Goal: Task Accomplishment & Management: Manage account settings

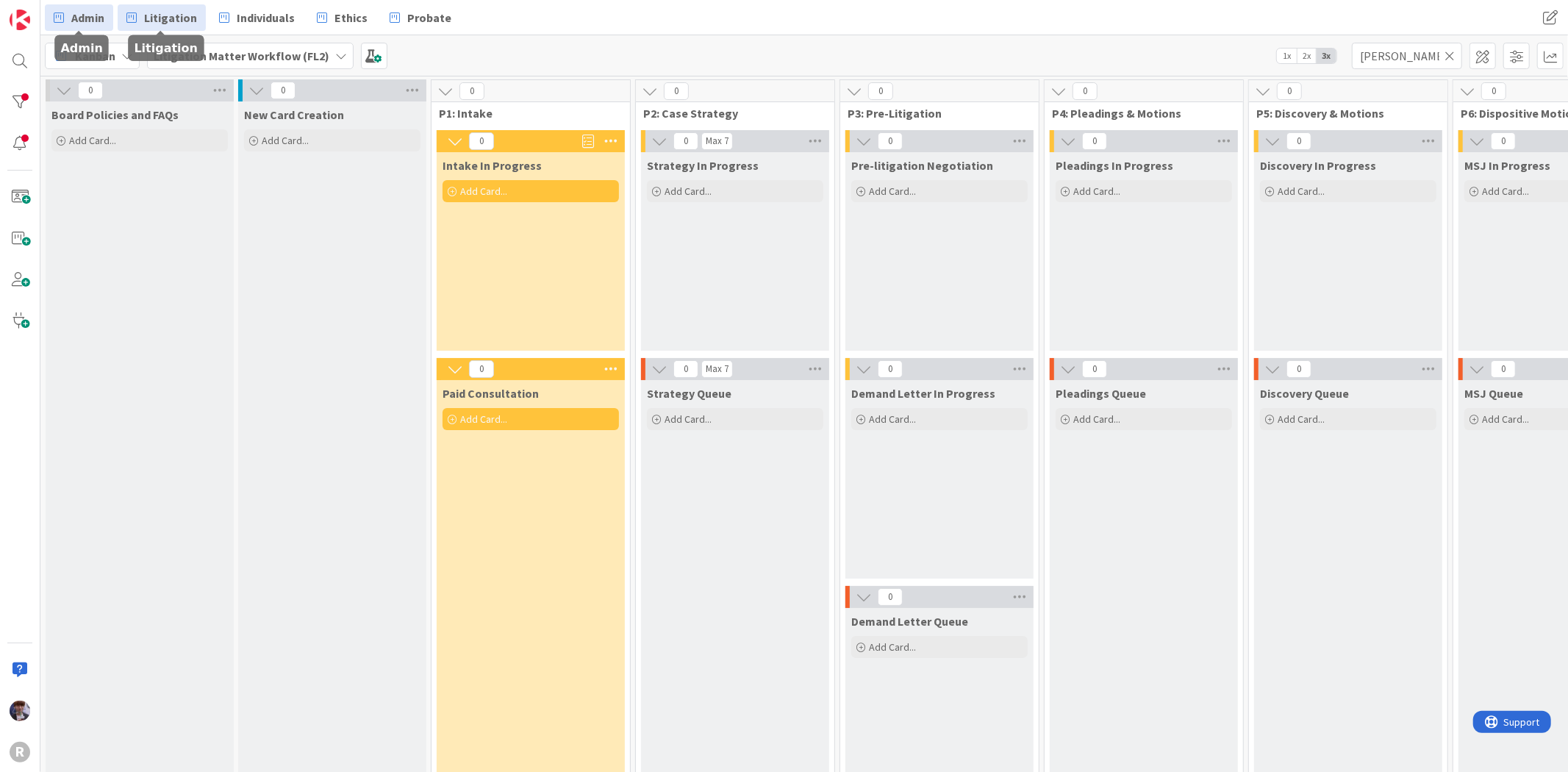
click at [73, 12] on span "Admin" at bounding box center [88, 17] width 33 height 17
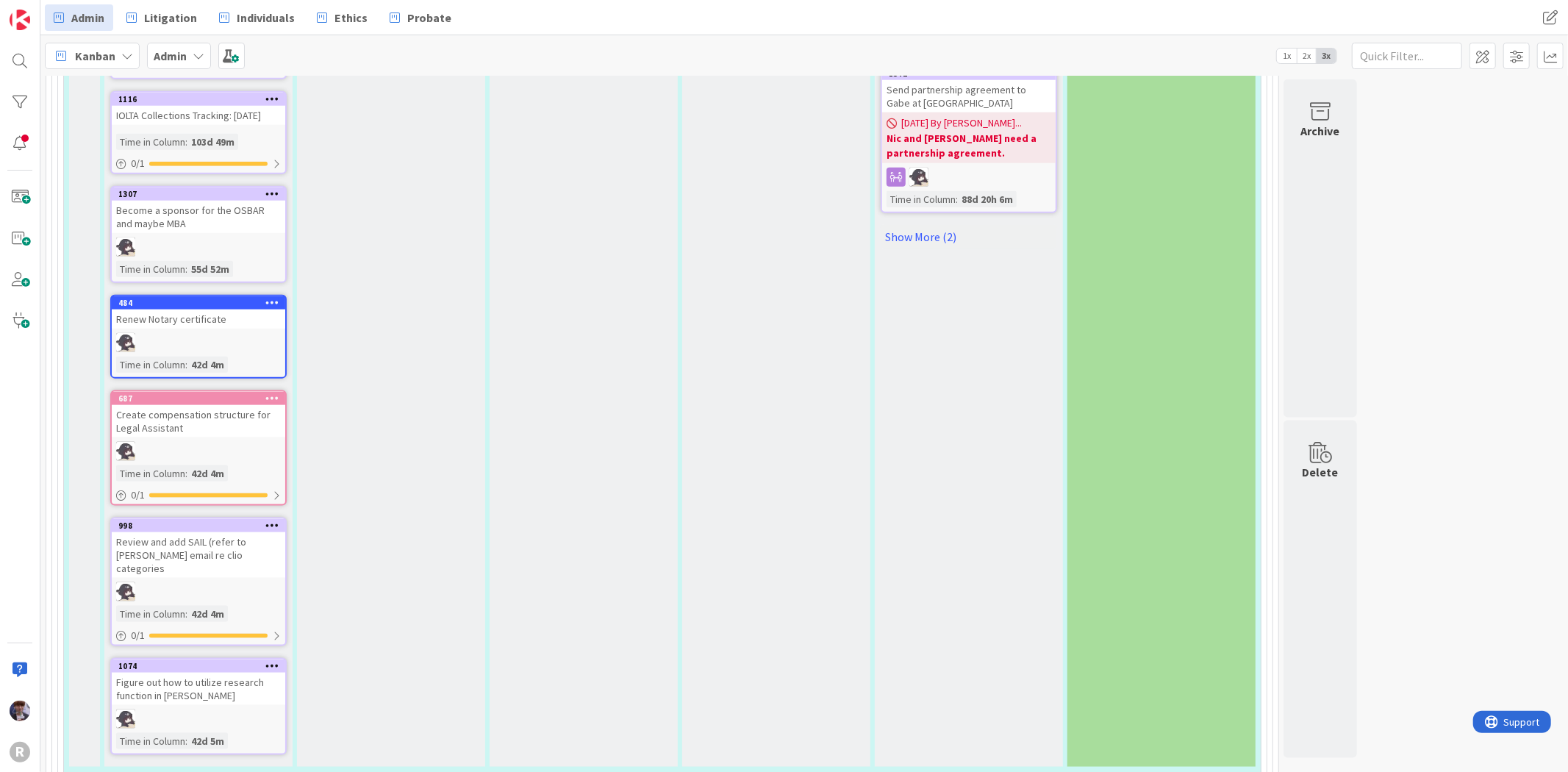
scroll to position [1878, 0]
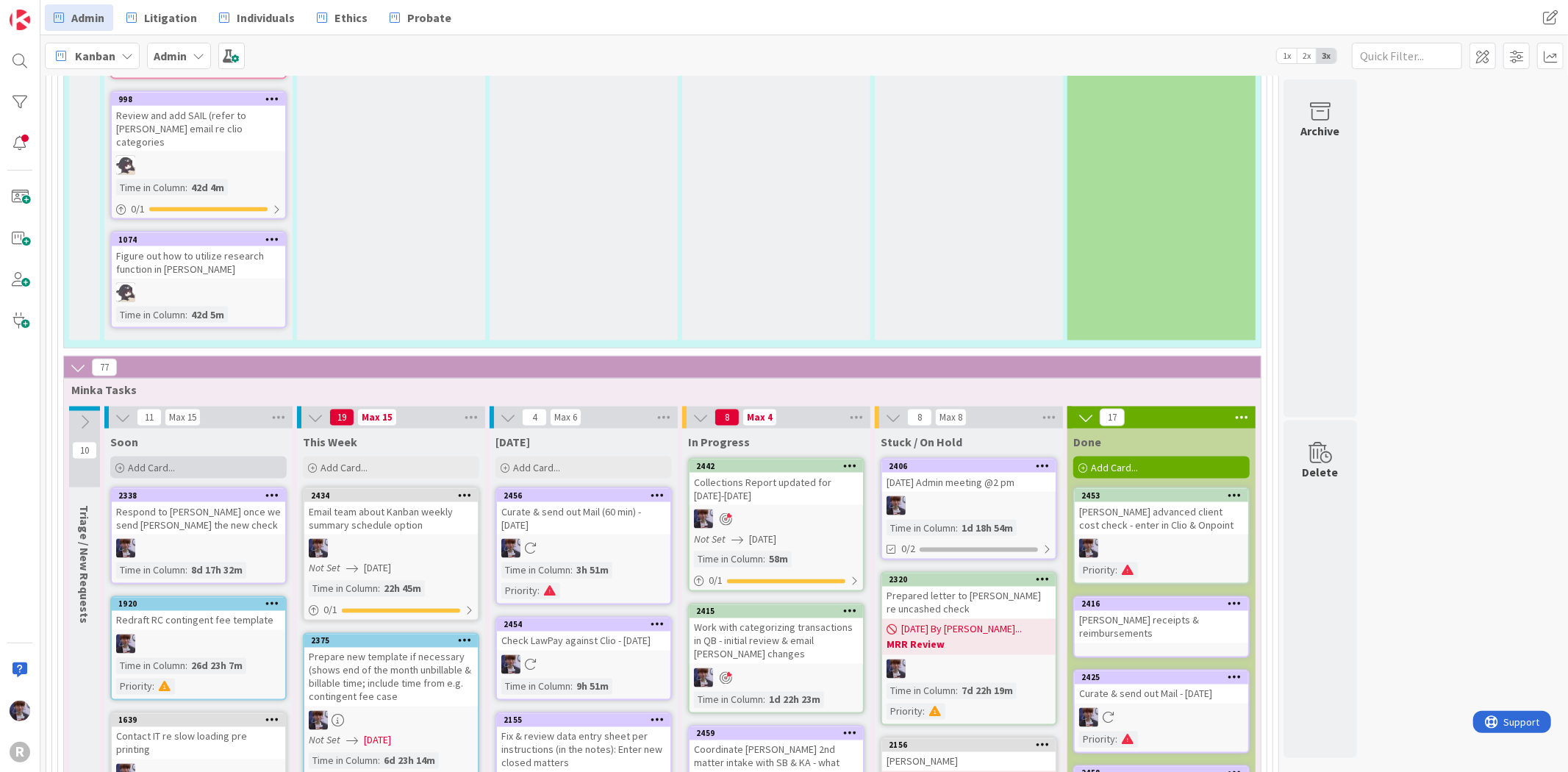
click at [174, 461] on span "Add Card..." at bounding box center [152, 467] width 47 height 13
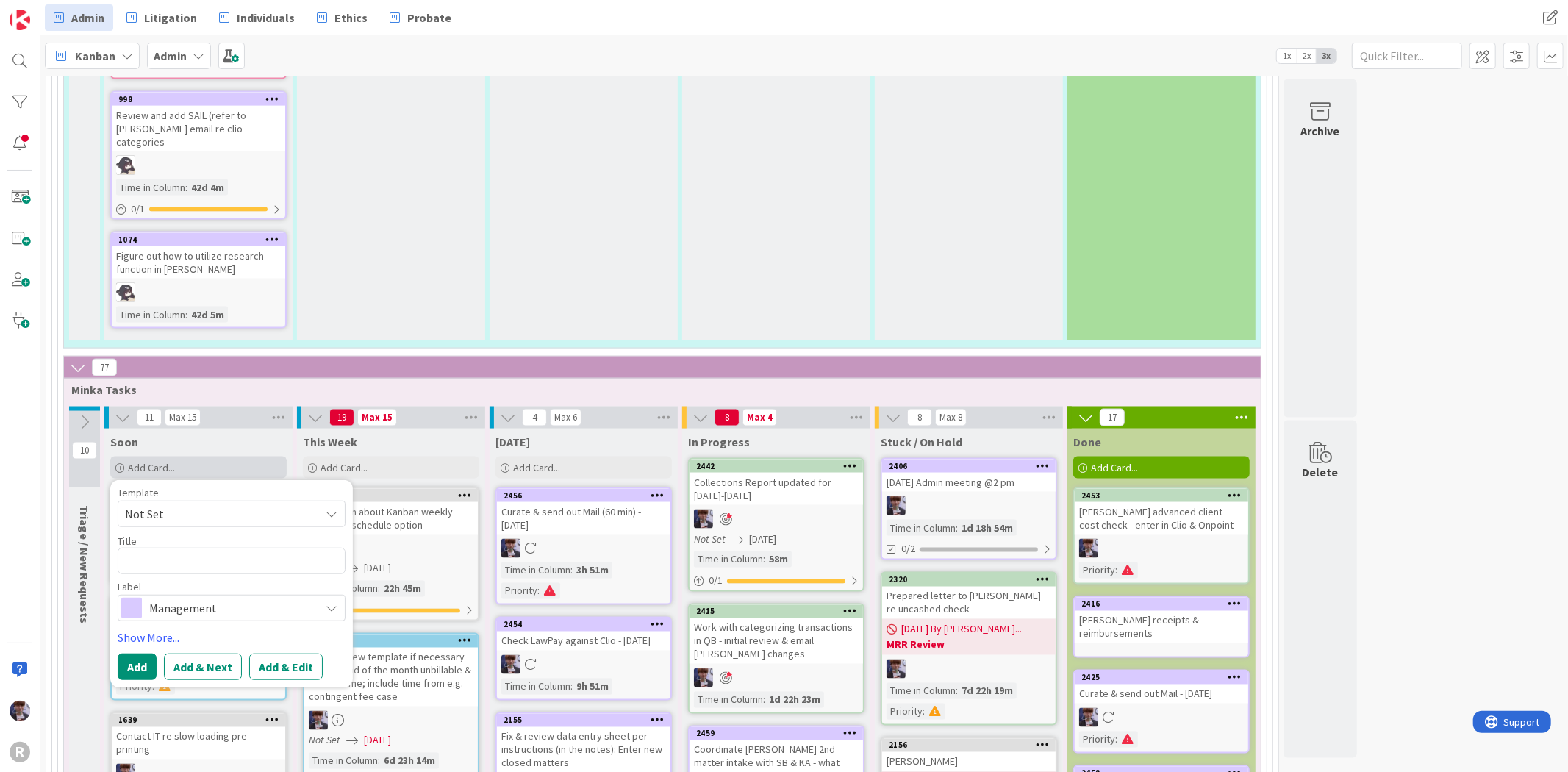
type textarea "x"
type textarea "C"
type textarea "x"
type textarea "Co"
type textarea "x"
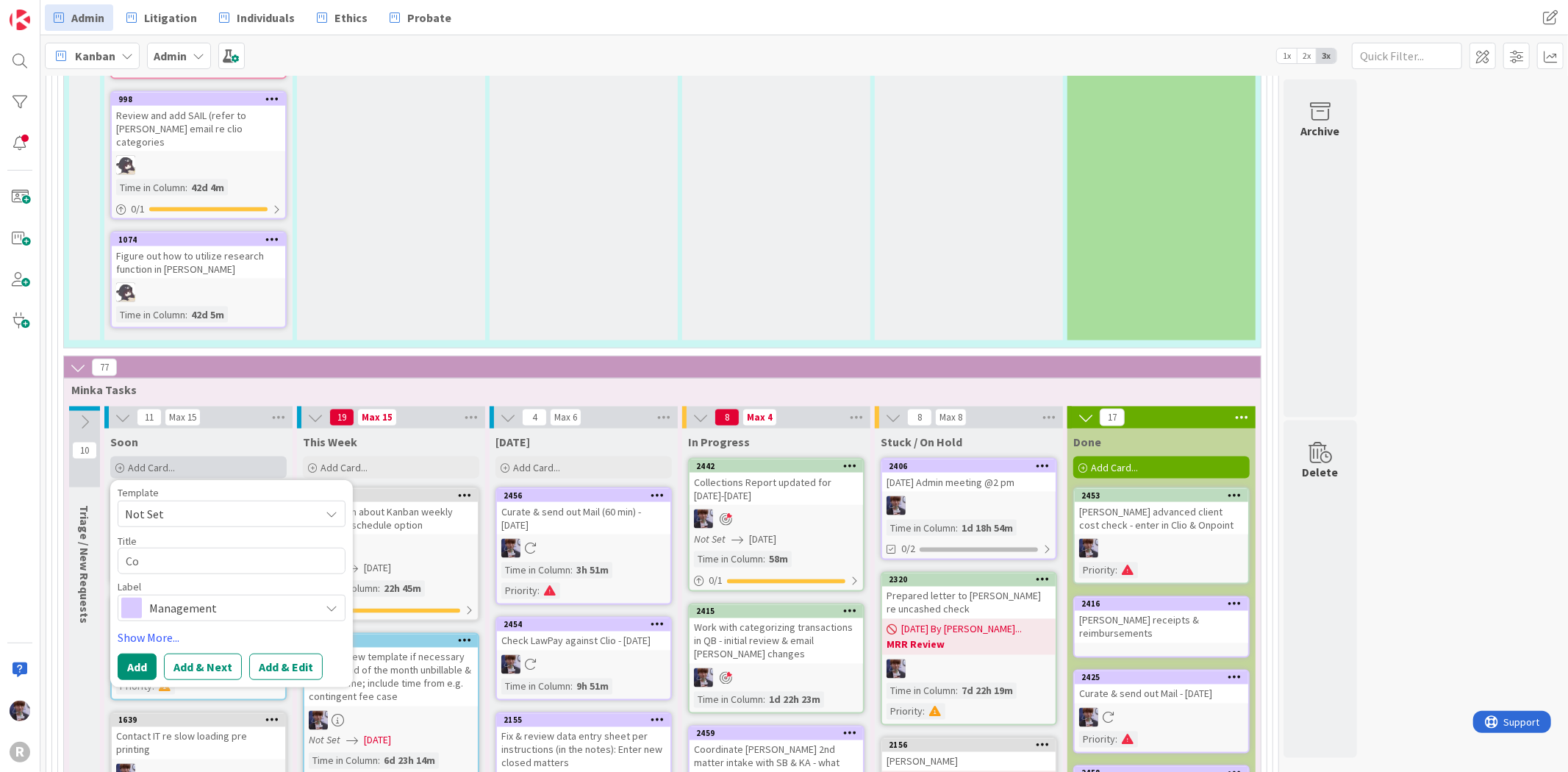
type textarea "Coo"
type textarea "x"
type textarea "Coor"
type textarea "x"
type textarea "Coord"
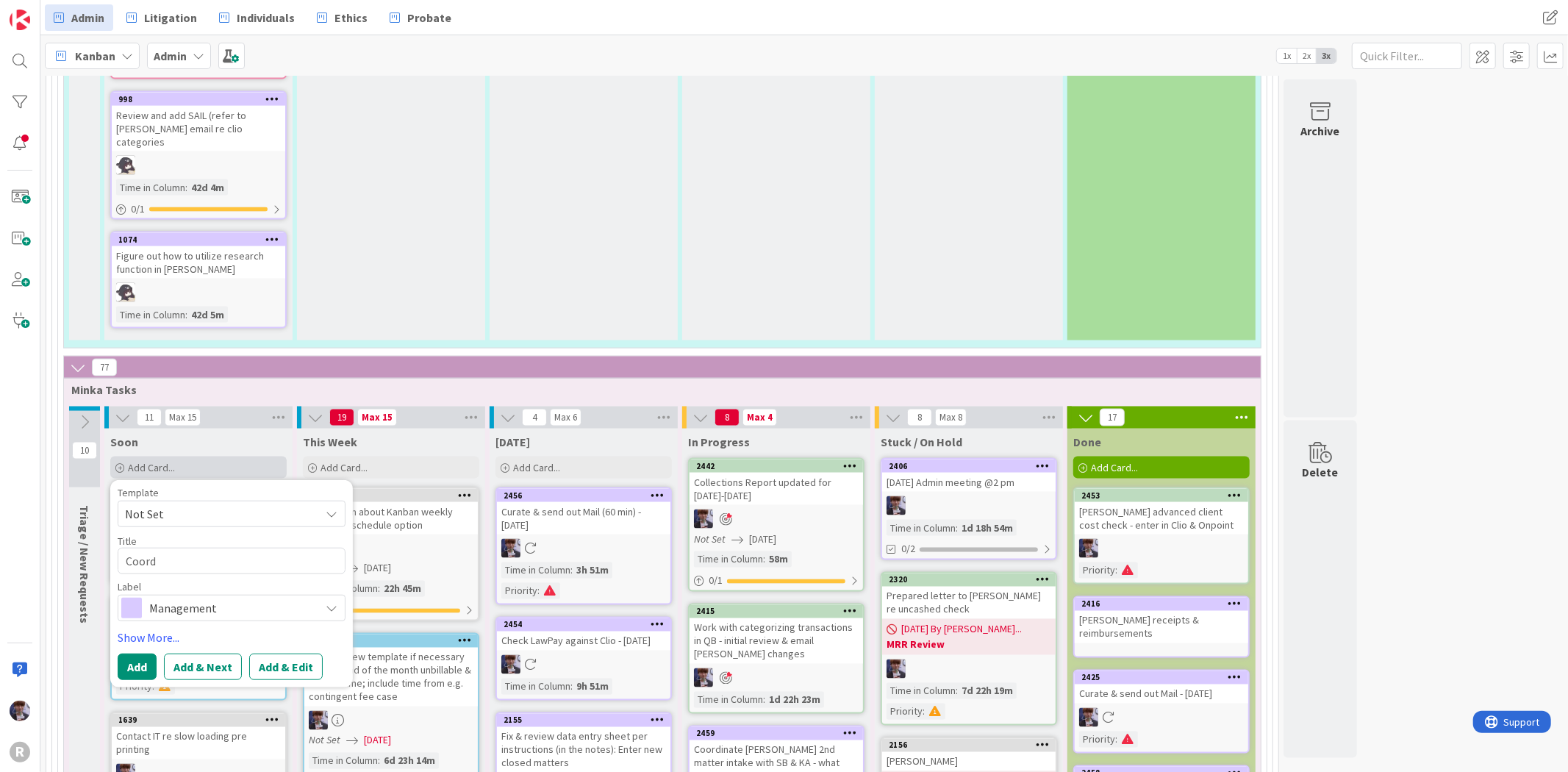
type textarea "x"
type textarea "Coordi"
type textarea "x"
type textarea "Coordina"
type textarea "x"
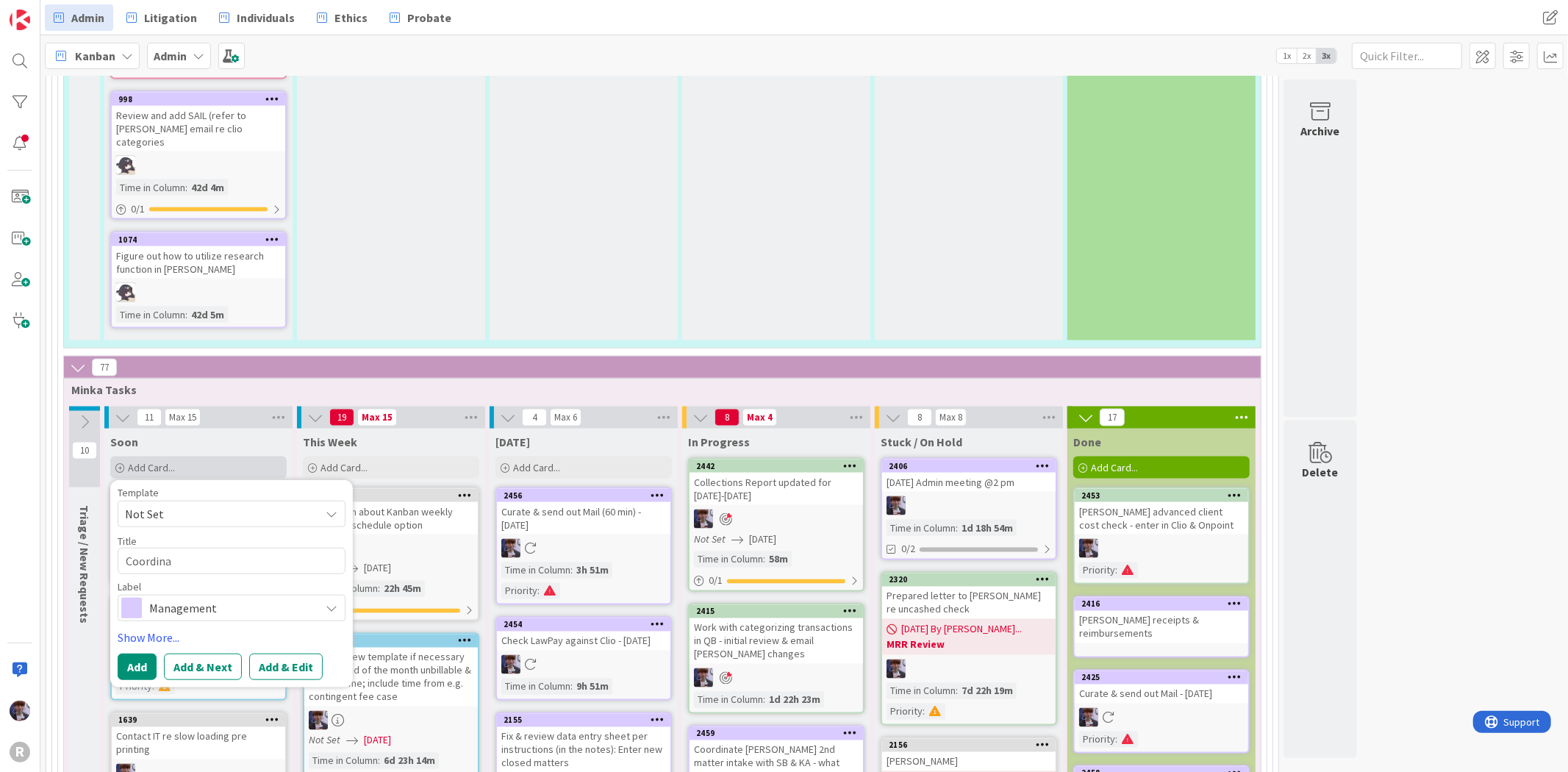
type textarea "Coordinat"
type textarea "x"
type textarea "Coordinate"
type textarea "x"
type textarea "Coordinate"
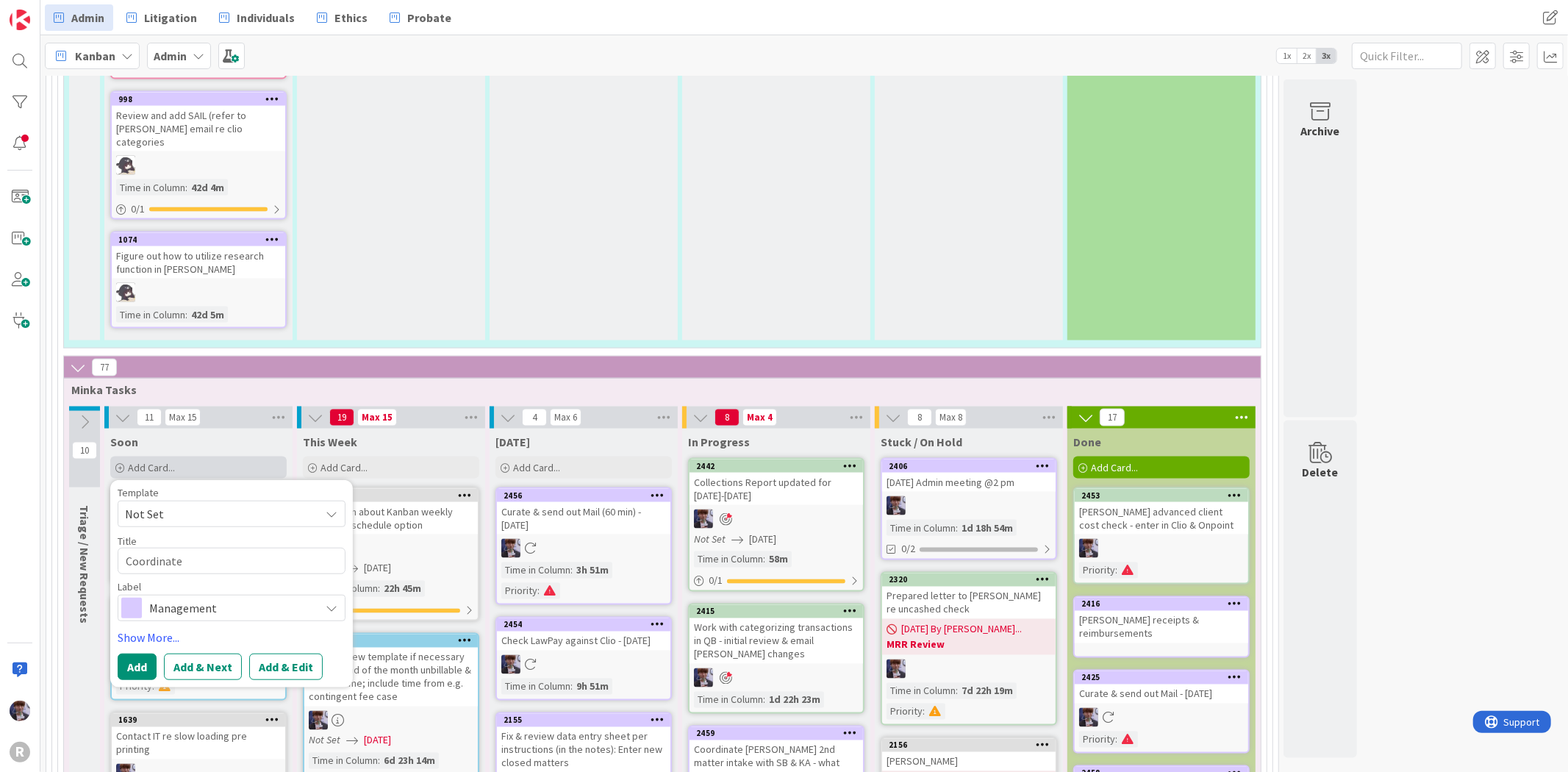
type textarea "x"
type textarea "Coordinate M"
type textarea "x"
type textarea "Coordinate MR"
type textarea "x"
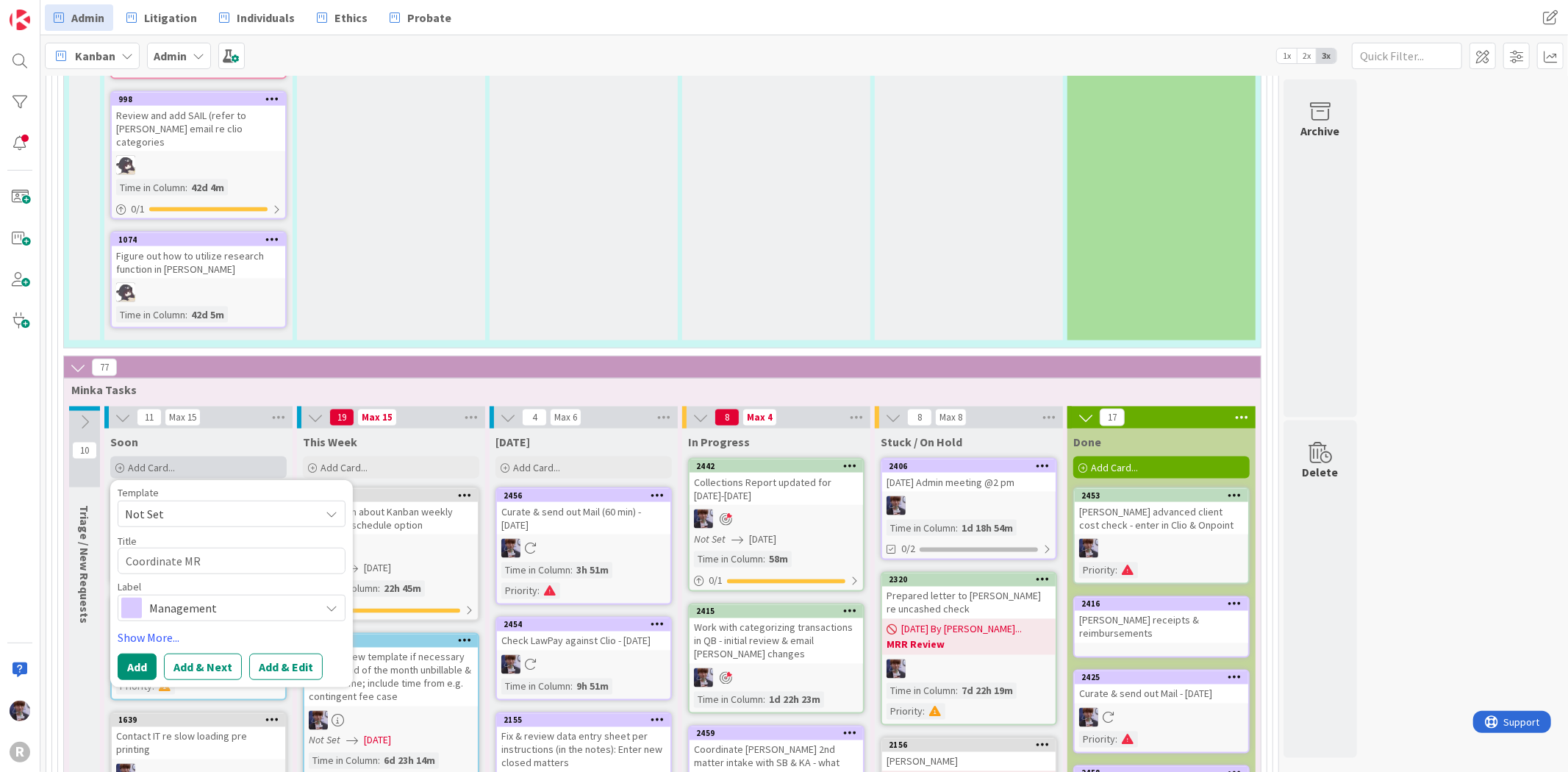
type textarea "Coordinate MRR"
type textarea "x"
type textarea "Coordinate MRR"
type textarea "x"
type textarea "Coordinate MRR a"
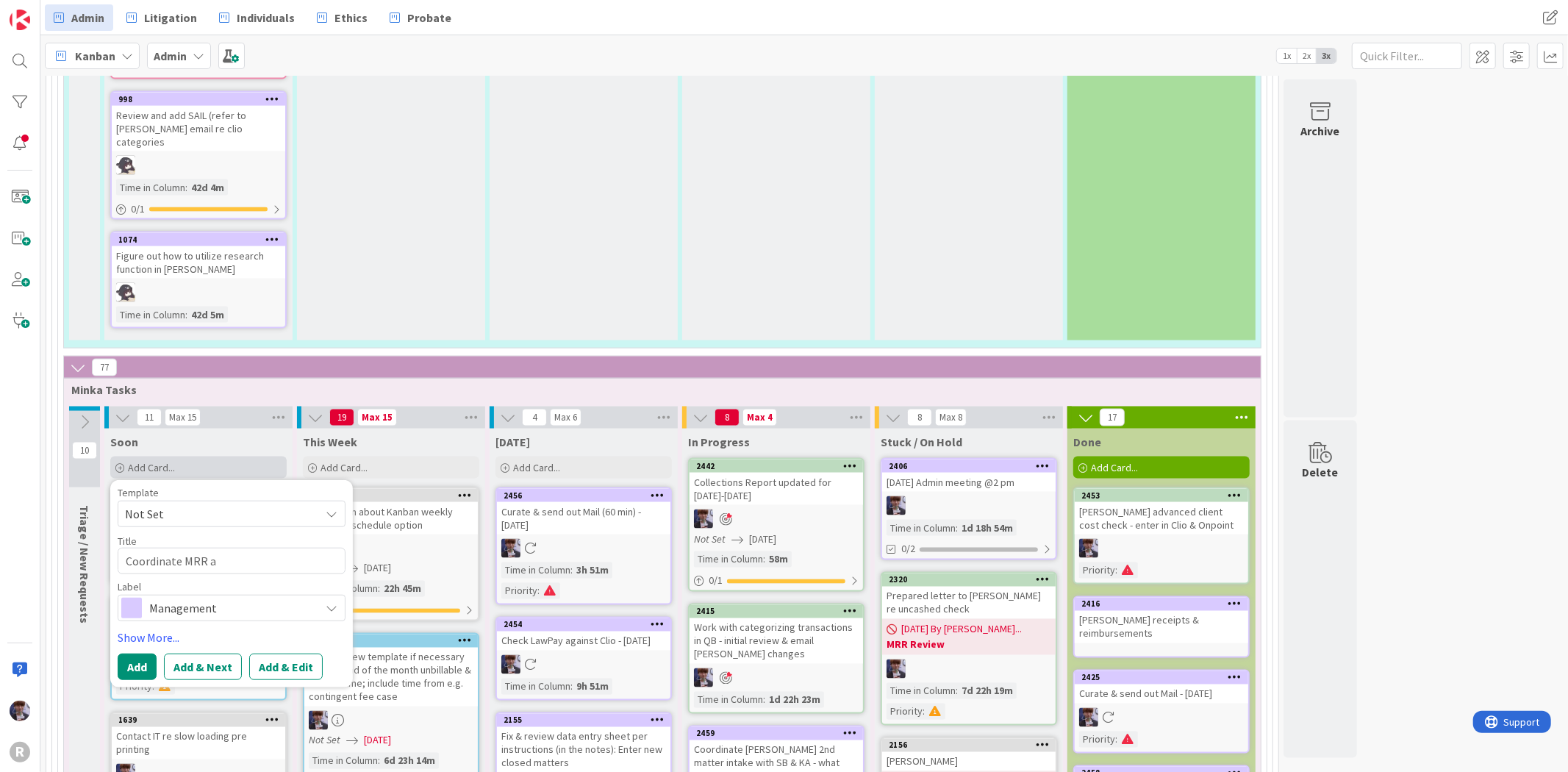
type textarea "x"
type textarea "Coordinate MRR an"
type textarea "x"
type textarea "Coordinate MRR [PERSON_NAME]"
type textarea "x"
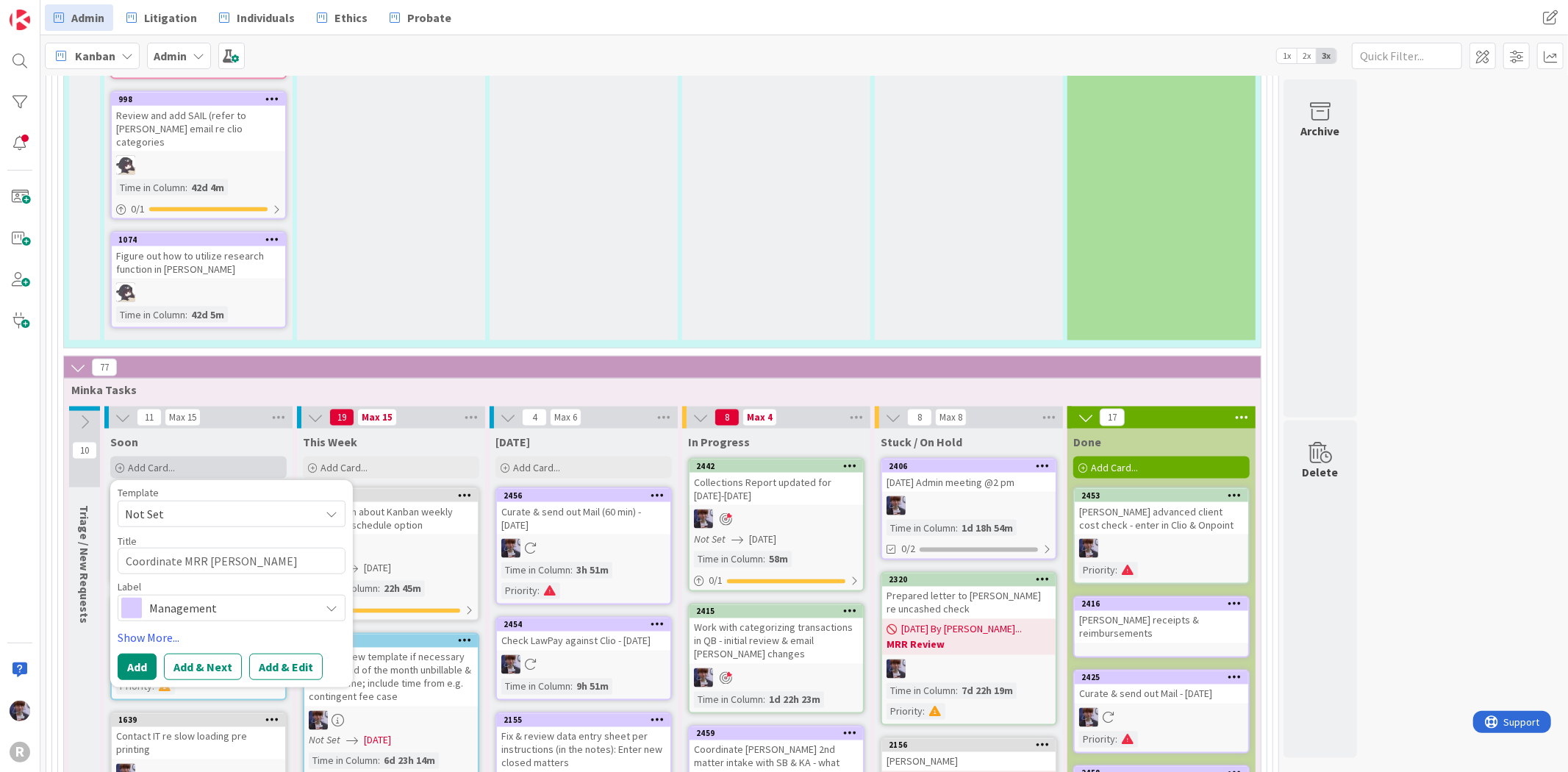
type textarea "Coordinate MRR [PERSON_NAME]"
type textarea "x"
type textarea "Coordinate MRR and M"
type textarea "x"
type textarea "Coordinate MRR and MW"
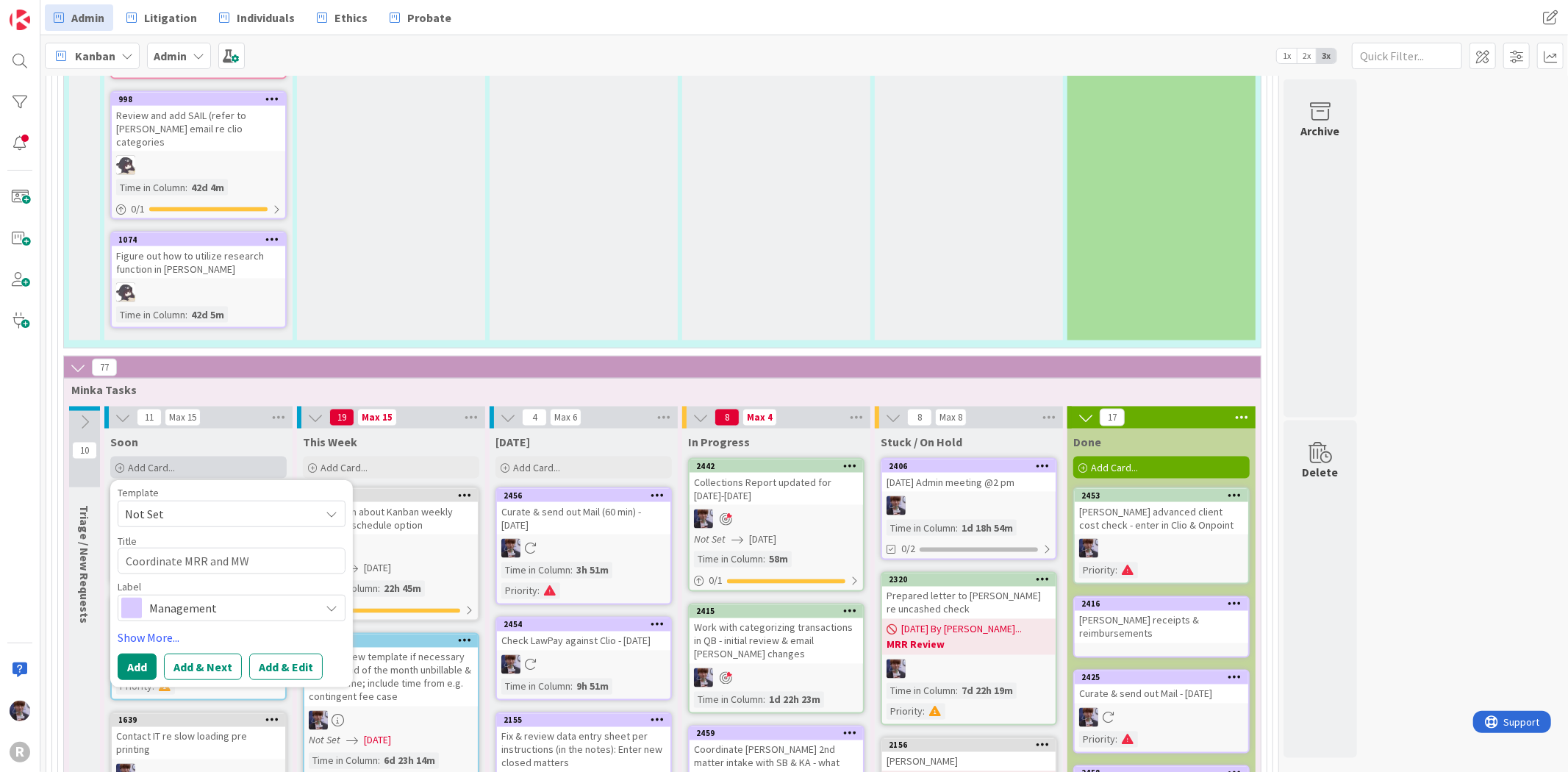
type textarea "x"
type textarea "Coordinate MRR and MW"
type textarea "x"
type textarea "Coordinate MRR and MW I"
type textarea "x"
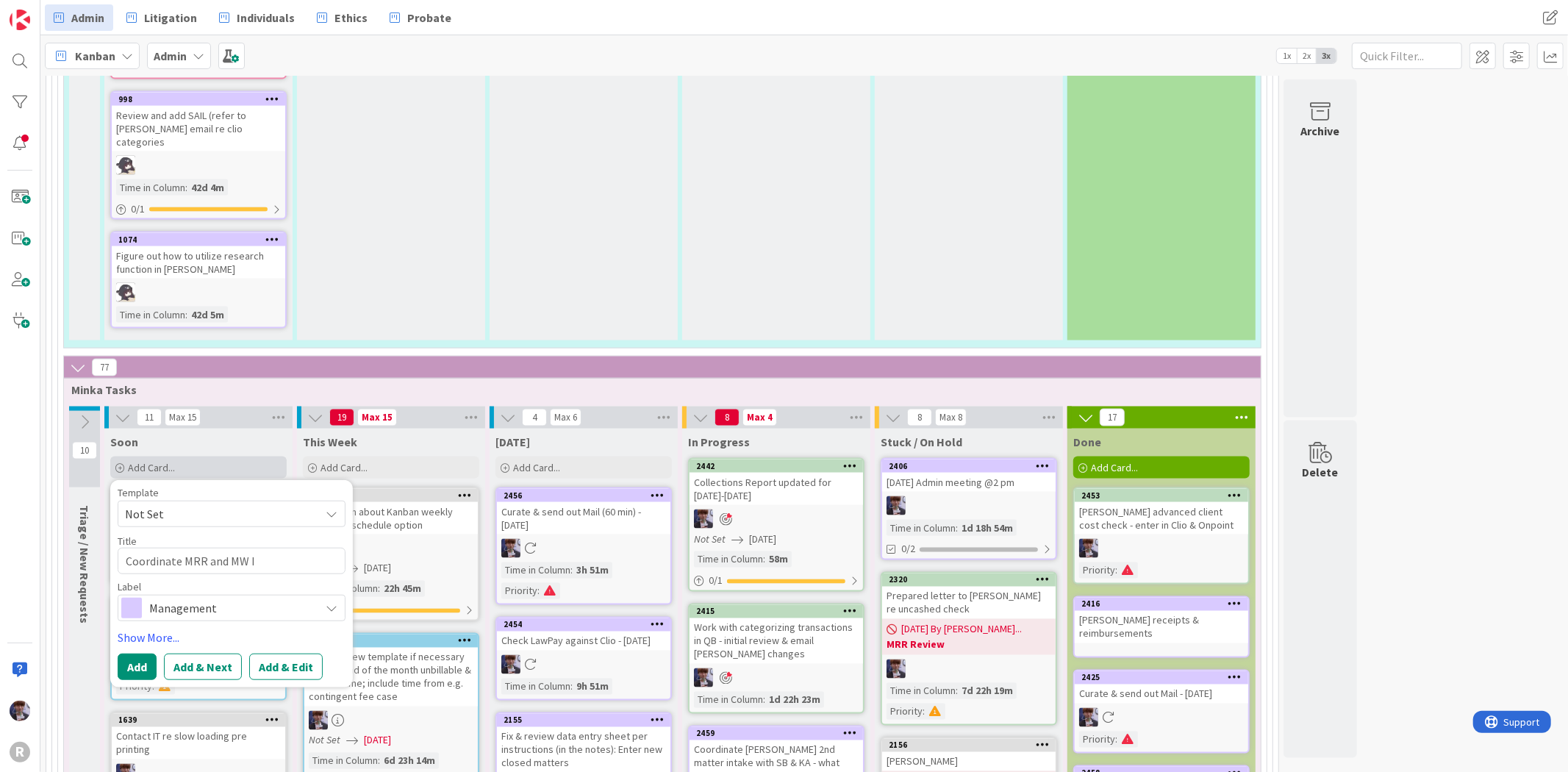
type textarea "Coordinate MRR and MW ID"
type textarea "x"
type textarea "Coordinate MRR and MW ID a"
type textarea "x"
type textarea "Coordinate MRR and MW ID ap"
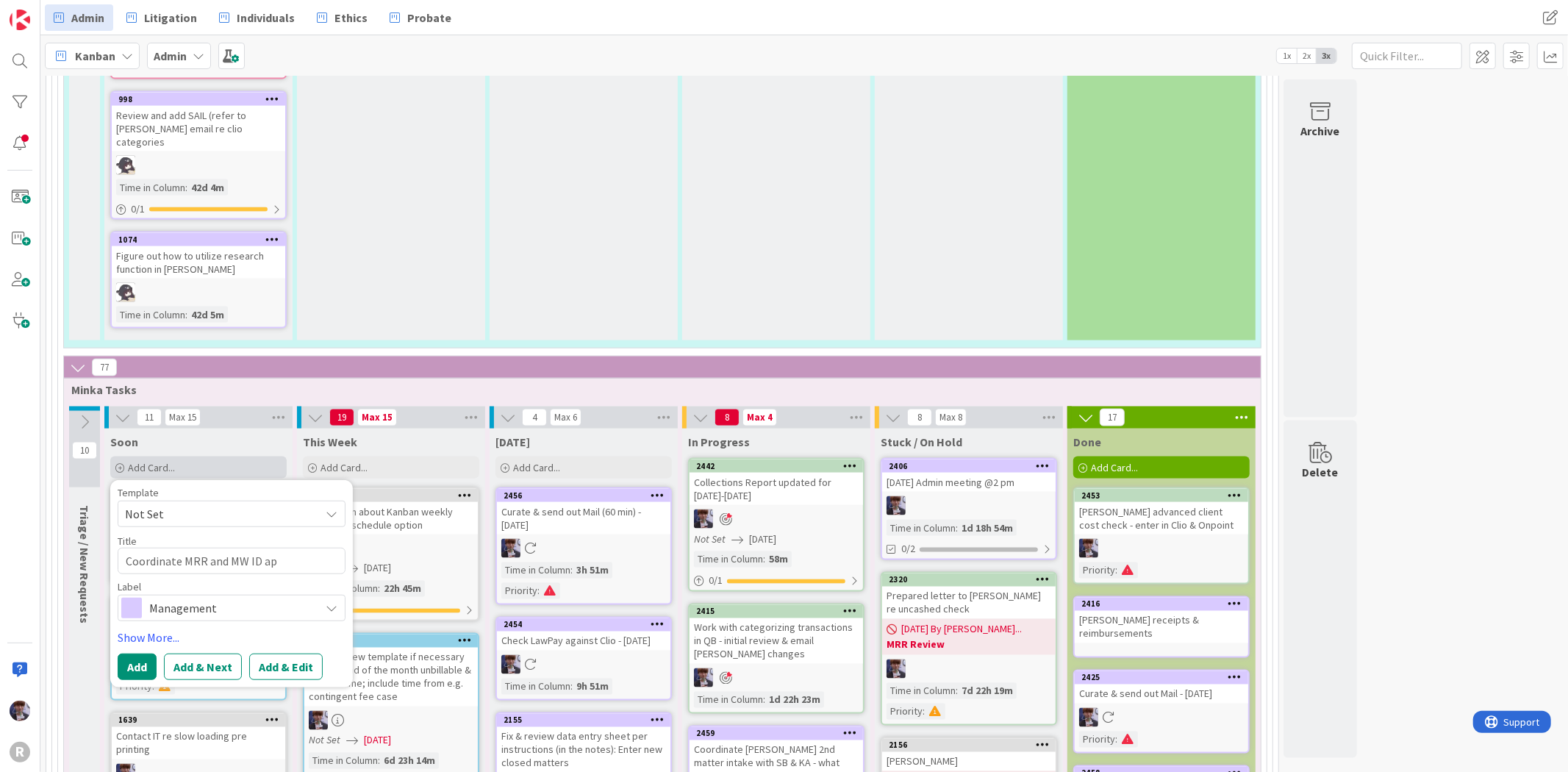
type textarea "x"
type textarea "Coordinate MRR and MW ID apl"
type textarea "x"
type textarea "Coordinate MRR and MW ID apli"
type textarea "x"
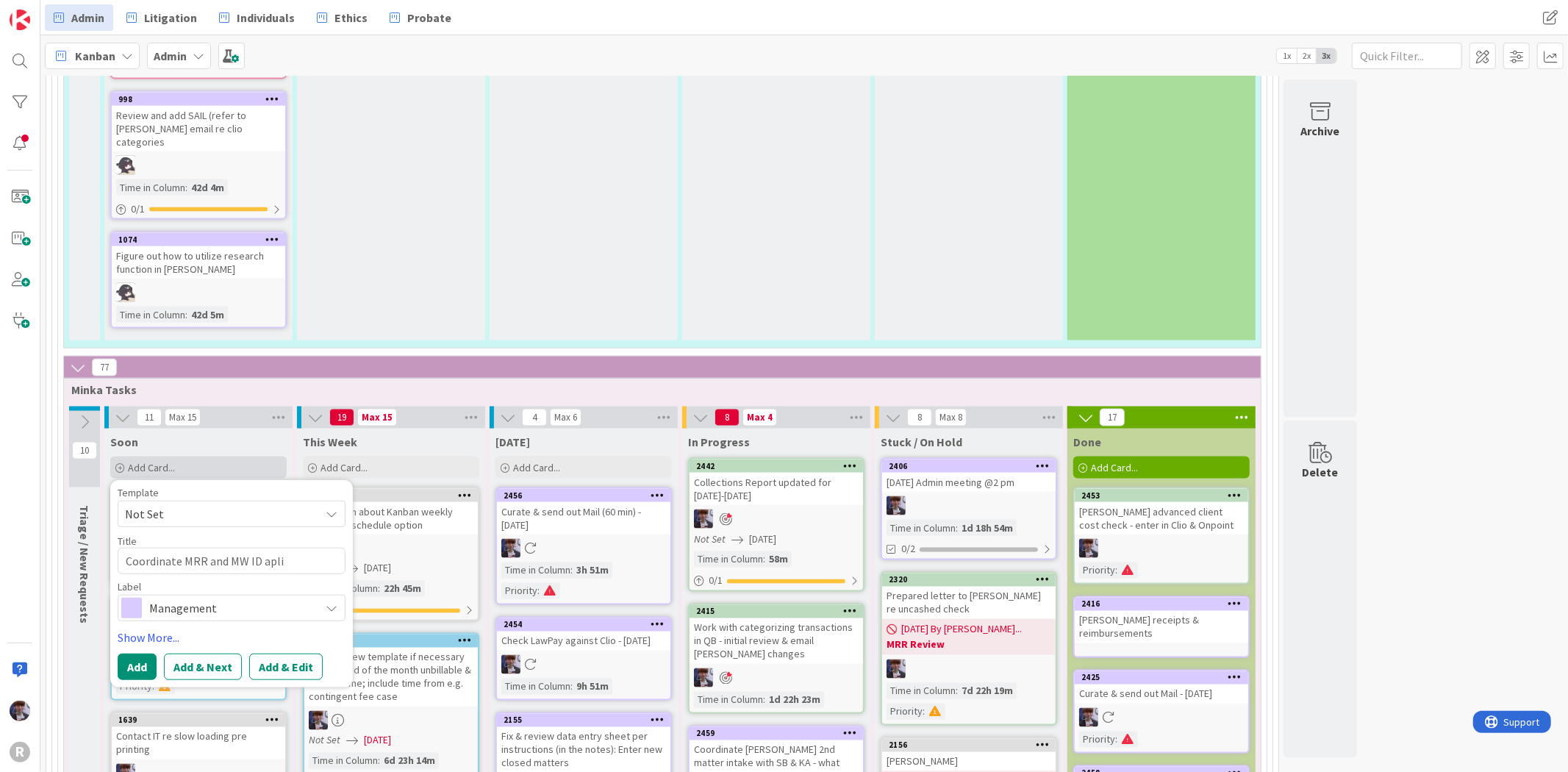
type textarea "Coordinate MRR and MW ID aplic"
type textarea "x"
type textarea "Coordinate MRR and MW ID aplica"
type textarea "x"
type textarea "Coordinate MRR and MW ID aplicat"
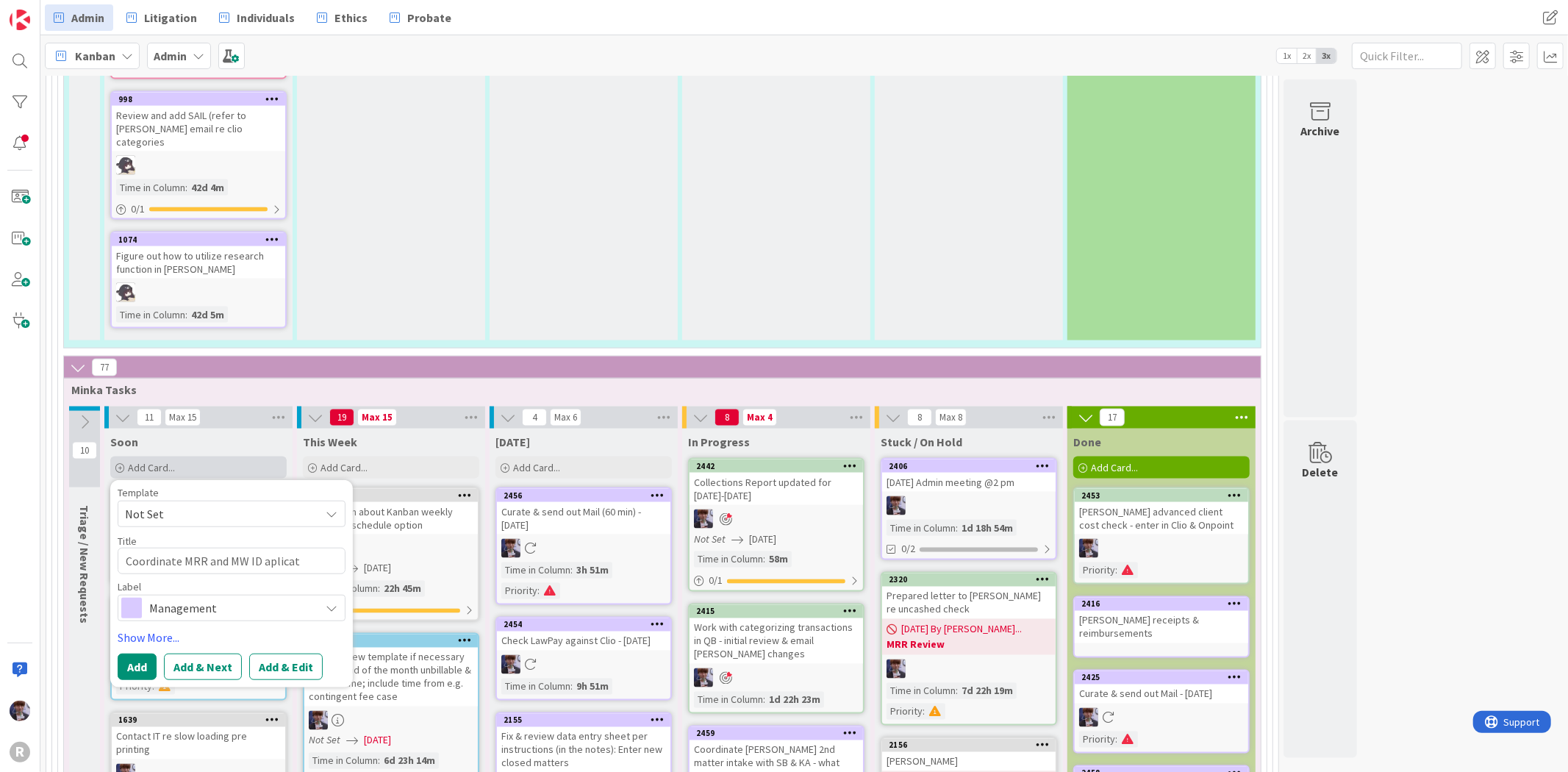
type textarea "x"
type textarea "Coordinate MRR and MW ID aplicati"
type textarea "x"
type textarea "Coordinate MRR and MW ID aplicatio"
type textarea "x"
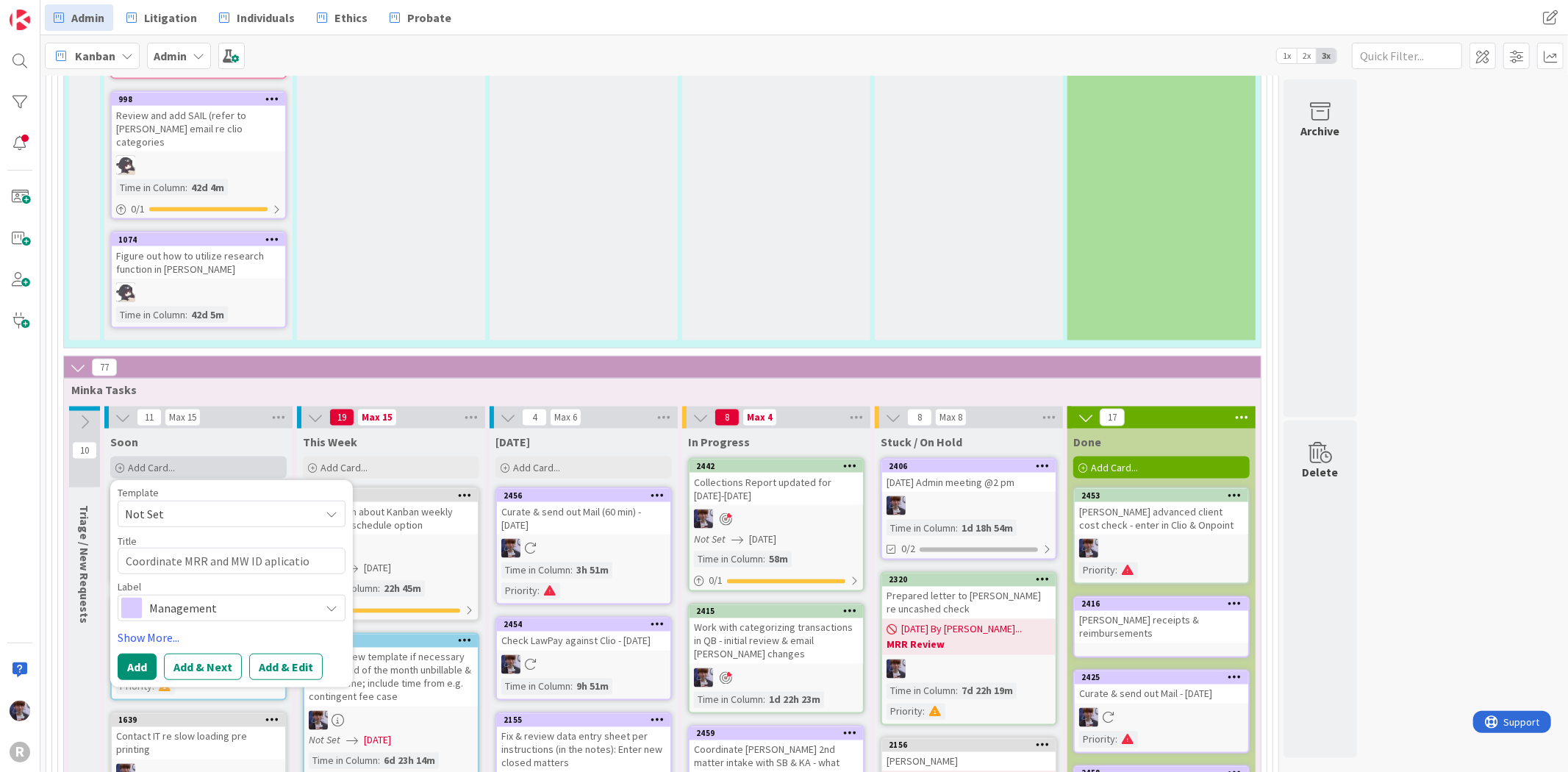
type textarea "Coordinate MRR and MW ID aplication"
type textarea "x"
type textarea "Coordinate MRR and MW ID aplications"
type textarea "x"
type textarea "Coordinate MRR and MW ID aplications"
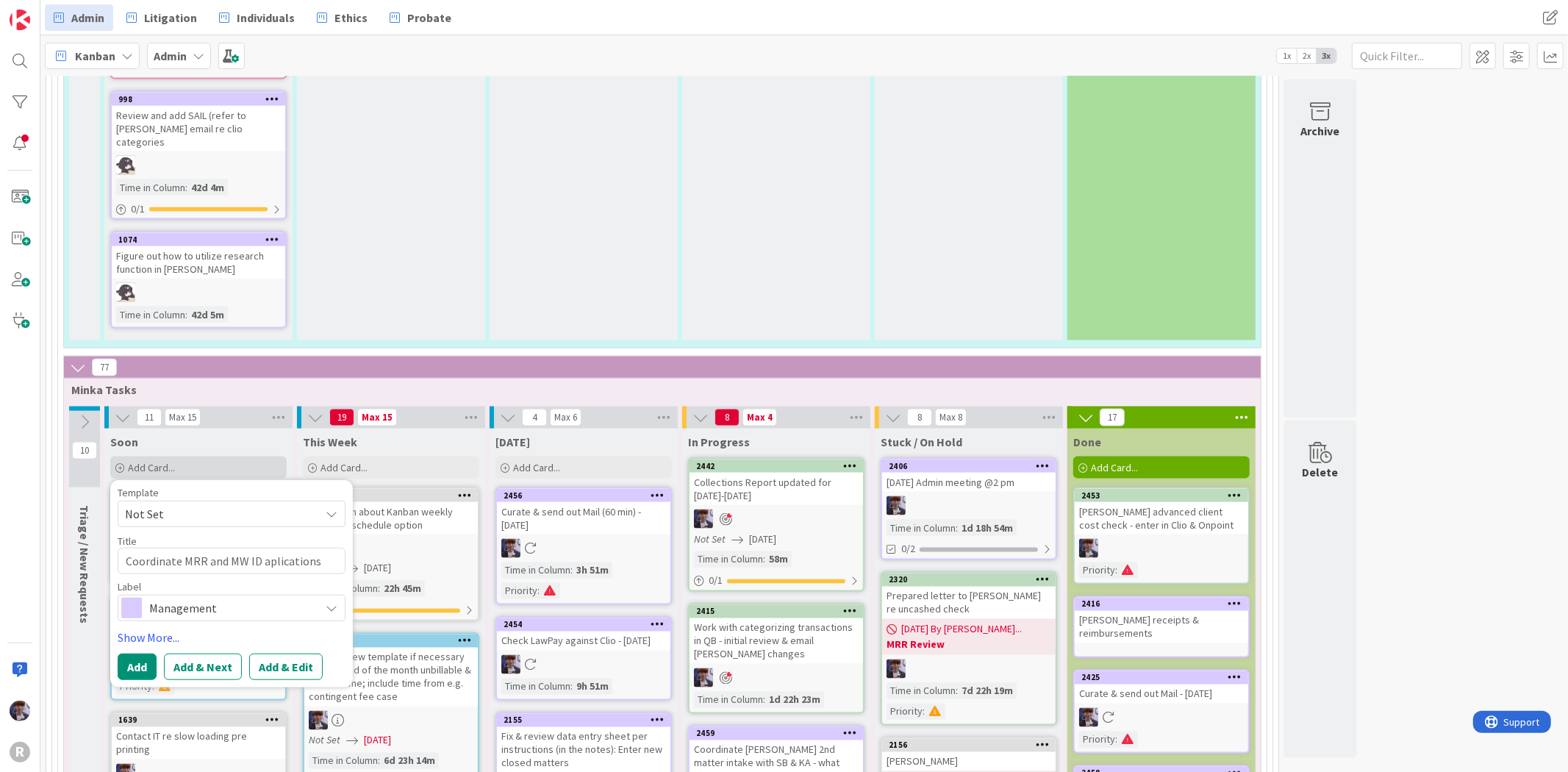
type textarea "x"
type textarea "Coordinate MRR and MW ID aplications w"
type textarea "x"
type textarea "Coordinate MRR and MW ID aplications w"
type textarea "x"
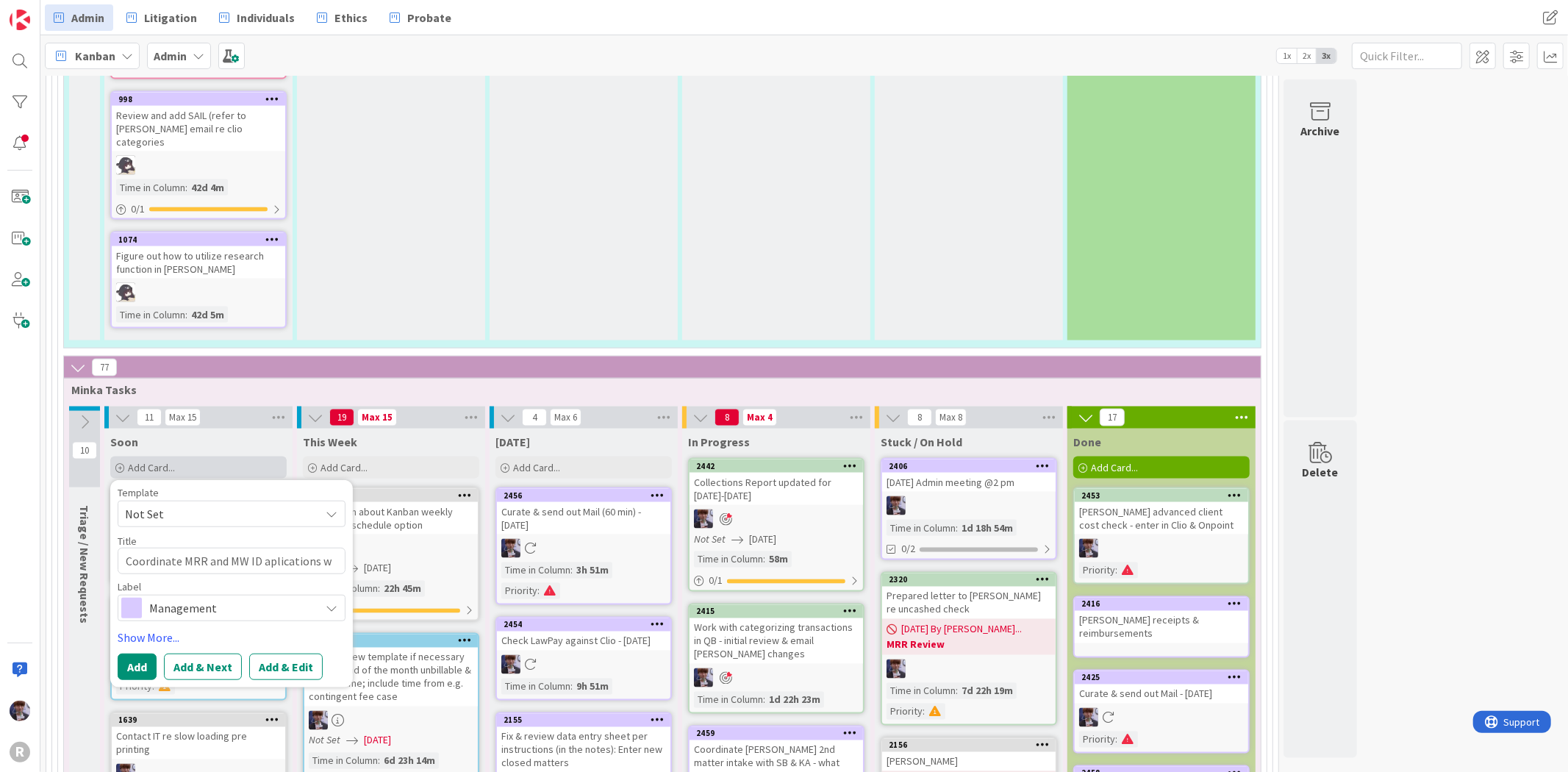
type textarea "Coordinate MRR and MW ID aplications w K"
type textarea "x"
type textarea "Coordinate MRR and MW ID aplications w KA"
click at [276, 548] on textarea "Coordinate MRR and MW ID aplications w KA" at bounding box center [231, 570] width 228 height 44
type textarea "x"
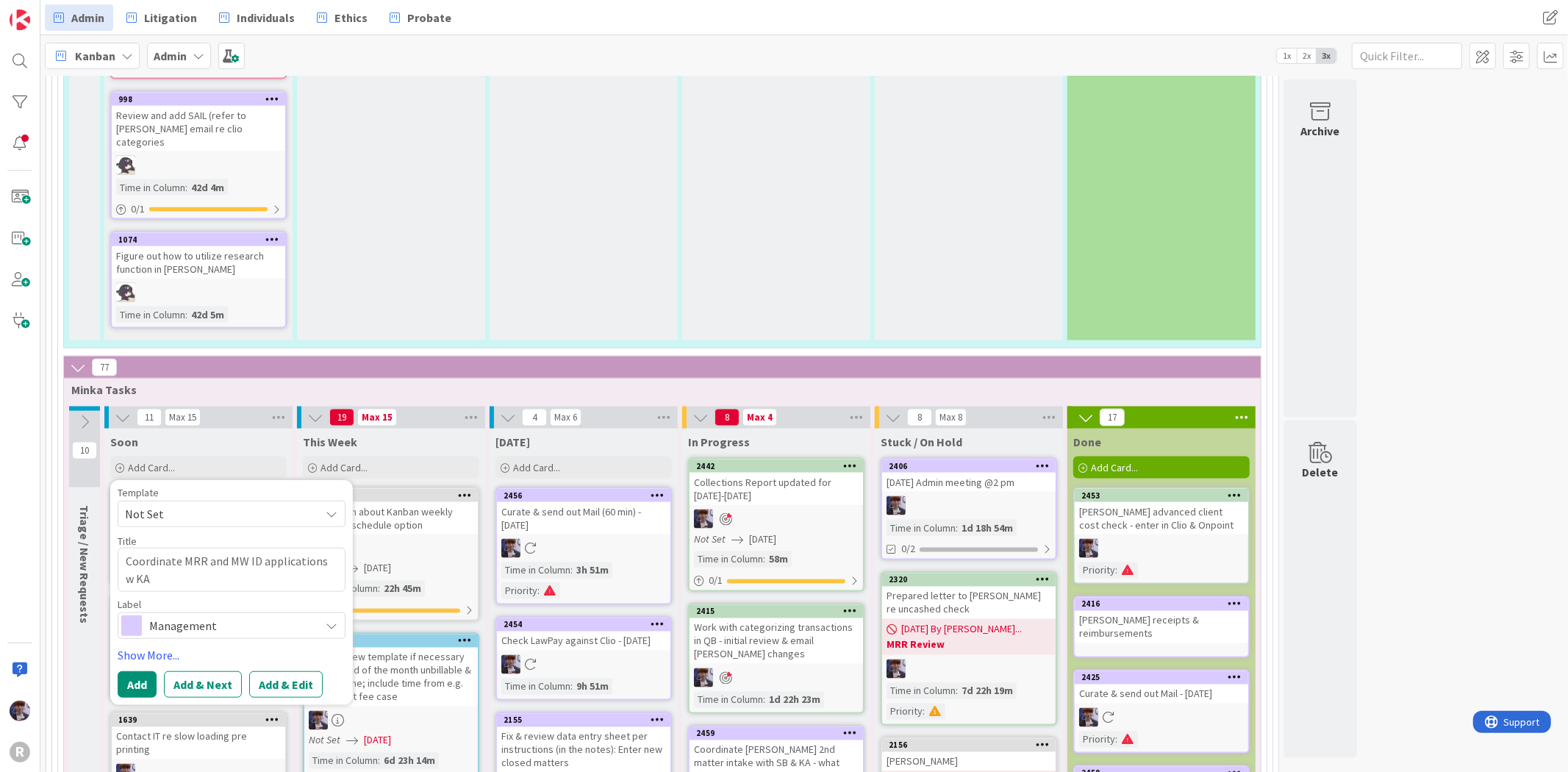
type textarea "Coordinate MRR and MW ID applications w KA"
click at [148, 612] on div "Management" at bounding box center [231, 625] width 228 height 26
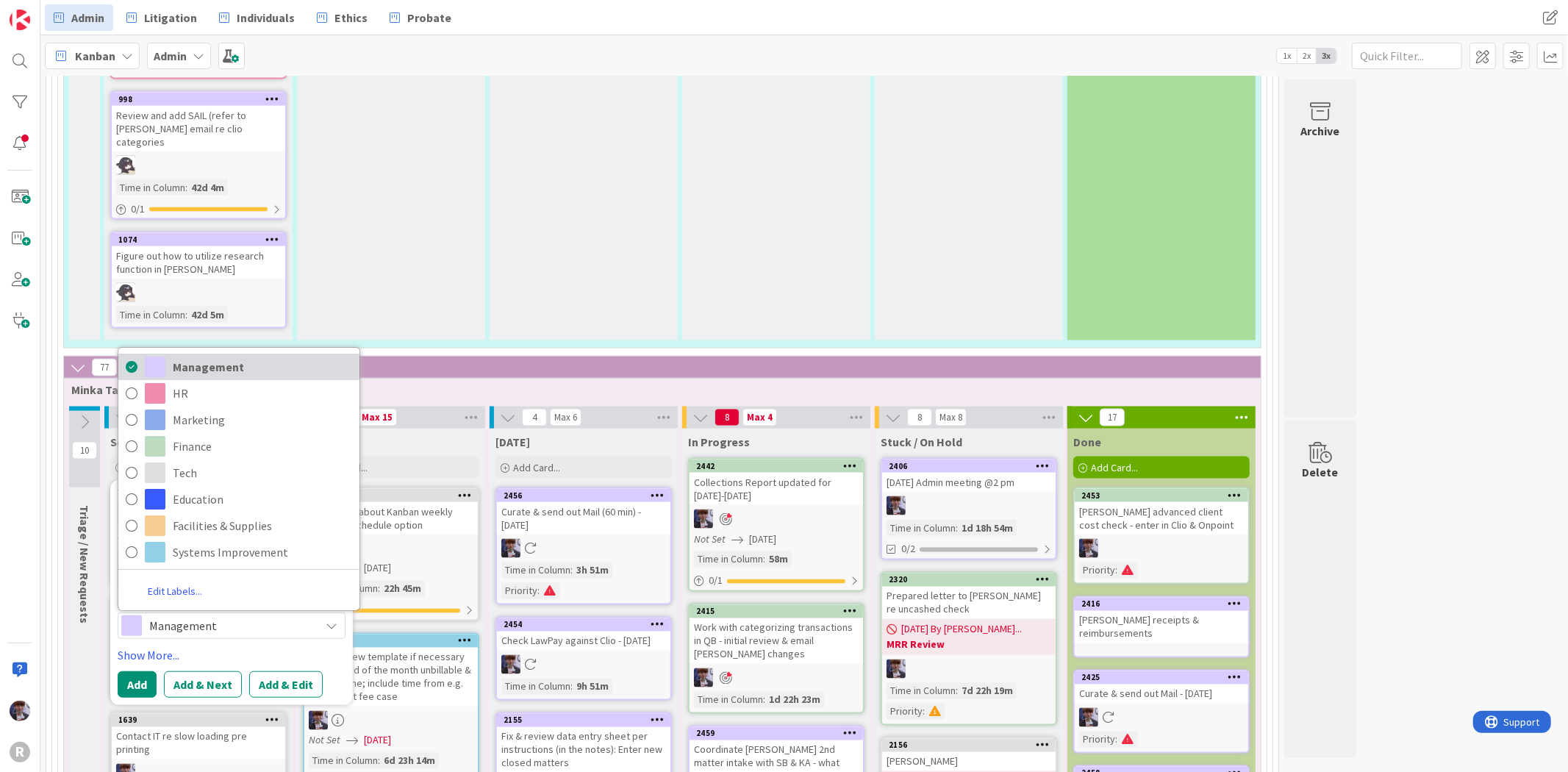
click at [215, 357] on span "Management" at bounding box center [262, 367] width 180 height 22
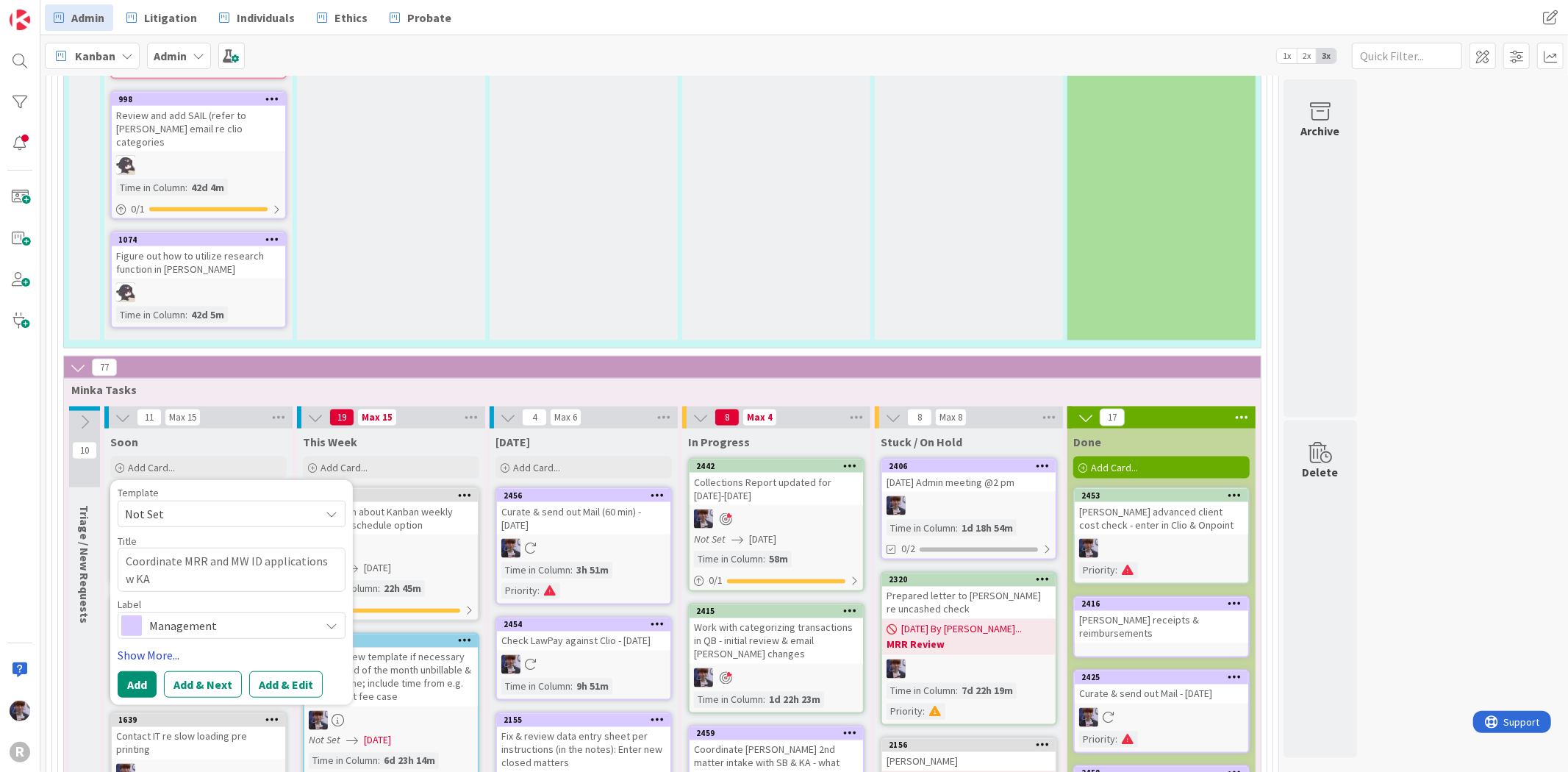
click at [160, 646] on link "Show More..." at bounding box center [231, 655] width 228 height 17
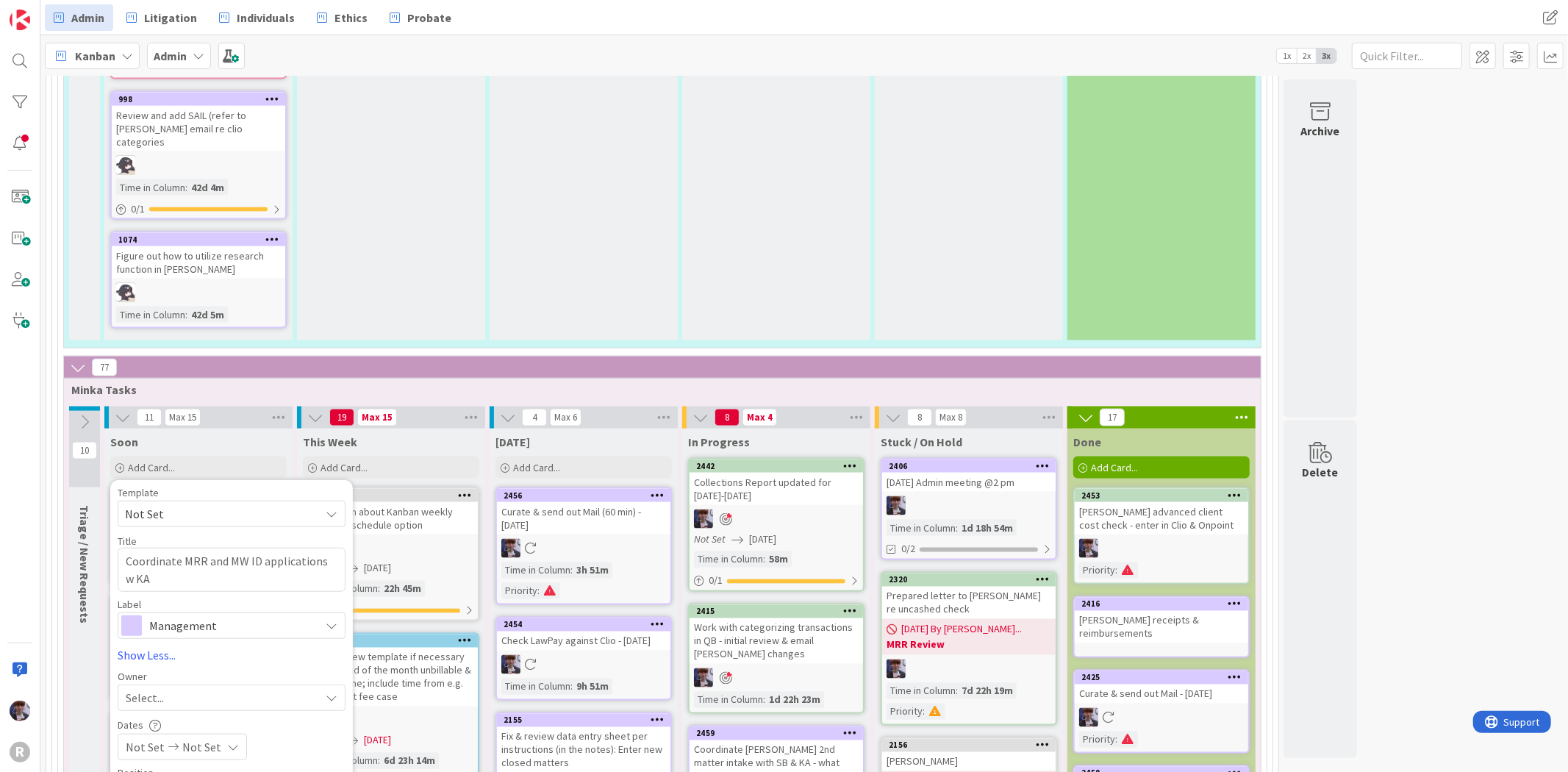
click at [166, 689] on div "Select..." at bounding box center [222, 698] width 194 height 17
click at [192, 597] on span "[PERSON_NAME]" at bounding box center [210, 607] width 72 height 22
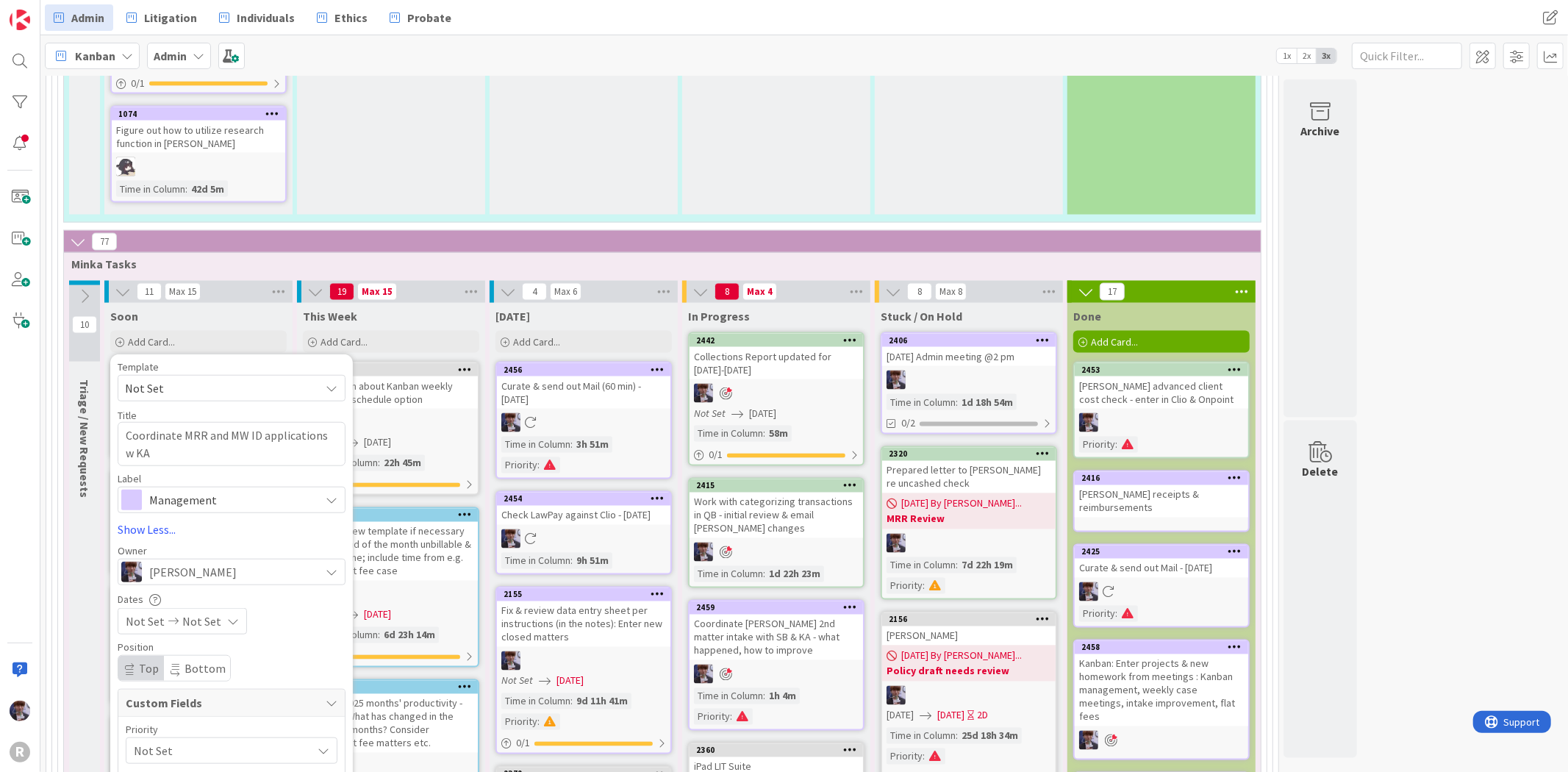
scroll to position [2042, 0]
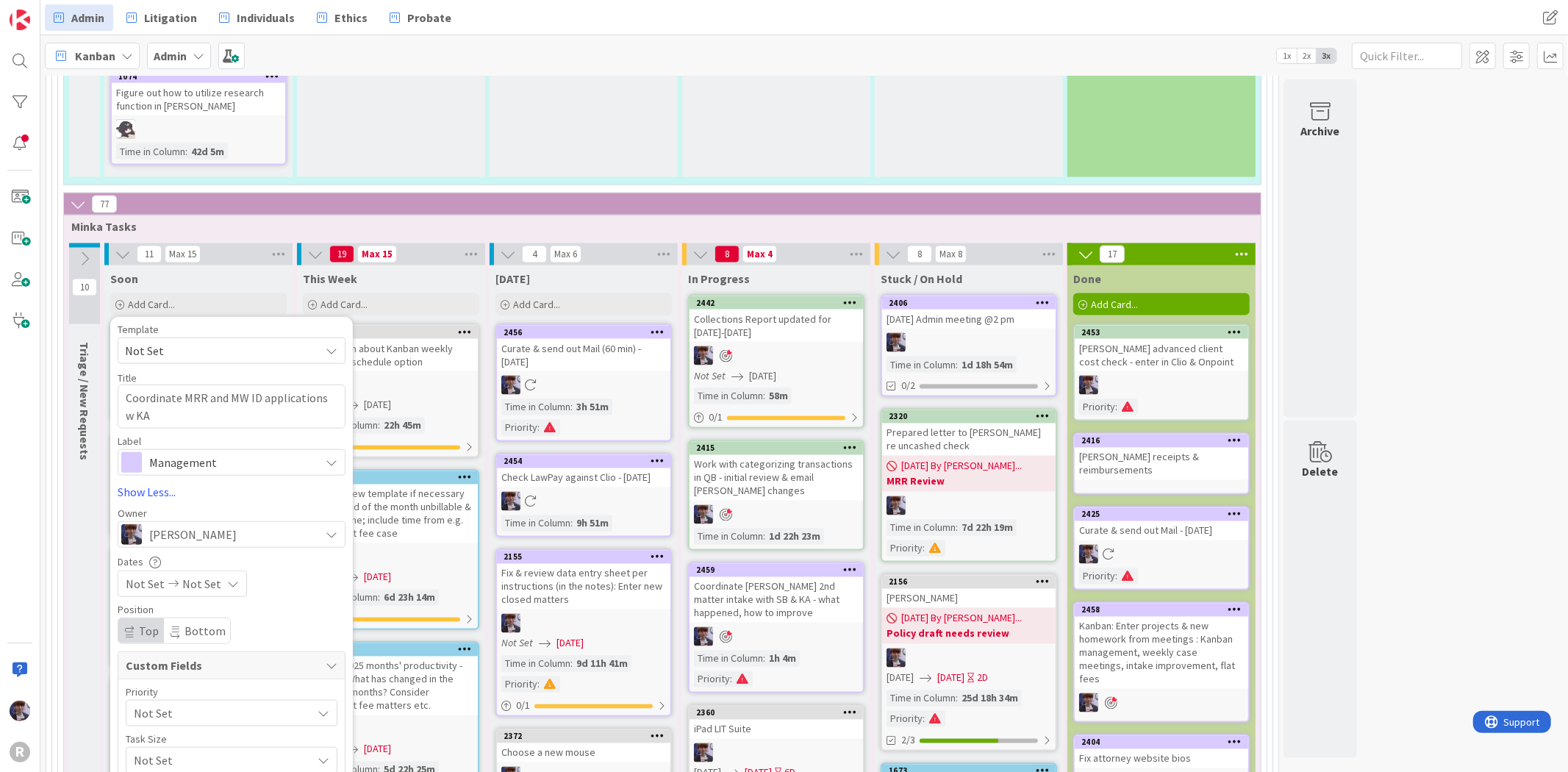
click at [166, 687] on div "Priority" at bounding box center [231, 692] width 212 height 10
click at [169, 703] on span "Not Set" at bounding box center [219, 714] width 171 height 21
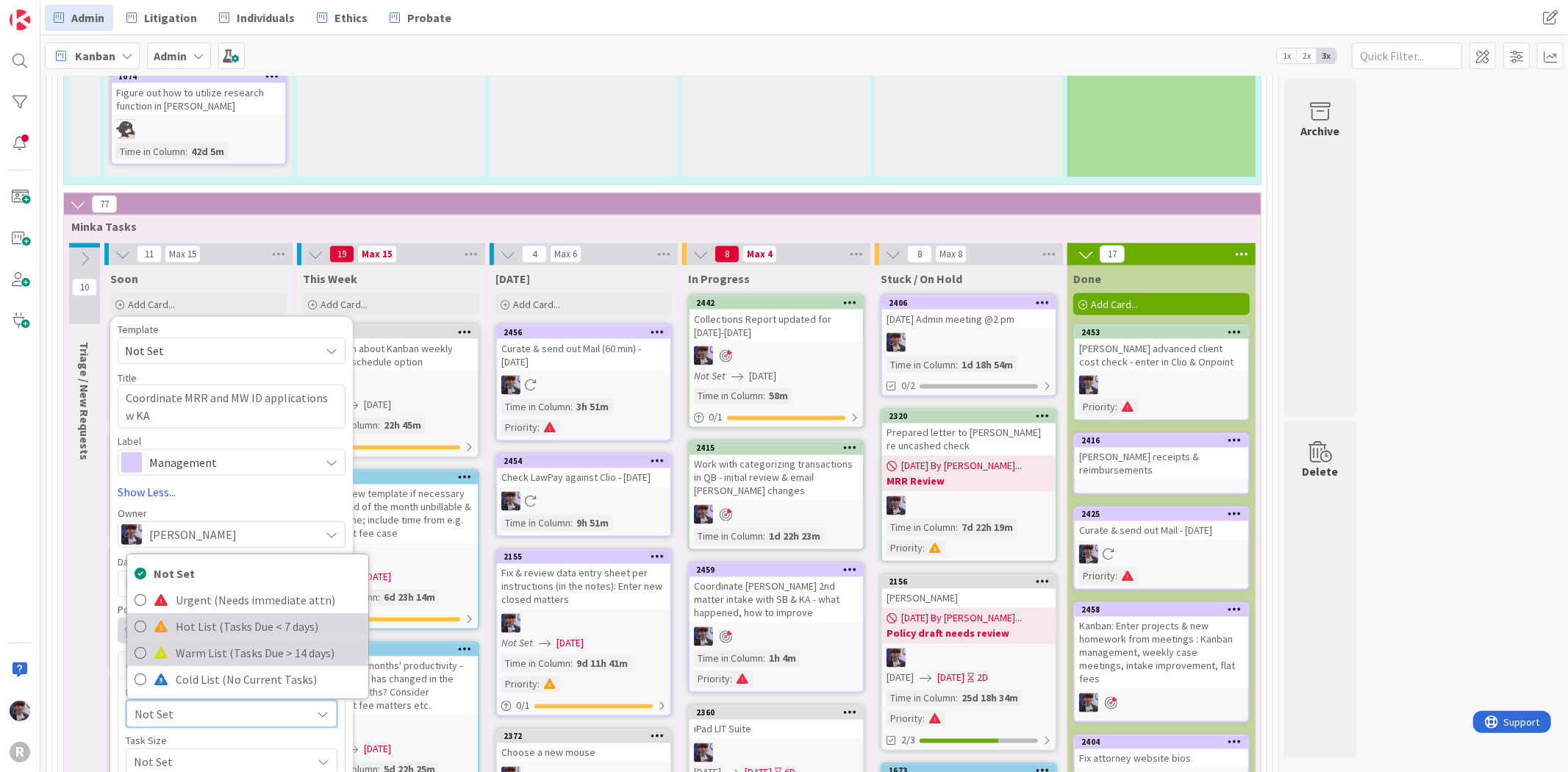
click at [176, 605] on div "Not Set Urgent (Needs immediate attn) Hot List (Tasks Due < 7 days) Warm List (…" at bounding box center [248, 626] width 242 height 146
click at [176, 616] on span "Hot List (Tasks Due < 7 days)" at bounding box center [268, 626] width 185 height 22
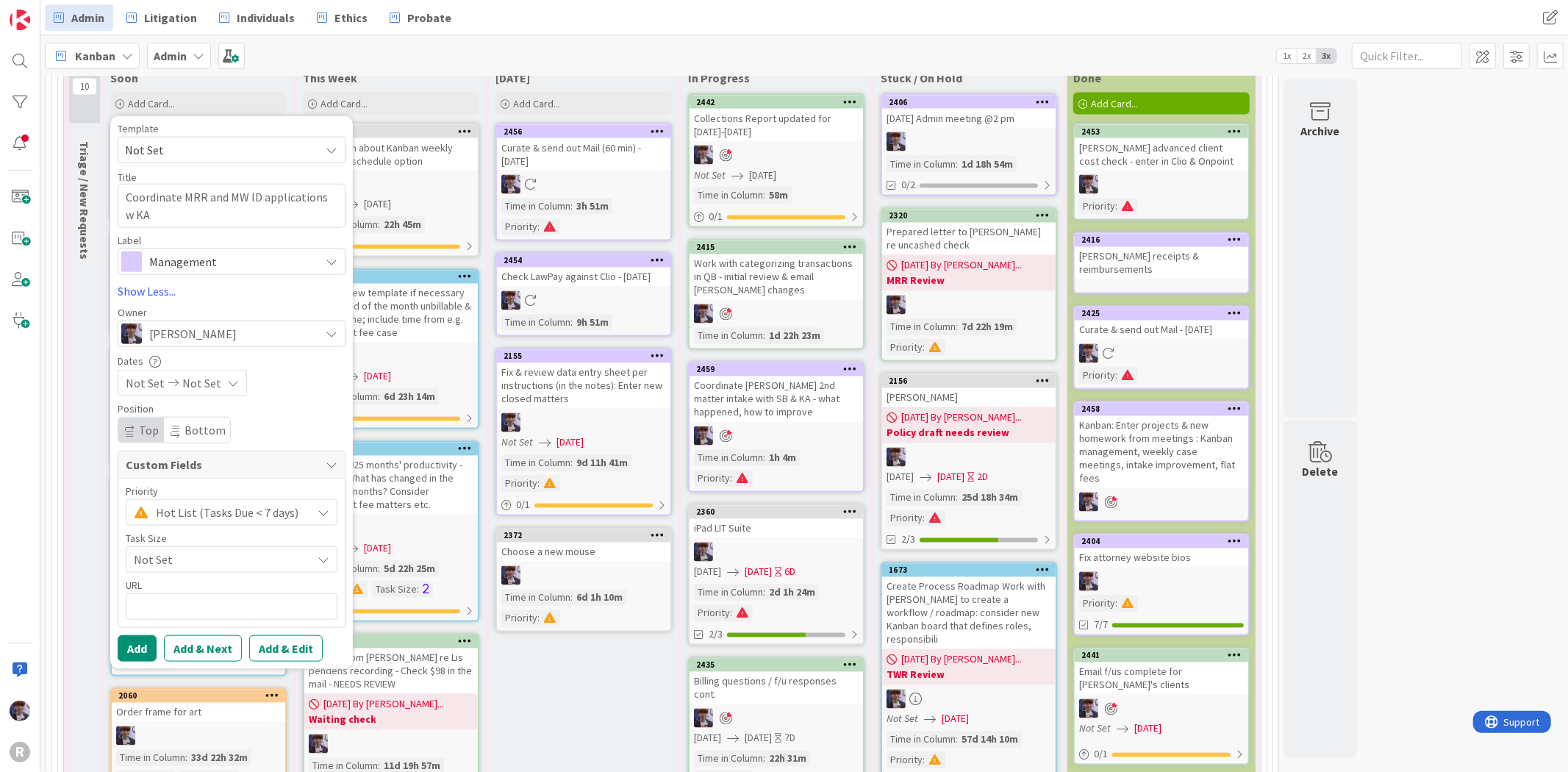
scroll to position [2287, 0]
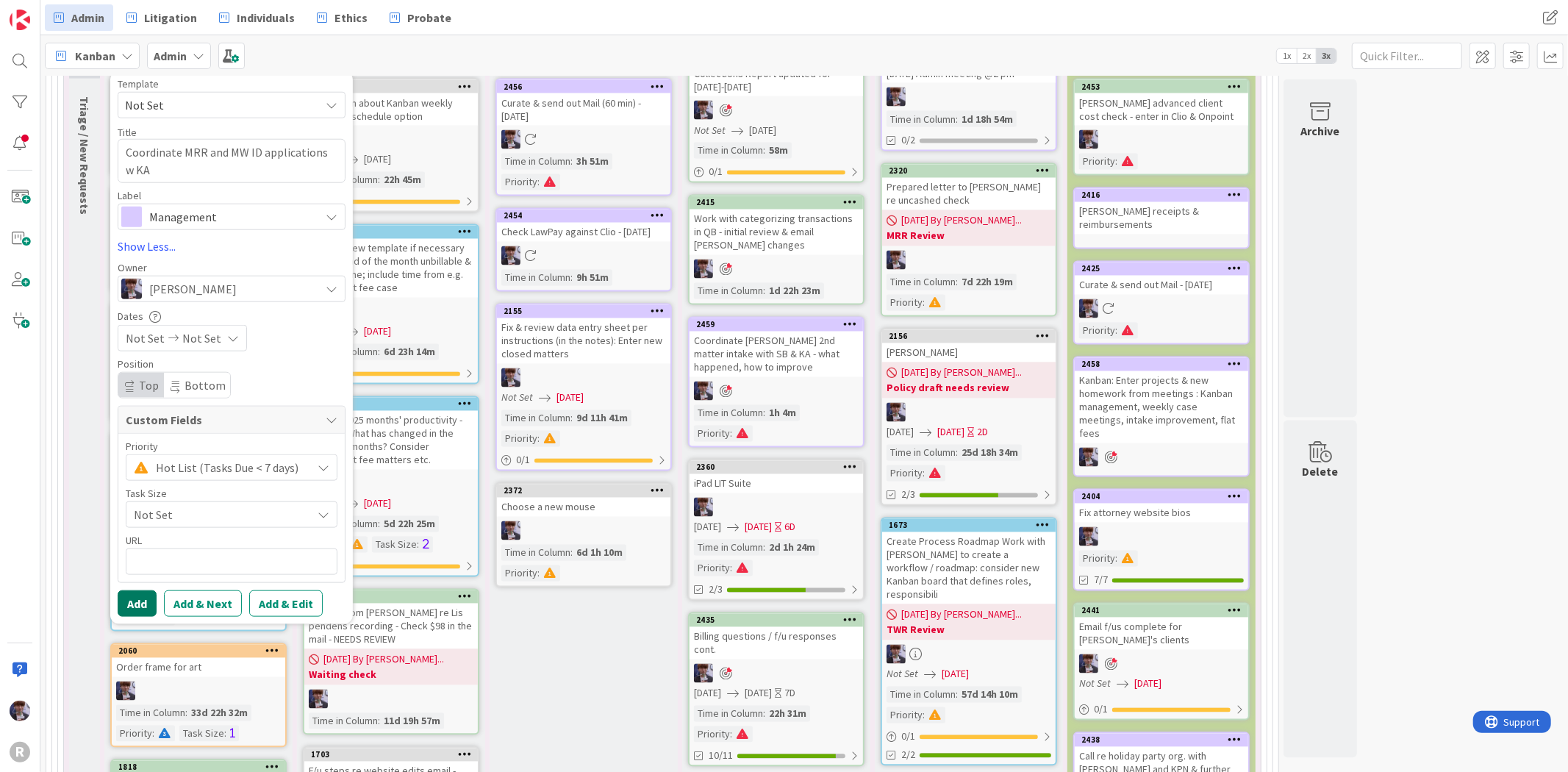
click at [141, 591] on button "Add" at bounding box center [137, 604] width 39 height 26
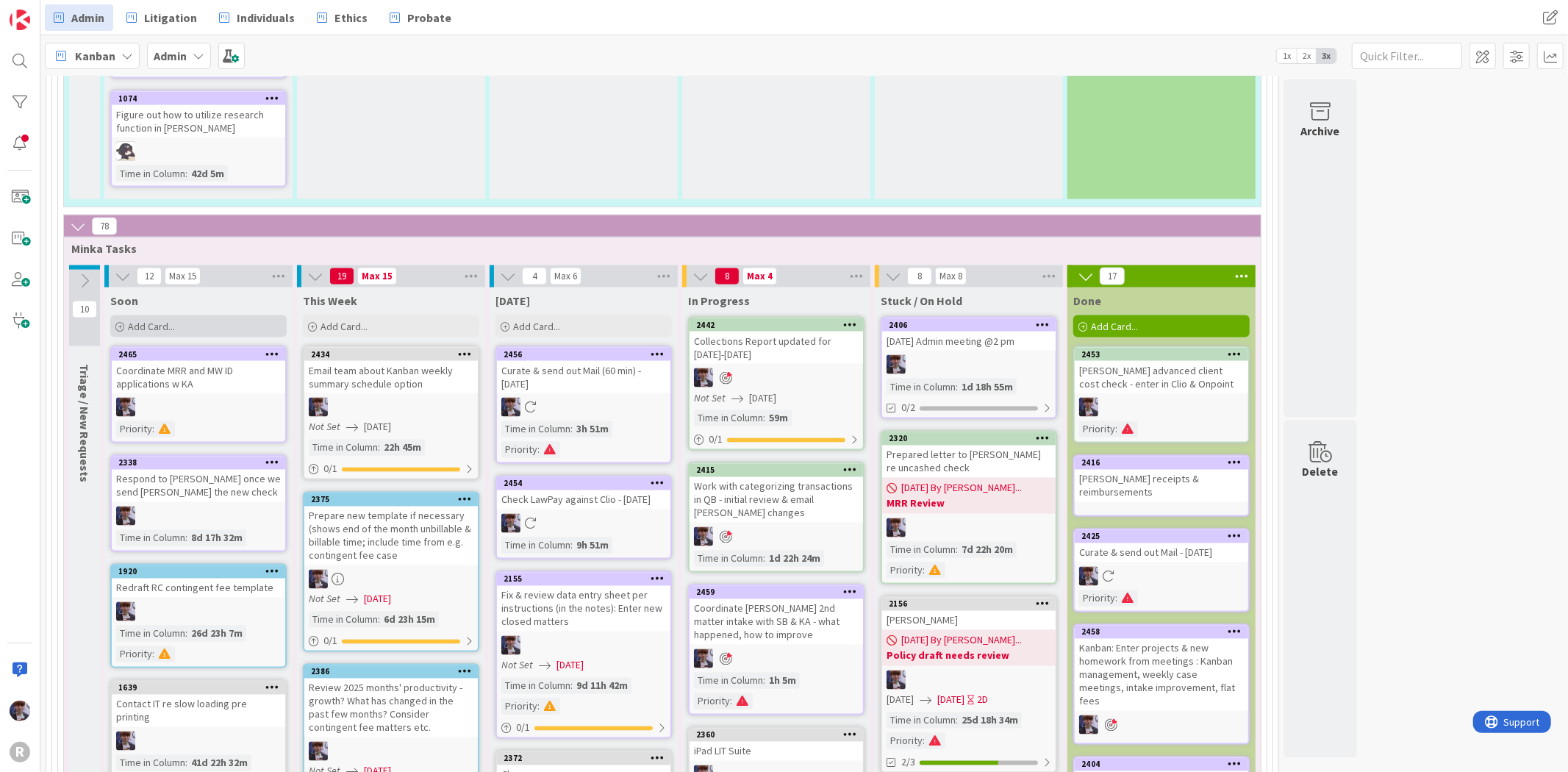
scroll to position [1960, 0]
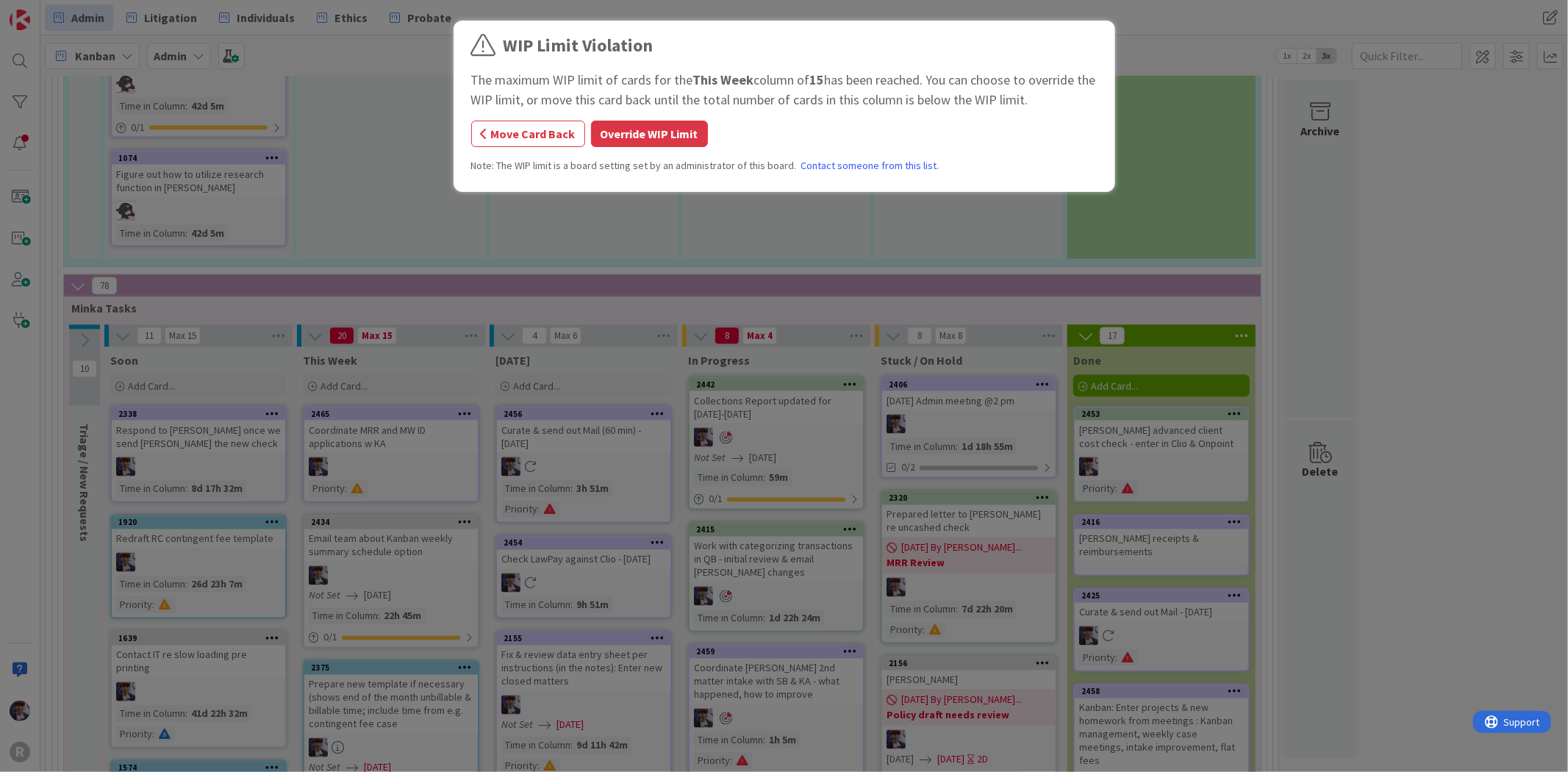
click at [662, 145] on button "Override WIP Limit" at bounding box center [650, 133] width 117 height 26
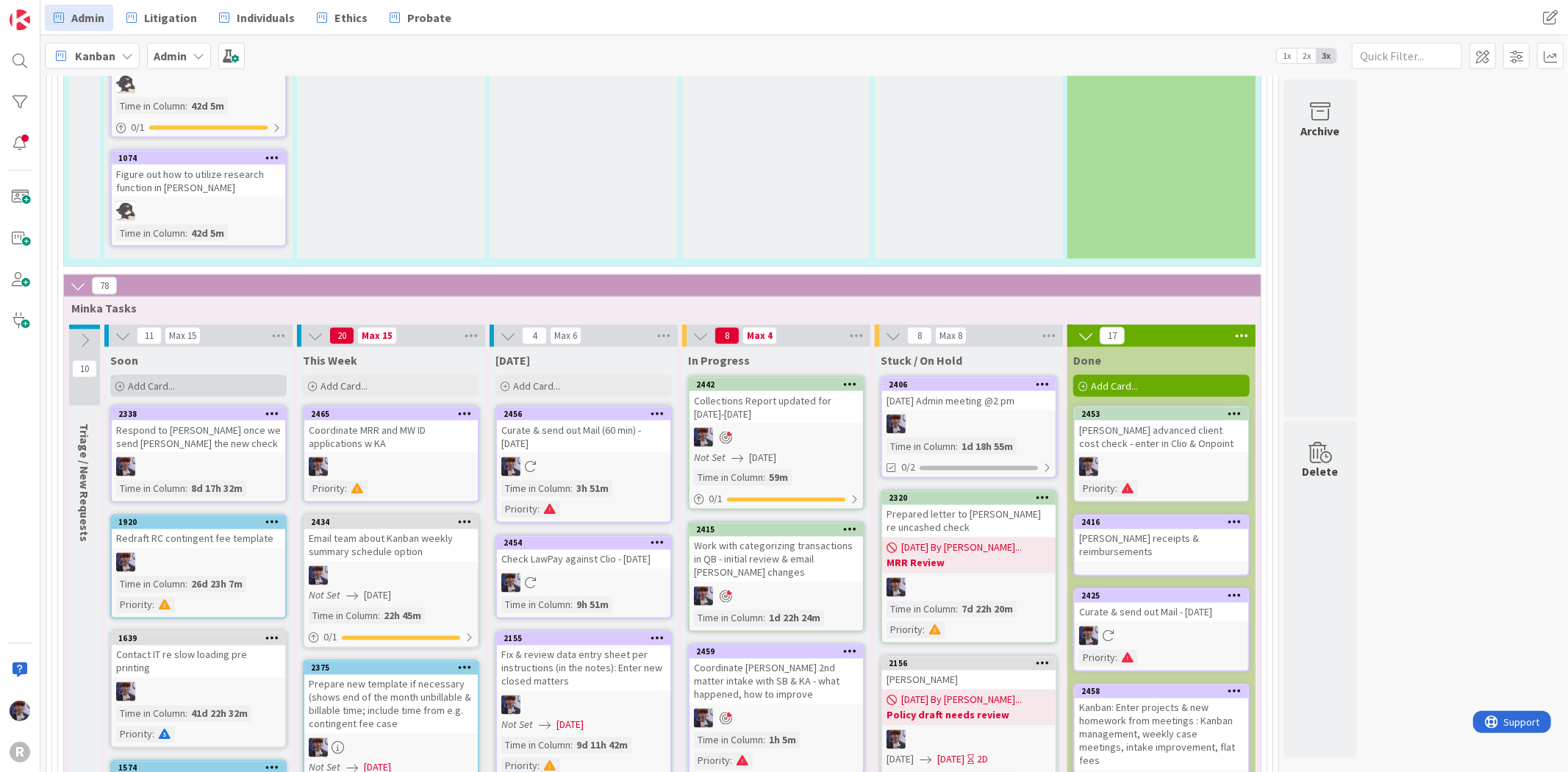
click at [207, 375] on div "Add Card..." at bounding box center [198, 386] width 176 height 22
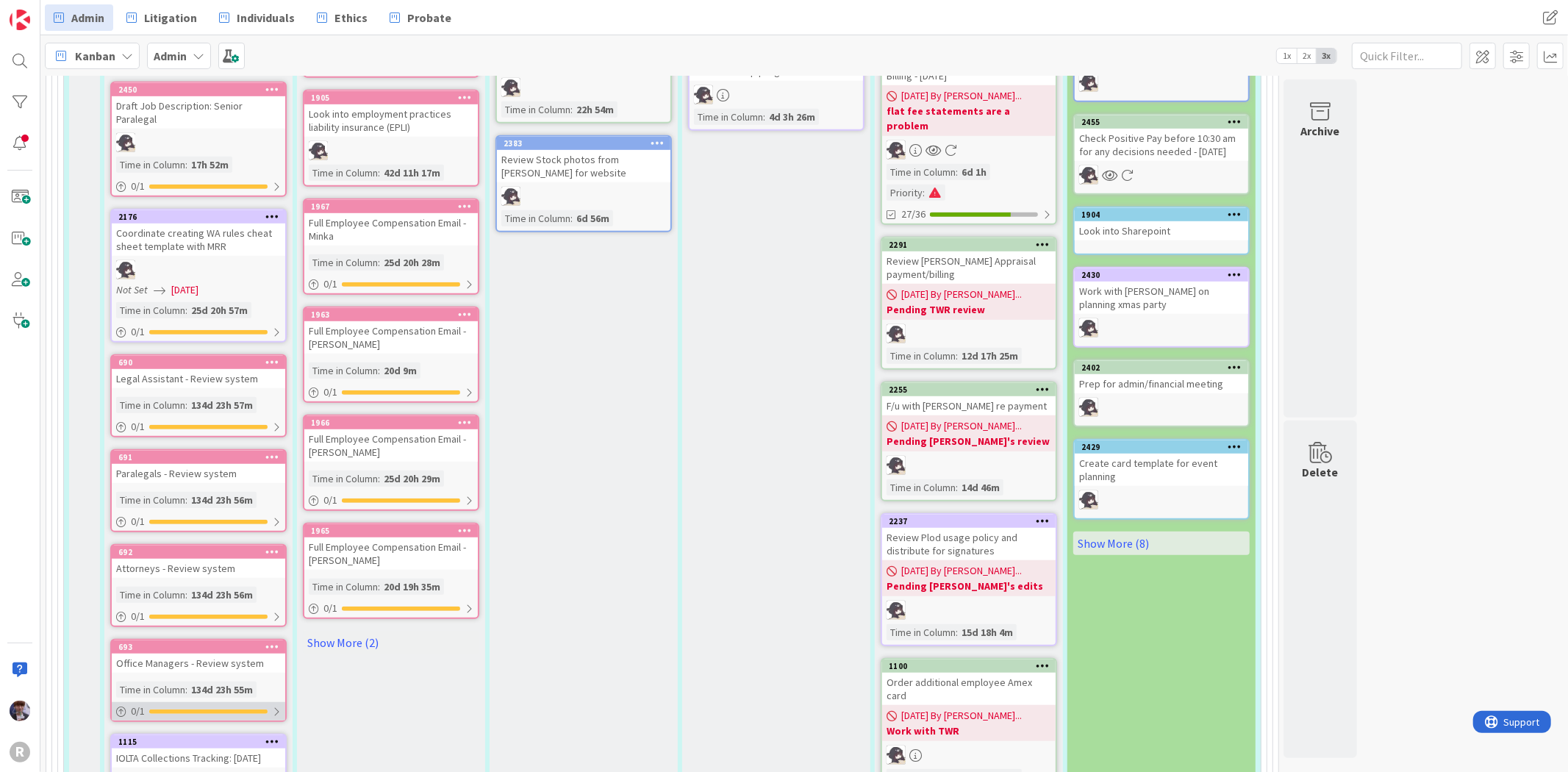
scroll to position [0, 0]
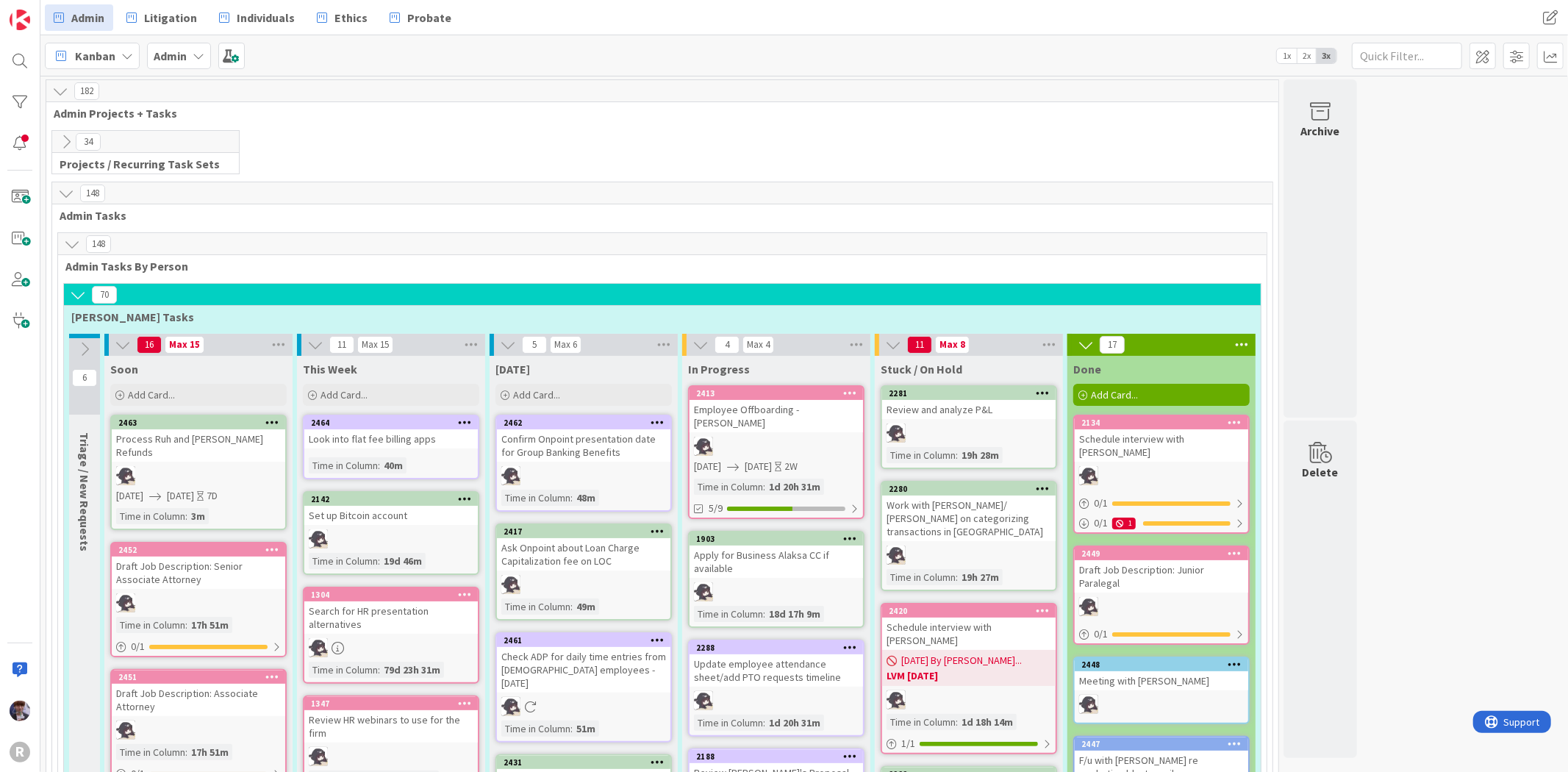
click at [69, 142] on icon at bounding box center [66, 141] width 17 height 17
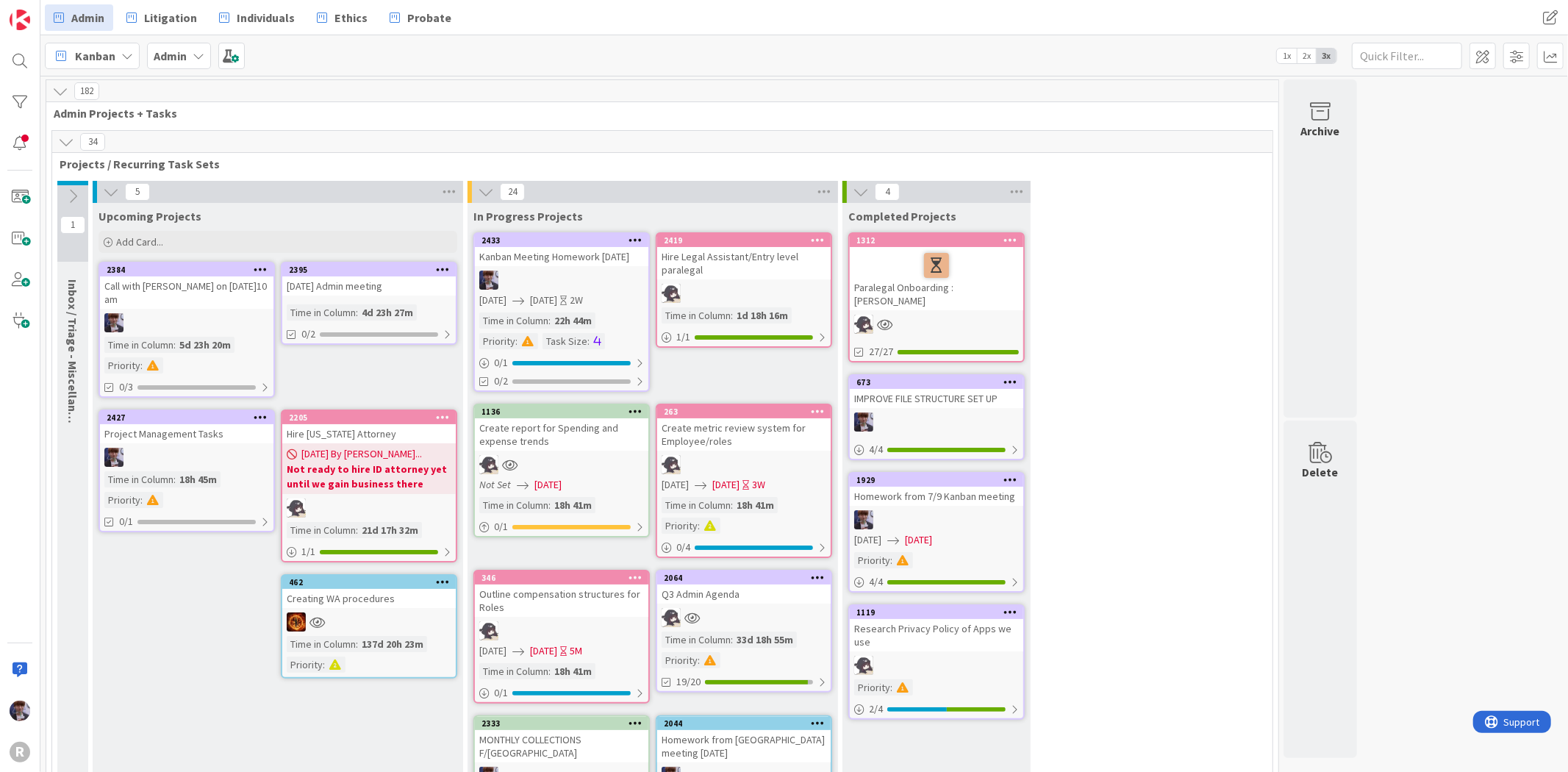
click at [211, 296] on link "2384 Call with [PERSON_NAME] on [DATE]10 am Time in [GEOGRAPHIC_DATA] : 5d 23h …" at bounding box center [187, 330] width 176 height 136
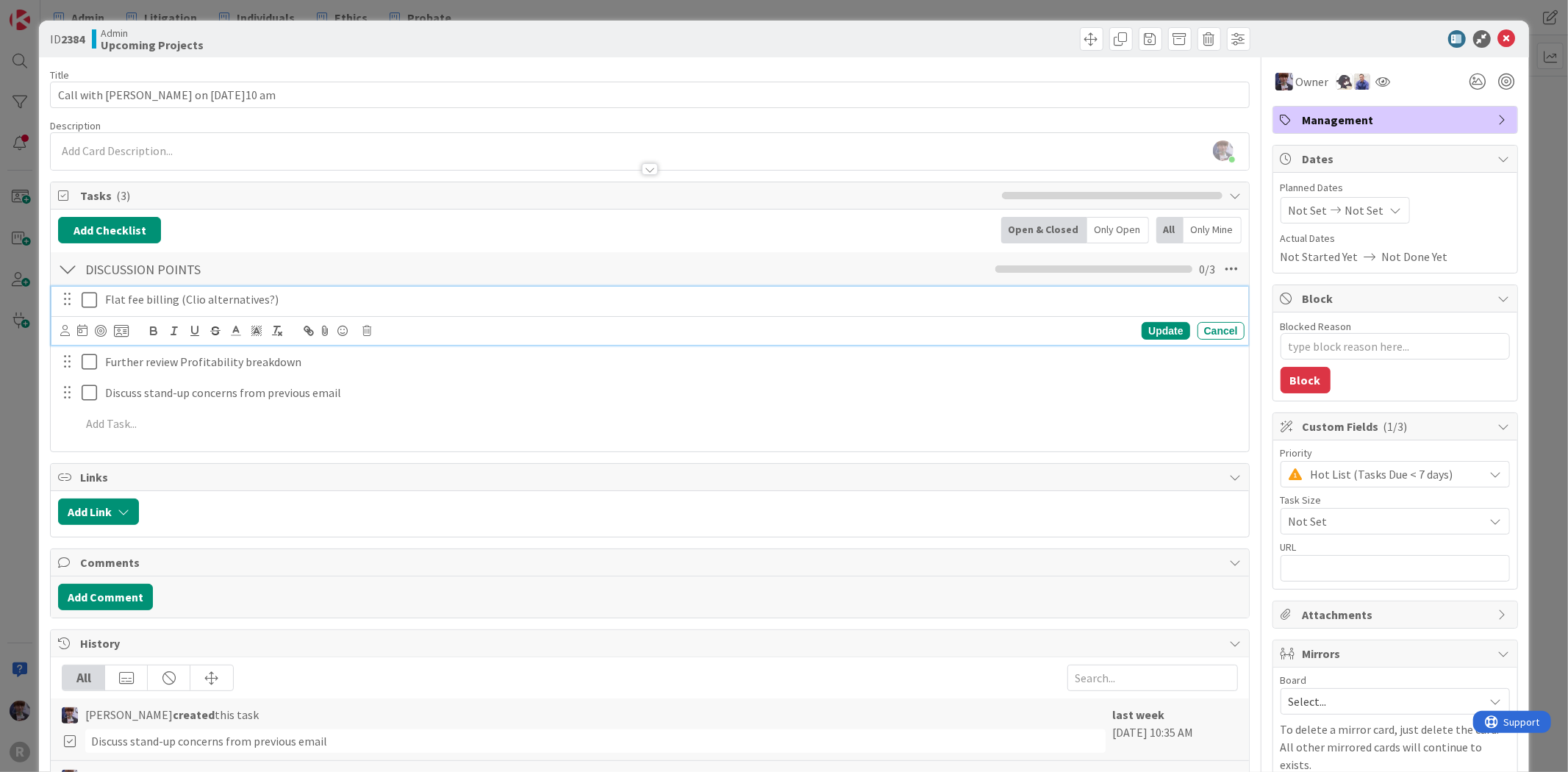
click at [82, 298] on icon at bounding box center [92, 300] width 22 height 17
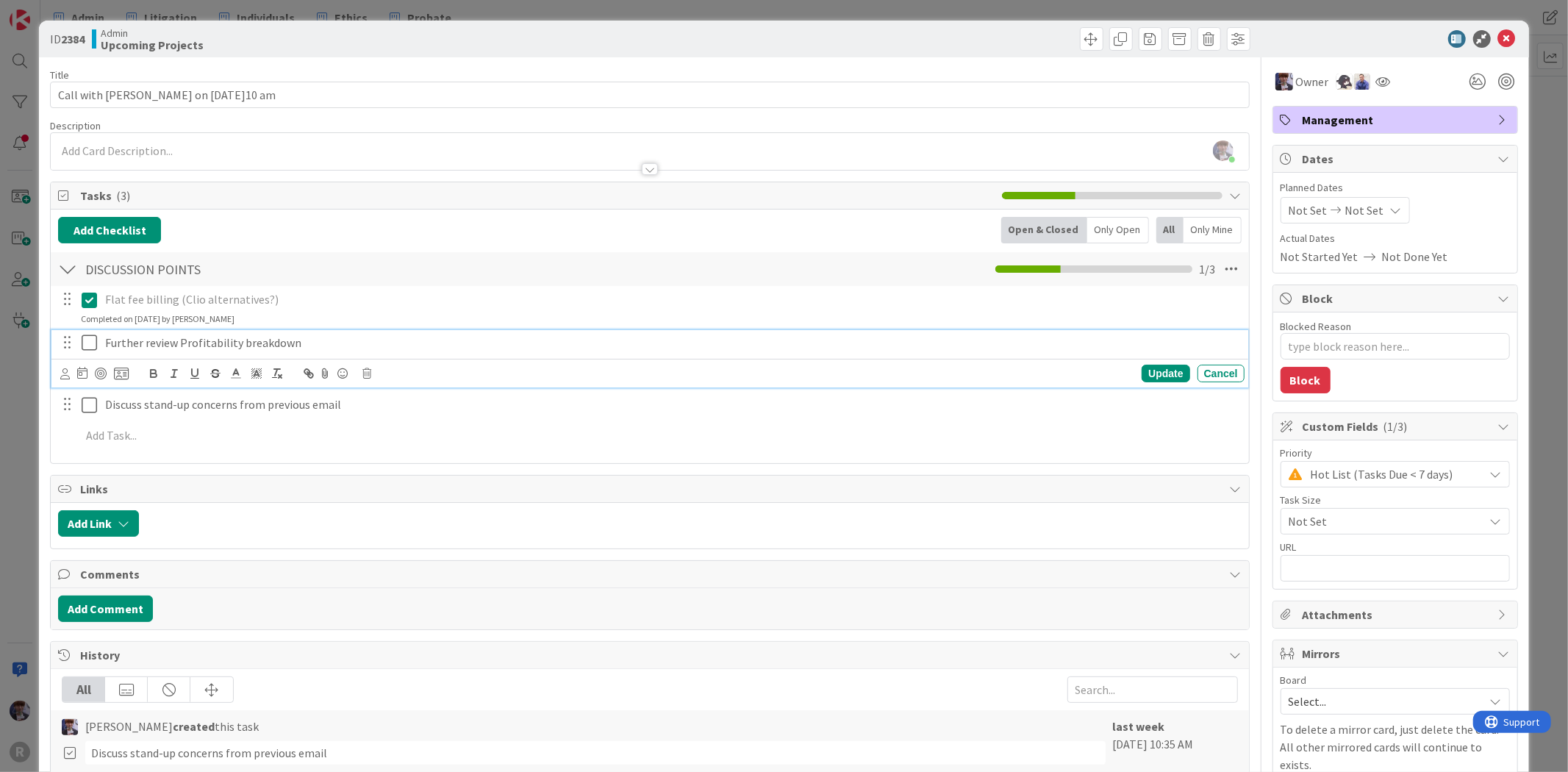
drag, startPoint x: 85, startPoint y: 342, endPoint x: 75, endPoint y: 401, distance: 59.8
click at [75, 401] on div "Flat fee billing (Clio alternatives?) Update Cancel Completed on [DATE] by [PER…" at bounding box center [650, 370] width 1183 height 168
click at [357, 372] on div "Update Cancel" at bounding box center [651, 373] width 1183 height 21
click at [363, 375] on icon at bounding box center [367, 373] width 9 height 10
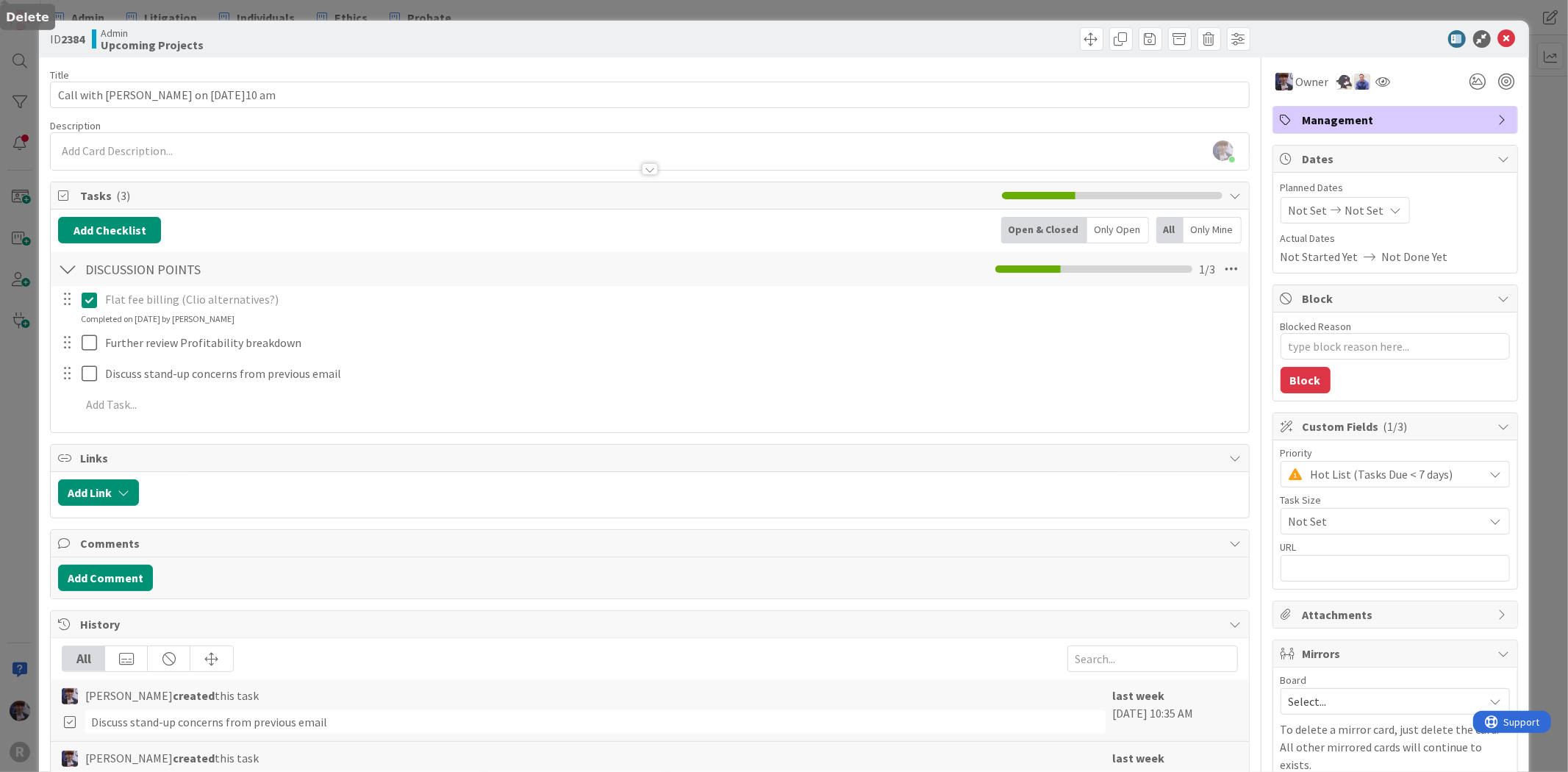
click at [399, 438] on div "Title 29 / 128 Call with [PERSON_NAME] on [DATE]10 am Description [PERSON_NAME]…" at bounding box center [649, 530] width 1199 height 946
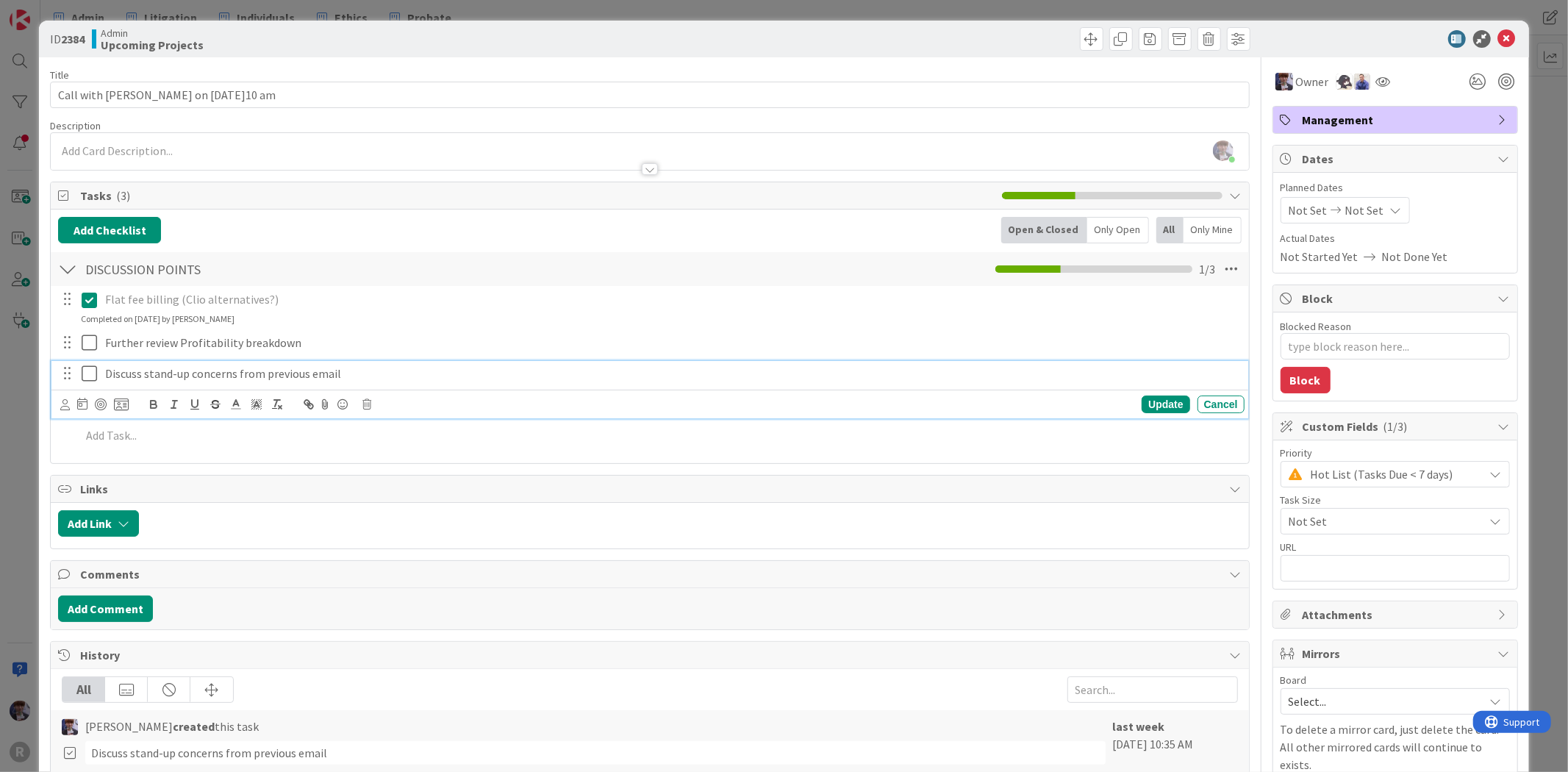
click at [84, 375] on icon at bounding box center [92, 373] width 22 height 17
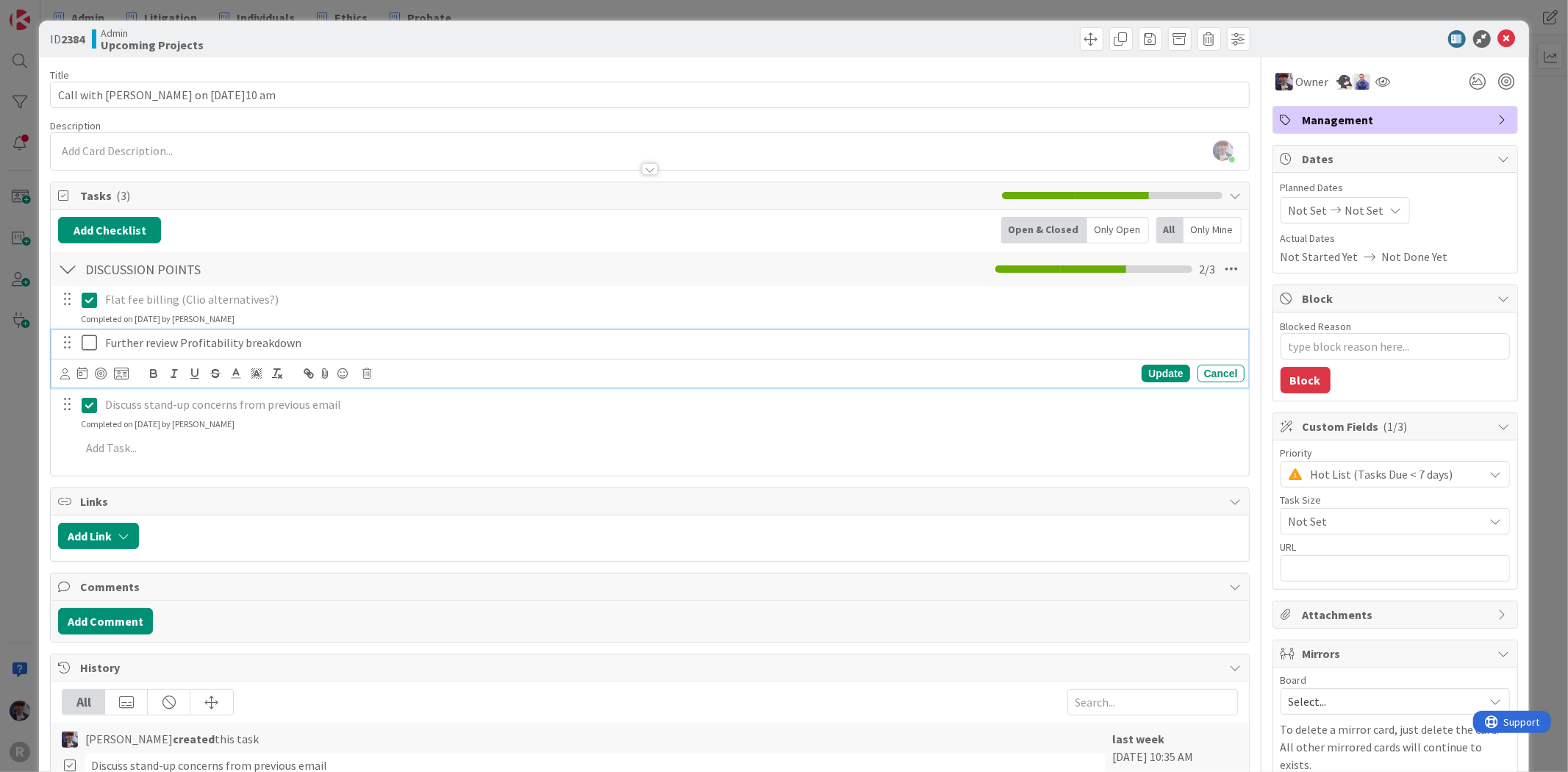
click at [133, 344] on p "Further review Profitability breakdown" at bounding box center [672, 342] width 1134 height 17
click at [363, 376] on icon at bounding box center [367, 373] width 9 height 10
click at [395, 428] on div "Delete" at bounding box center [404, 436] width 54 height 26
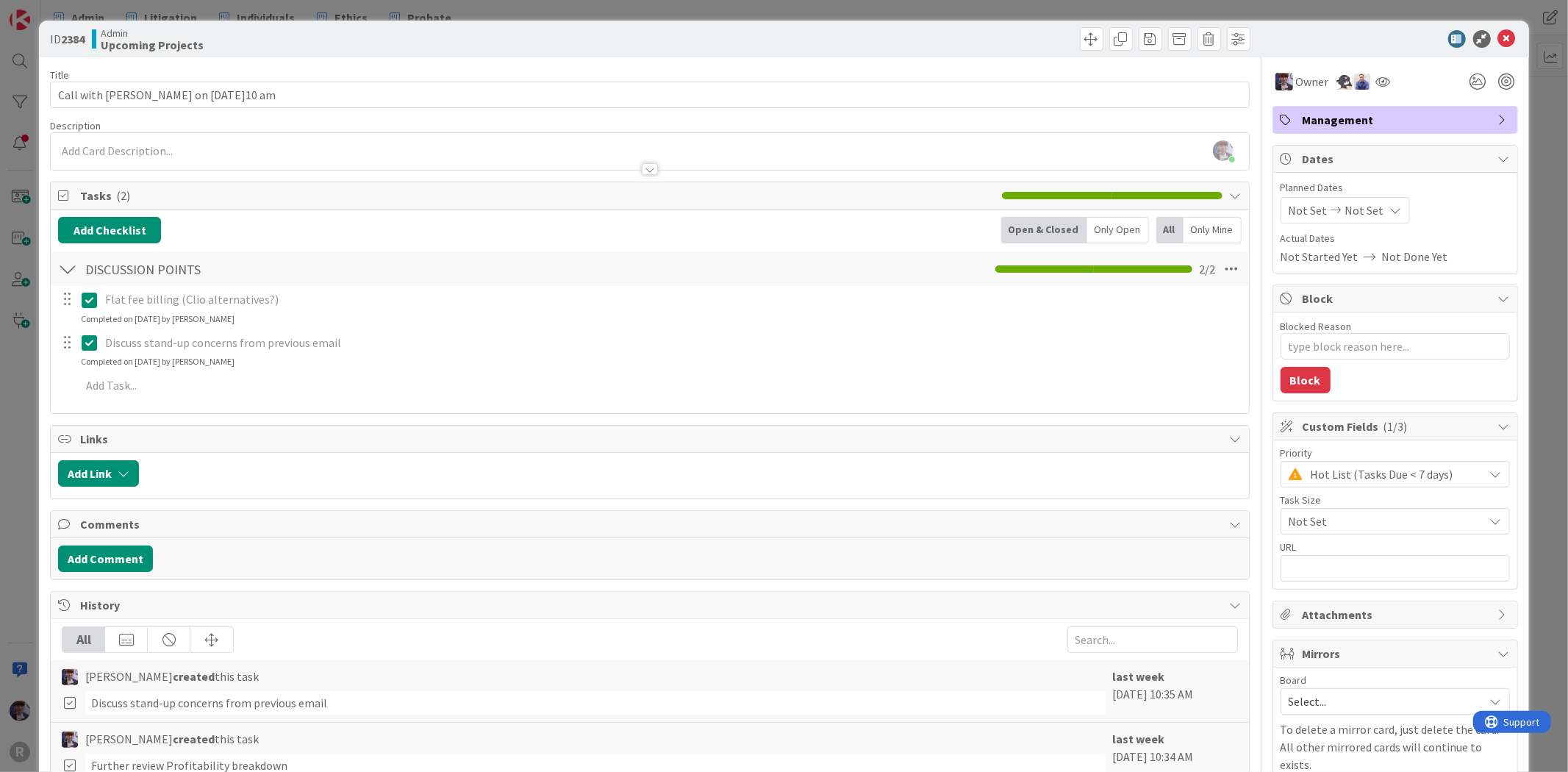
click at [39, 419] on div "ID 2384 Admin Upcoming Projects Title 29 / 128 Call with [PERSON_NAME] on [DATE…" at bounding box center [784, 509] width 1490 height 975
click at [33, 406] on div "ID 2384 Admin Upcoming Projects Title 29 / 128 Call with [PERSON_NAME] on [DATE…" at bounding box center [784, 386] width 1568 height 772
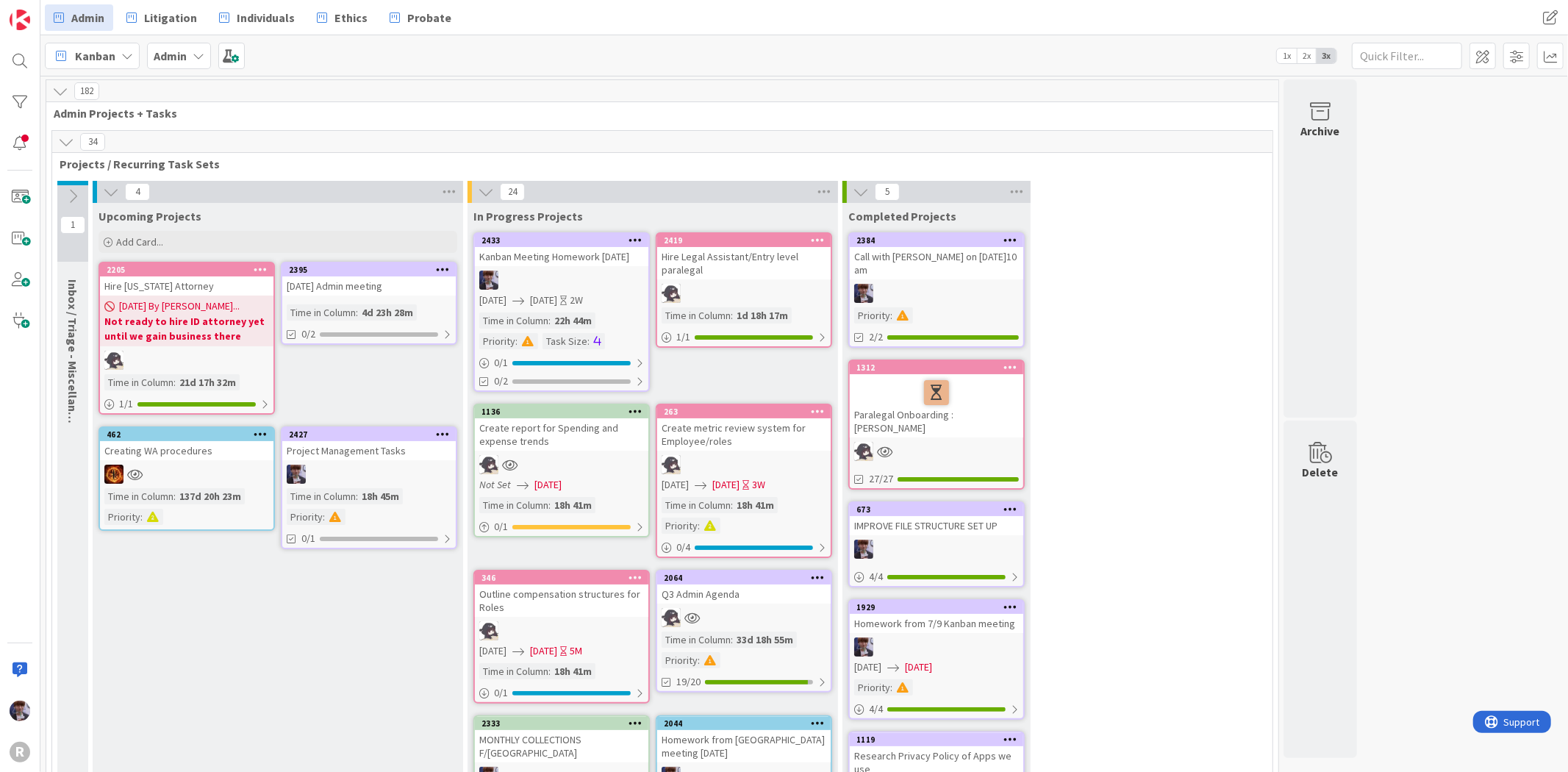
scroll to position [82, 0]
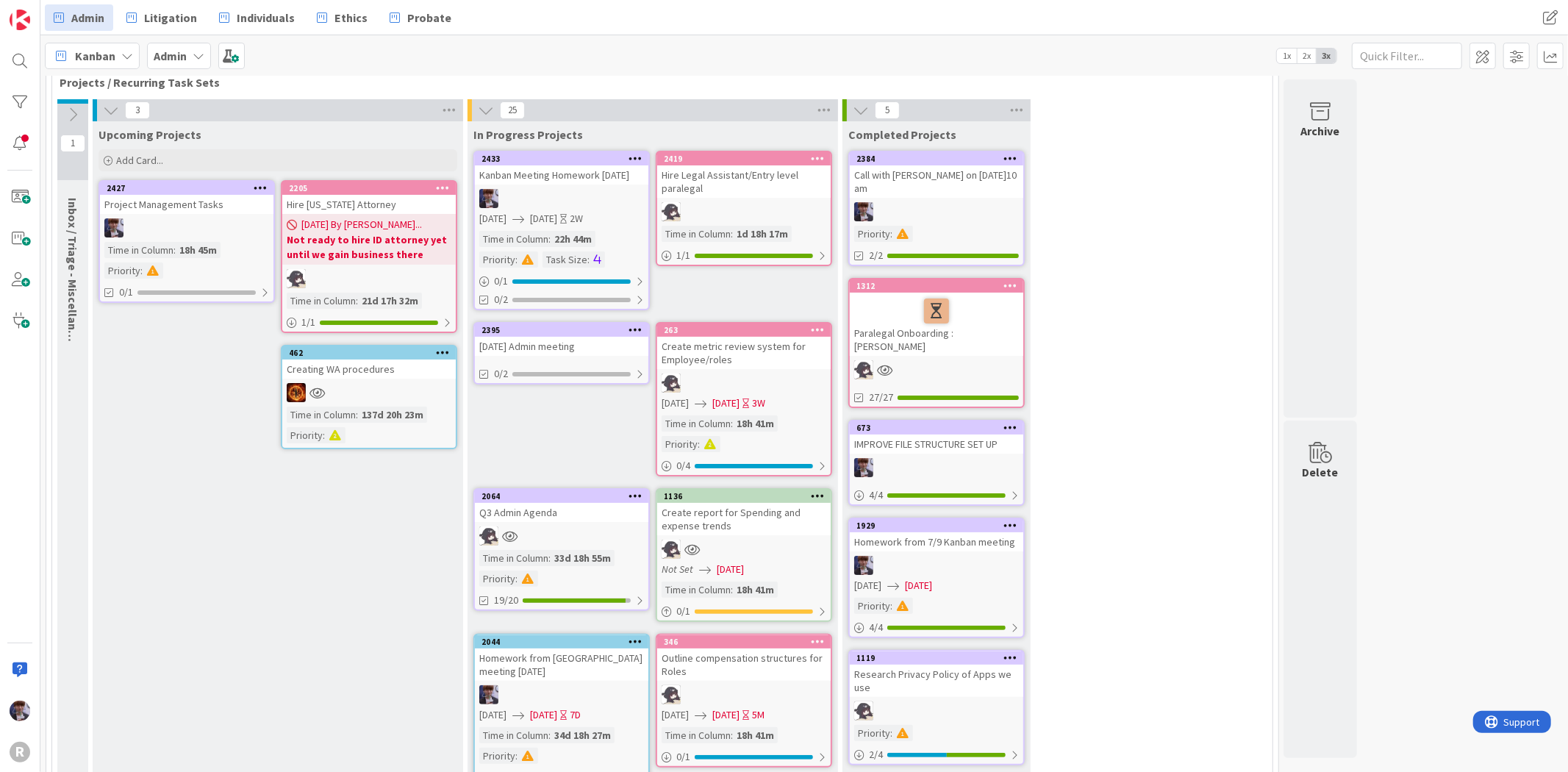
click at [526, 343] on div "[DATE] Admin meeting" at bounding box center [561, 346] width 174 height 19
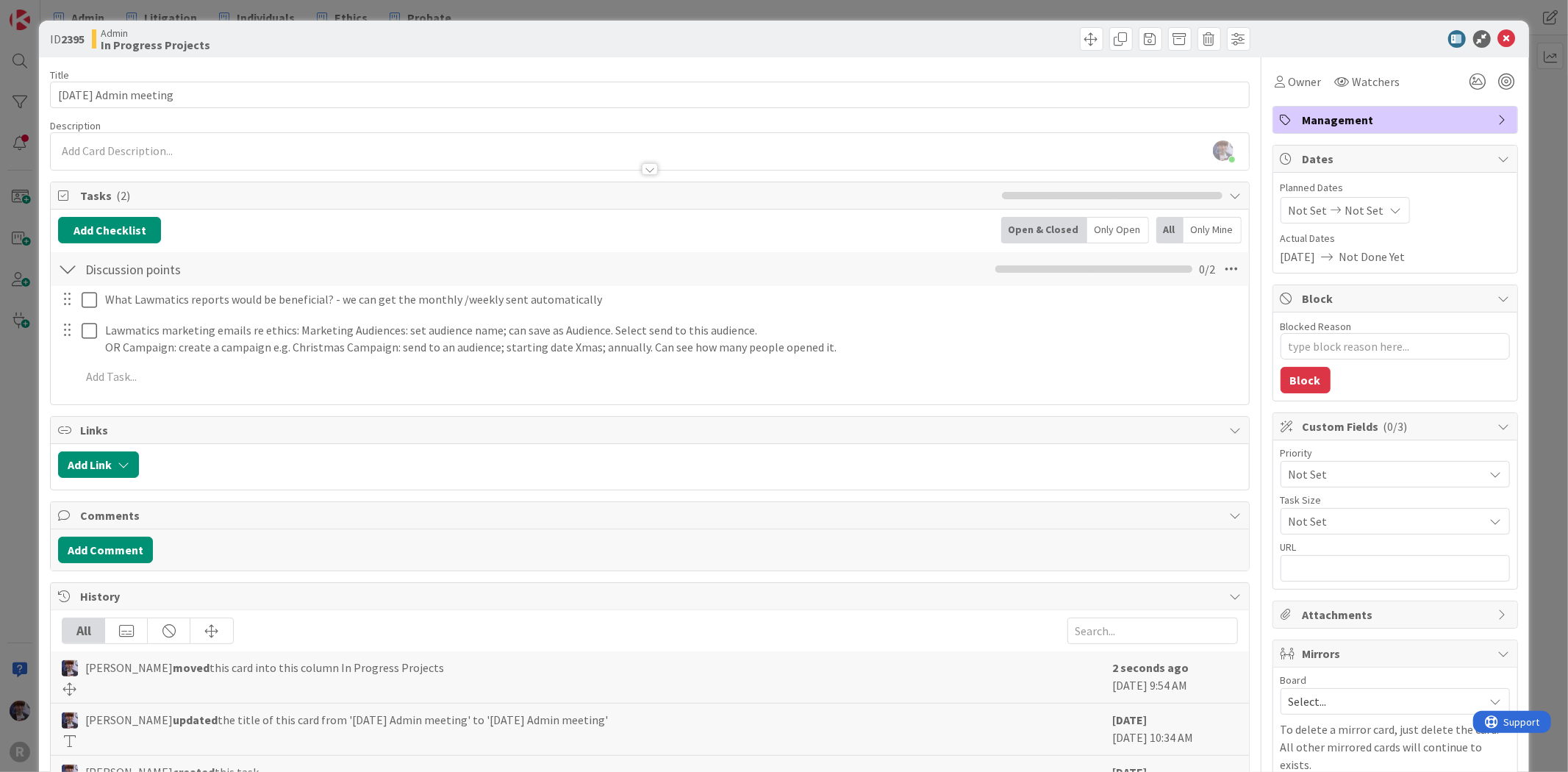
click at [25, 386] on div "ID 2395 Admin In Progress Projects Title 21 / 128 [DATE] Admin meeting Descript…" at bounding box center [784, 386] width 1568 height 772
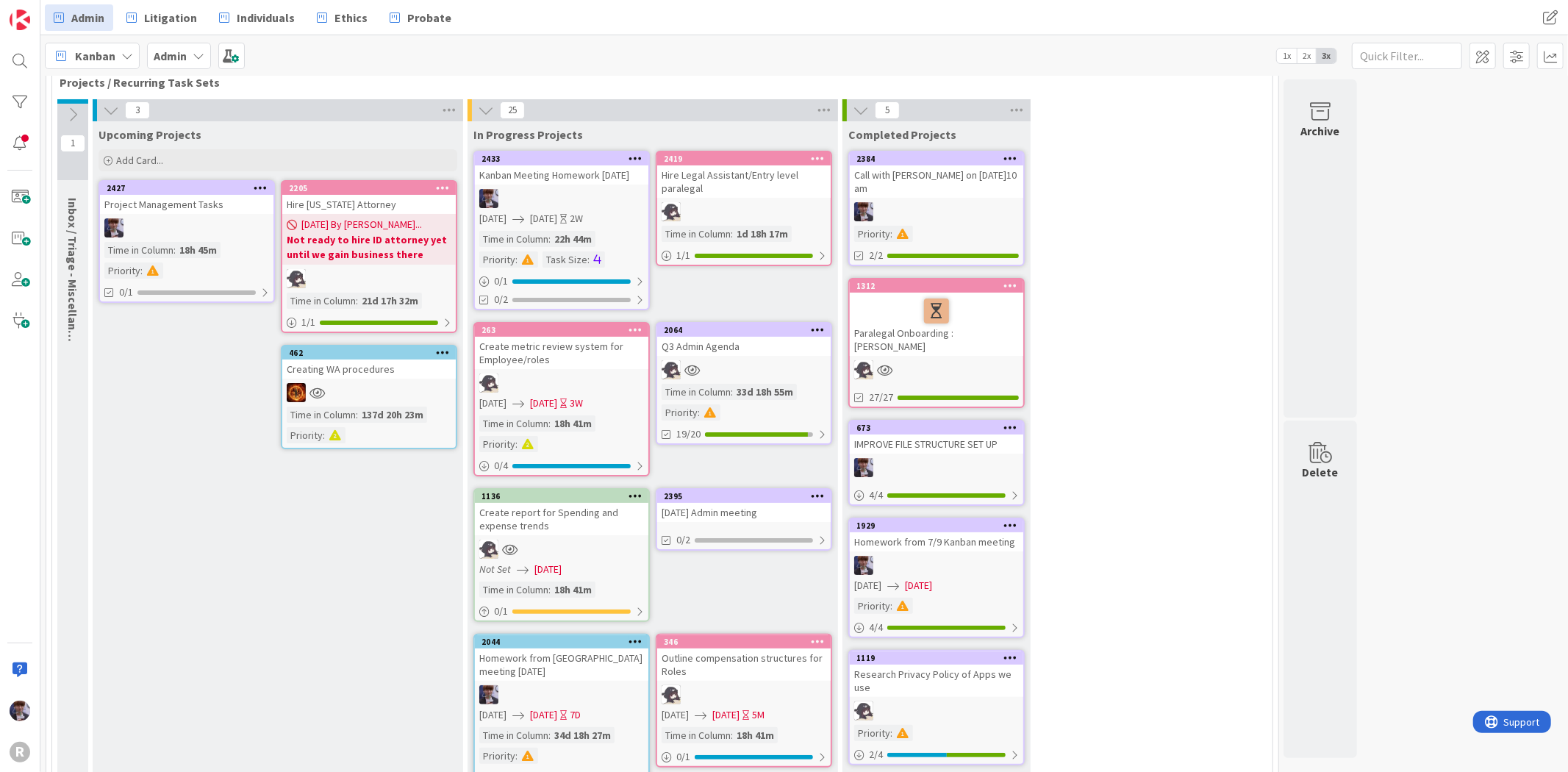
click at [755, 659] on div "Outline compensation structures for Roles" at bounding box center [743, 664] width 174 height 32
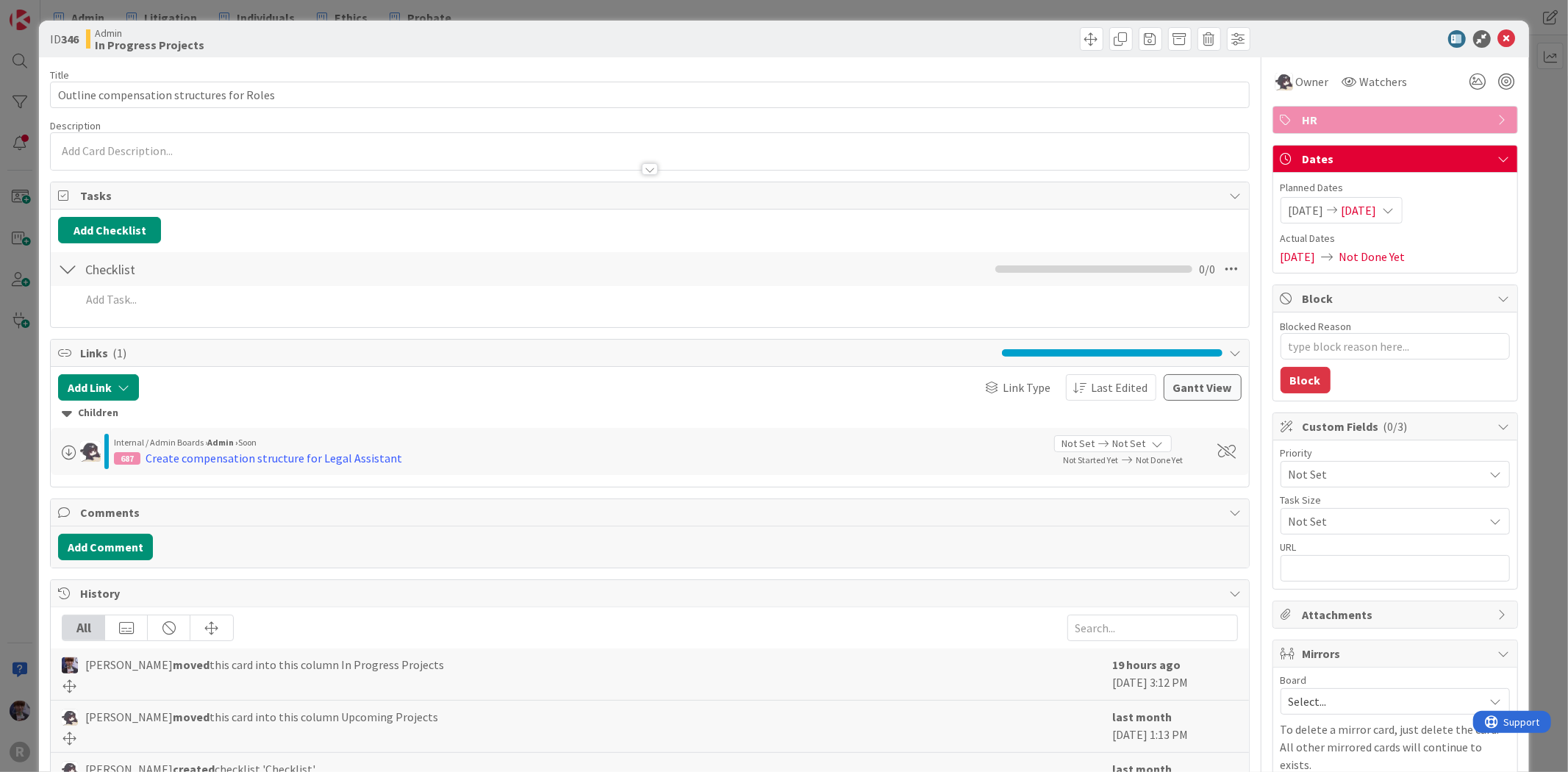
click at [24, 510] on div "ID 346 Admin In Progress Projects Title 41 / 128 Outline compensation structure…" at bounding box center [784, 386] width 1568 height 772
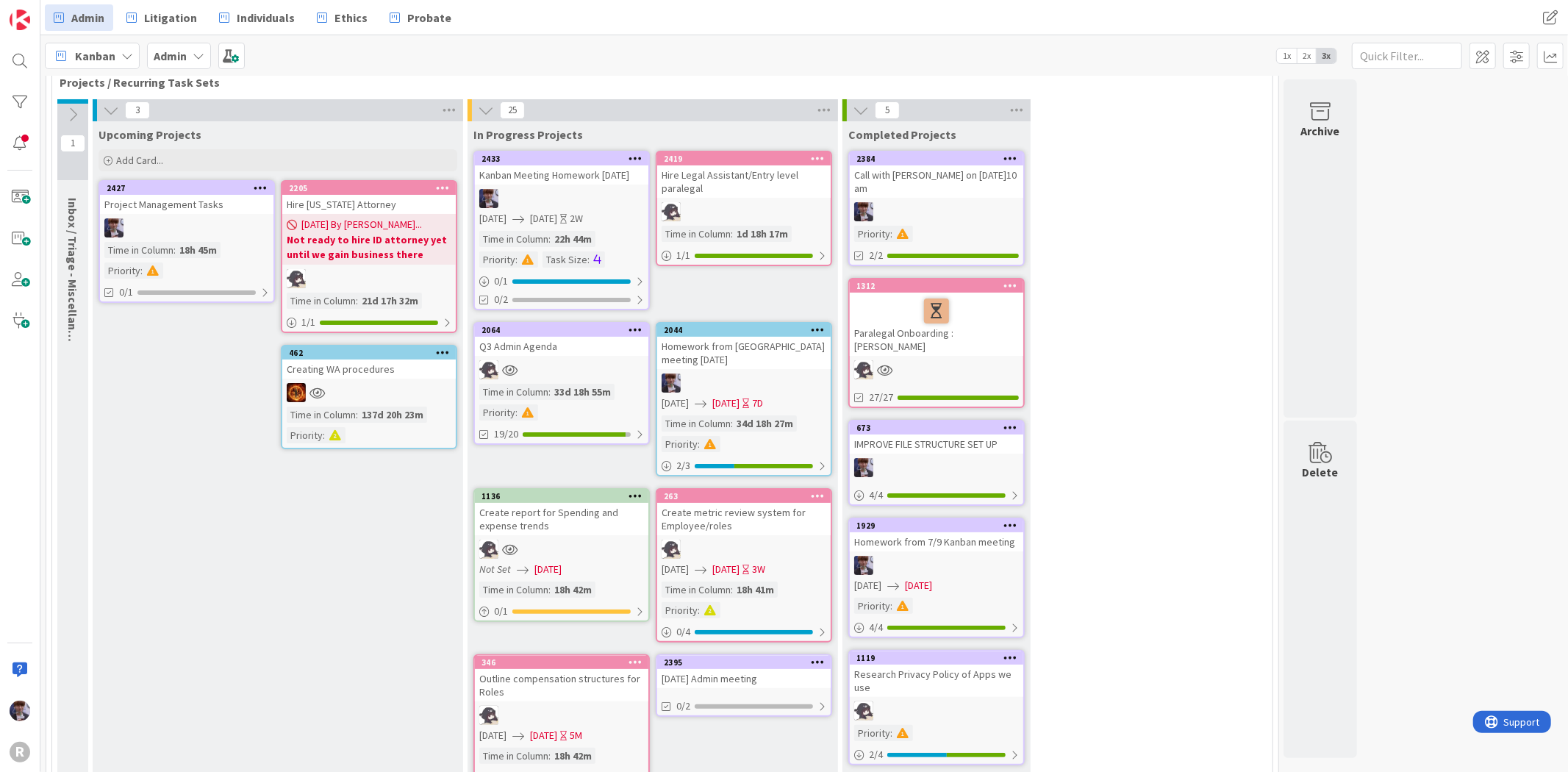
click at [733, 337] on div "Homework from [GEOGRAPHIC_DATA] meeting [DATE]" at bounding box center [743, 352] width 174 height 32
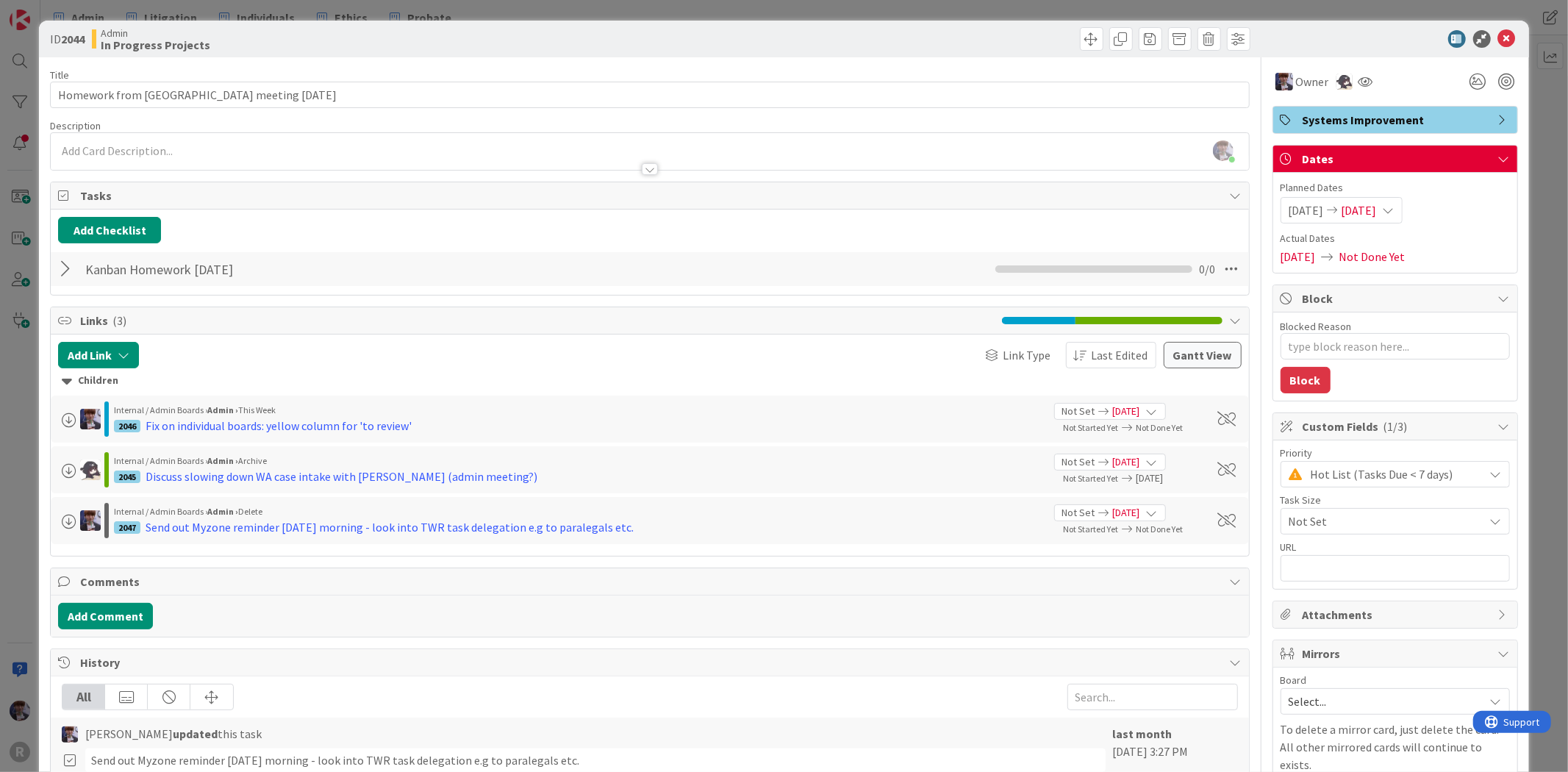
click at [18, 445] on div "ID 2044 Admin In Progress Projects Title 36 / 128 Homework from Kanban meeting …" at bounding box center [784, 386] width 1568 height 772
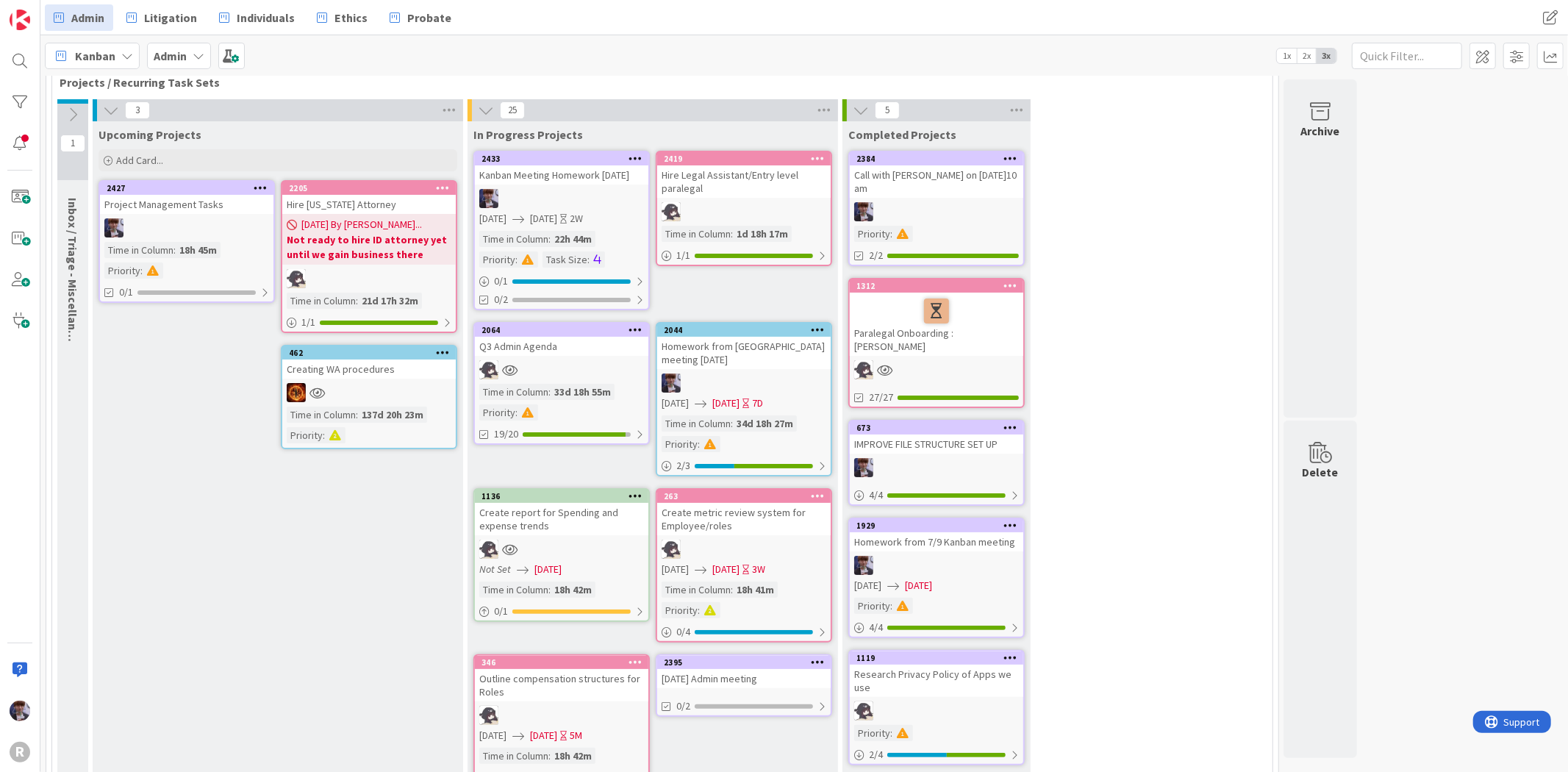
click at [568, 195] on div at bounding box center [561, 199] width 174 height 19
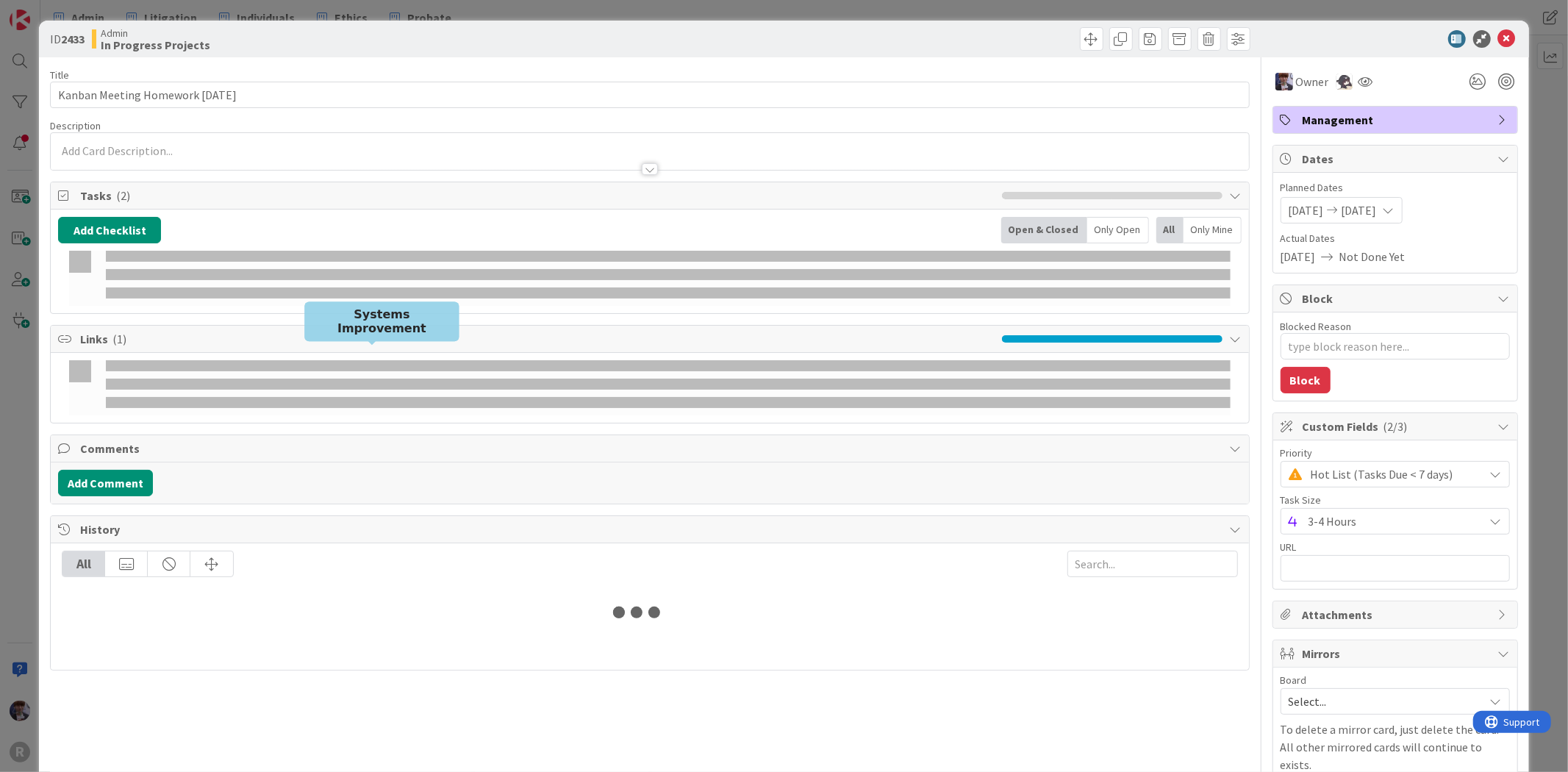
type textarea "x"
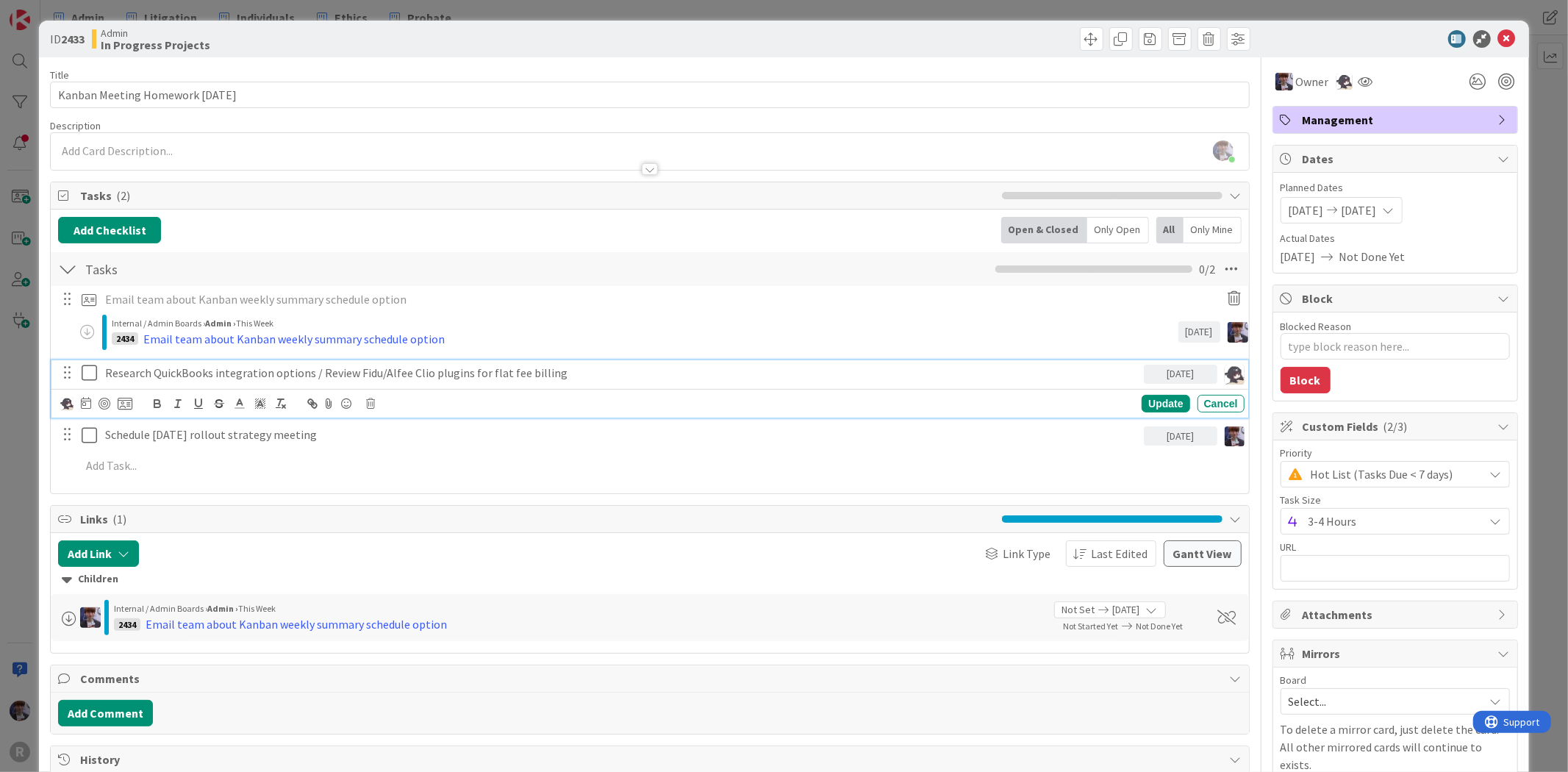
click at [201, 367] on p "Research QuickBooks integration options / Review Fidu/Alfee Clio plugins for fl…" at bounding box center [622, 372] width 1033 height 17
click at [549, 372] on p "Research QuickBooks integration options / Review Fidu/Alfee Clio plugins for fl…" at bounding box center [622, 372] width 1033 height 17
click at [1151, 407] on div "Update" at bounding box center [1165, 404] width 48 height 17
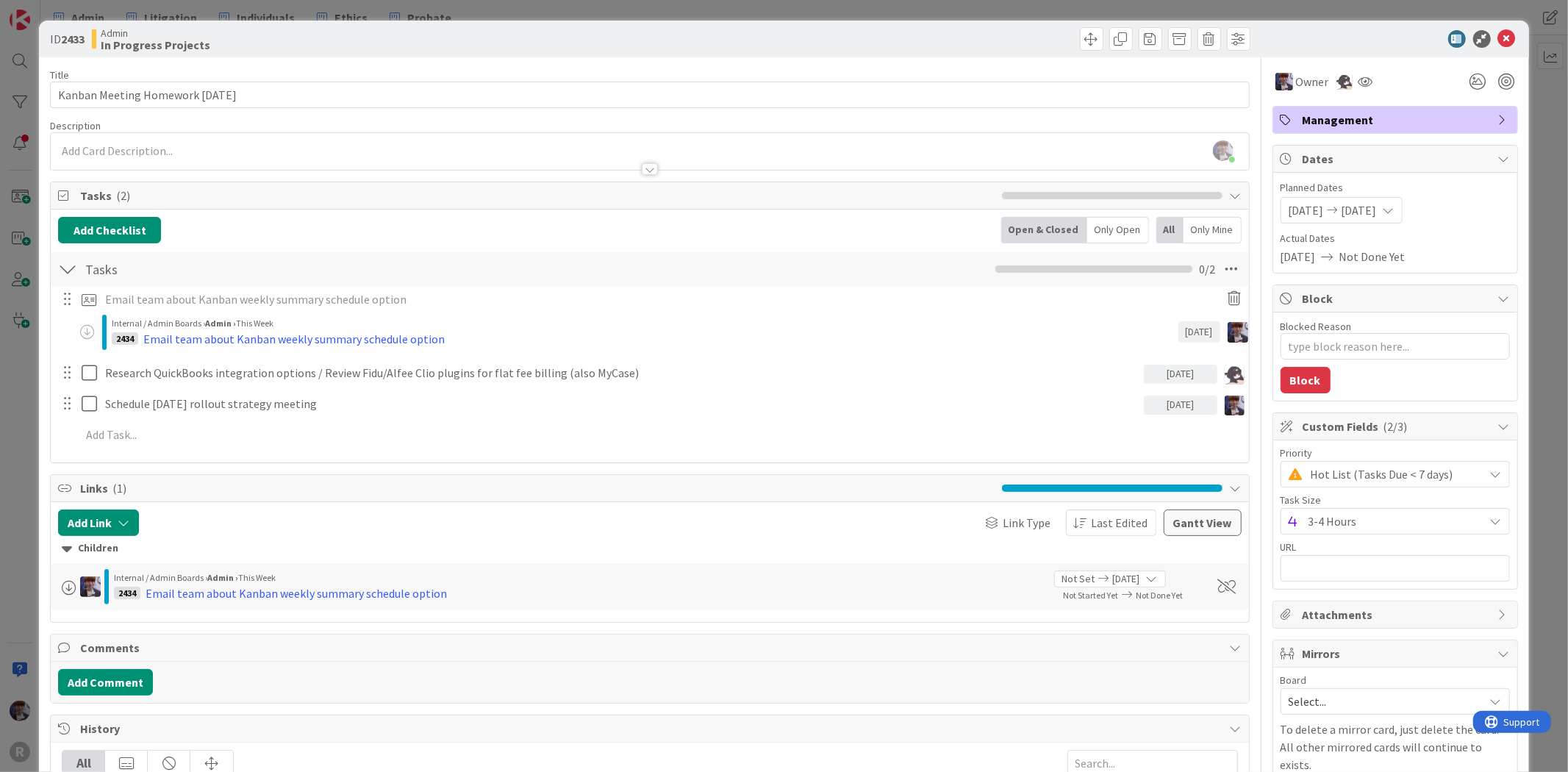
click at [34, 414] on div "ID 2433 Admin In Progress Projects Title 30 / 128 Kanban Meeting Homework [DATE…" at bounding box center [784, 386] width 1568 height 772
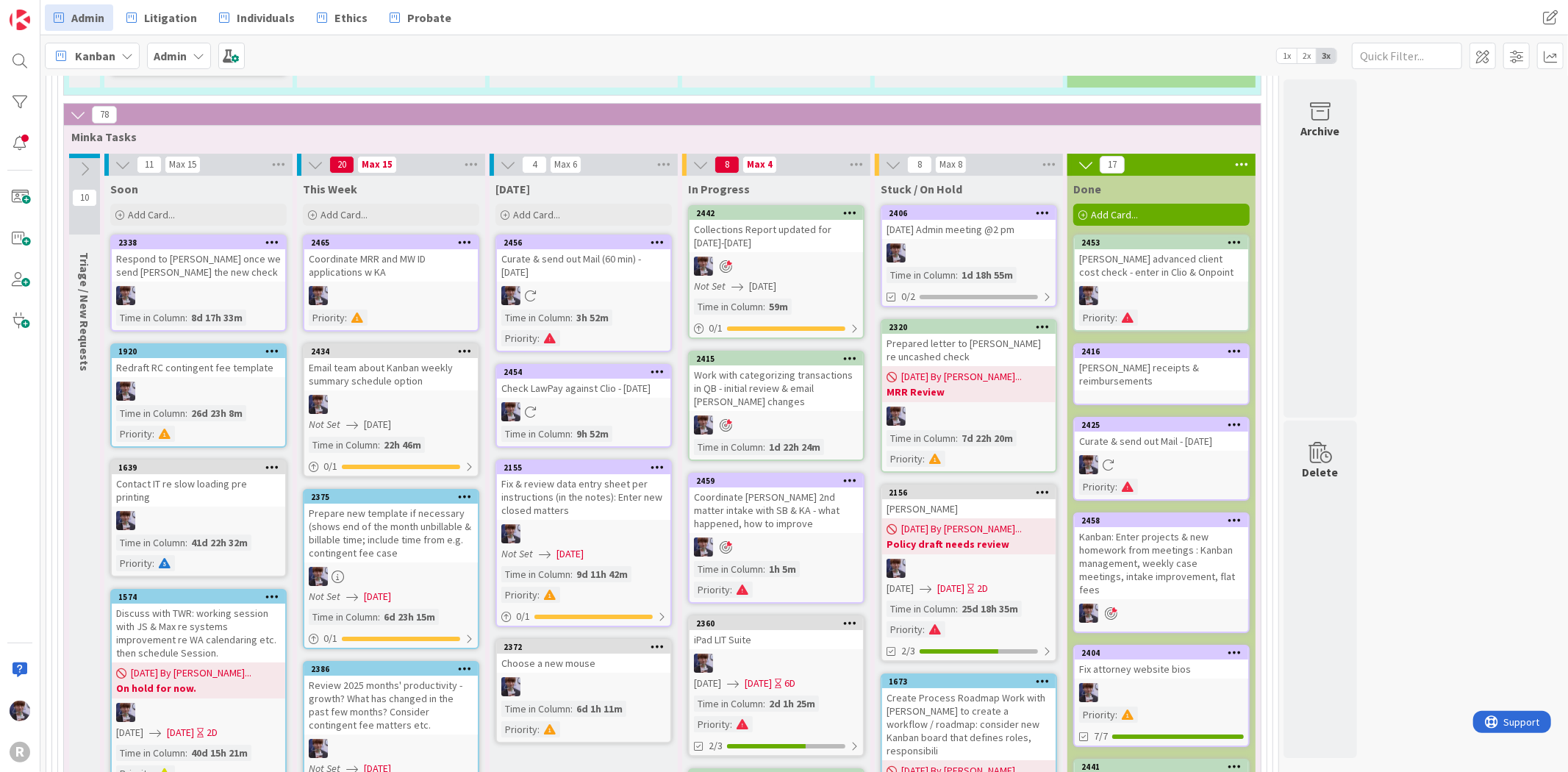
scroll to position [4165, 0]
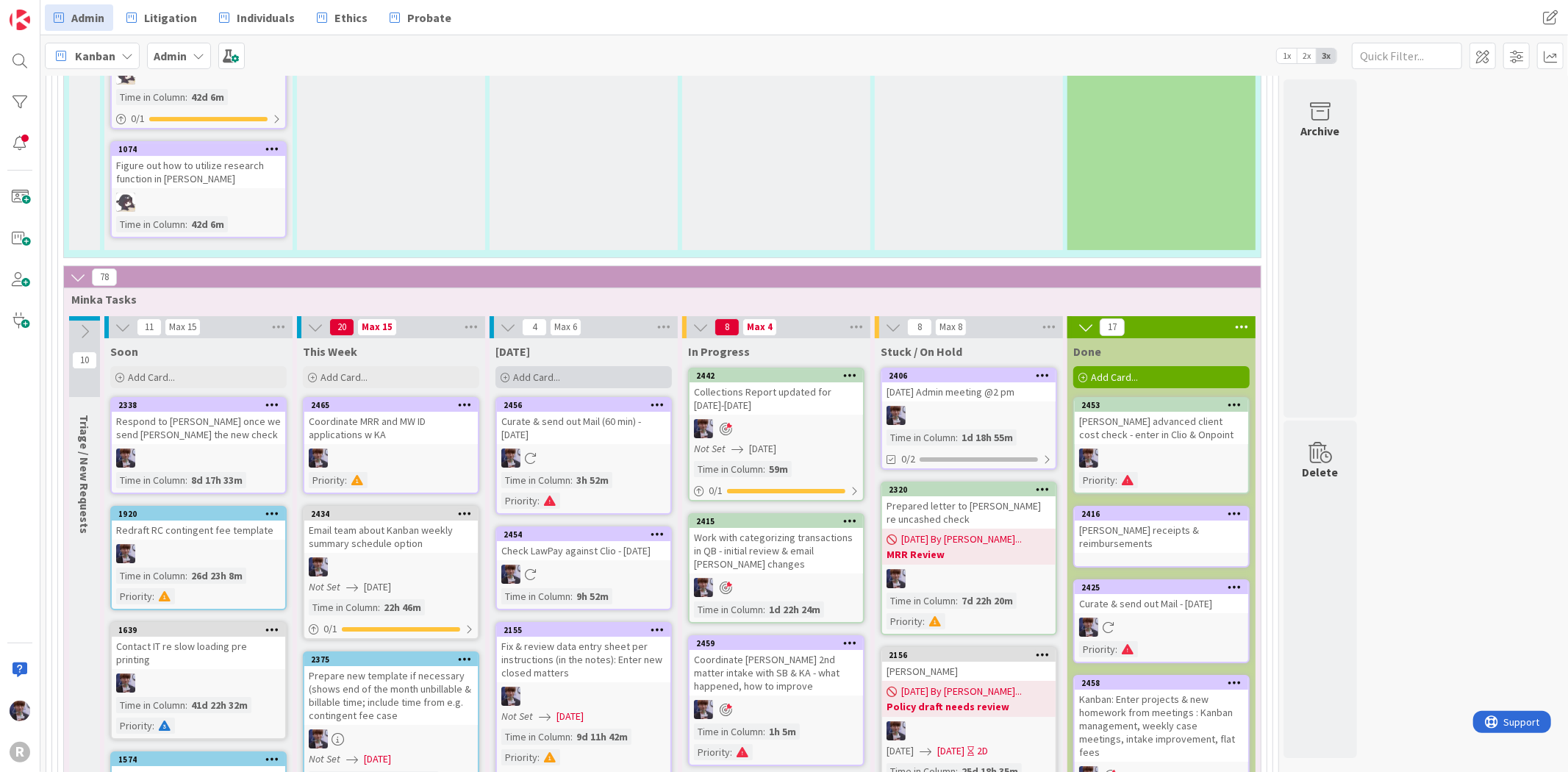
drag, startPoint x: 583, startPoint y: 340, endPoint x: 589, endPoint y: 303, distance: 37.5
click at [589, 366] on div "Add Card..." at bounding box center [583, 377] width 176 height 22
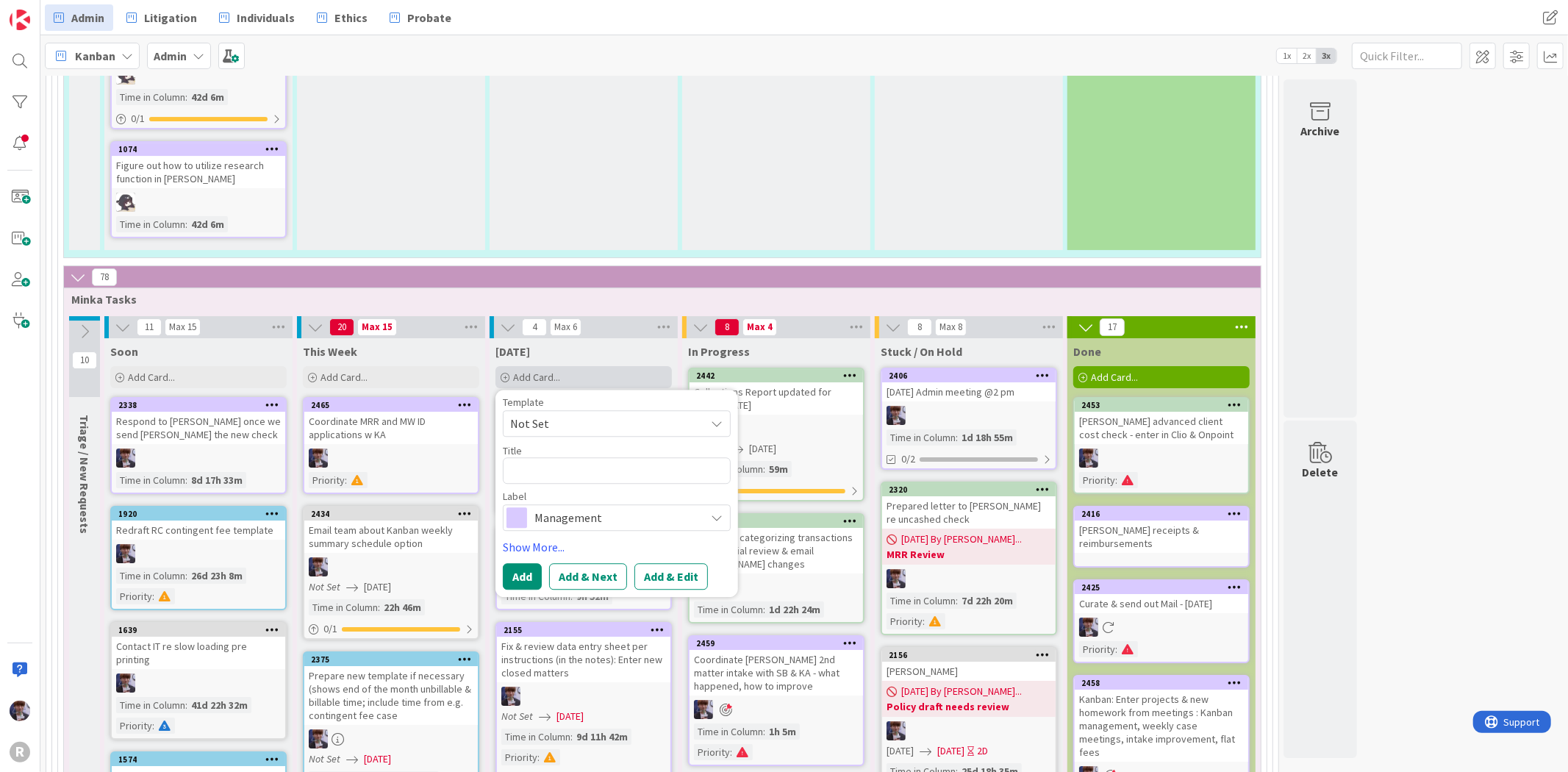
type textarea "x"
type textarea "C"
type textarea "x"
type textarea "Co"
type textarea "x"
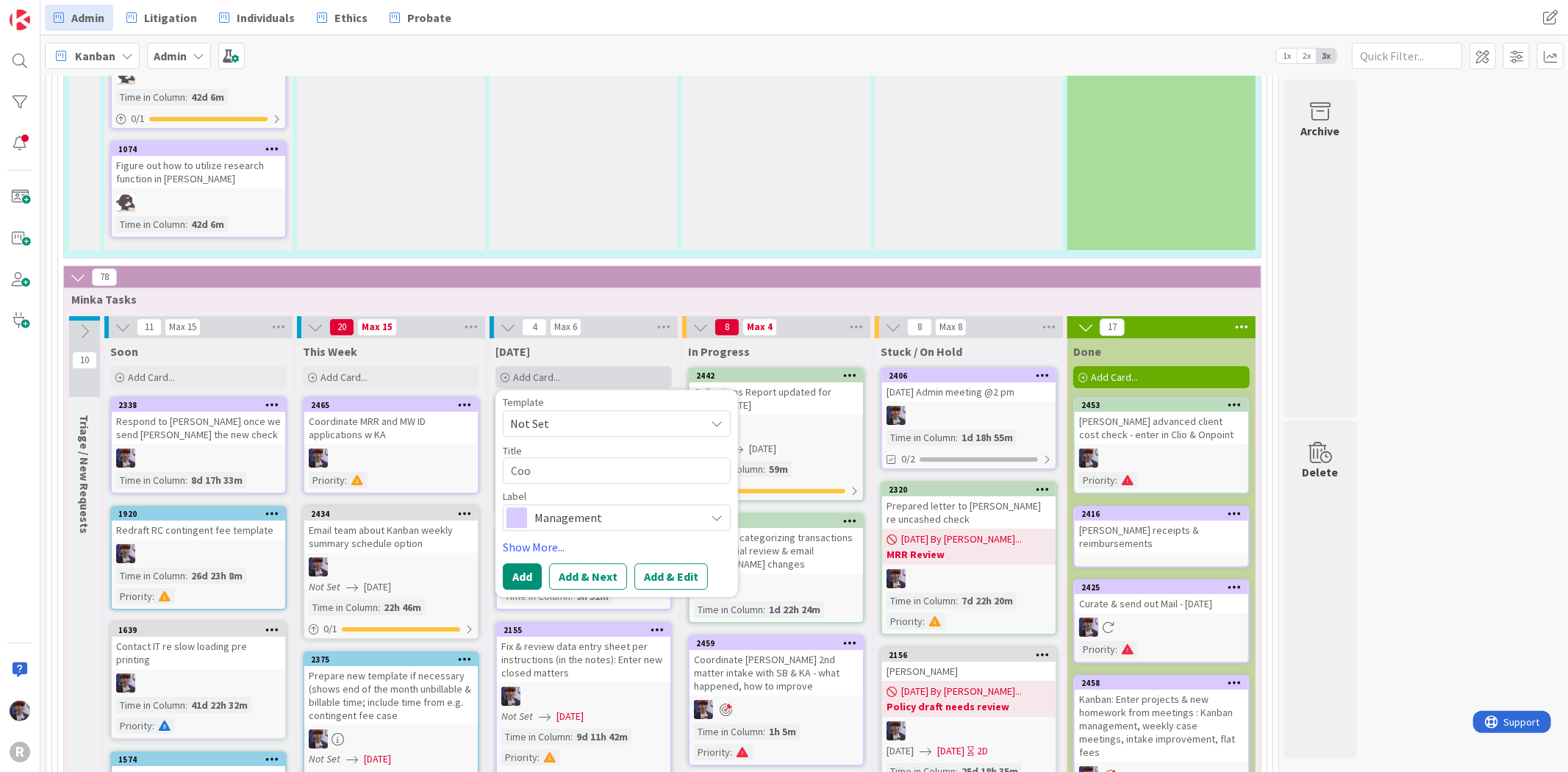
type textarea "Coor"
type textarea "x"
type textarea "Coord"
type textarea "x"
type textarea "Coordi"
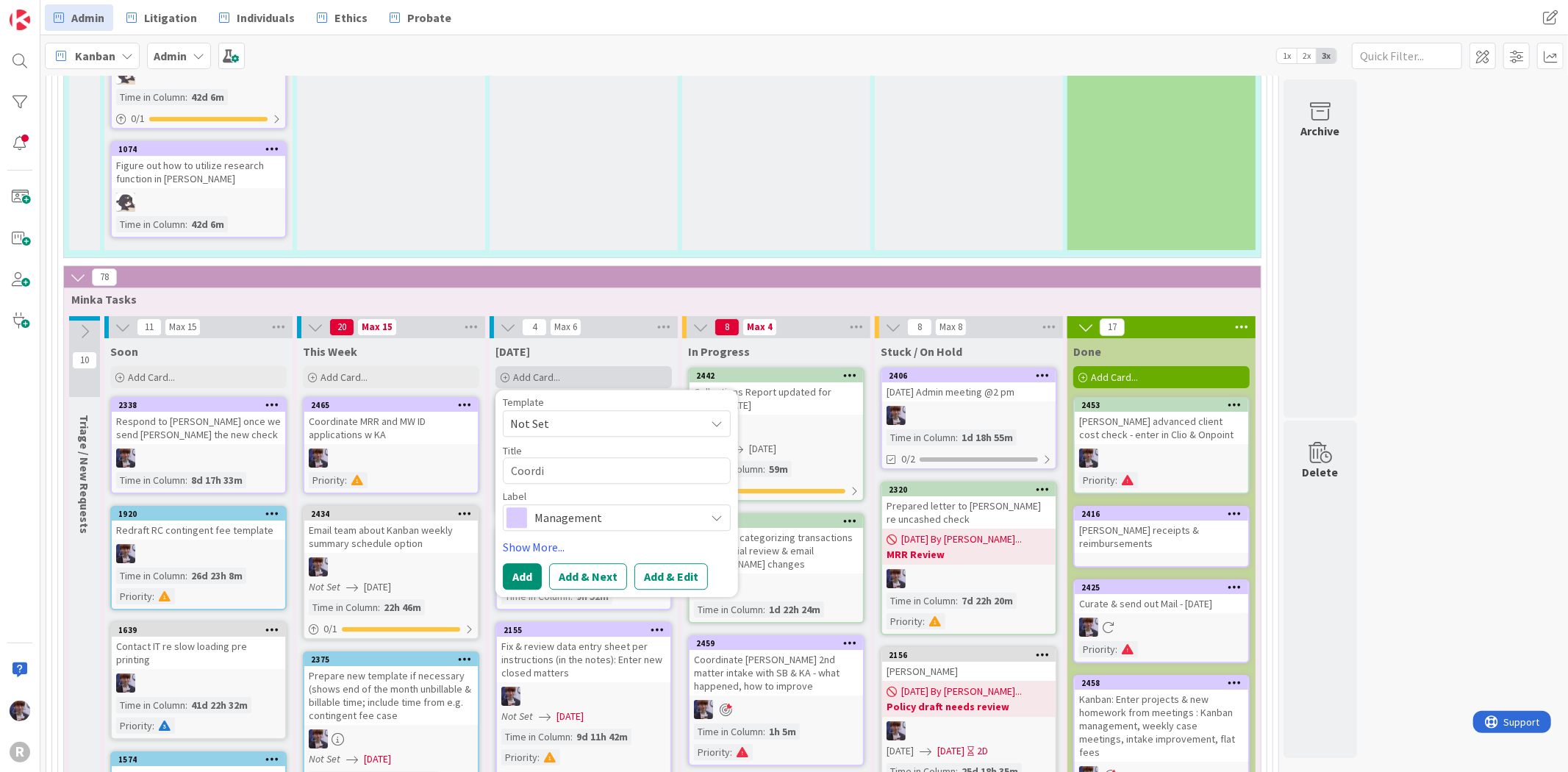
type textarea "x"
type textarea "Coordin"
type textarea "x"
type textarea "Coordina"
type textarea "x"
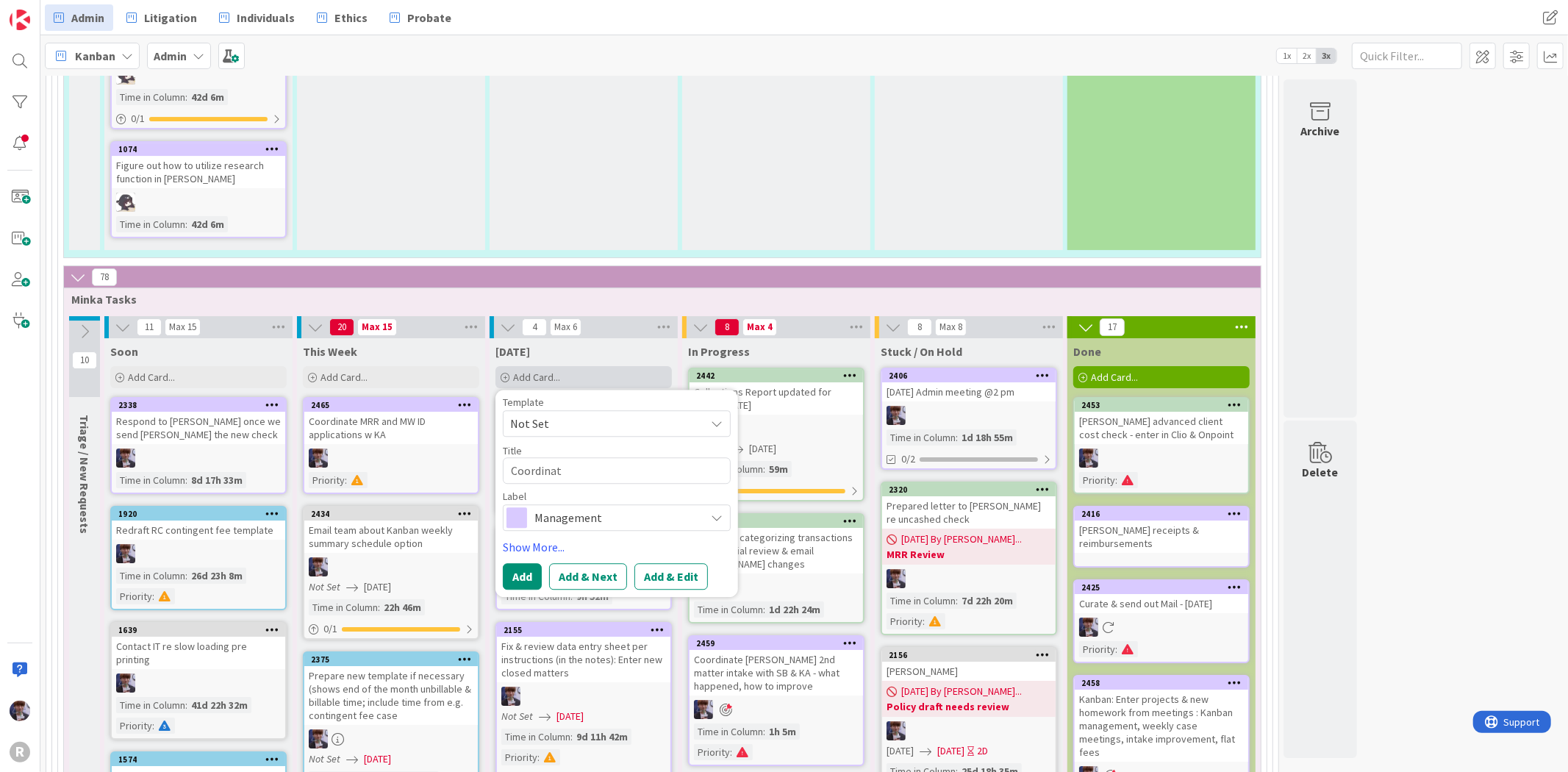
type textarea "Coordinate"
type textarea "x"
type textarea "Coordinate"
type textarea "x"
type textarea "Coordinate E"
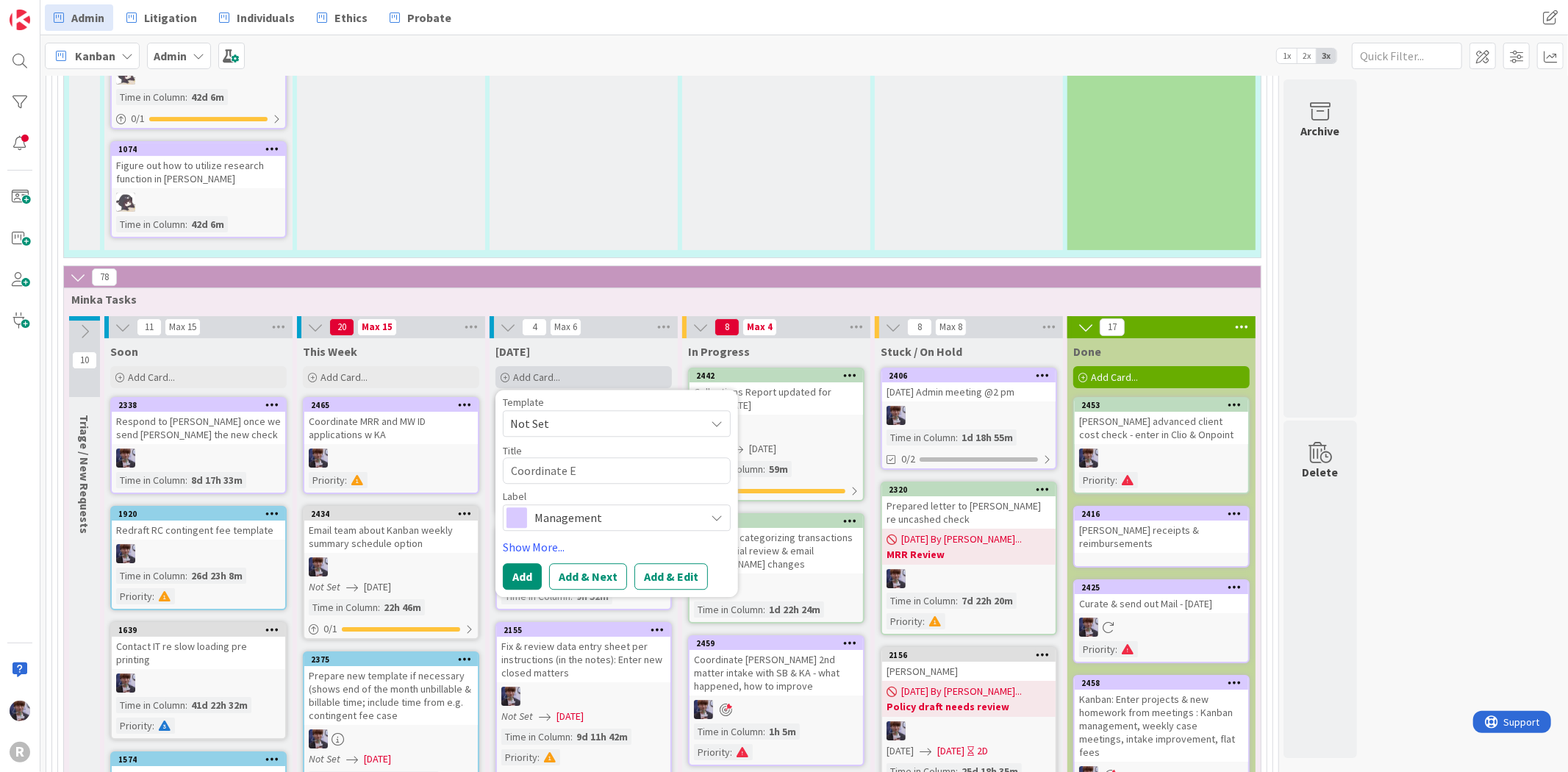
type textarea "x"
type textarea "Coordinate Ev"
type textarea "x"
type textarea "Coordinate Evi"
type textarea "x"
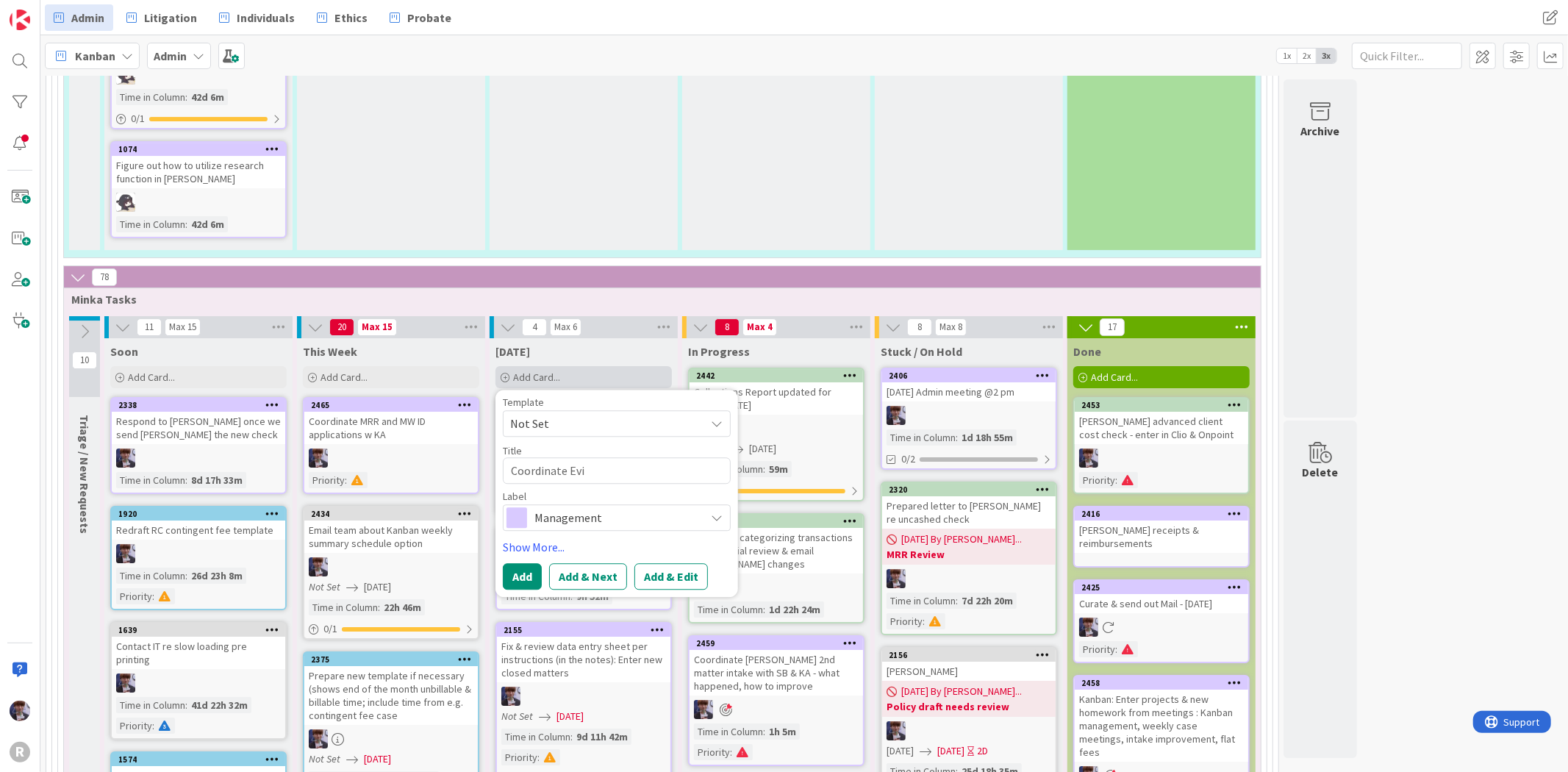
type textarea "Coordinate Evit"
type textarea "x"
type textarea "Coordinate [GEOGRAPHIC_DATA]"
type textarea "x"
type textarea "Coordinate Evit"
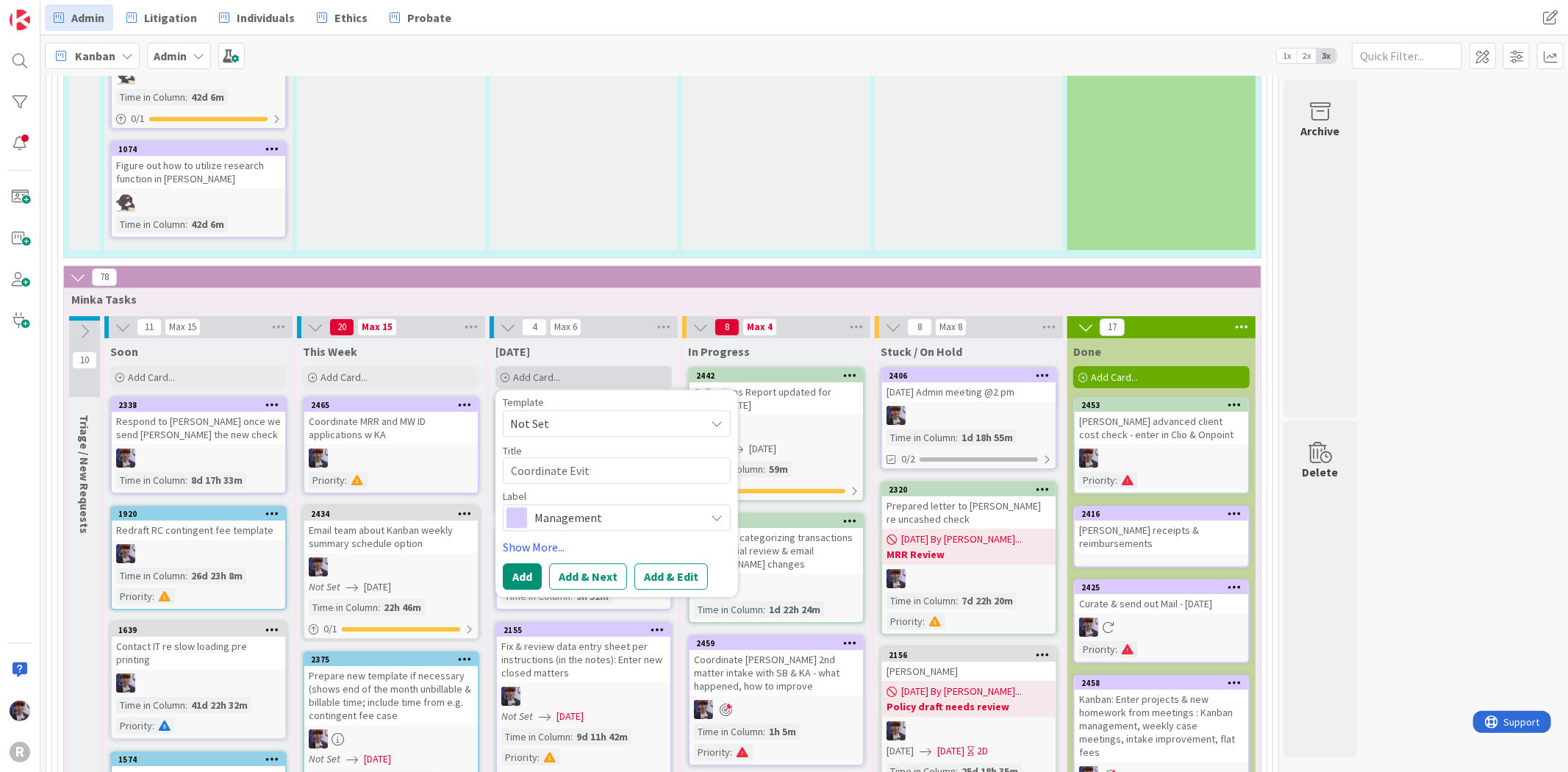
type textarea "x"
type textarea "Coordinate Ev"
type textarea "x"
type textarea "Coordinate E"
type textarea "x"
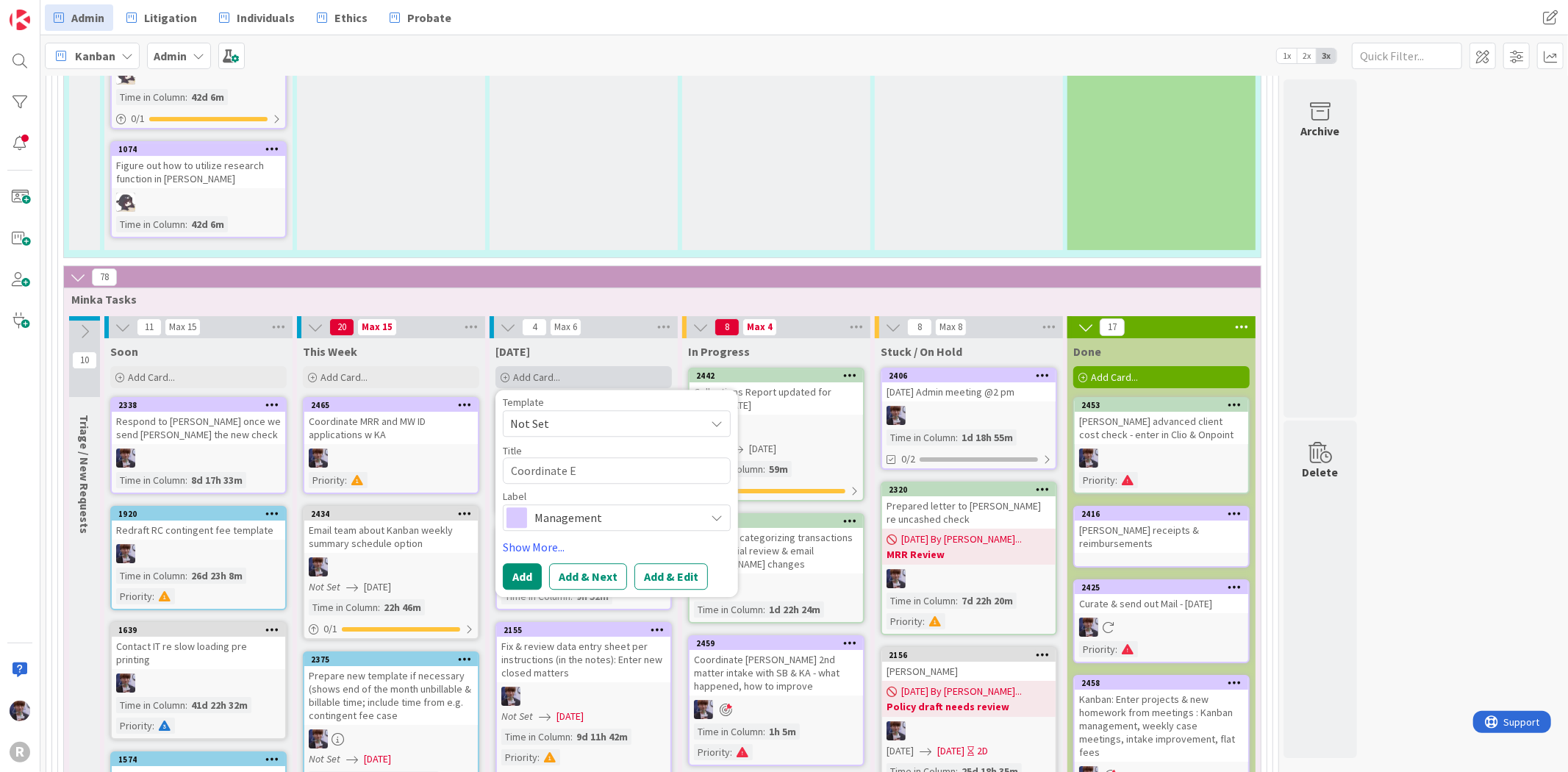
type textarea "Coordinate"
type textarea "x"
type textarea "Coordinate I"
type textarea "x"
type textarea "Coordinate In"
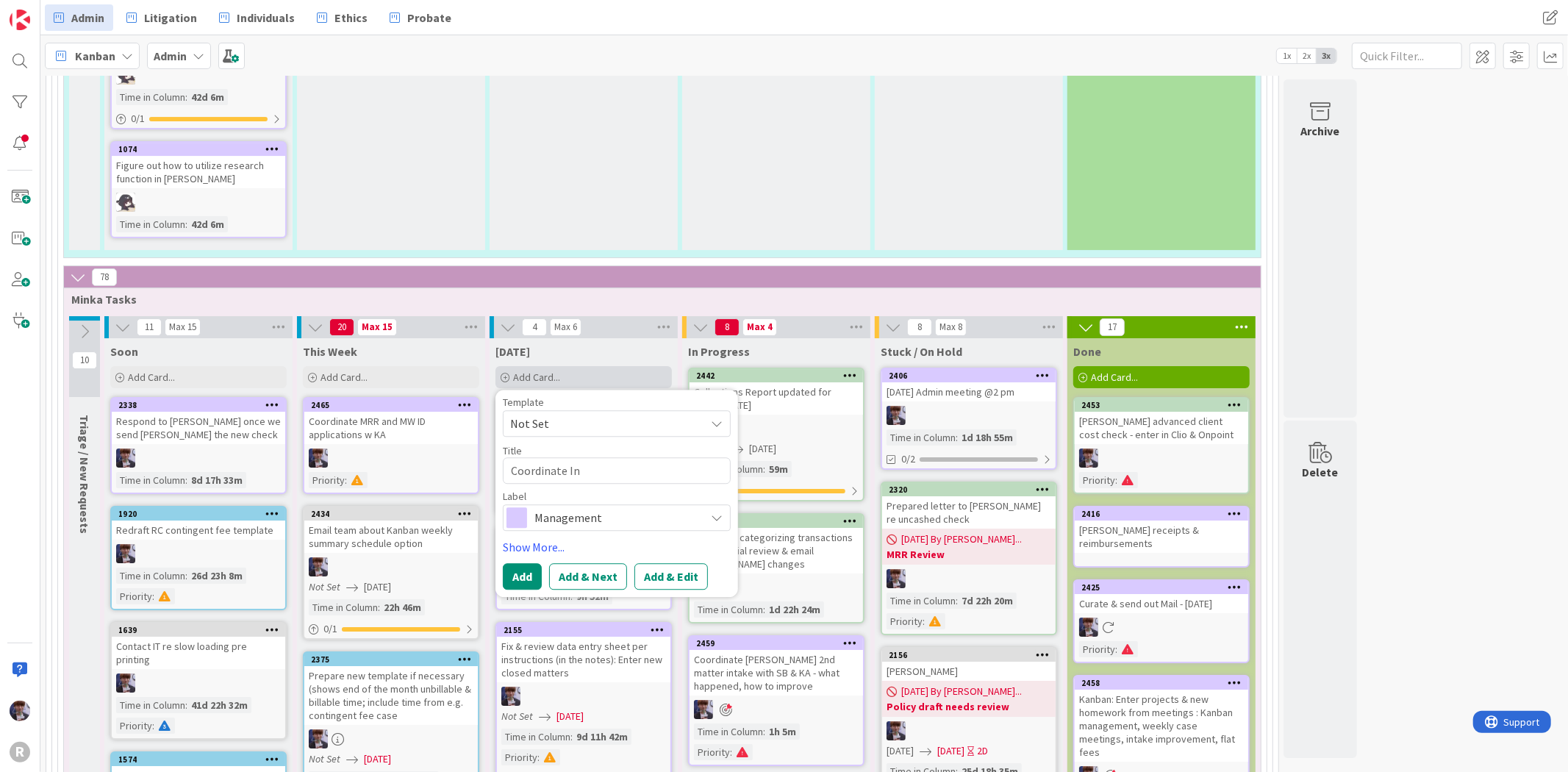
type textarea "x"
type textarea "Coordinate Invio"
type textarea "x"
type textarea "Coordinate Inviota"
type textarea "x"
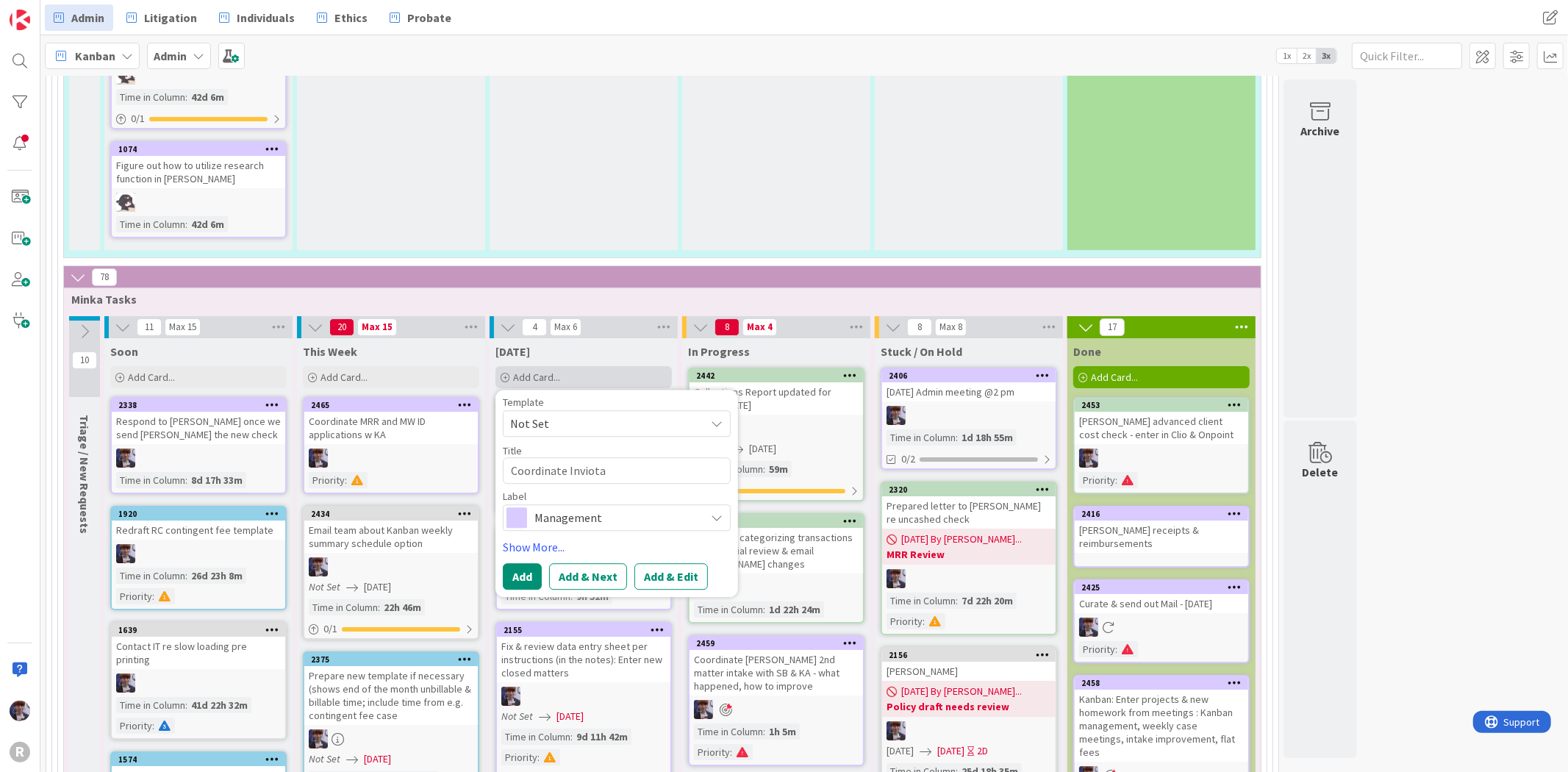
type textarea "Coordinate Inviotat"
type textarea "x"
type textarea "Coordinate Inviotati"
type textarea "x"
type textarea "Coordinate Inviotatio"
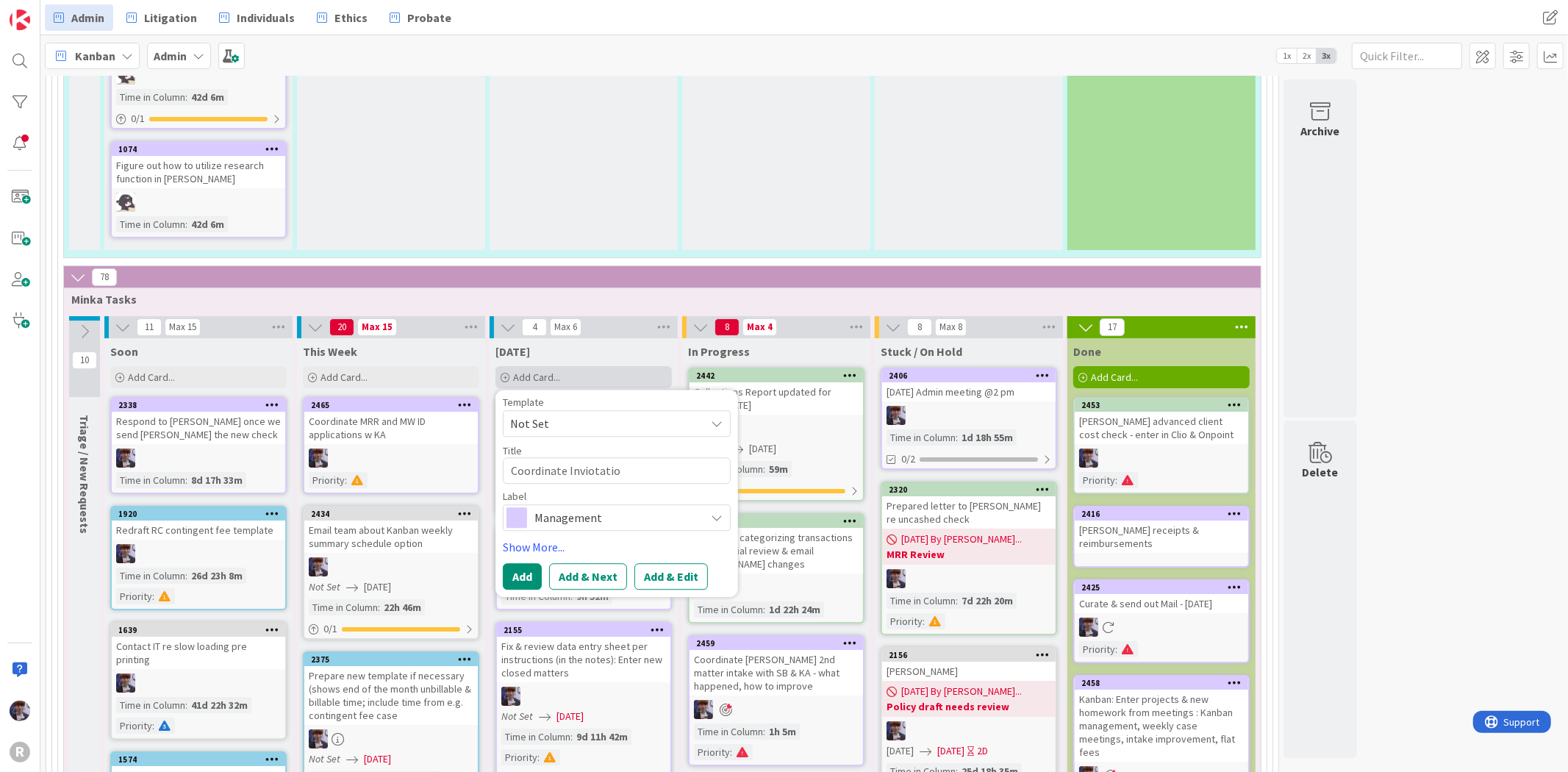
type textarea "x"
type textarea "Coordinate Inviotation"
type textarea "x"
type textarea "Coordinate Inviotations"
type textarea "x"
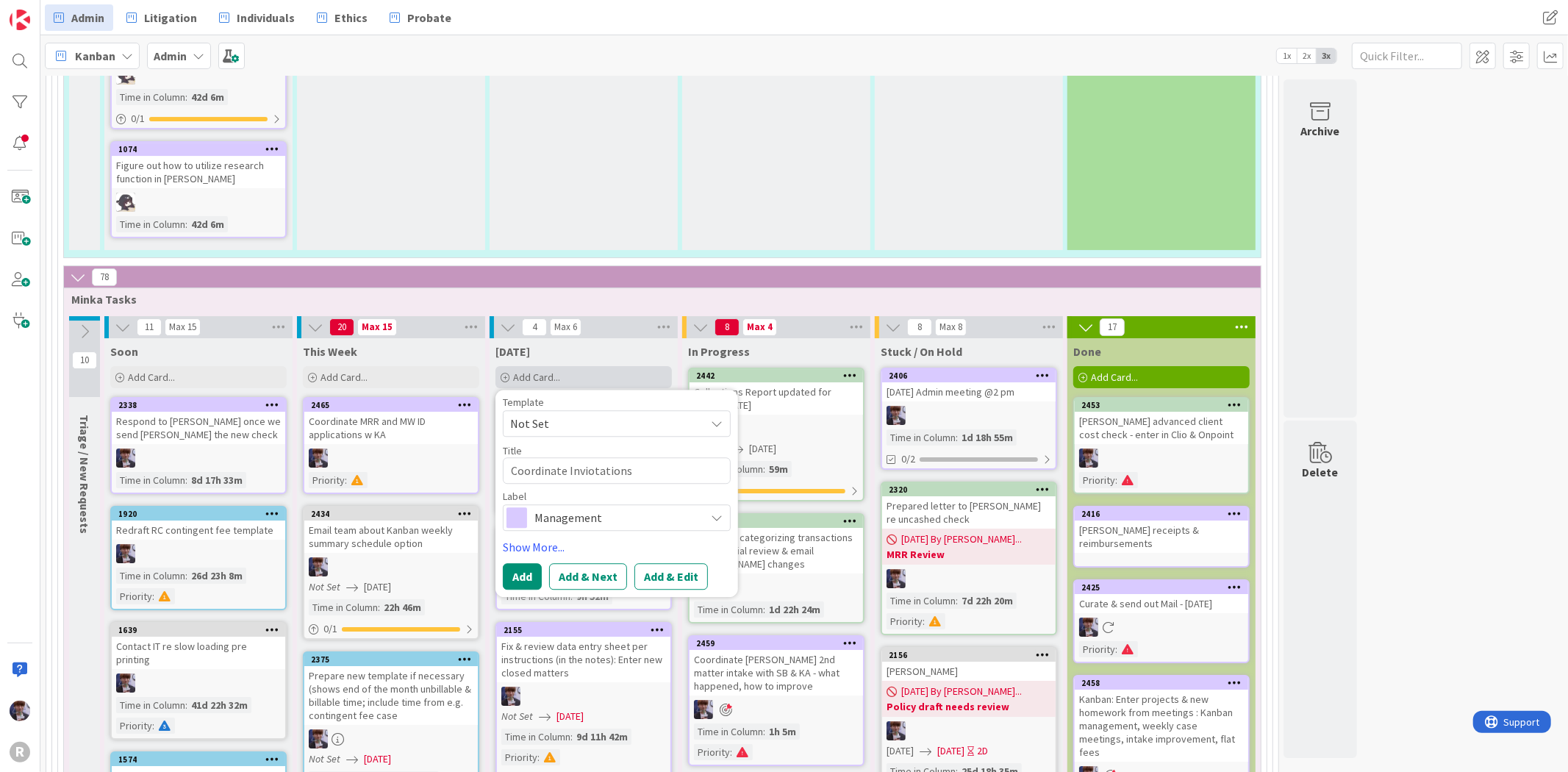
type textarea "Coordinate Inviotations s"
type textarea "x"
type textarea "Coordinate Inviotations se"
type textarea "x"
type textarea "Coordinate Inviotations sen"
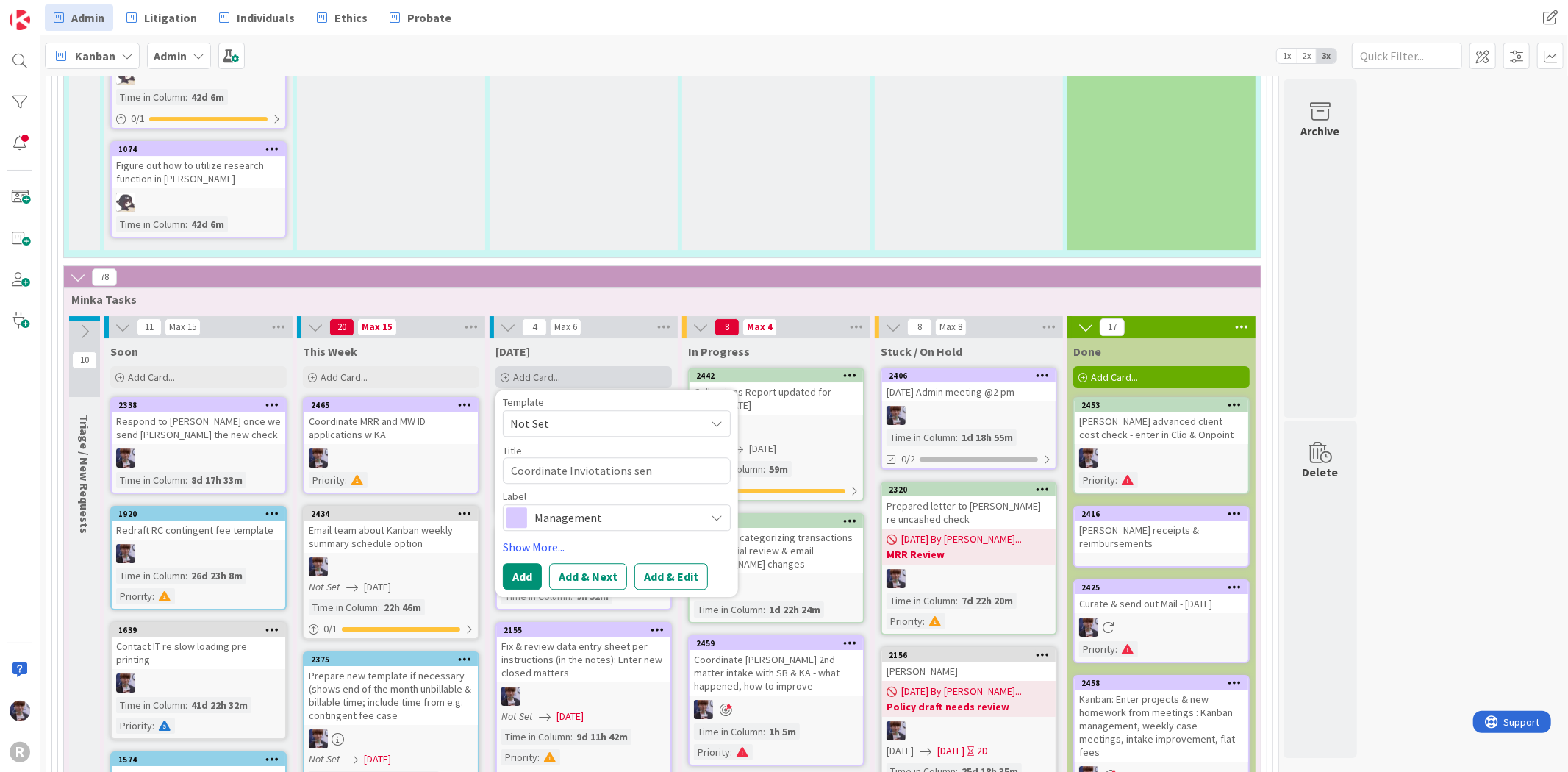
type textarea "x"
type textarea "Coordinate Inviotations sent"
type textarea "x"
type textarea "Coordinate Inviotations sent"
type textarea "x"
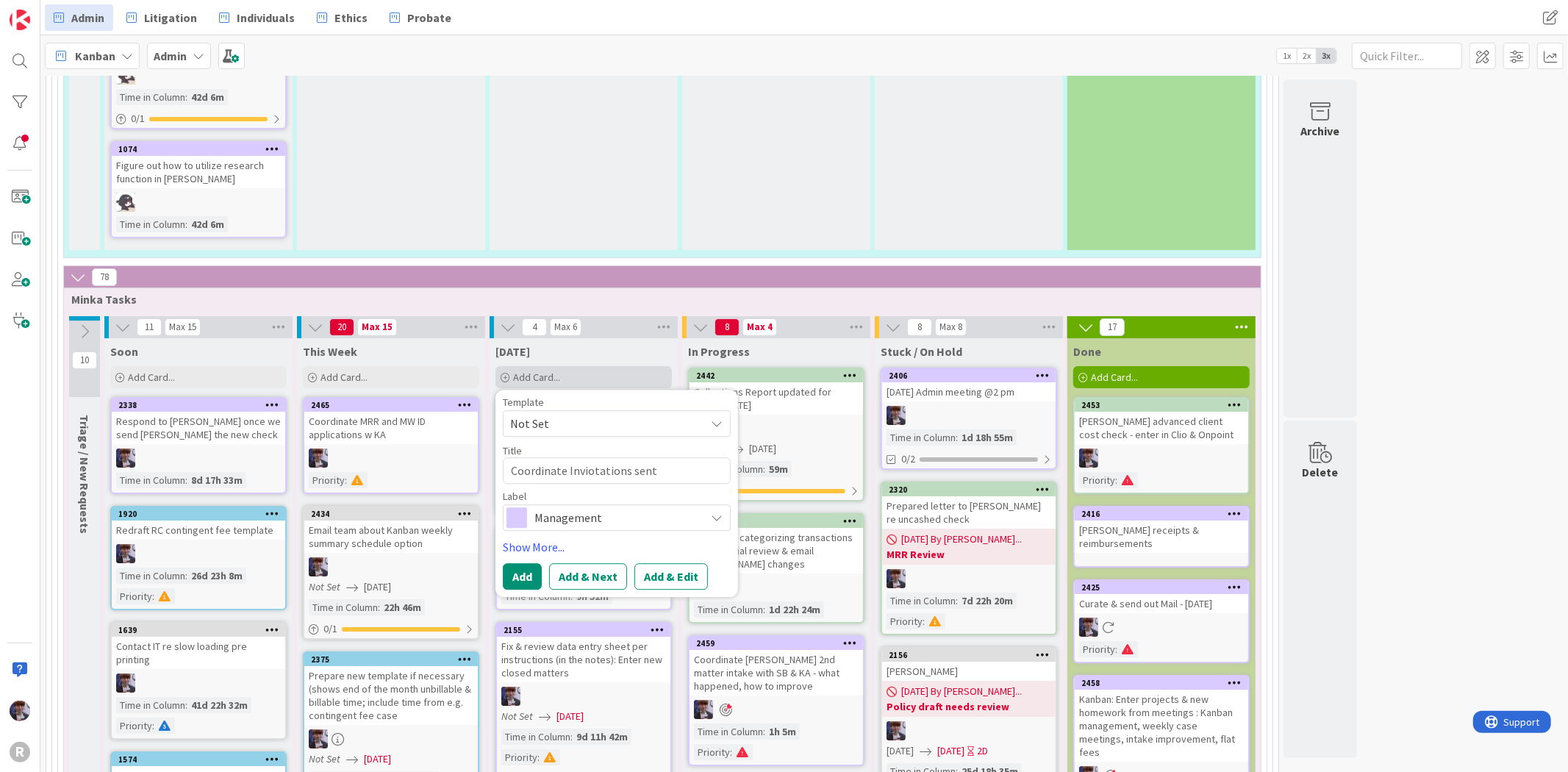
type textarea "Coordinate Inviotations sent t"
type textarea "x"
type textarea "Coordinate Inviotations sent th"
type textarea "x"
type textarea "Coordinate Inviotations sent thr"
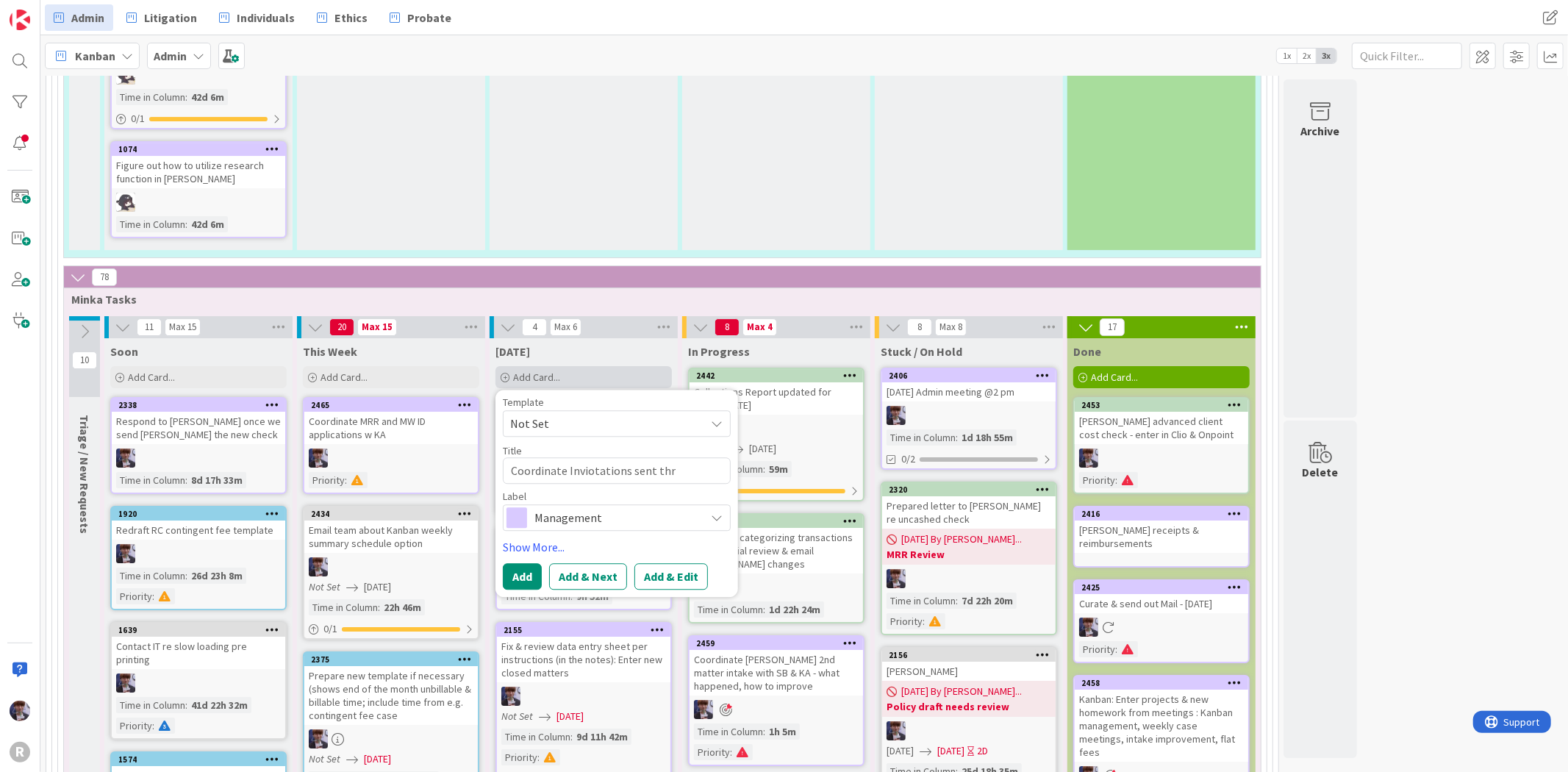
type textarea "x"
type textarea "Coordinate Inviotations sent thro"
type textarea "x"
type textarea "Coordinate Inviotations sent throu"
type textarea "x"
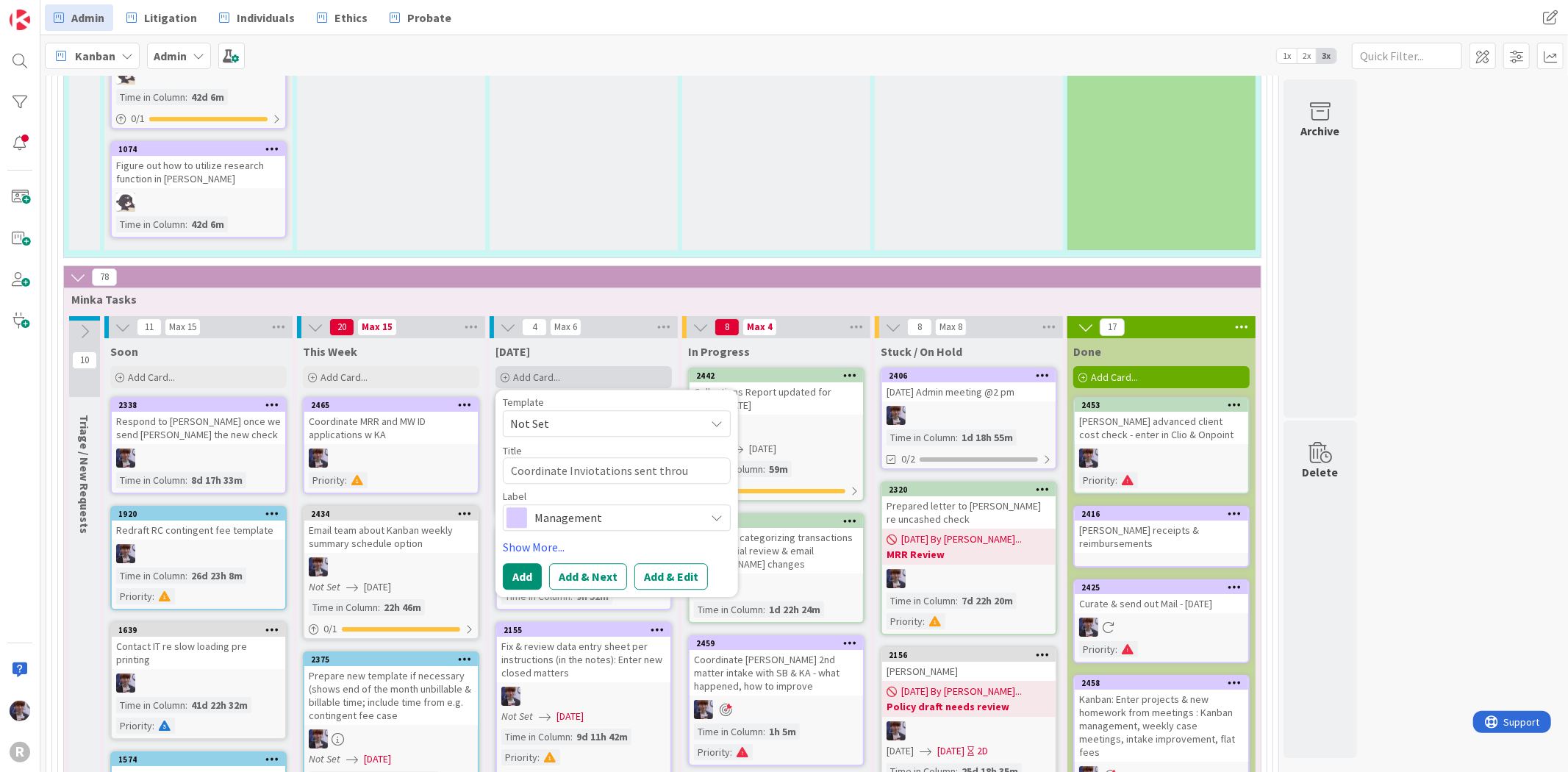
type textarea "Coordinate Inviotations sent throug"
type textarea "x"
type textarea "Coordinate Inviotations sent through"
type textarea "x"
type textarea "Coordinate Inviotations sent through"
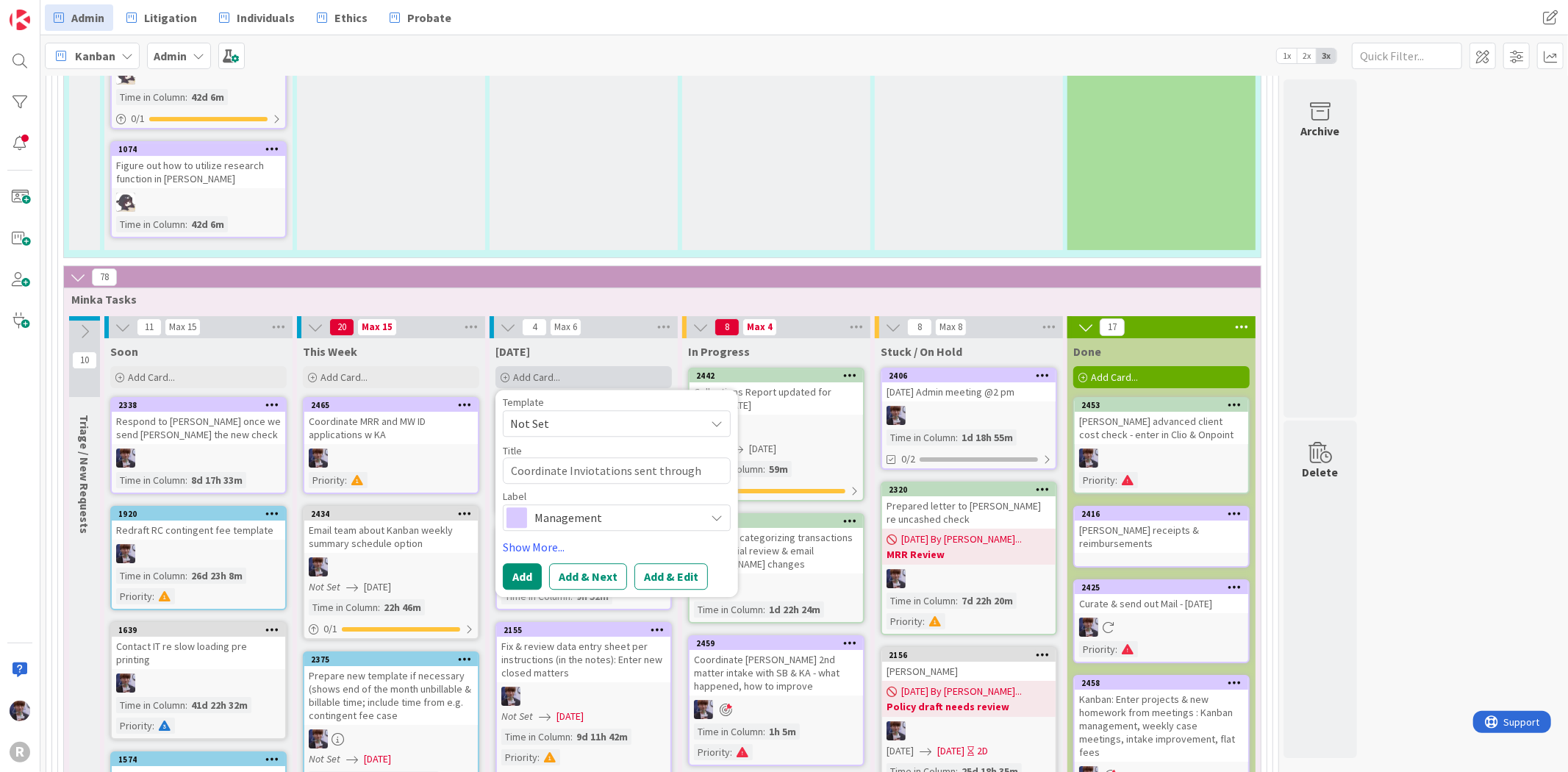
type textarea "x"
type textarea "Coordinate Inviotations sent through L"
type textarea "x"
type textarea "Coordinate Inviotations sent through La"
type textarea "x"
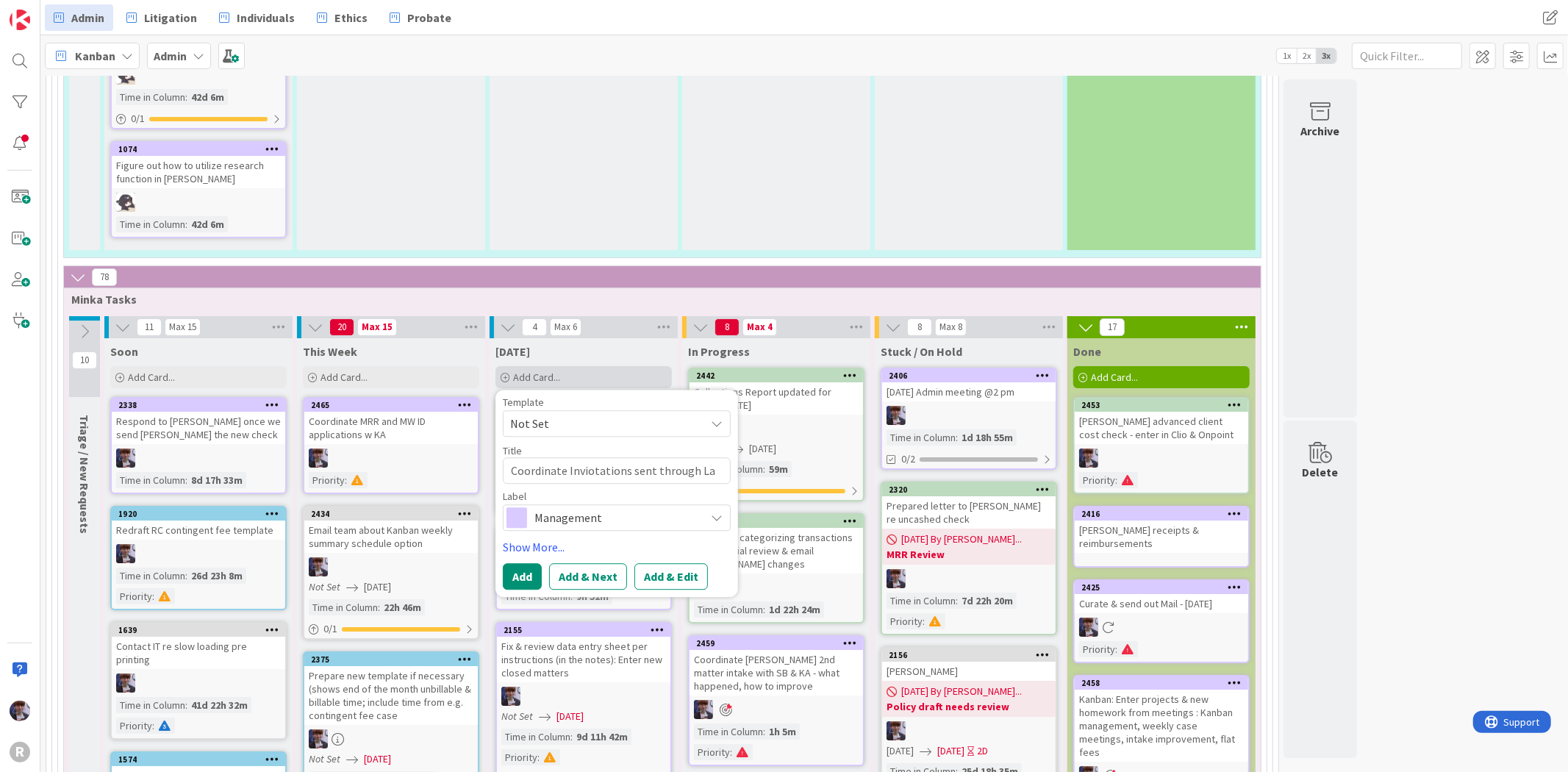
type textarea "Coordinate Inviotations sent through Law"
type textarea "x"
type textarea "Coordinate Inviotations sent through Lawm"
type textarea "x"
type textarea "Coordinate Inviotations sent through [GEOGRAPHIC_DATA]"
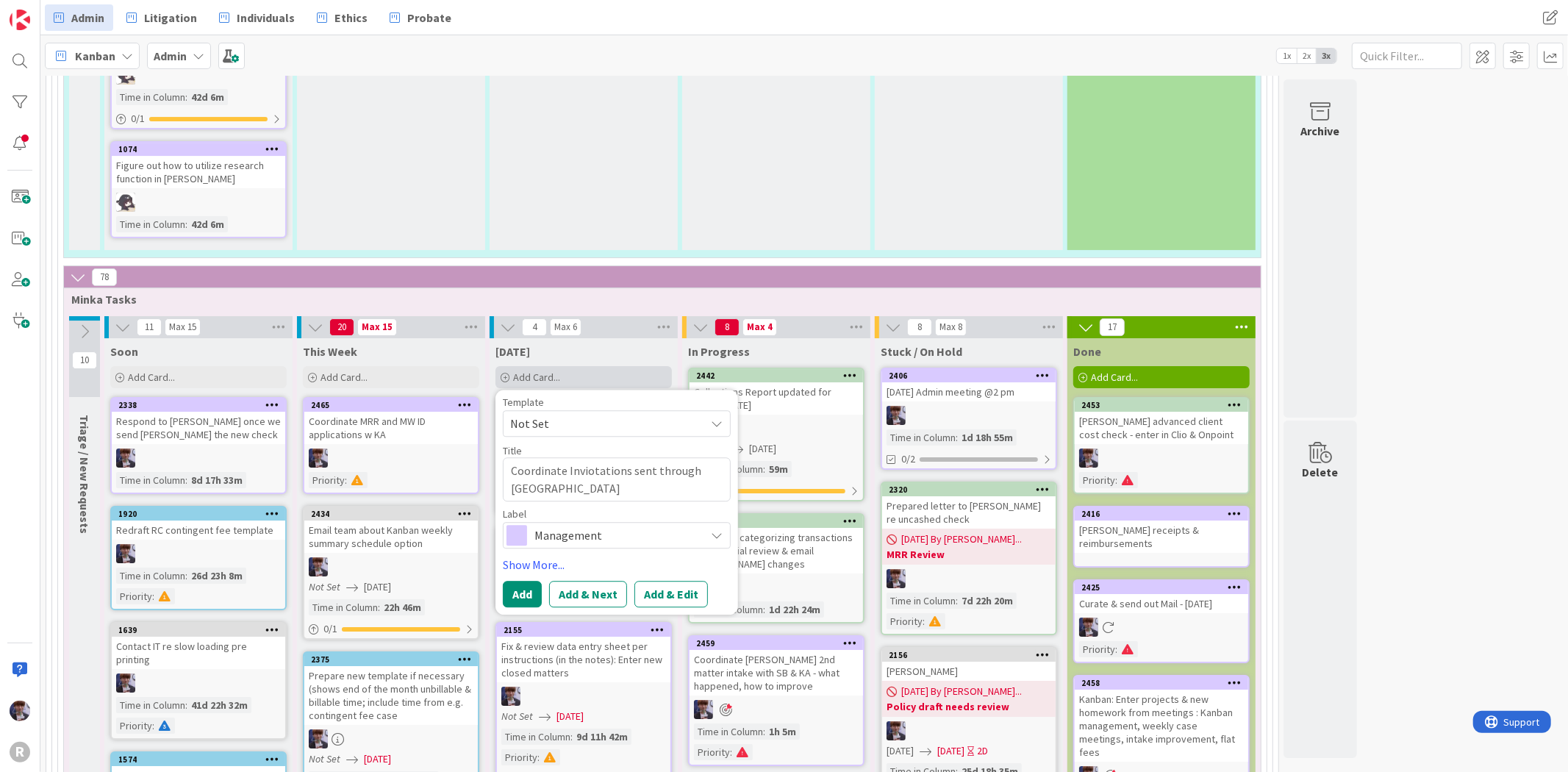
type textarea "x"
type textarea "Coordinate Inviotations sent through Lawmat"
type textarea "x"
type textarea "Coordinate Inviotations sent through Lawmati"
type textarea "x"
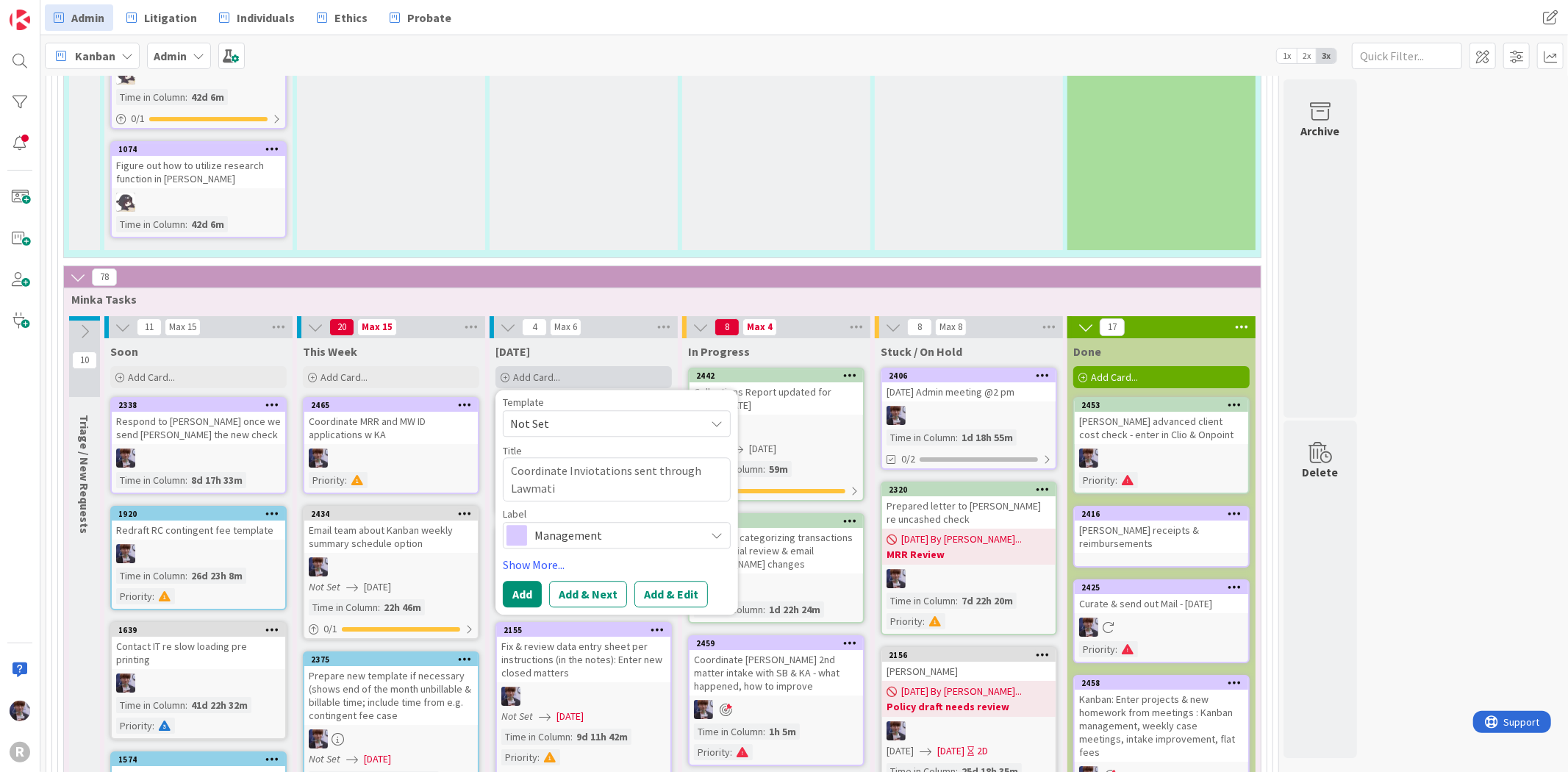
type textarea "Coordinate Inviotations sent through Lawmatic"
type textarea "x"
type textarea "Coordinate Inviotations sent through Lawmatics"
type textarea "x"
type textarea "Coordinate Inviotations sent through Lawmatics"
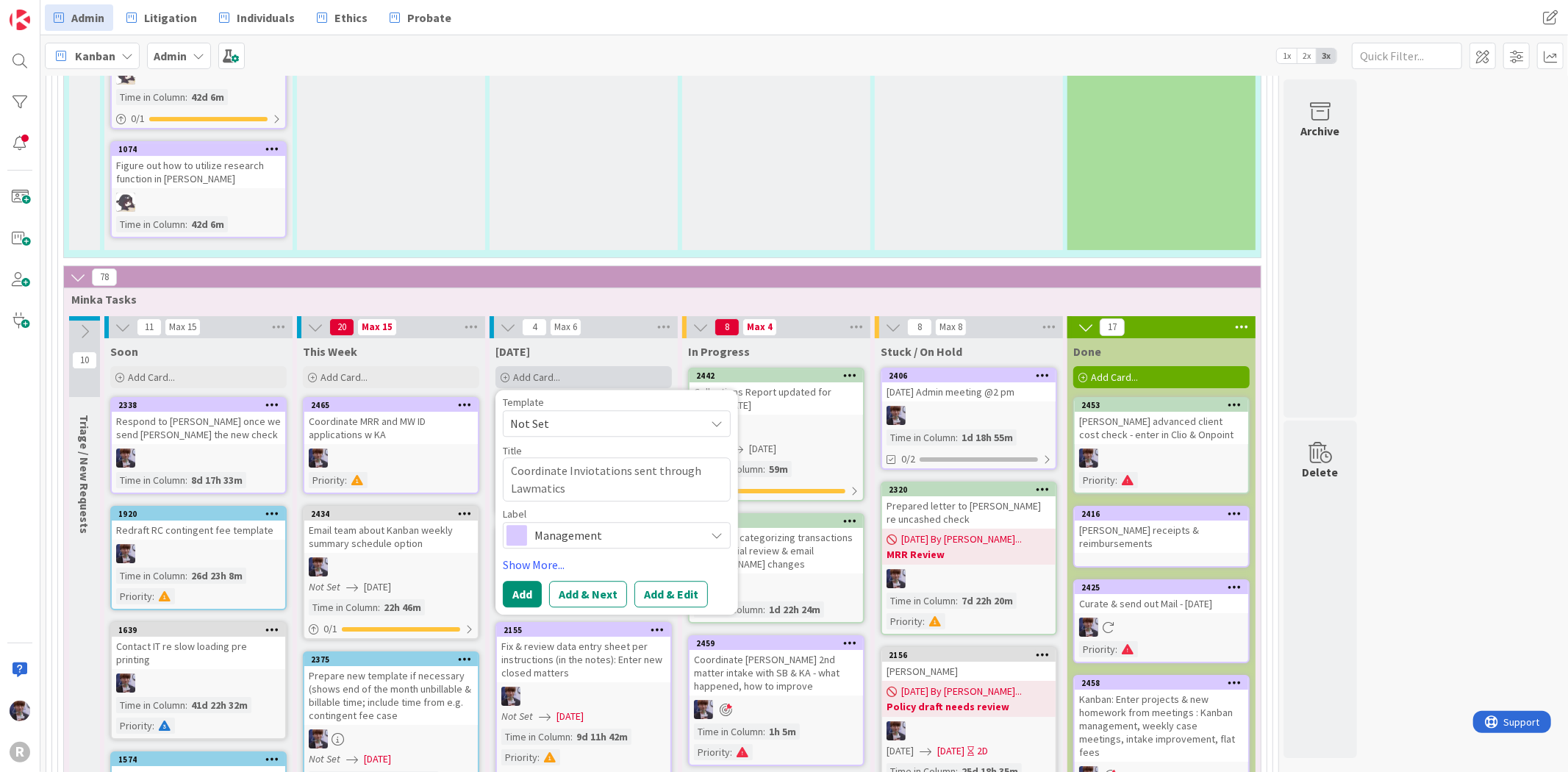
type textarea "x"
type textarea "Coordinate Inviotations sent through Lawmatics C"
type textarea "x"
type textarea "Coordinate Inviotations sent through Lawmatics Ca"
type textarea "x"
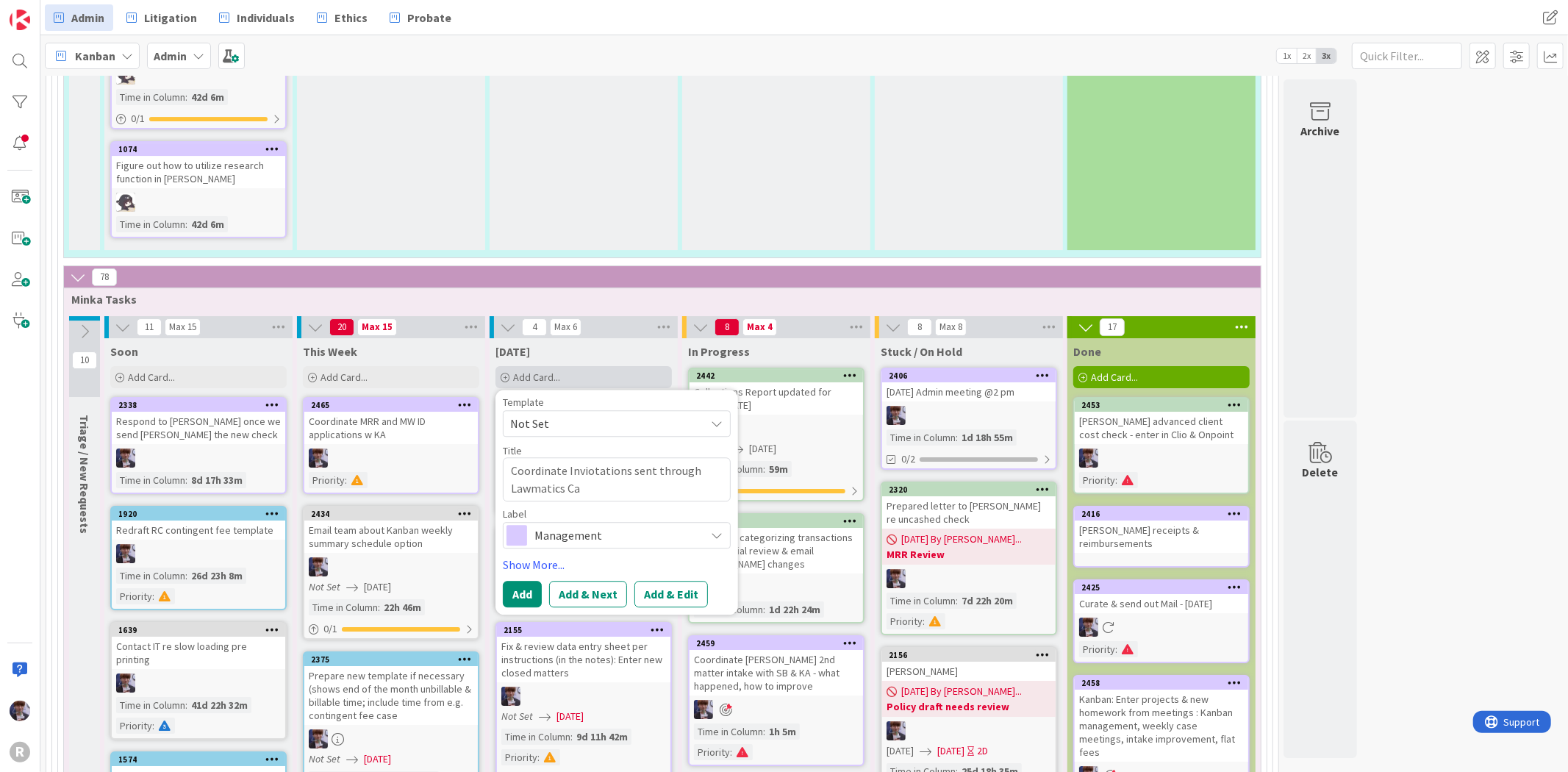
type textarea "Coordinate Inviotations sent through Lawmatics Cam"
type textarea "x"
type textarea "Coordinate Inviotations sent through Lawmatics Camo"
type textarea "x"
type textarea "Coordinate Inviotations sent through Lawmatics Camoa"
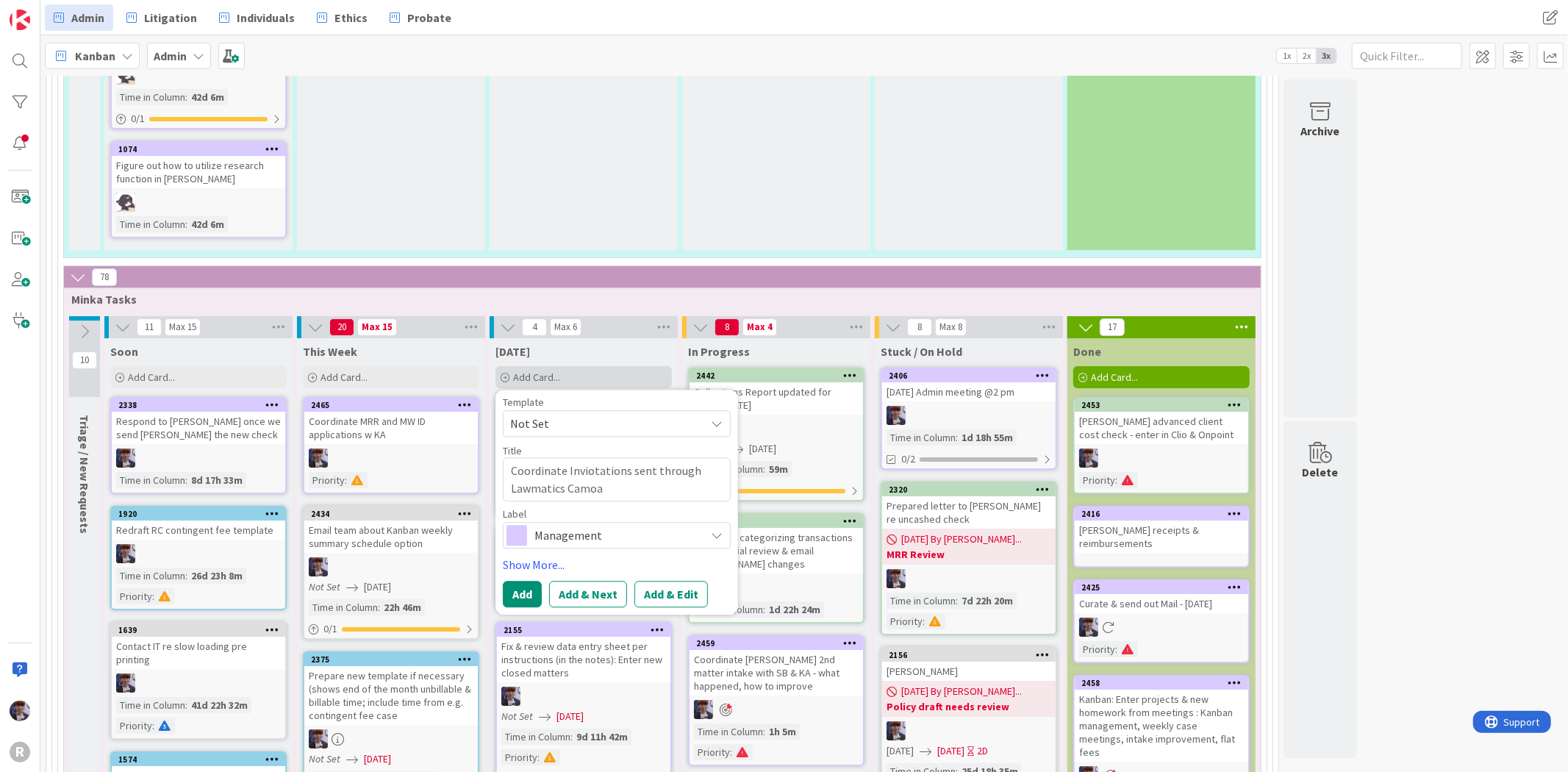
type textarea "x"
type textarea "Coordinate Inviotations sent through Lawmatics Camoai"
type textarea "x"
type textarea "Coordinate Inviotations sent through Lawmatics Camoaig"
type textarea "x"
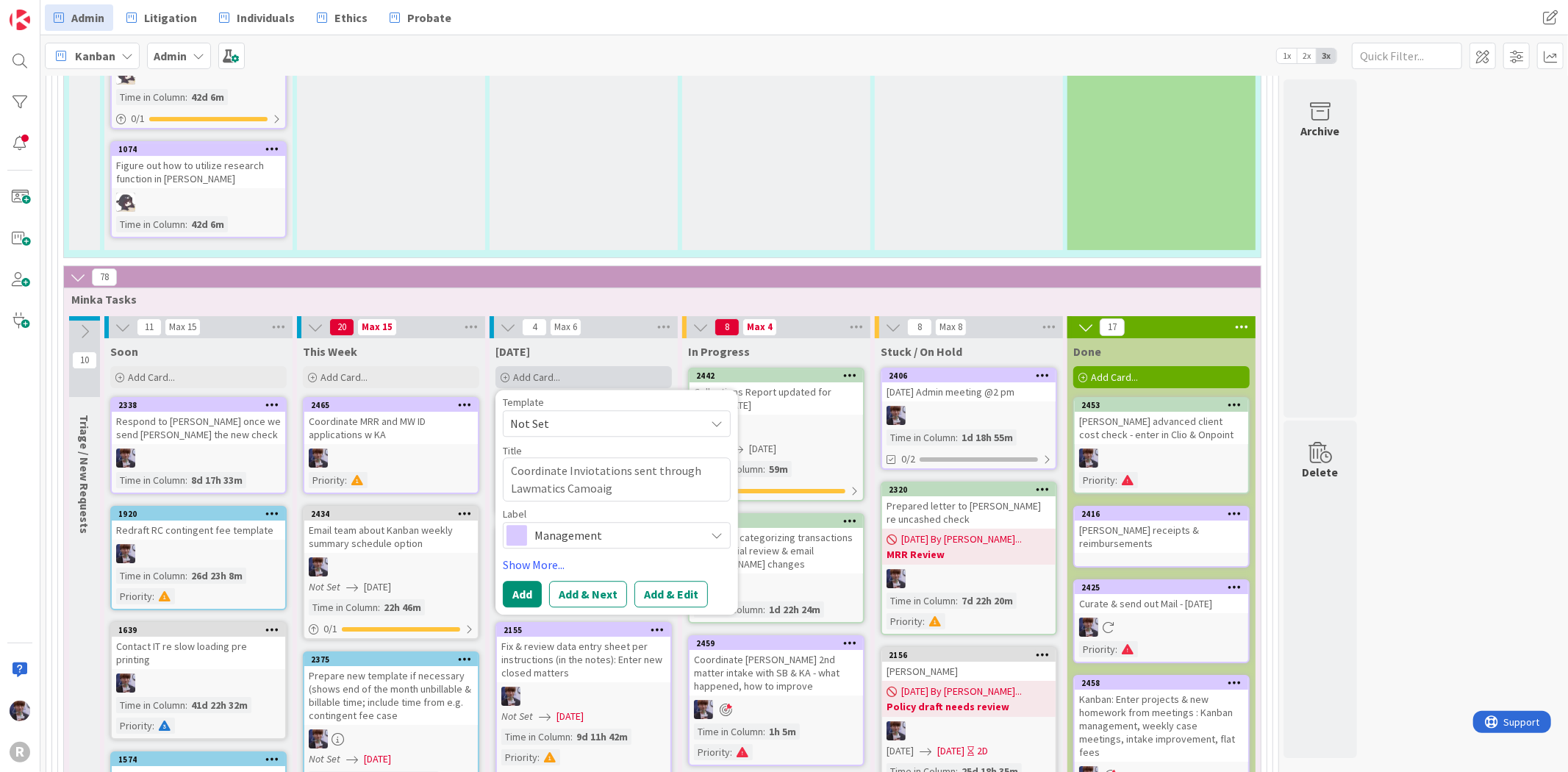
type textarea "Coordinate Inviotations sent through Lawmatics Camoaign"
type textarea "x"
click at [592, 457] on textarea "Coordinate Inviotations sent through Lawmatics Camoaign" at bounding box center [616, 479] width 228 height 44
click at [597, 457] on textarea "Coordinate Inviotations sent through Lawmatics Campaign" at bounding box center [616, 479] width 228 height 44
click at [620, 457] on textarea "Coordinate Invitations sent through Lawmatics Campaign" at bounding box center [616, 479] width 228 height 44
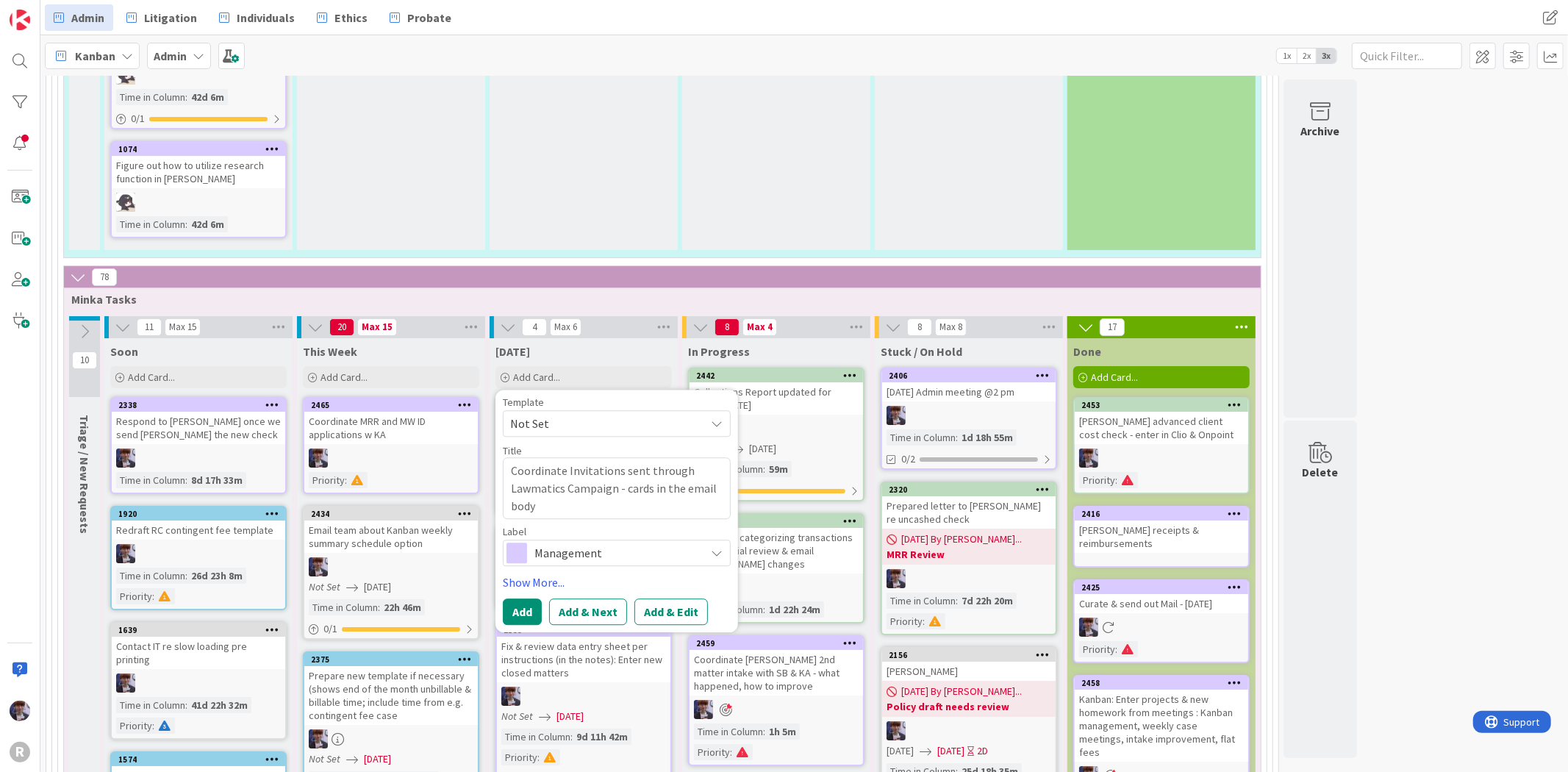
click at [605, 543] on span "Management" at bounding box center [616, 553] width 163 height 21
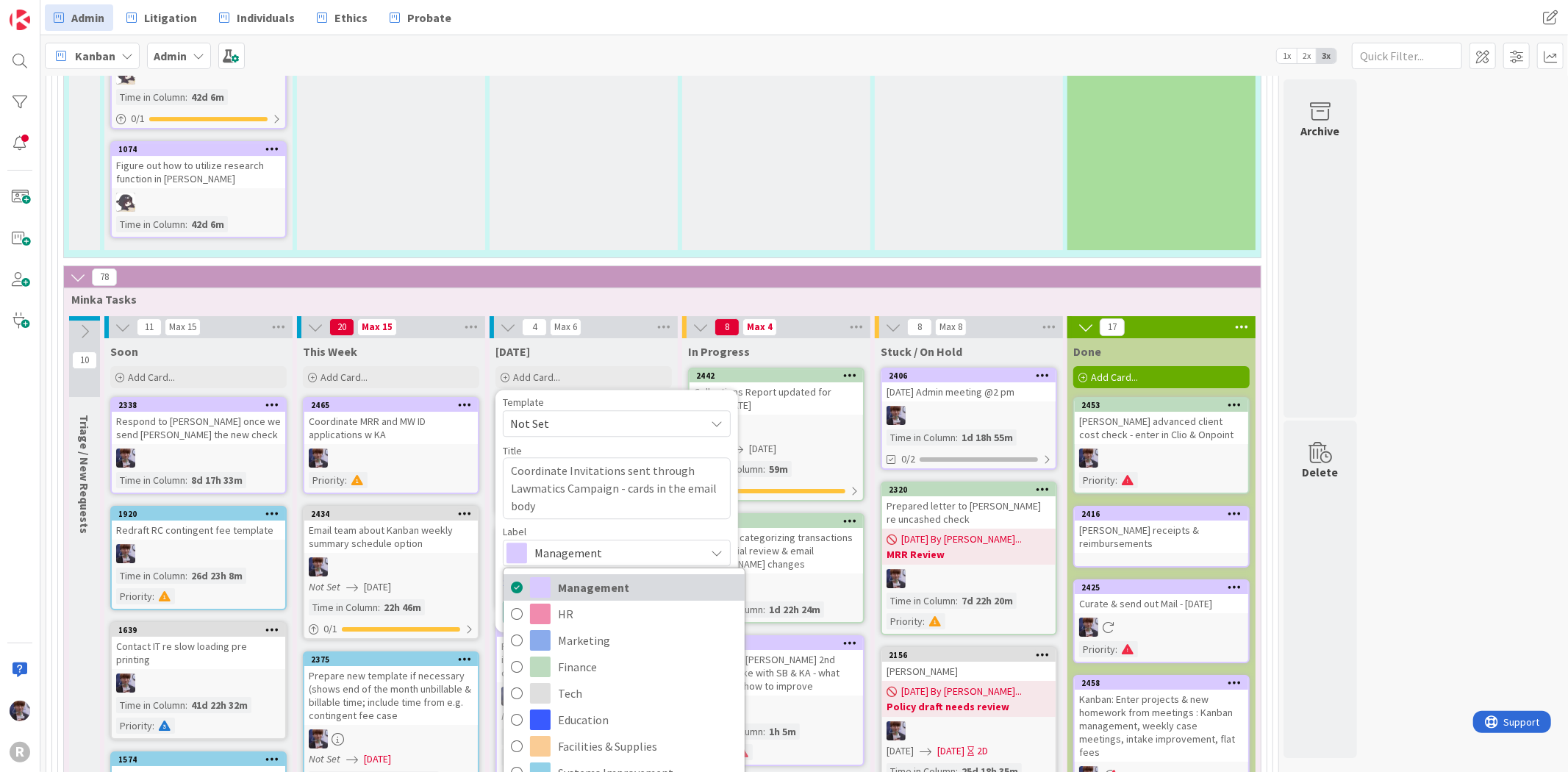
click at [583, 577] on span "Management" at bounding box center [648, 587] width 180 height 22
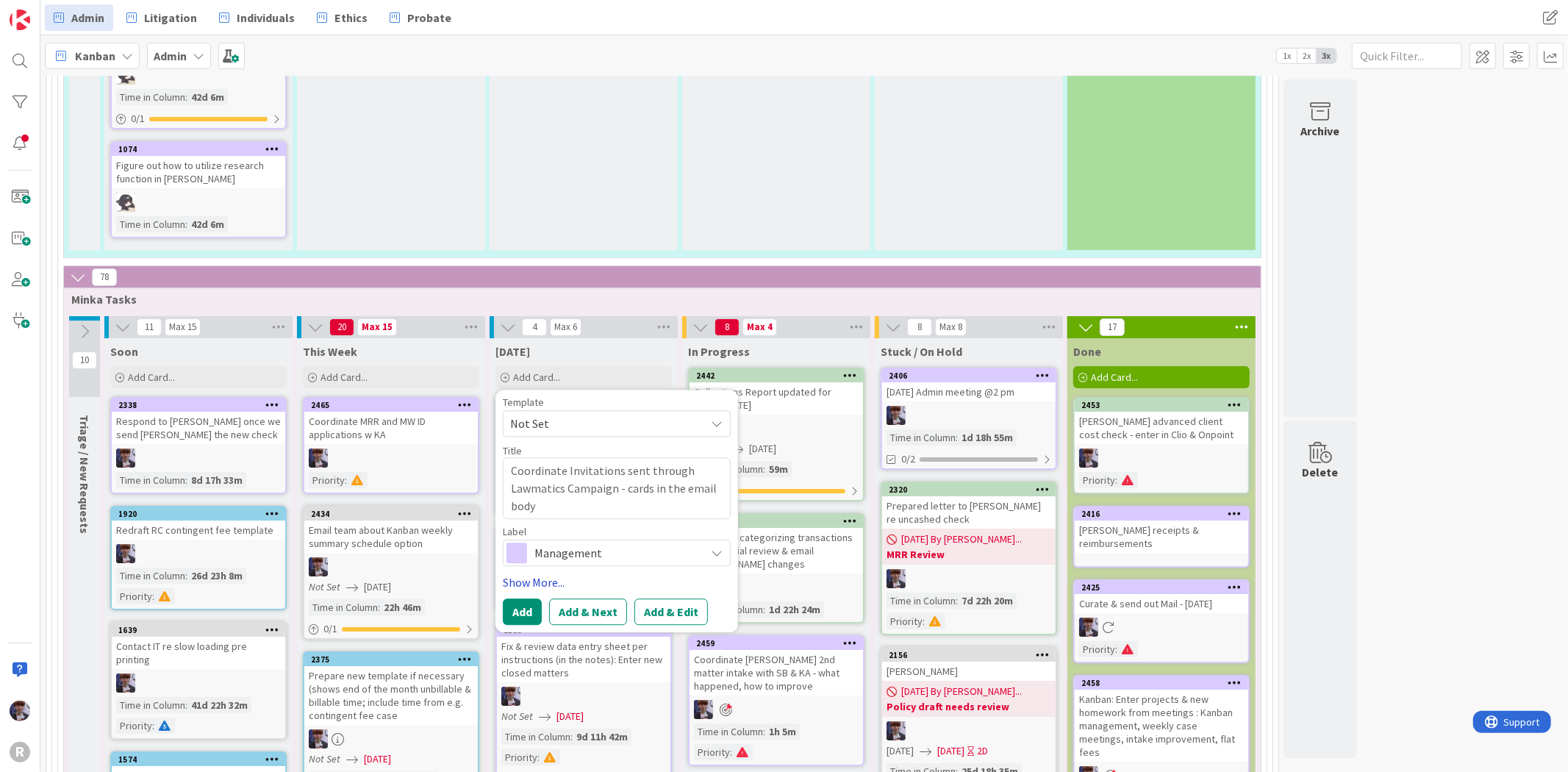
click at [554, 573] on link "Show More..." at bounding box center [616, 582] width 228 height 17
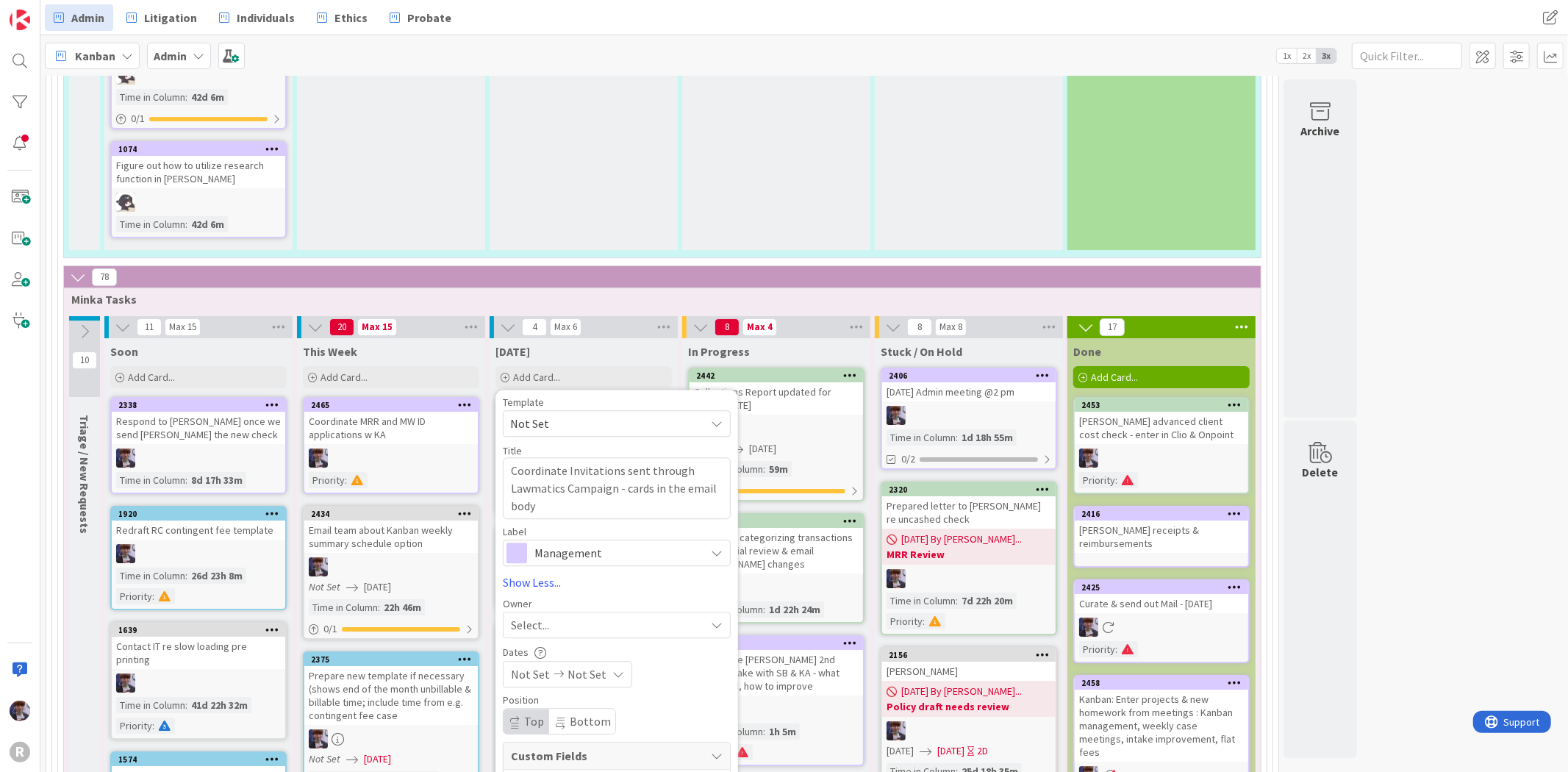
click at [552, 616] on div "Select..." at bounding box center [608, 625] width 194 height 17
click at [568, 737] on span "[PERSON_NAME]" at bounding box center [595, 748] width 72 height 22
click at [513, 457] on textarea "Coordinate Invitations sent through Lawmatics Campaign - cards in the email body" at bounding box center [616, 488] width 228 height 62
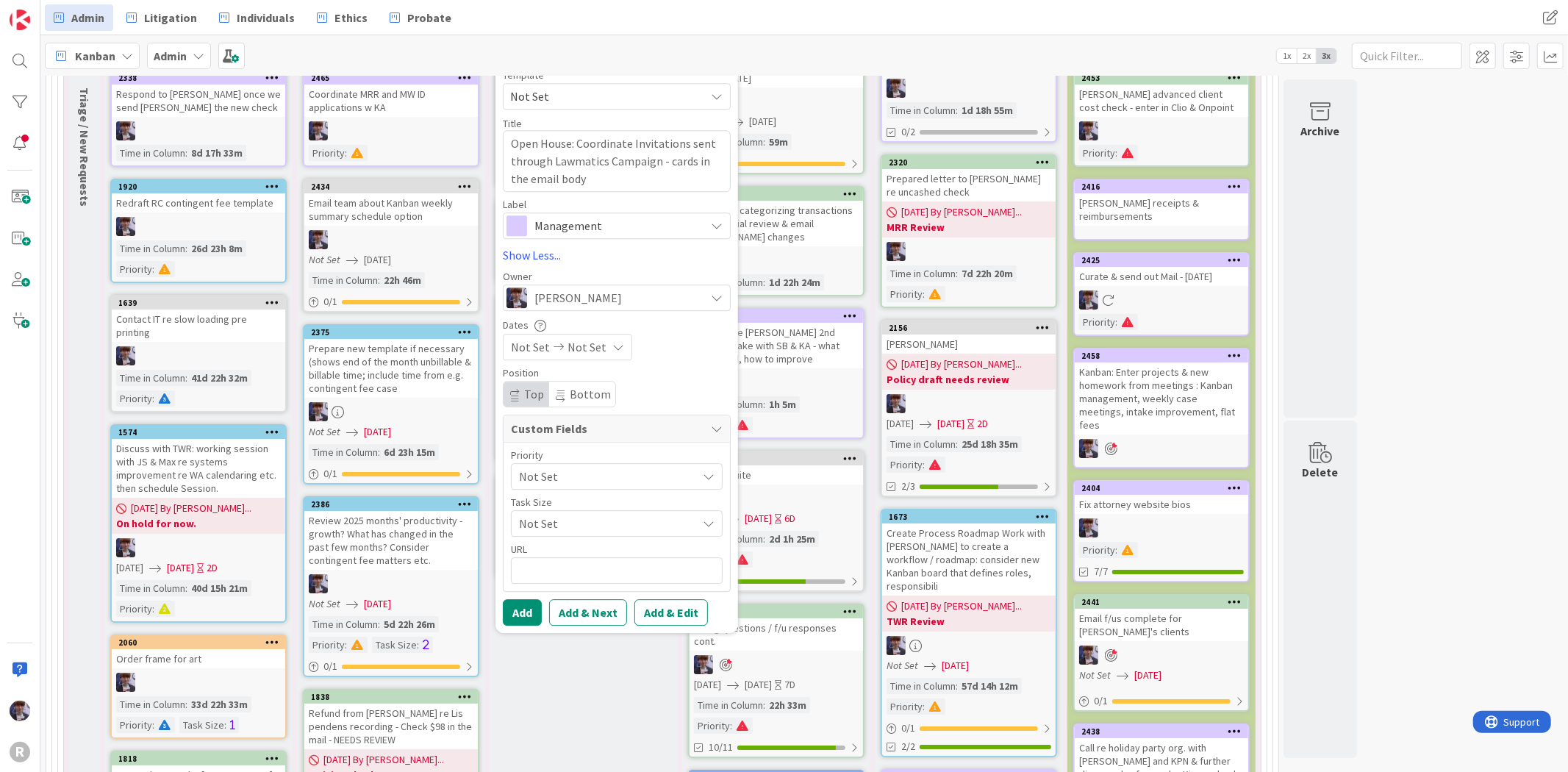
click at [569, 466] on span "Not Set" at bounding box center [604, 476] width 171 height 21
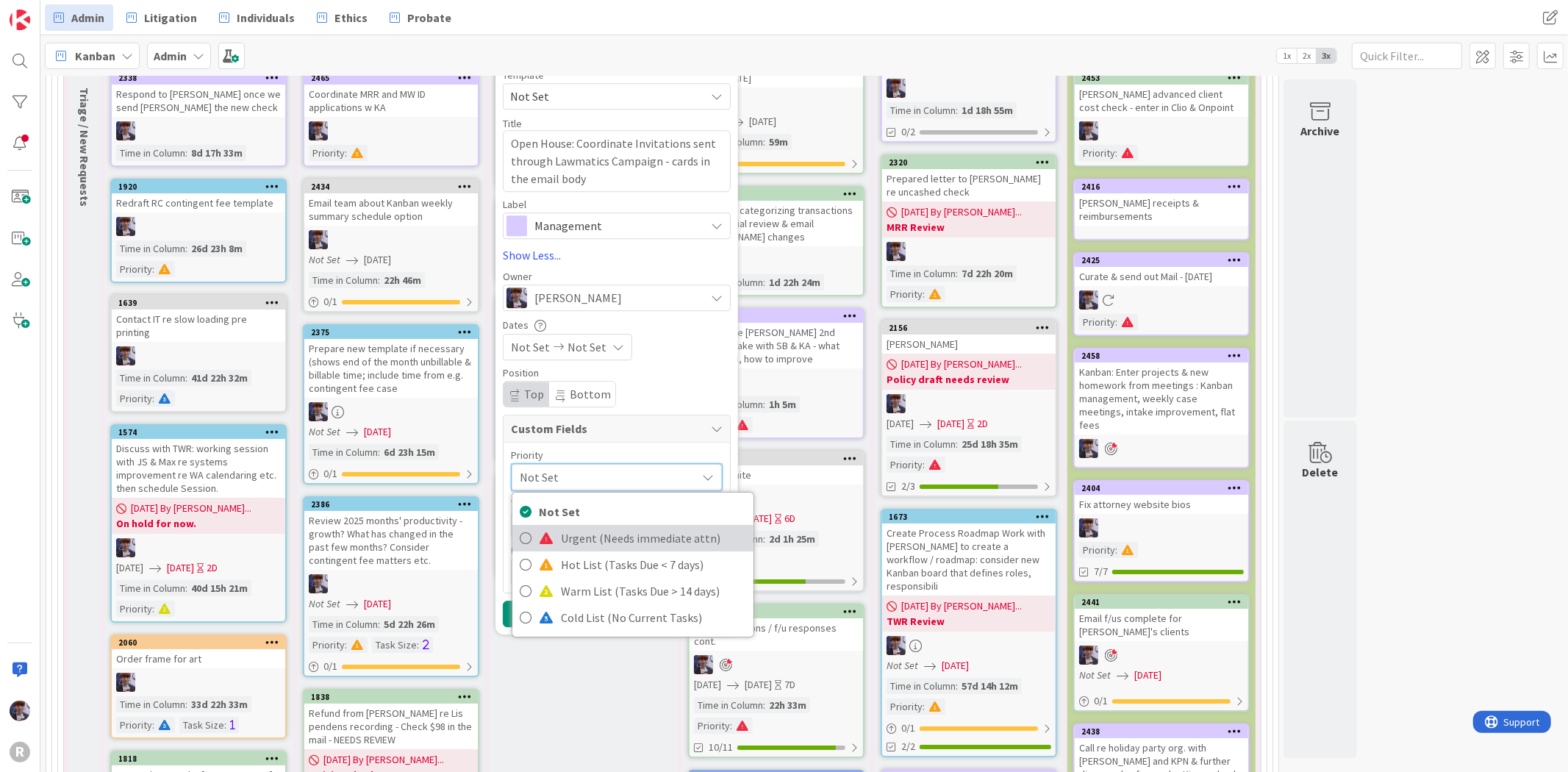
click at [573, 527] on span "Urgent (Needs immediate attn)" at bounding box center [653, 537] width 185 height 22
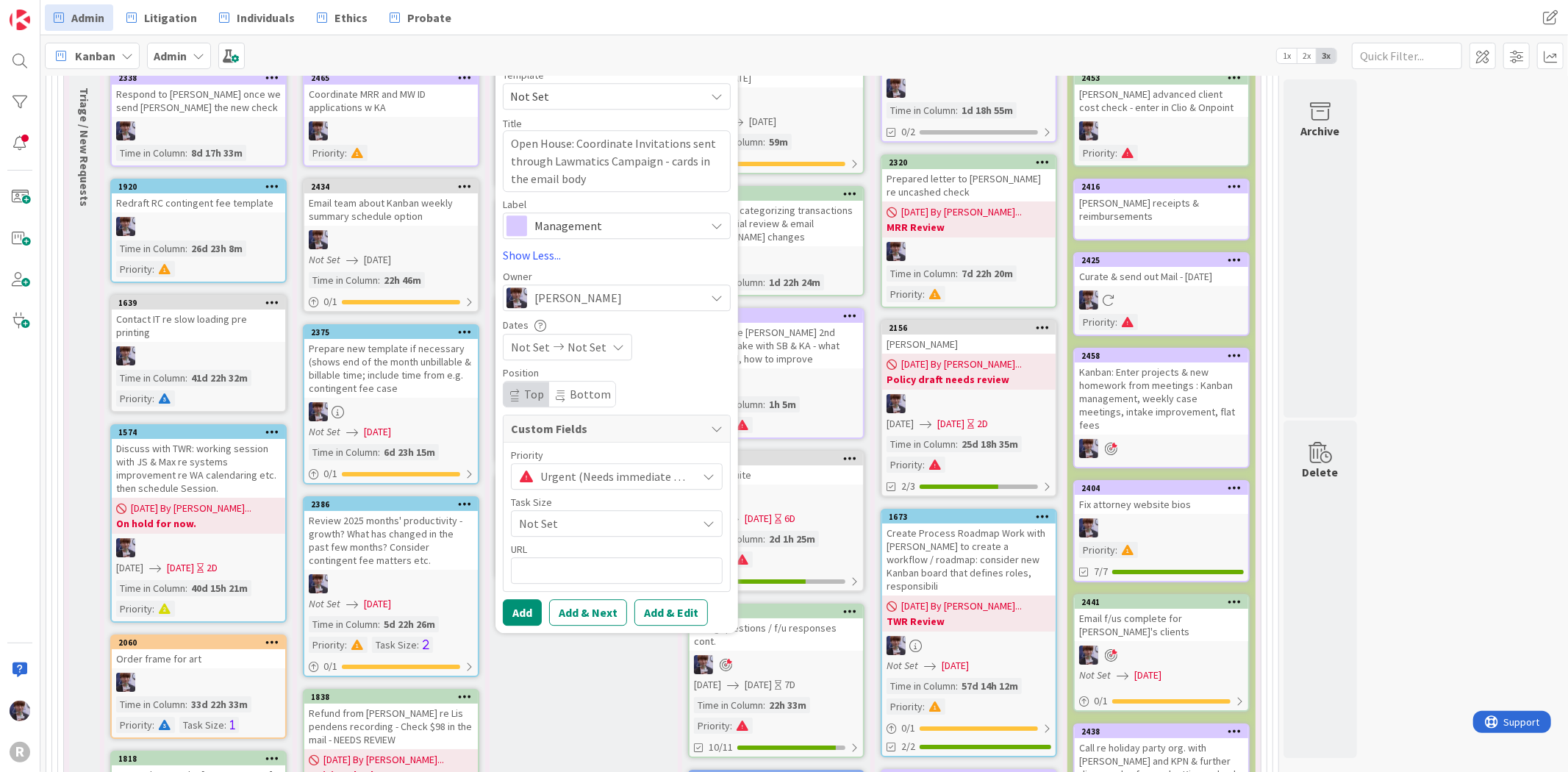
click at [561, 513] on span "Not Set" at bounding box center [604, 523] width 171 height 21
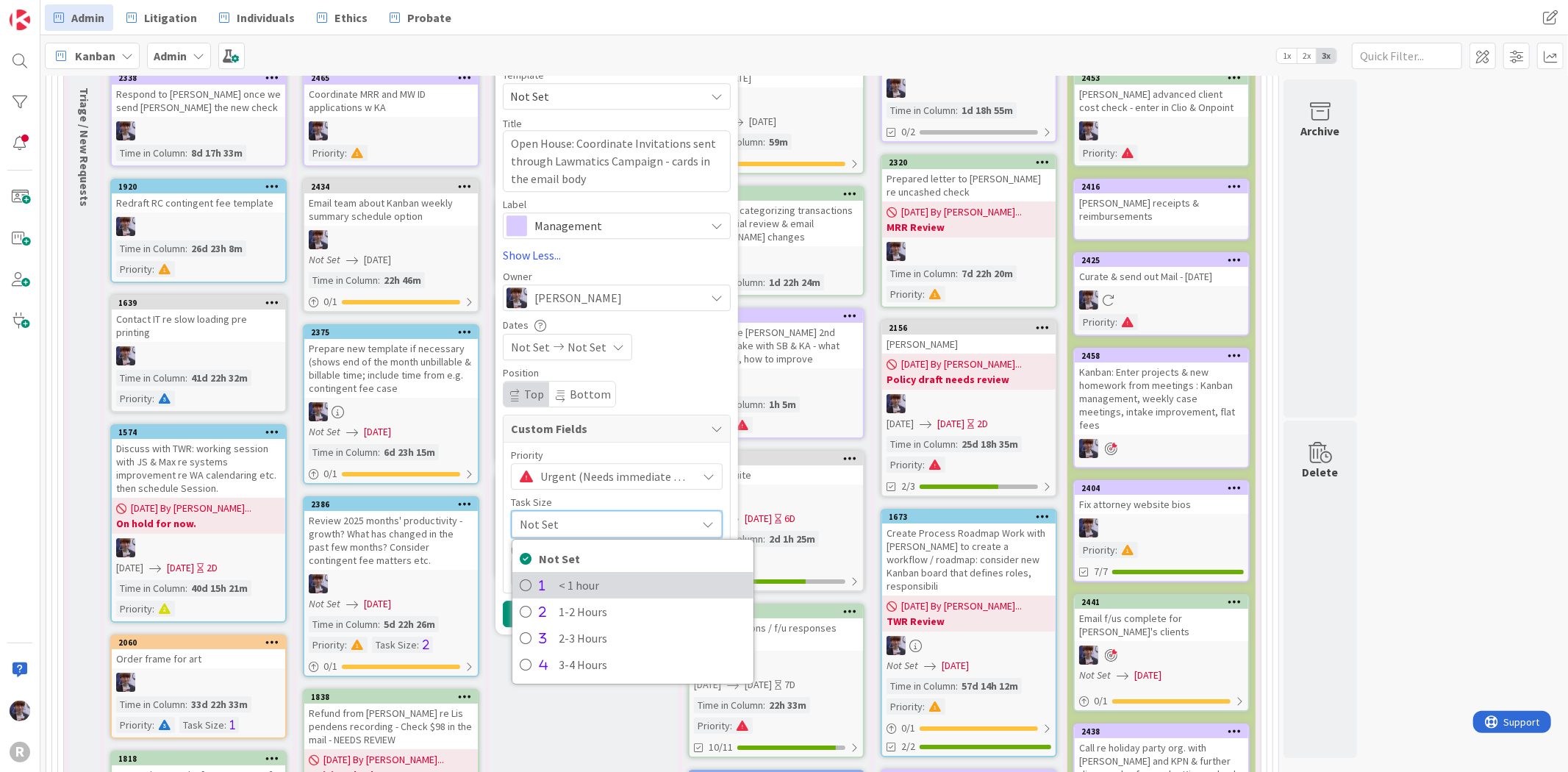
click at [583, 574] on span "< 1 hour" at bounding box center [652, 584] width 187 height 22
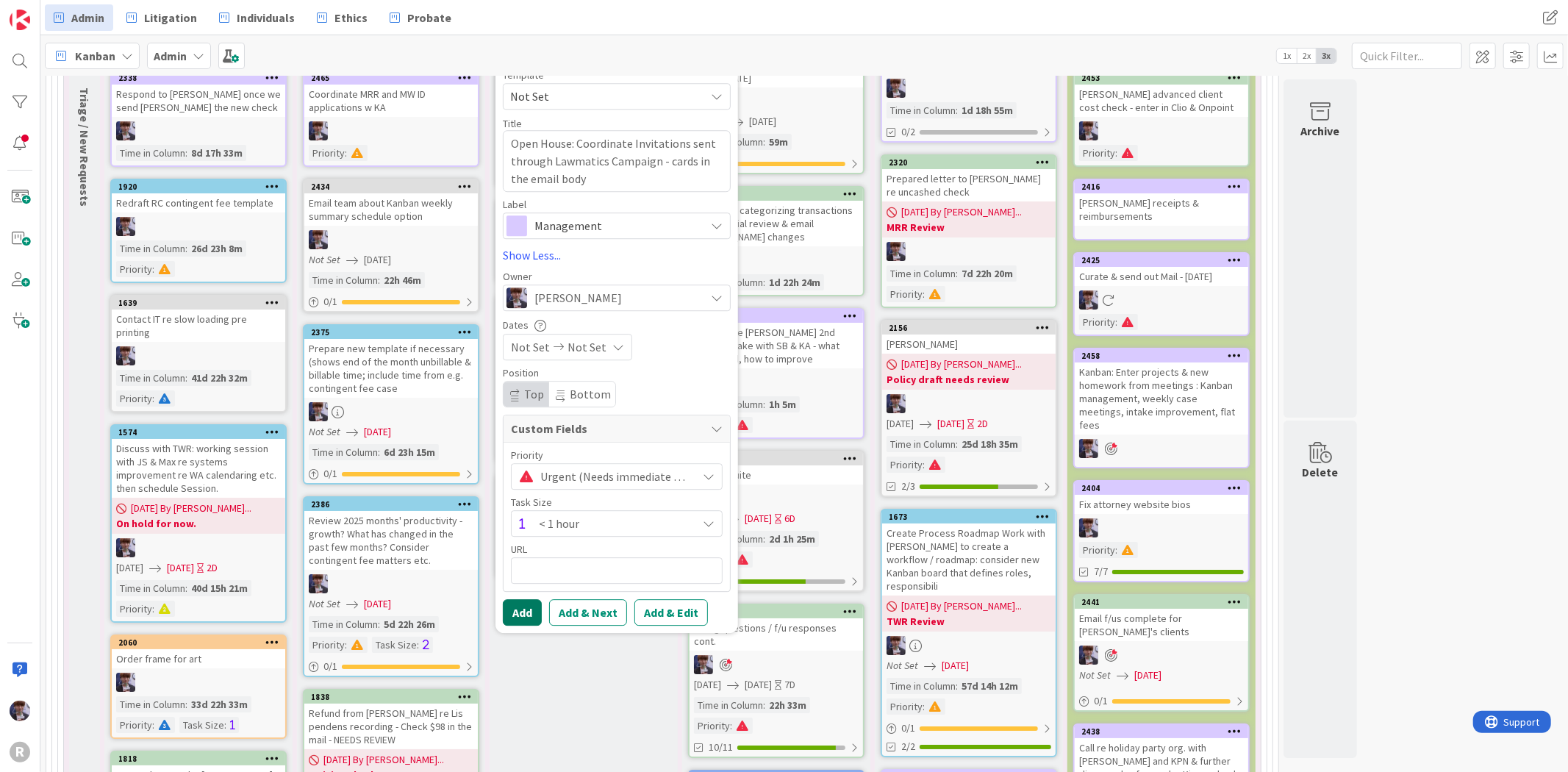
click at [526, 599] on button "Add" at bounding box center [522, 612] width 39 height 26
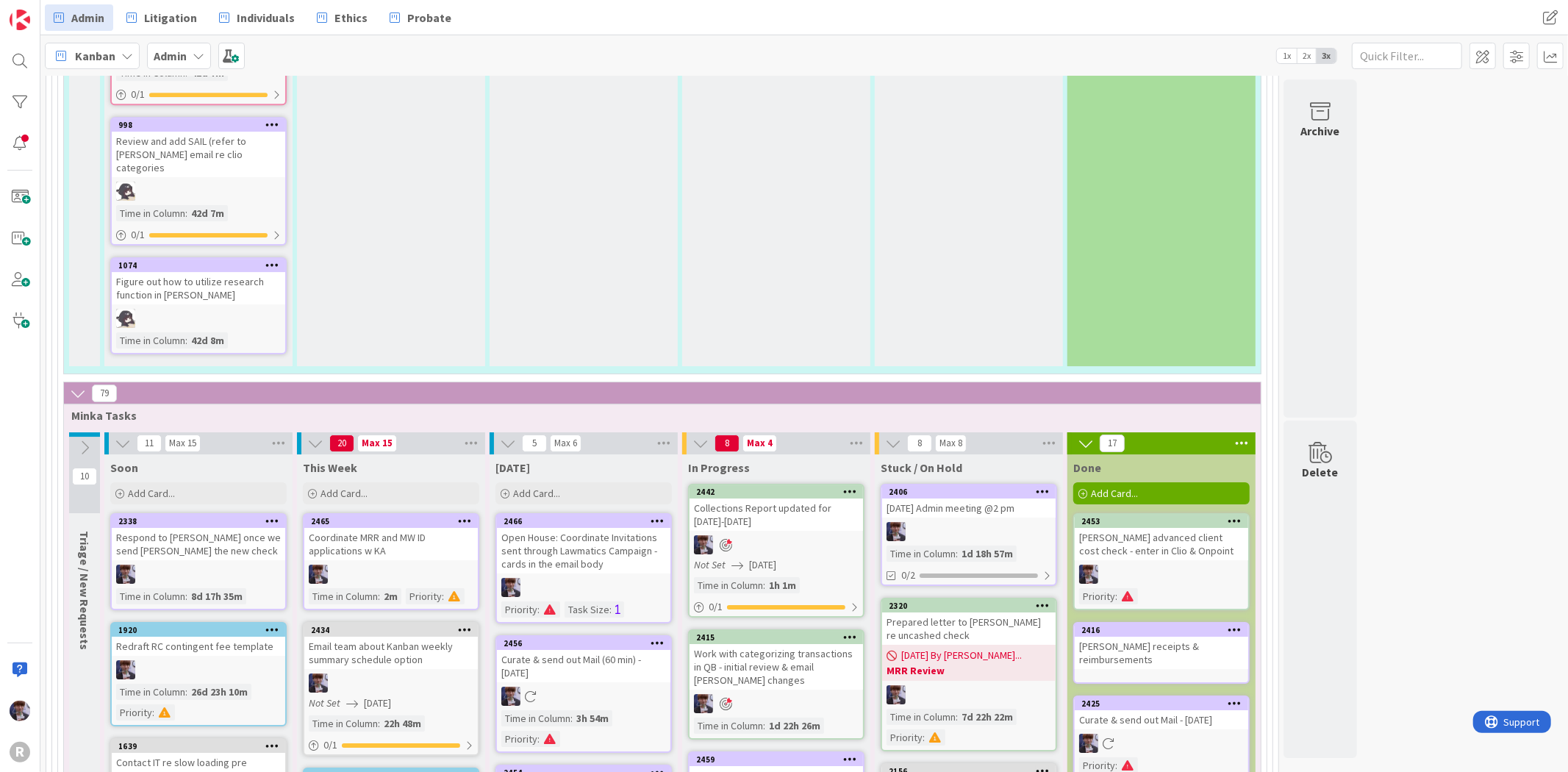
scroll to position [4002, 0]
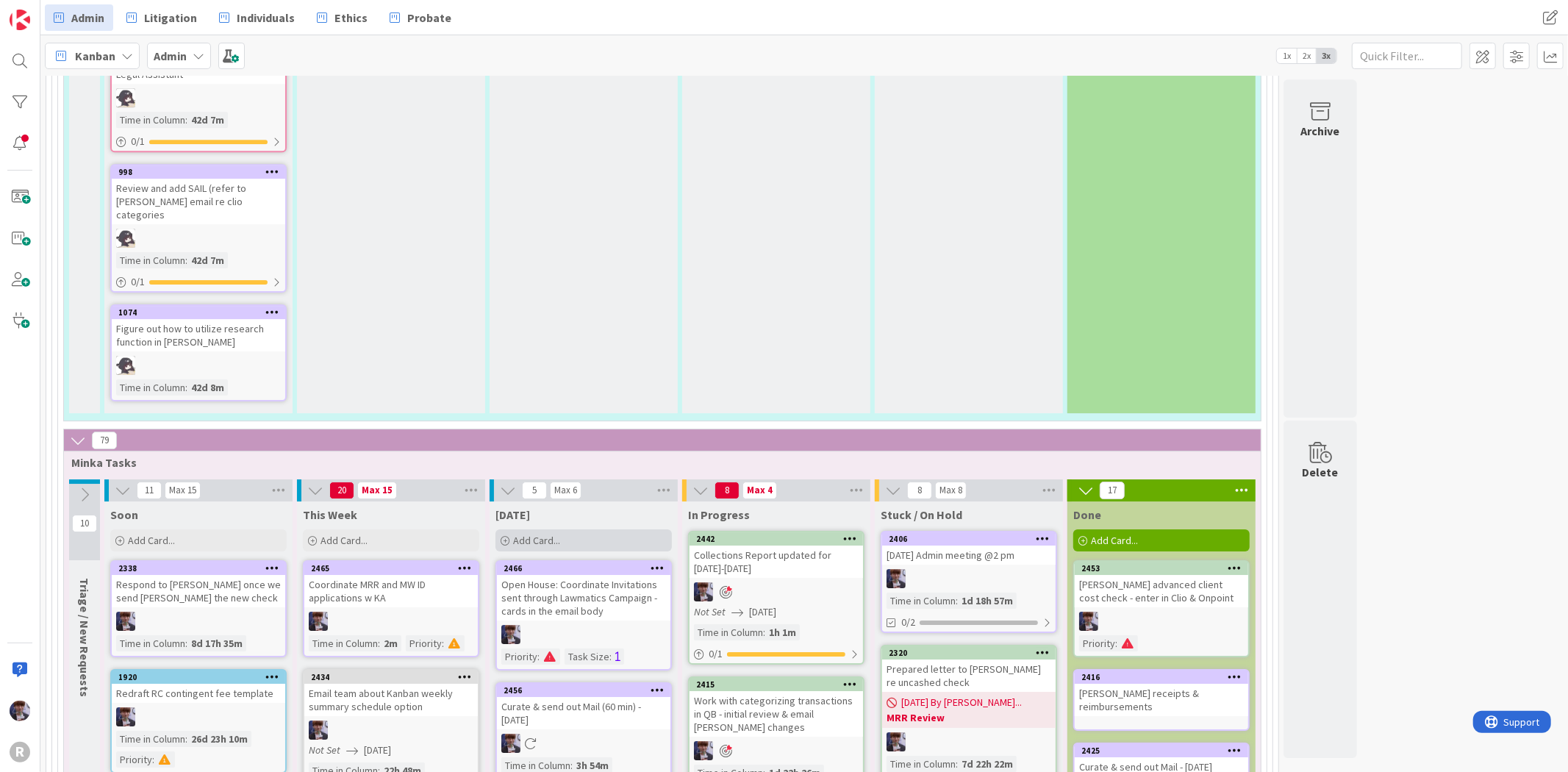
click at [551, 534] on span "Add Card..." at bounding box center [536, 540] width 47 height 13
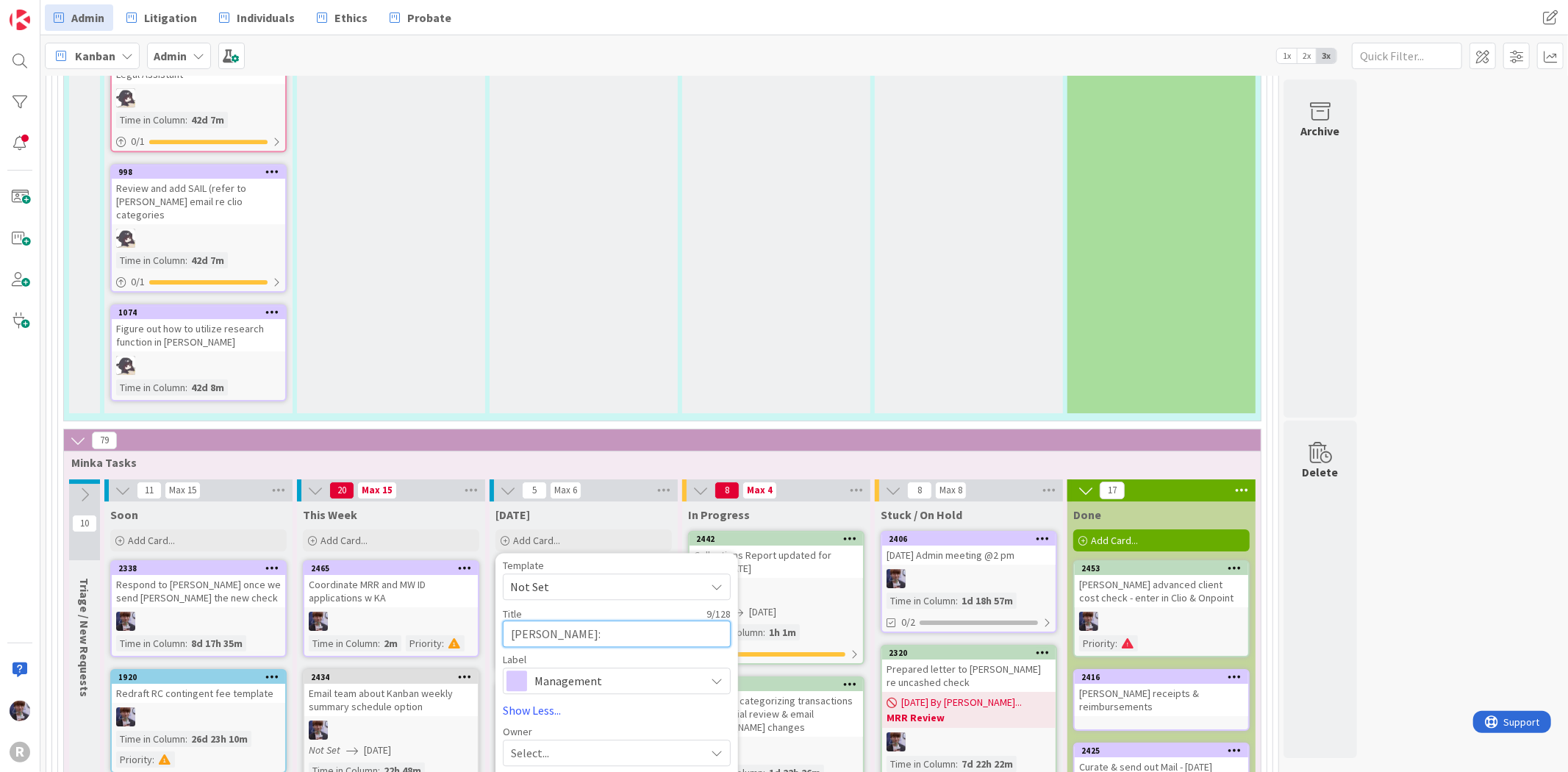
click at [566, 620] on textarea "[PERSON_NAME]:" at bounding box center [616, 633] width 228 height 26
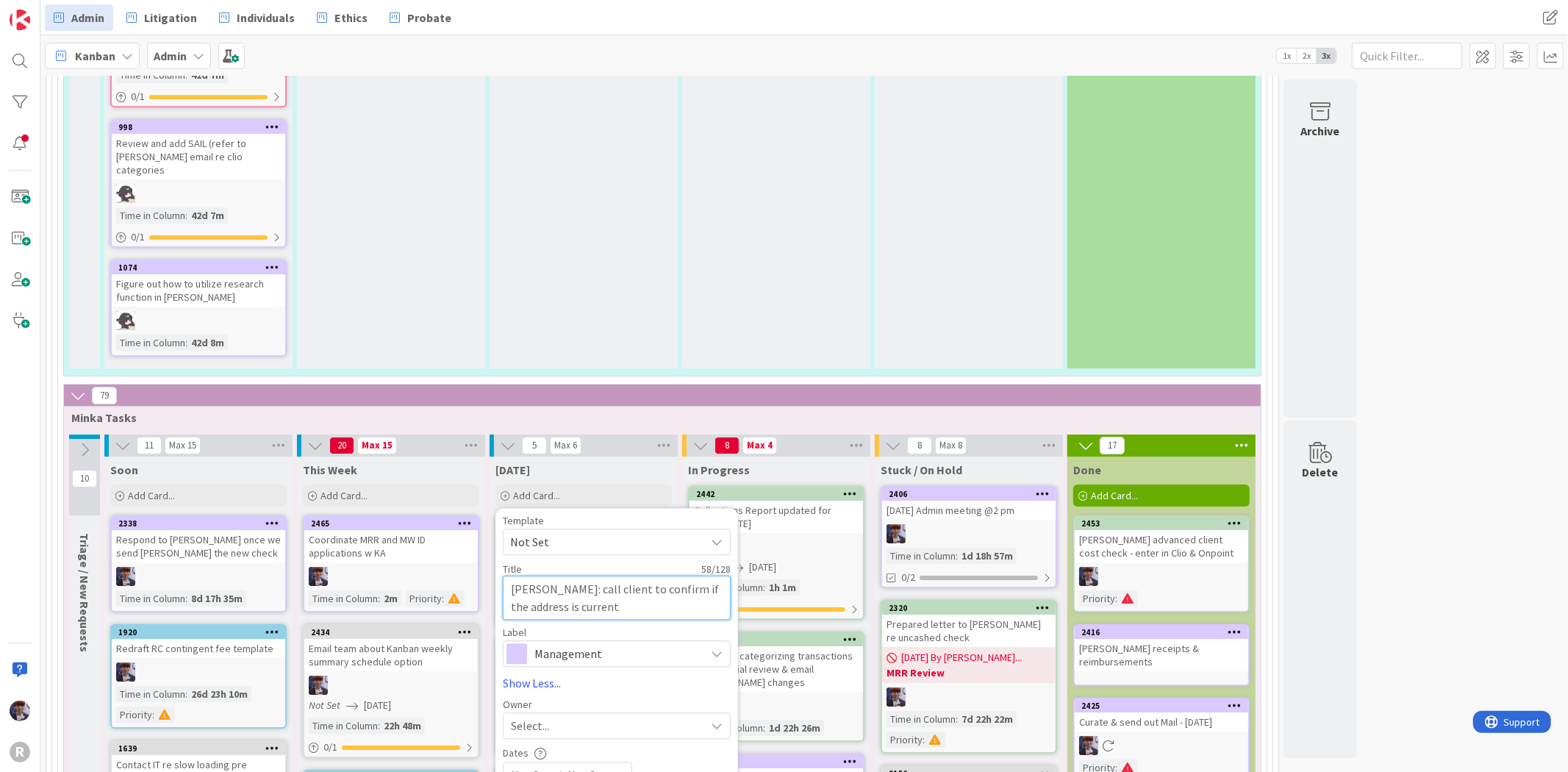
scroll to position [4084, 0]
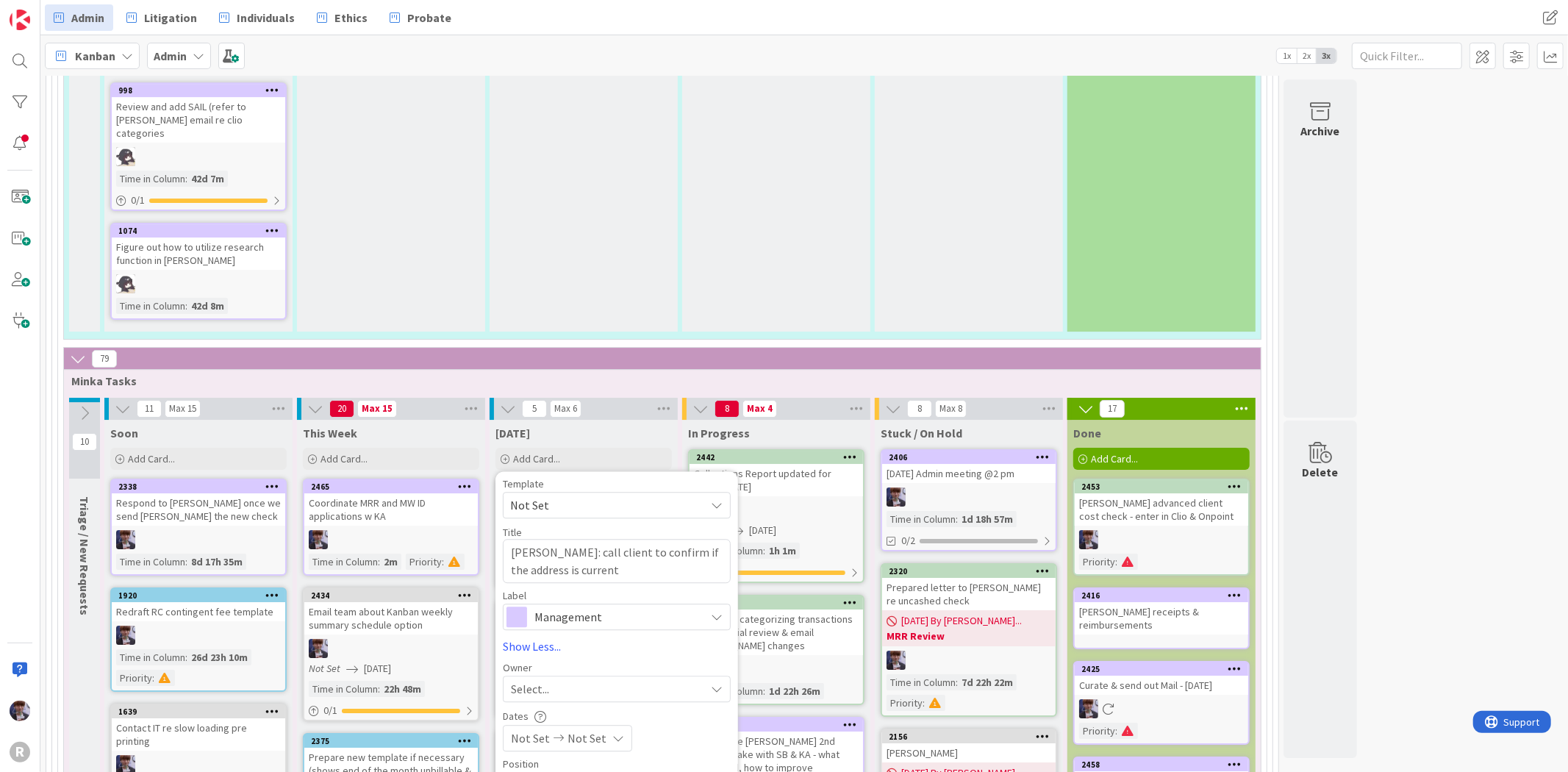
click at [590, 606] on span "Management" at bounding box center [616, 617] width 163 height 21
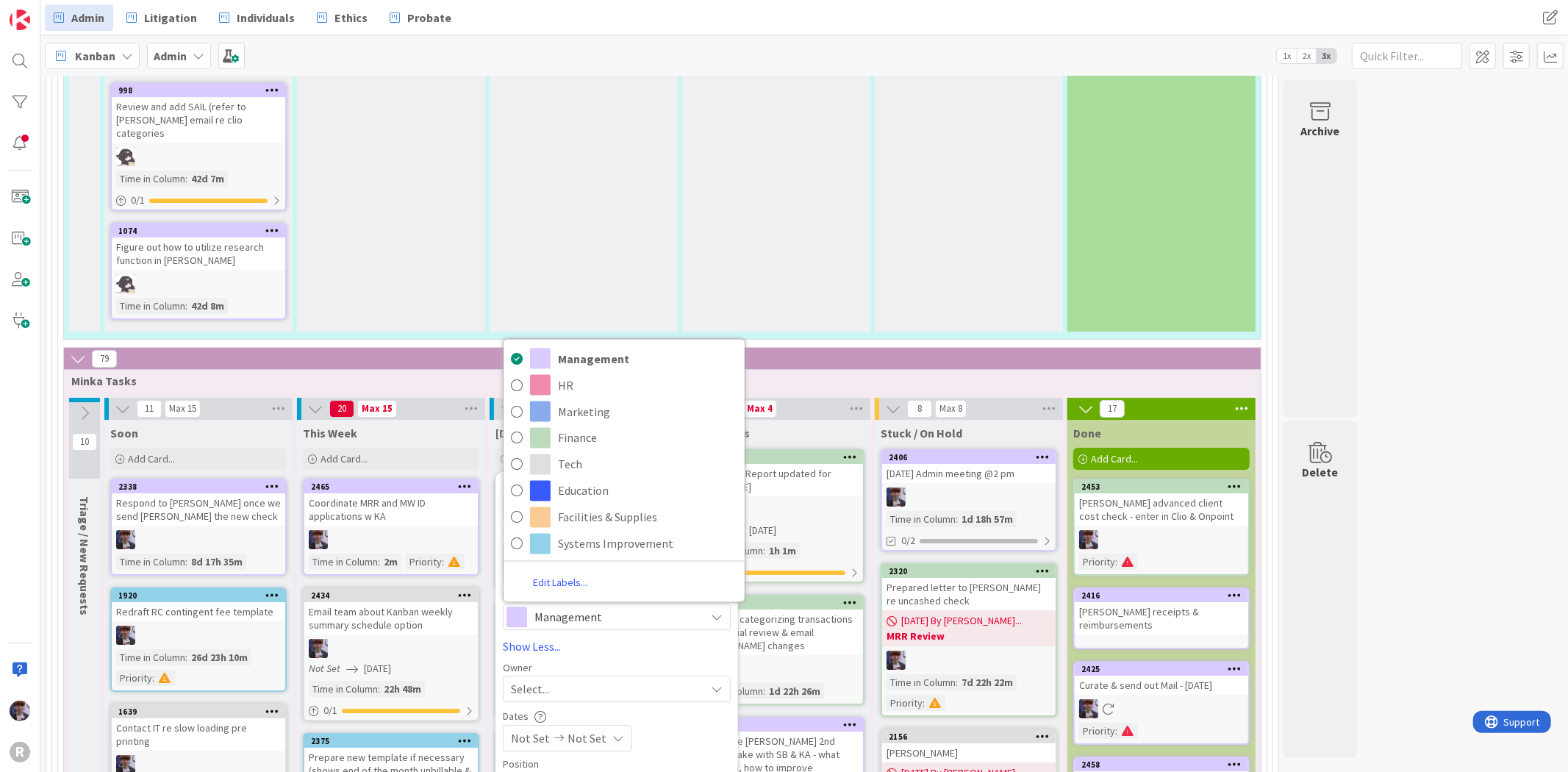
click at [559, 676] on div "Select..." at bounding box center [616, 689] width 228 height 26
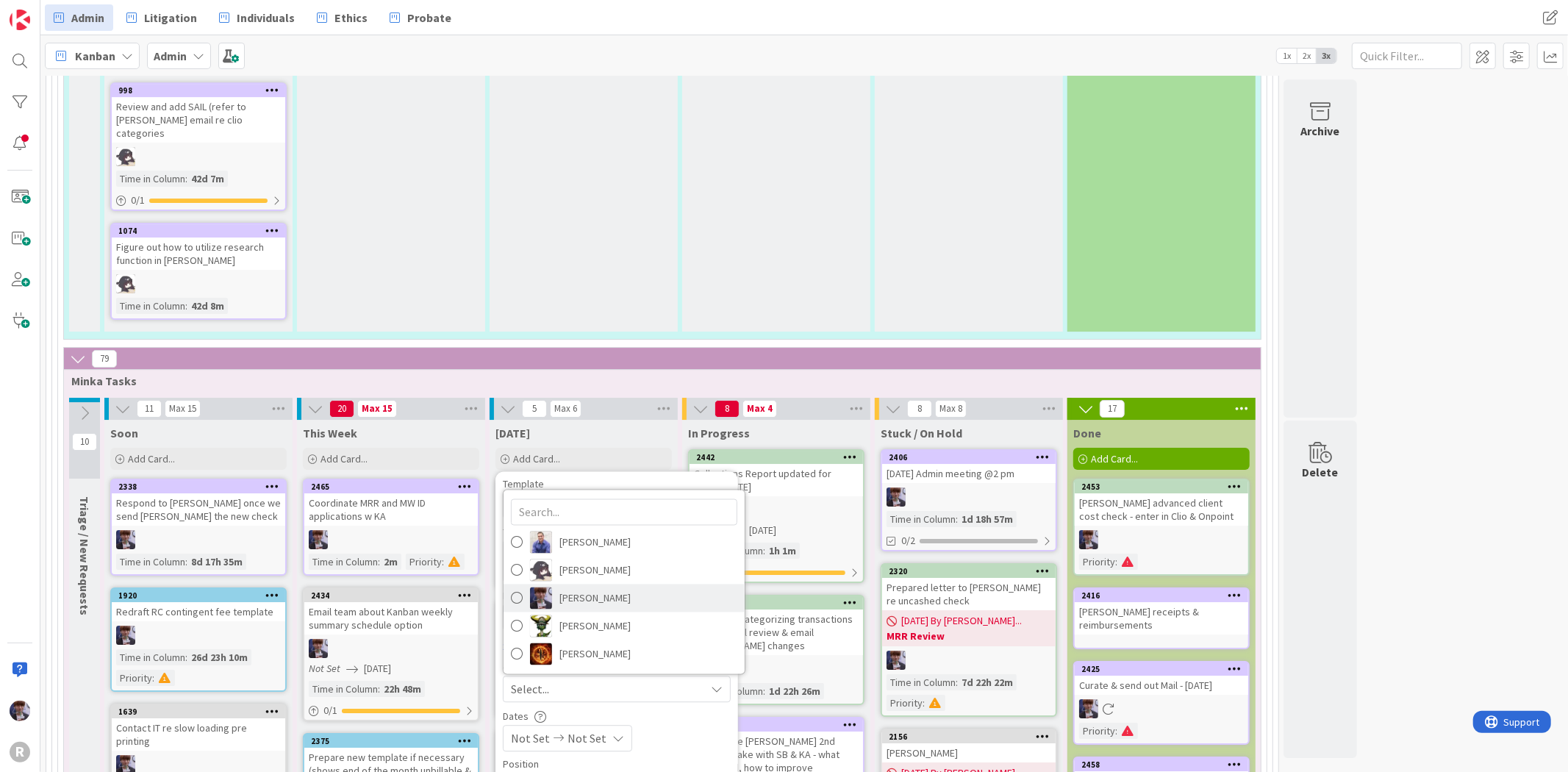
click at [598, 587] on span "[PERSON_NAME]" at bounding box center [595, 598] width 72 height 22
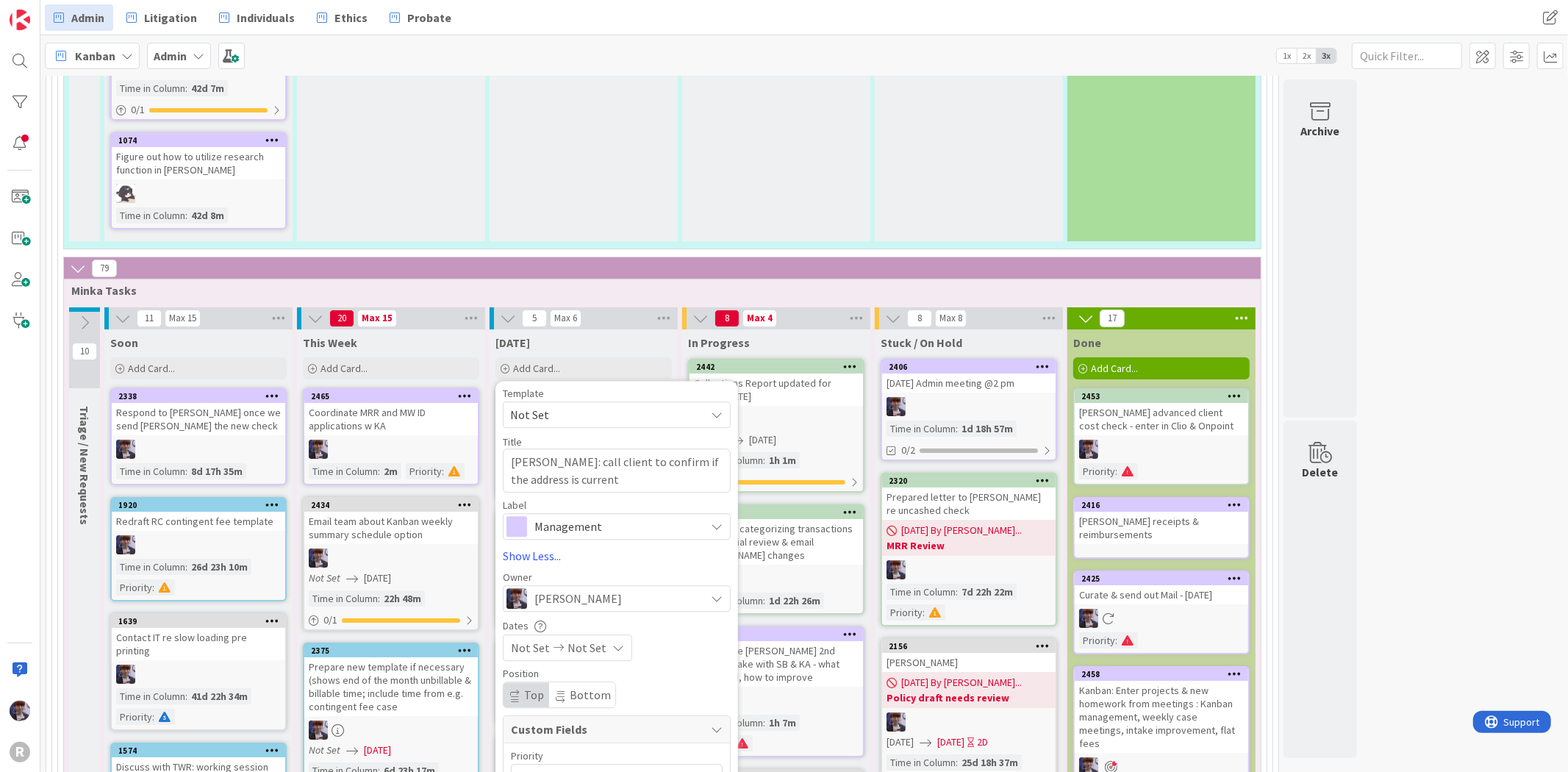
scroll to position [4247, 0]
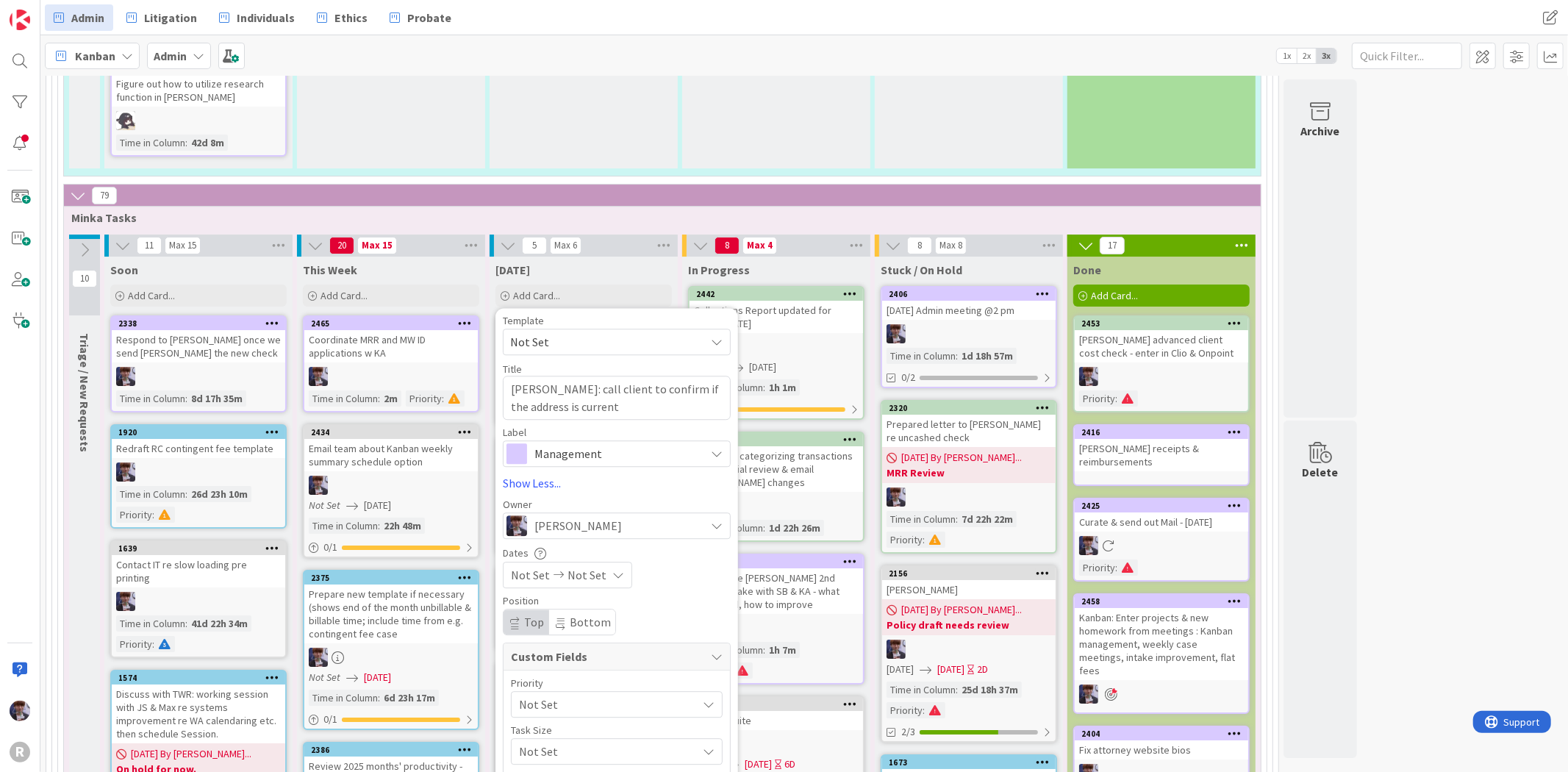
click at [545, 694] on span "Not Set" at bounding box center [604, 705] width 171 height 21
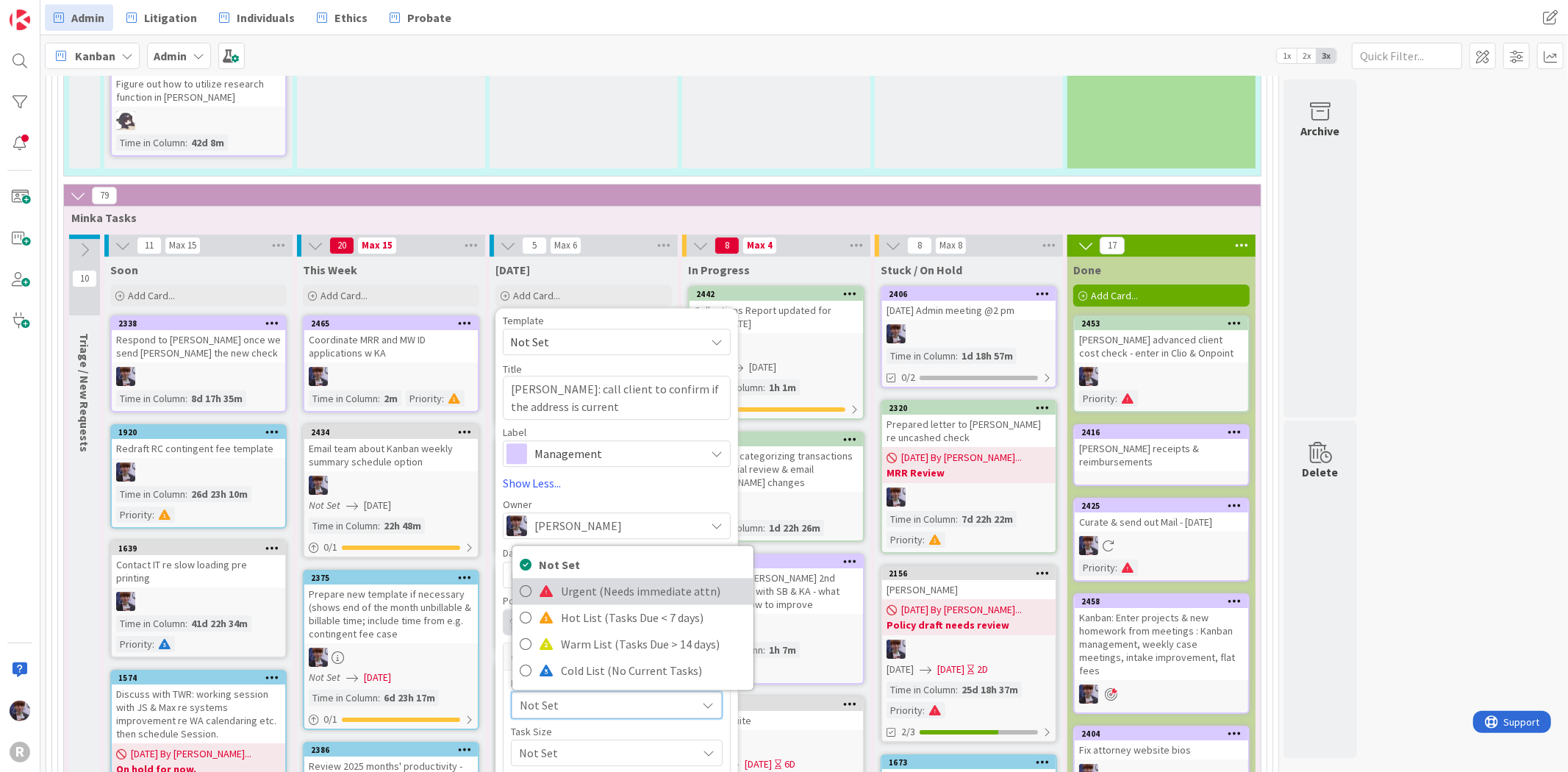
click at [583, 581] on span "Urgent (Needs immediate attn)" at bounding box center [653, 591] width 185 height 22
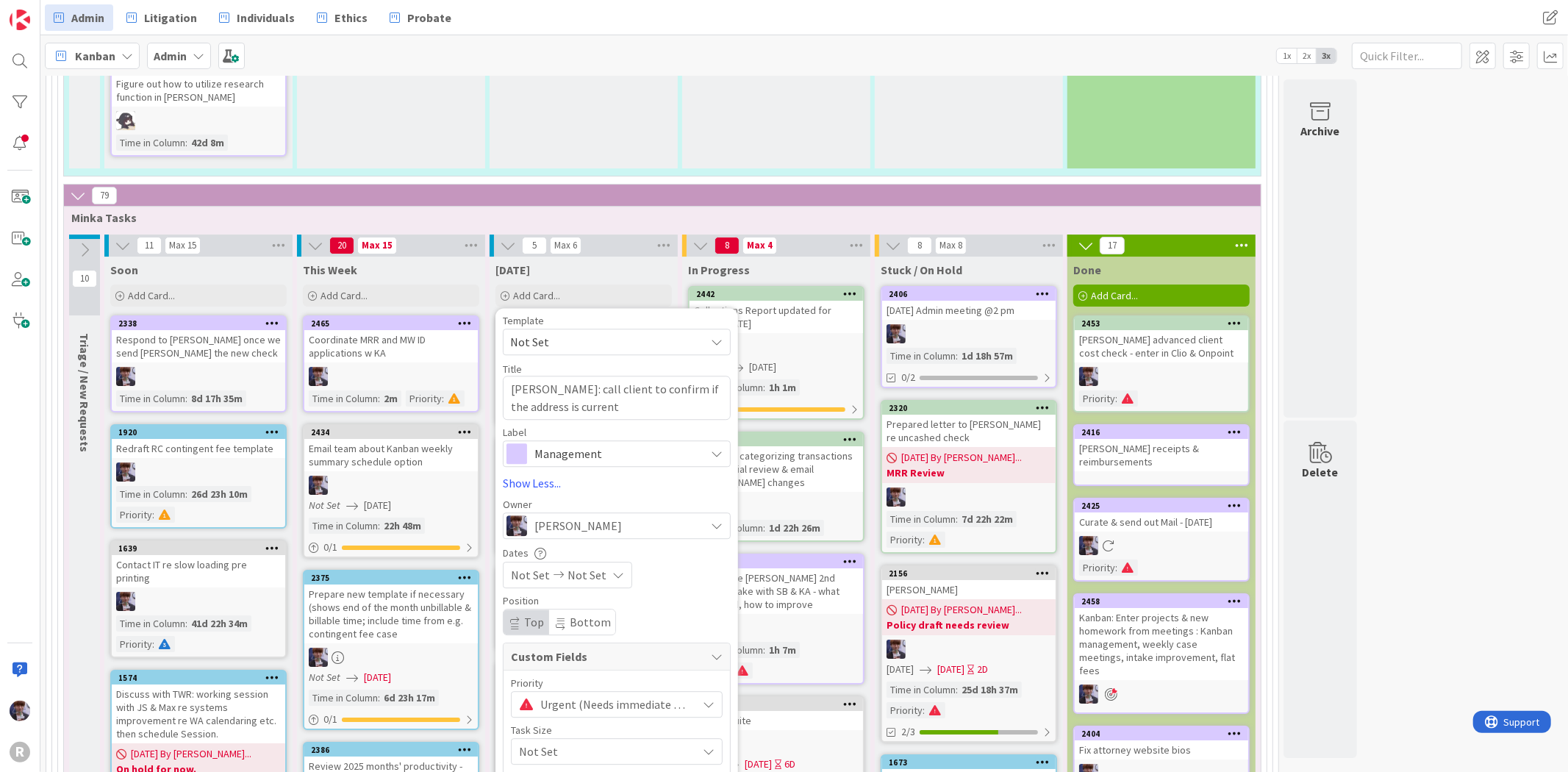
scroll to position [4493, 0]
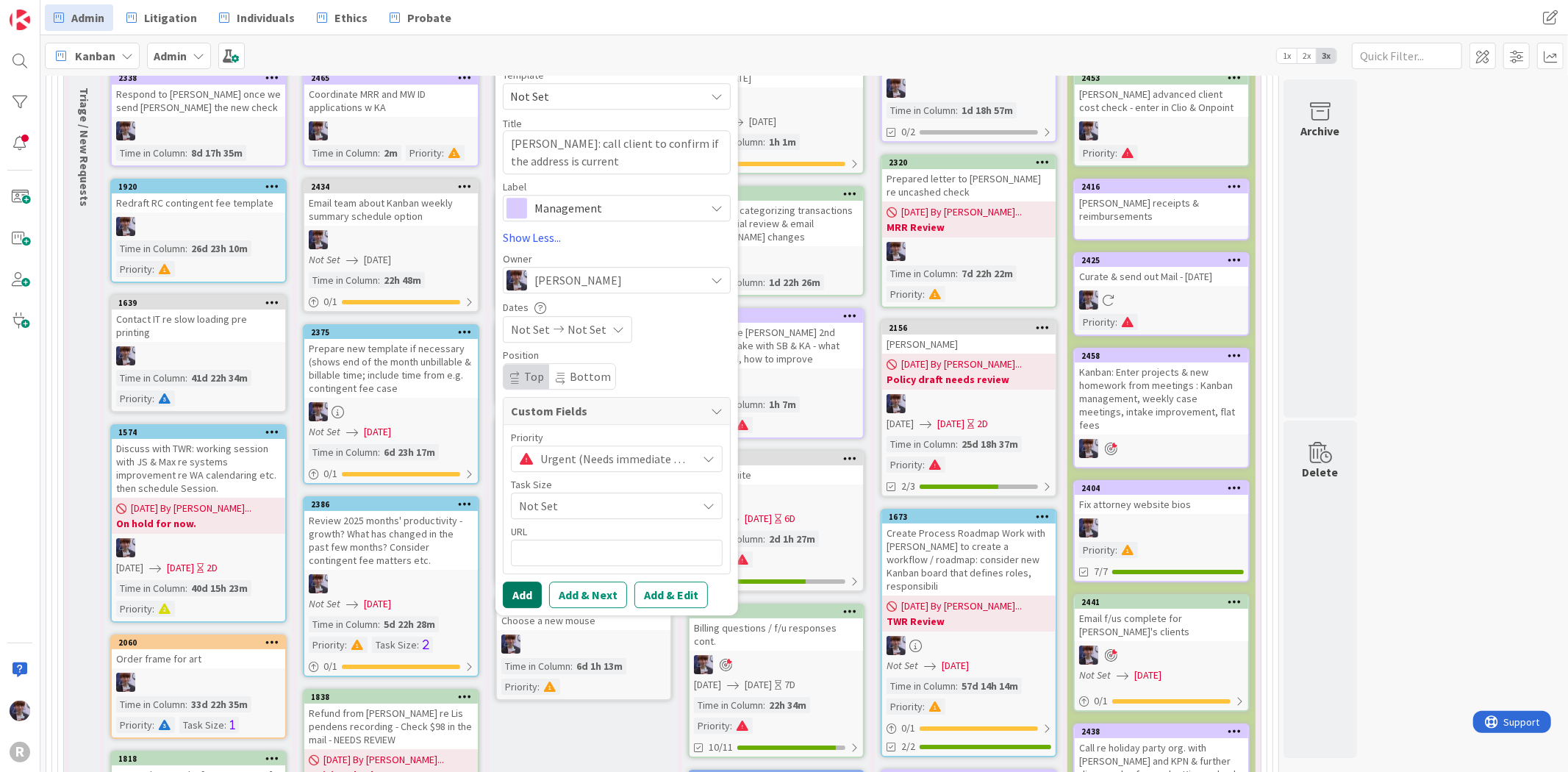
click at [531, 582] on button "Add" at bounding box center [522, 595] width 39 height 26
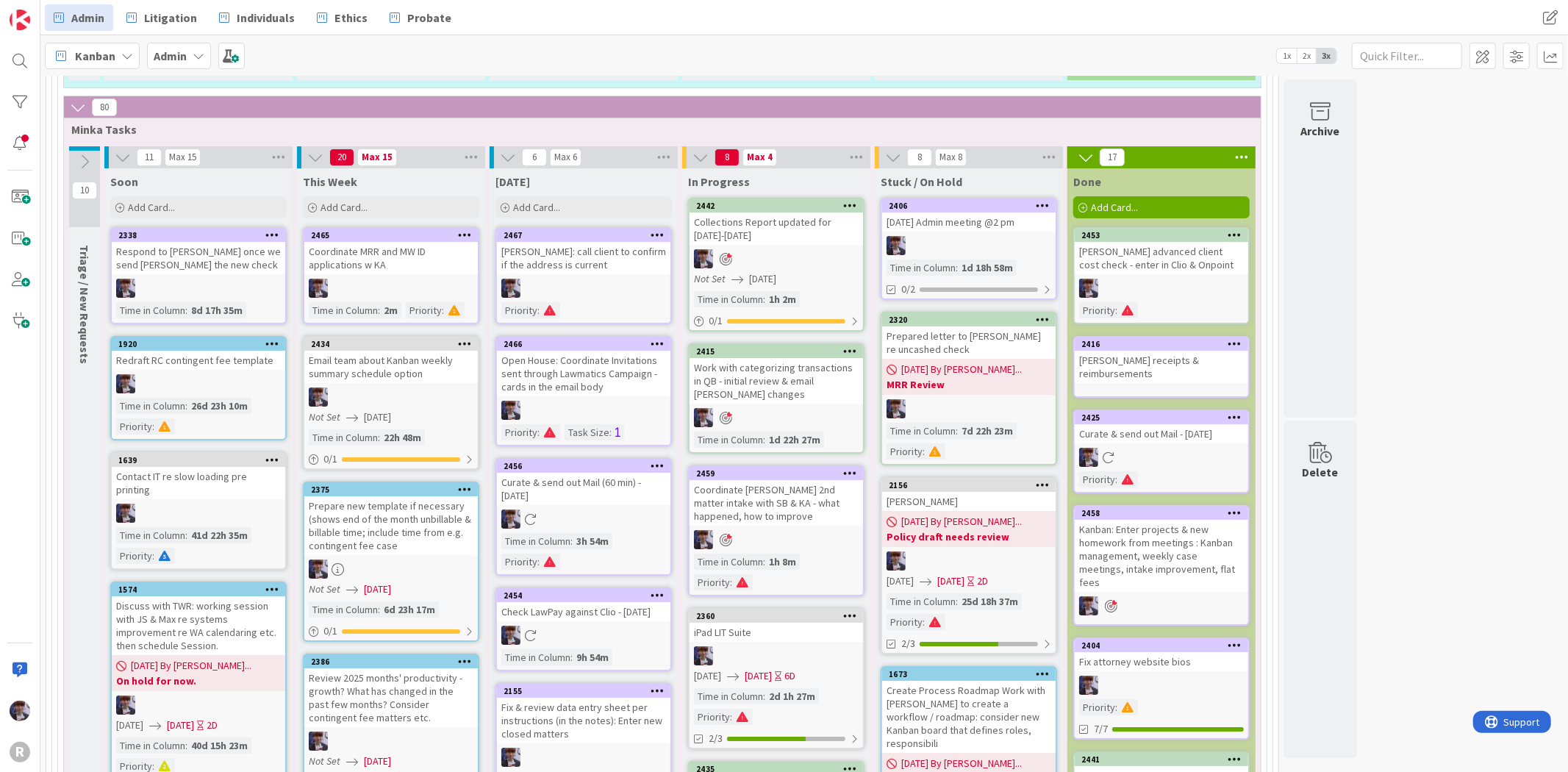
scroll to position [4247, 0]
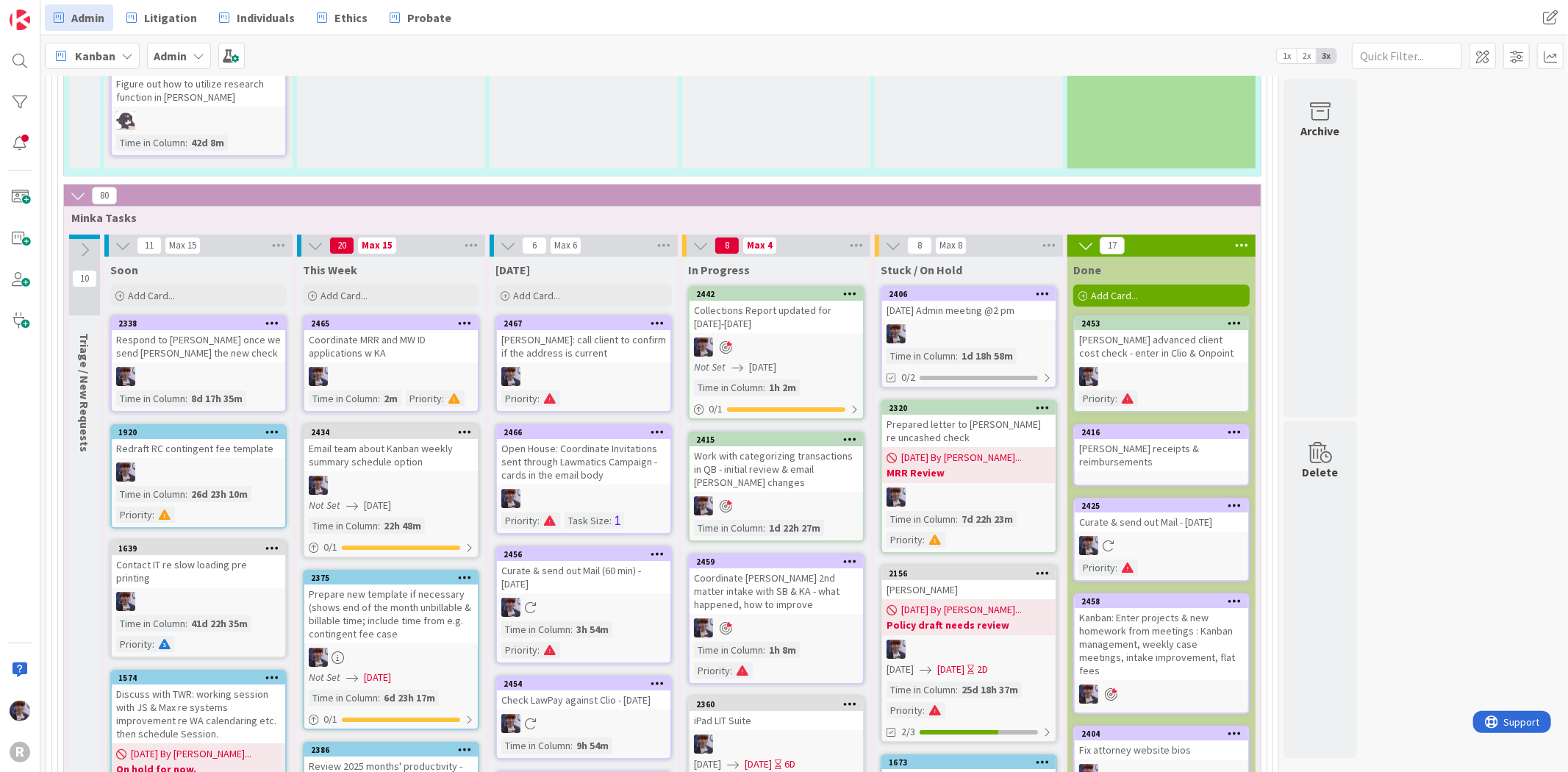
click at [613, 561] on div "Curate & send out Mail (60 min) - [DATE]" at bounding box center [583, 577] width 174 height 32
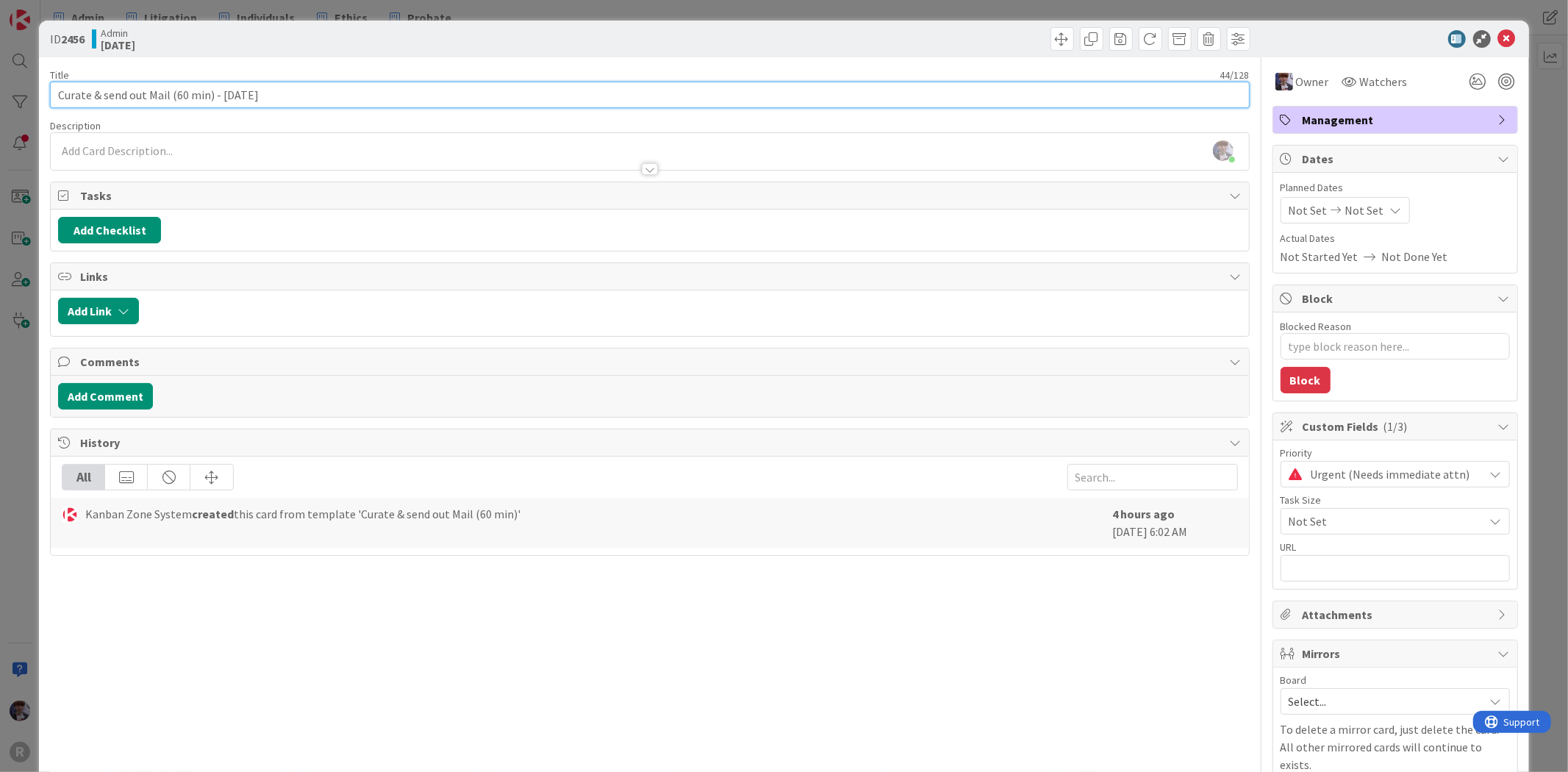
drag, startPoint x: 204, startPoint y: 92, endPoint x: 176, endPoint y: 92, distance: 28.0
click at [176, 92] on input "Curate & send out Mail (60 min) - [DATE]" at bounding box center [649, 95] width 1199 height 26
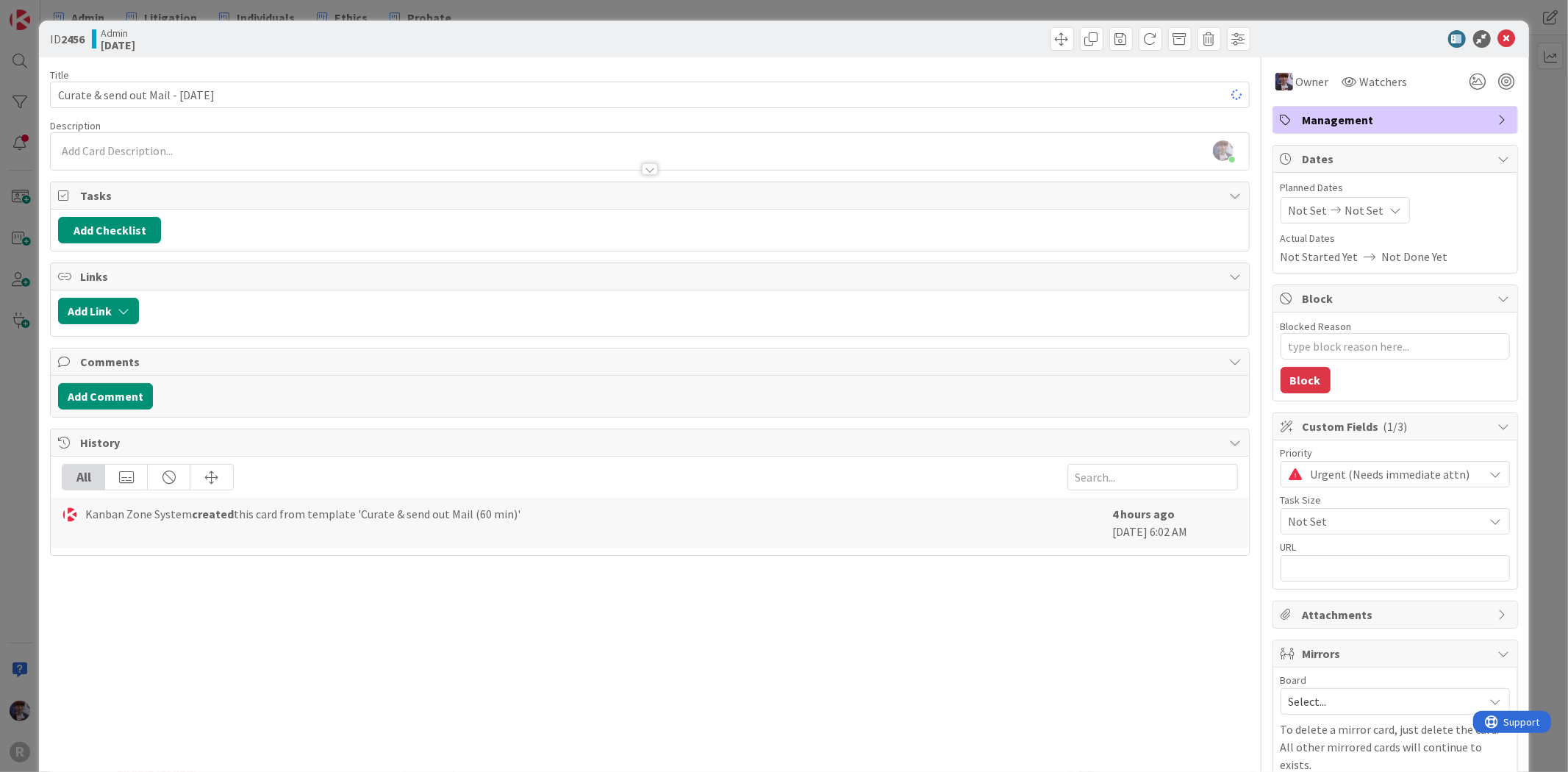
drag, startPoint x: 39, startPoint y: 386, endPoint x: 0, endPoint y: 393, distance: 39.6
click at [24, 391] on div "ID 2456 Admin [DATE] Title 35 / 128 Curate & send out Mail - [DATE] Description…" at bounding box center [784, 386] width 1568 height 772
click at [15, 384] on div "ID 2456 Admin [DATE] Title 35 / 128 Curate & send out Mail - [DATE] Description…" at bounding box center [784, 386] width 1568 height 772
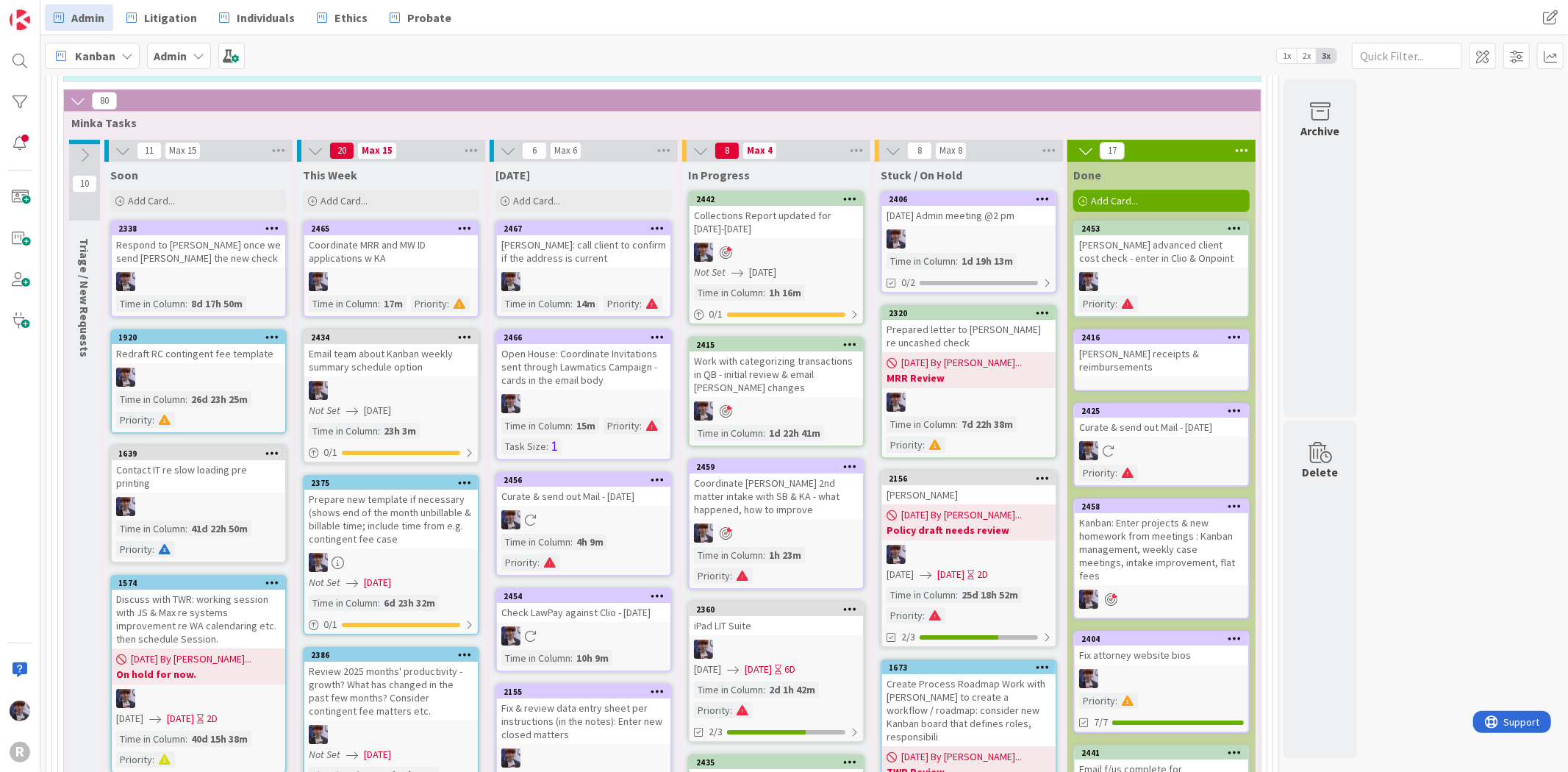
click at [92, 57] on span "Kanban" at bounding box center [95, 56] width 40 height 17
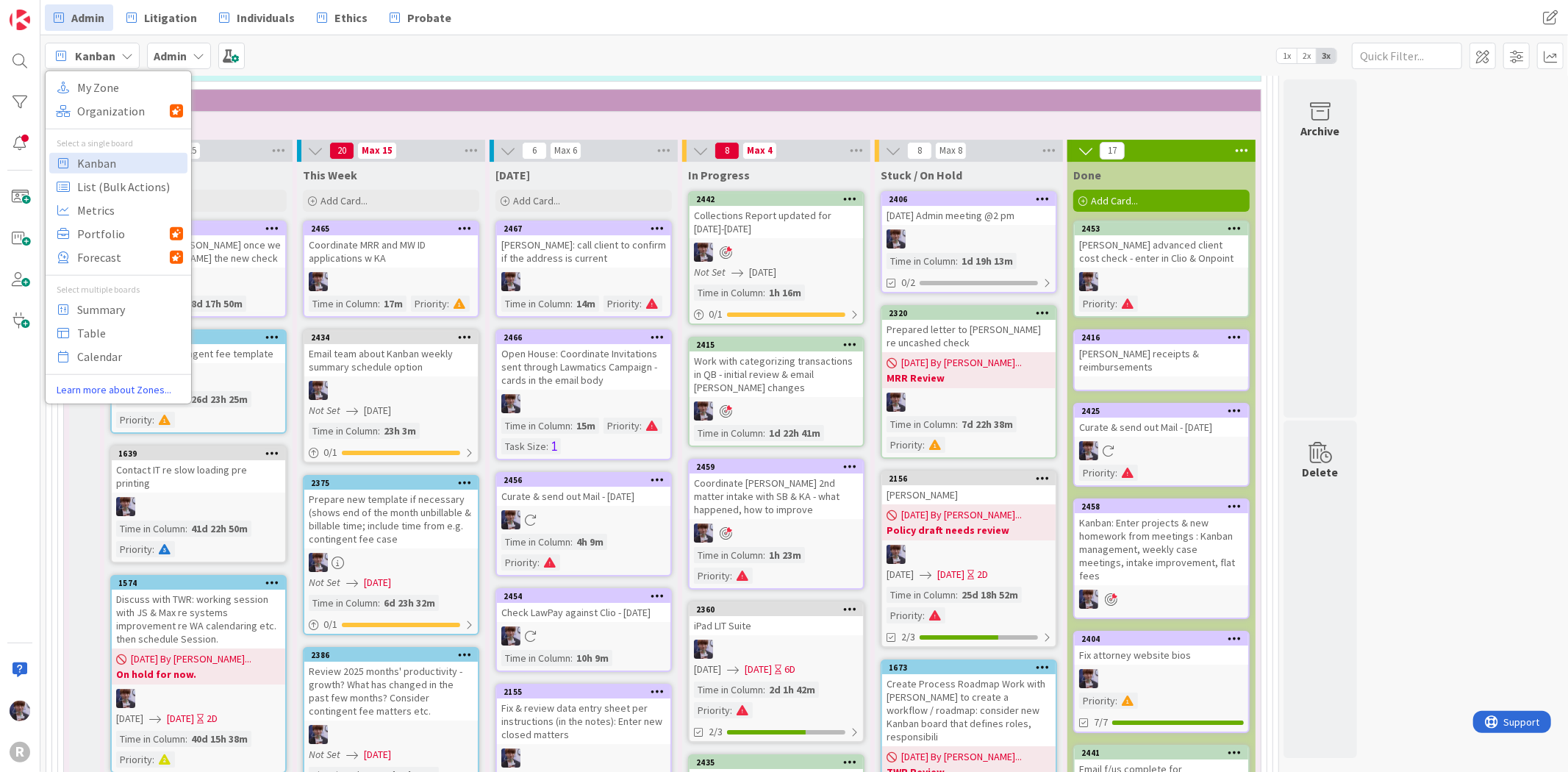
click at [187, 43] on div "Admin" at bounding box center [179, 56] width 64 height 26
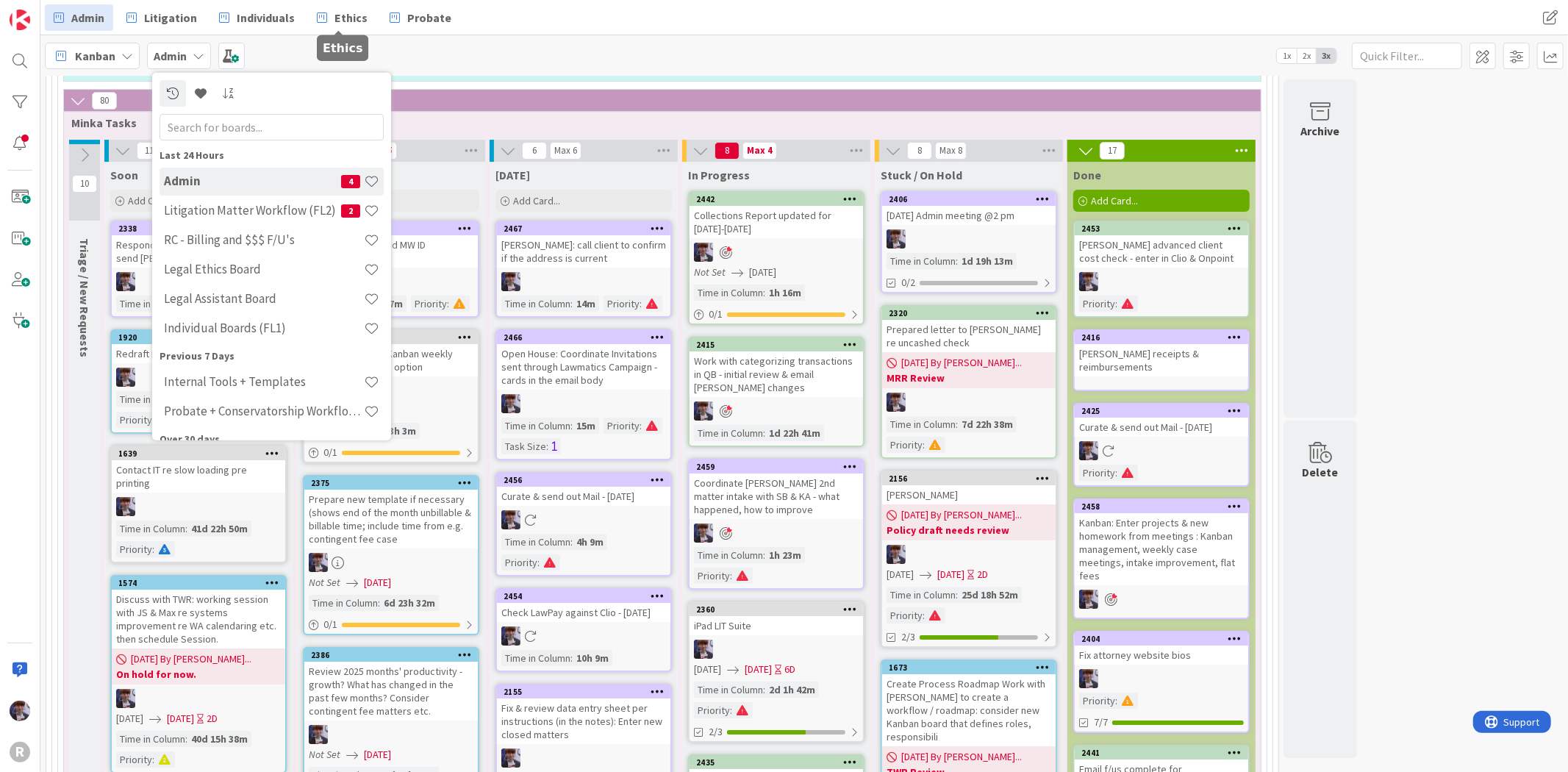
drag, startPoint x: 349, startPoint y: 17, endPoint x: 339, endPoint y: 42, distance: 26.9
click at [349, 16] on span "Ethics" at bounding box center [351, 17] width 33 height 17
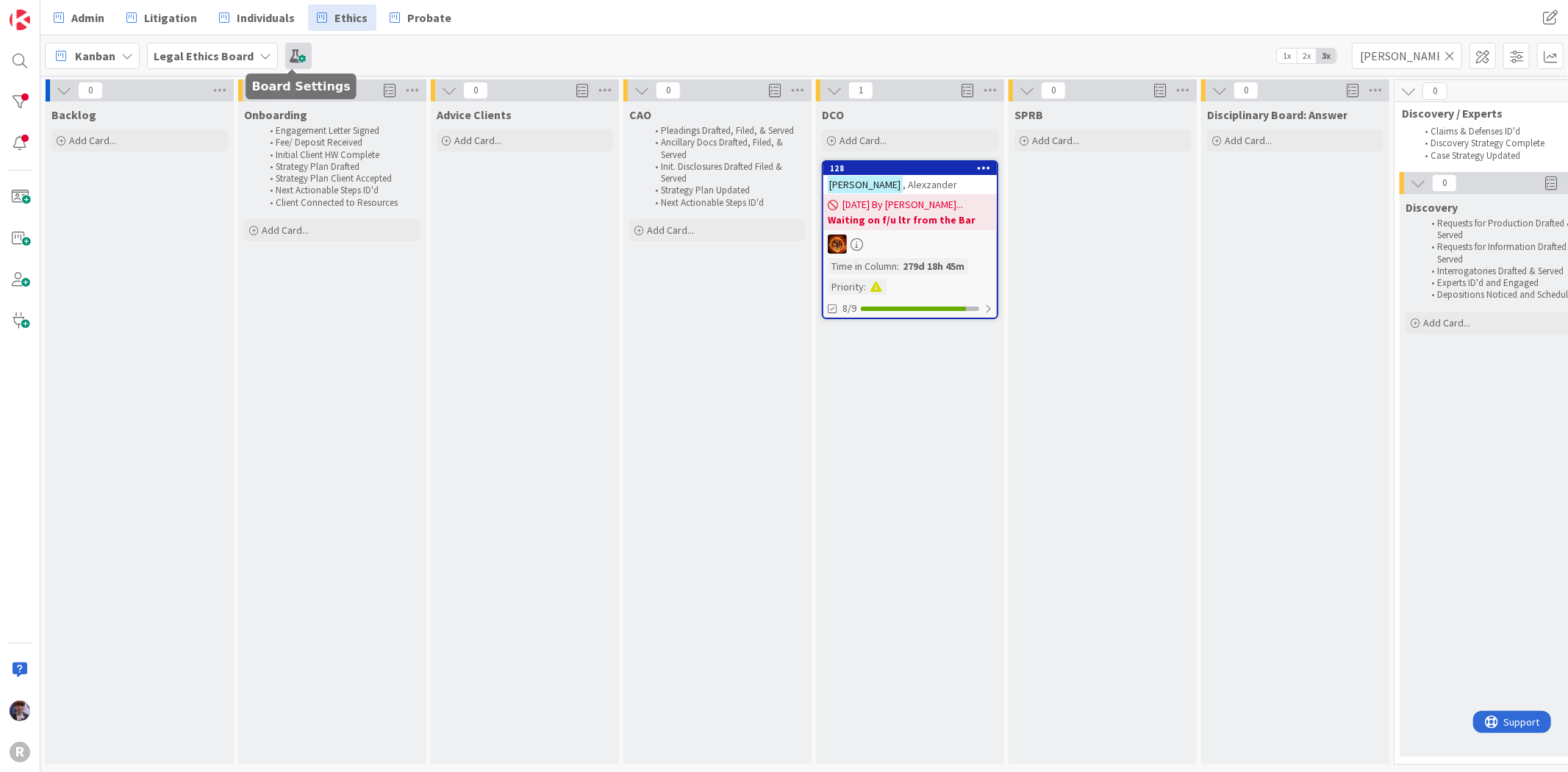
click at [288, 50] on span at bounding box center [298, 56] width 26 height 26
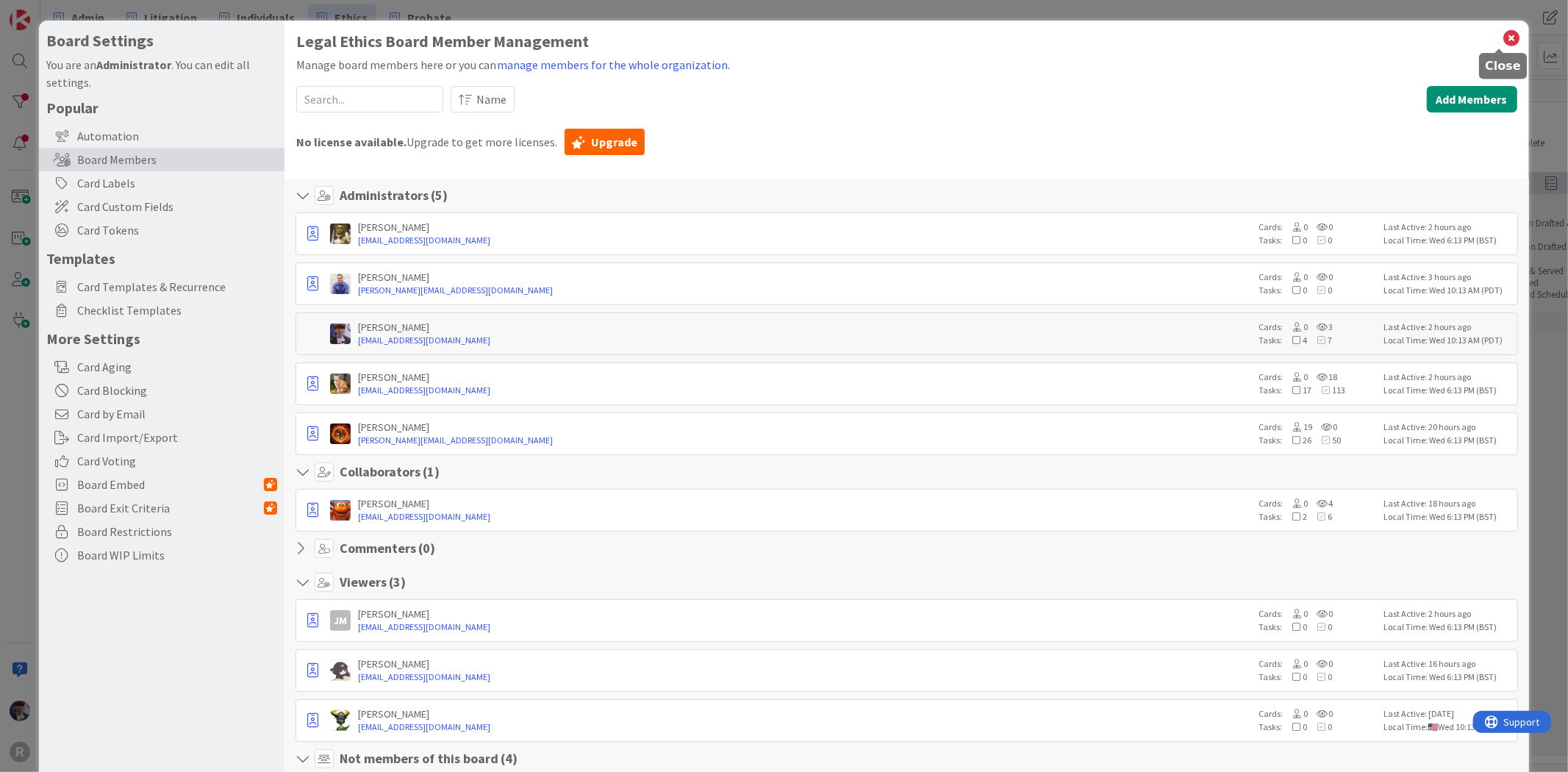
click at [1503, 40] on icon at bounding box center [1512, 38] width 19 height 21
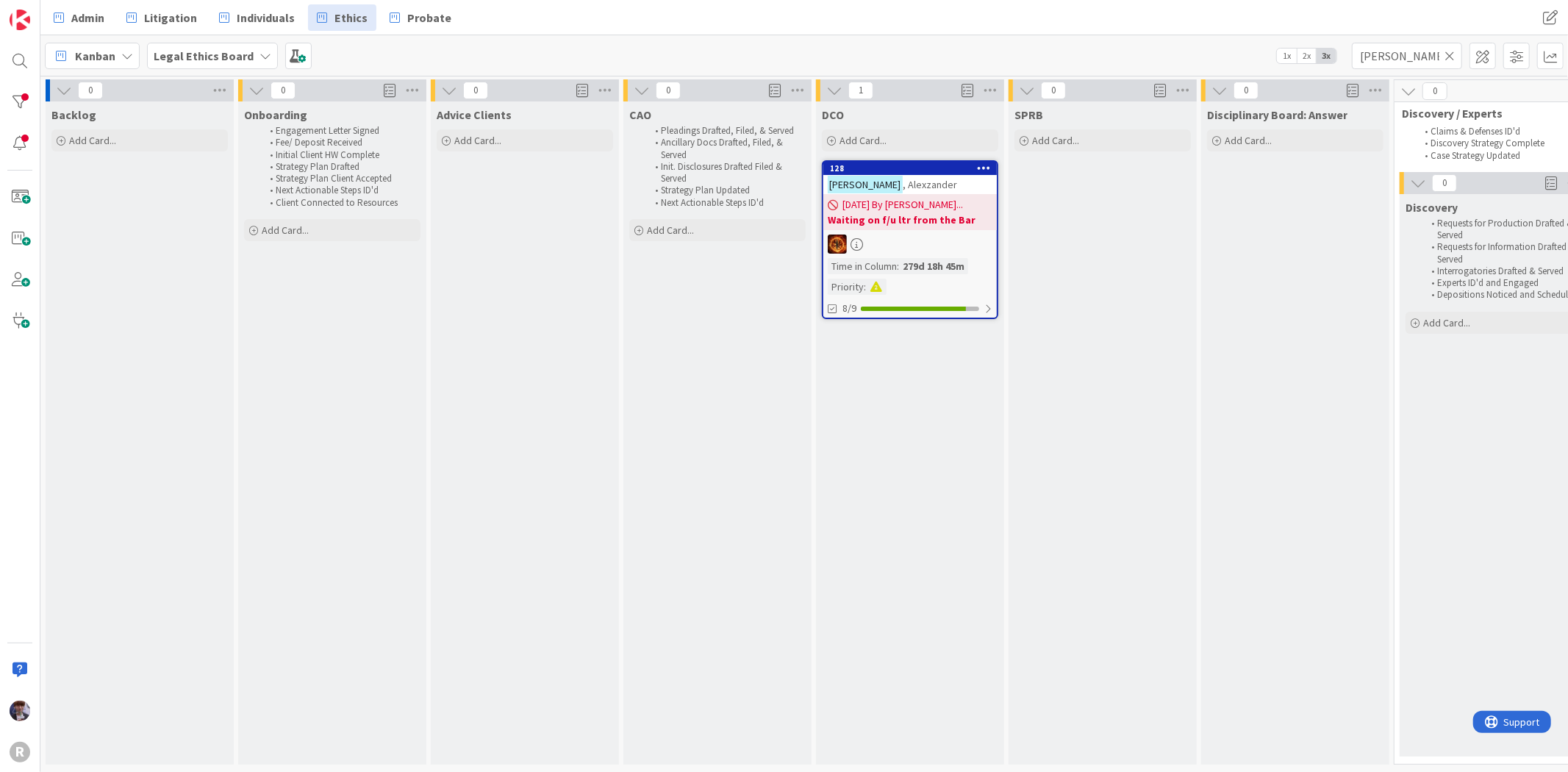
click at [746, 364] on div "CAO Pleadings Drafted, Filed, & Served Ancillary Docs Drafted, Filed, & Served …" at bounding box center [718, 433] width 188 height 663
click at [163, 27] on link "Litigation" at bounding box center [161, 17] width 88 height 26
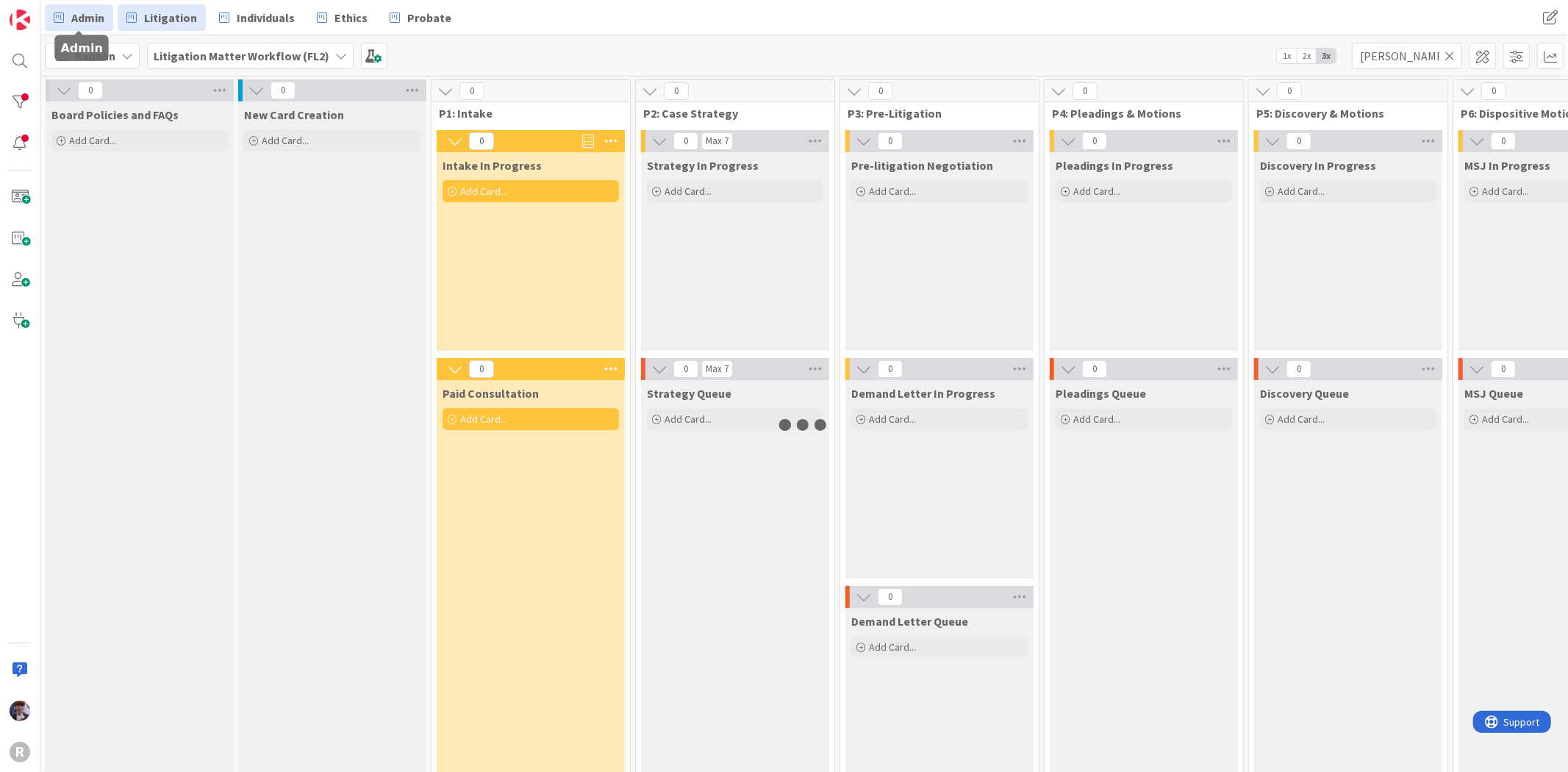
click at [78, 9] on span "Admin" at bounding box center [88, 17] width 33 height 17
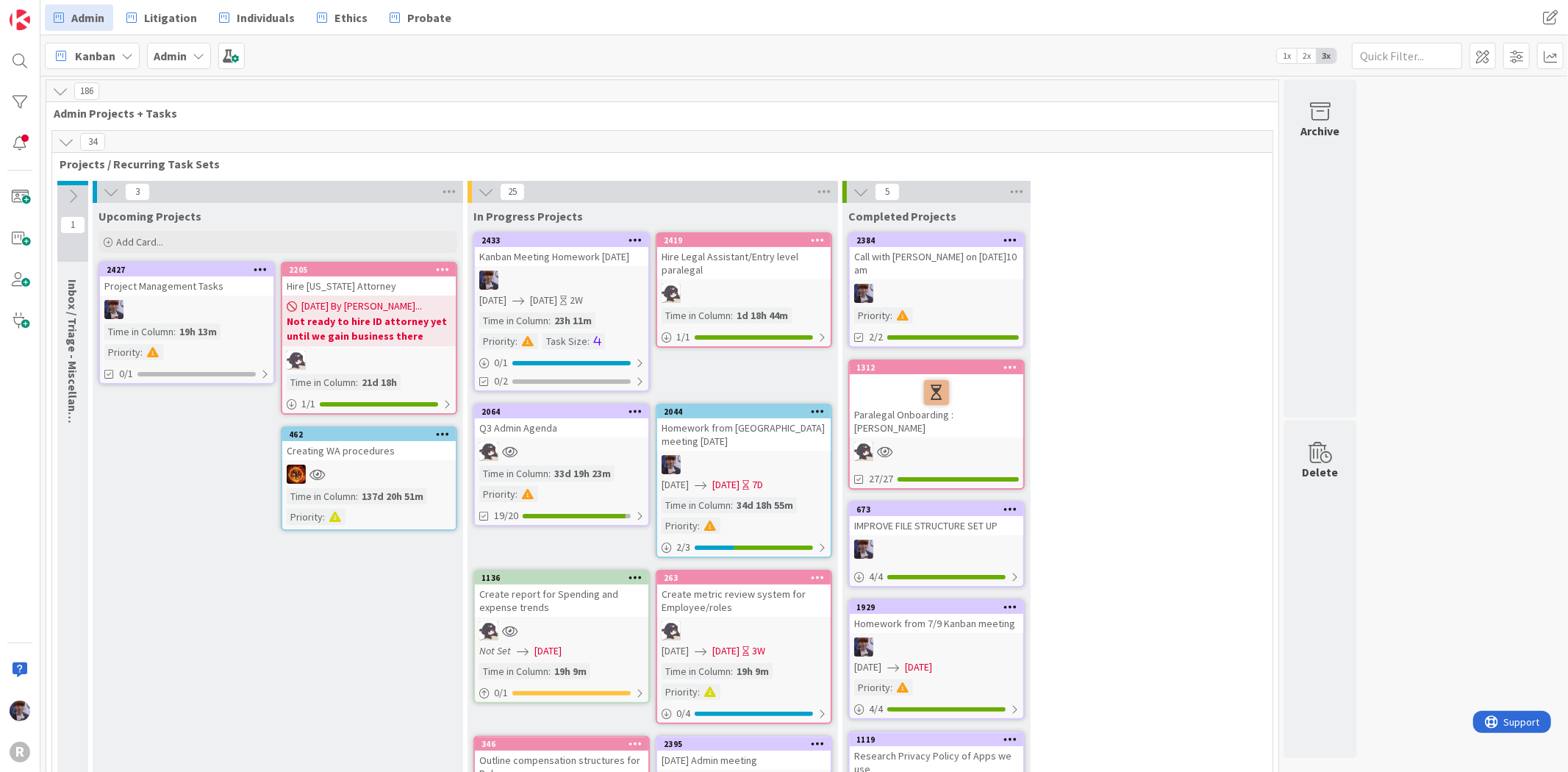
click at [194, 284] on div "Project Management Tasks" at bounding box center [187, 286] width 174 height 19
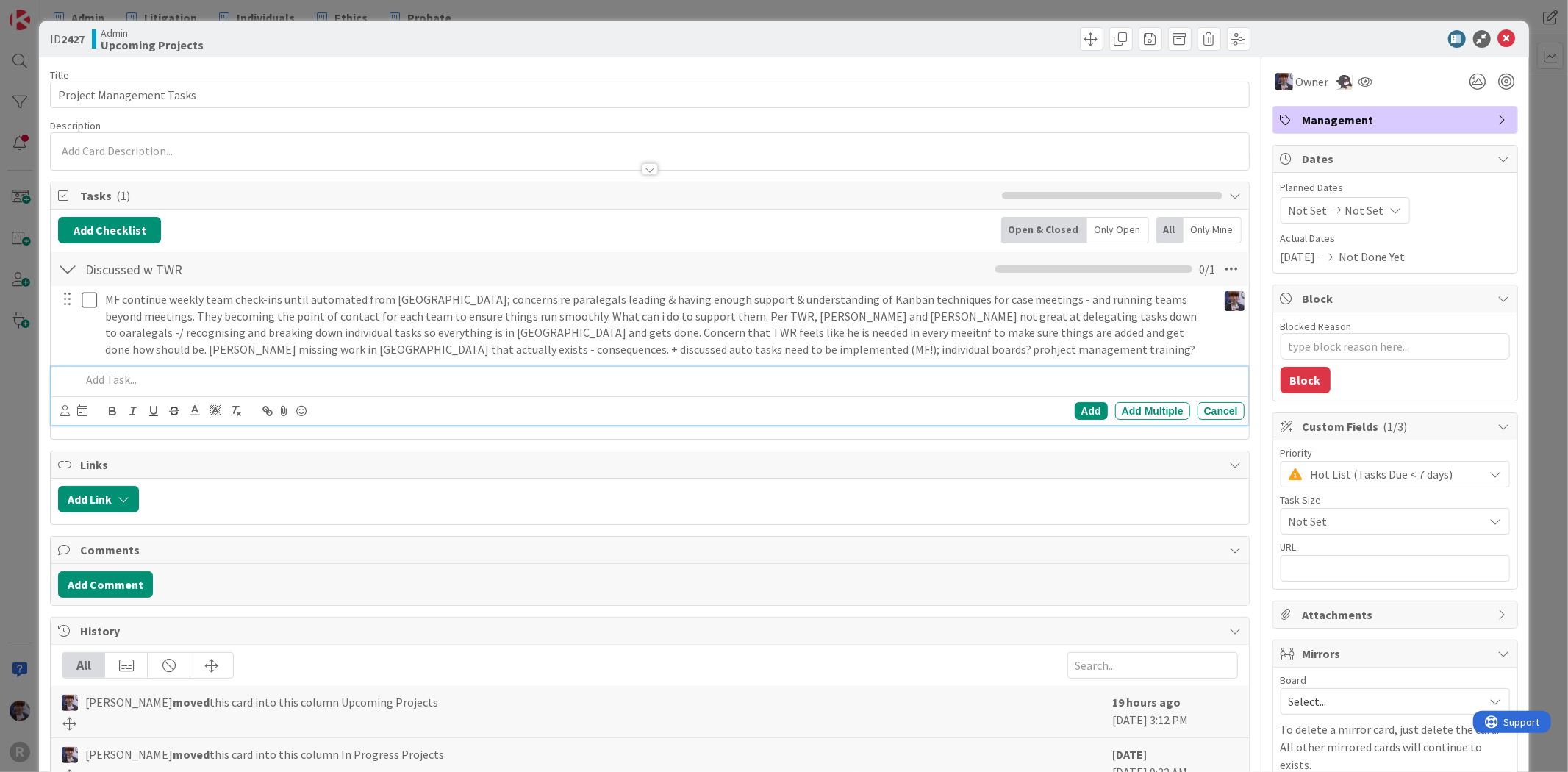
click at [154, 383] on p at bounding box center [659, 379] width 1157 height 17
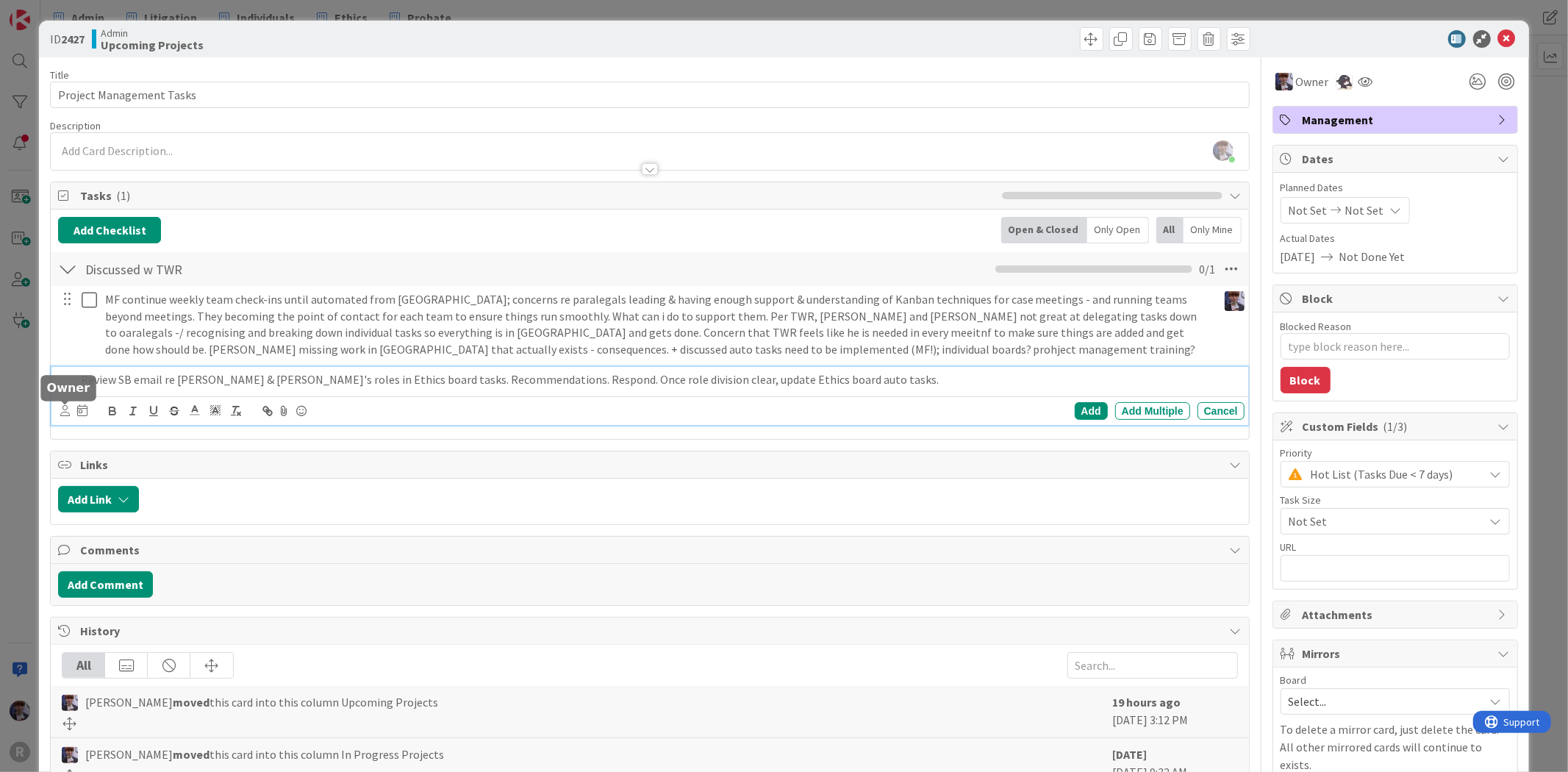
click at [67, 406] on icon at bounding box center [65, 410] width 10 height 11
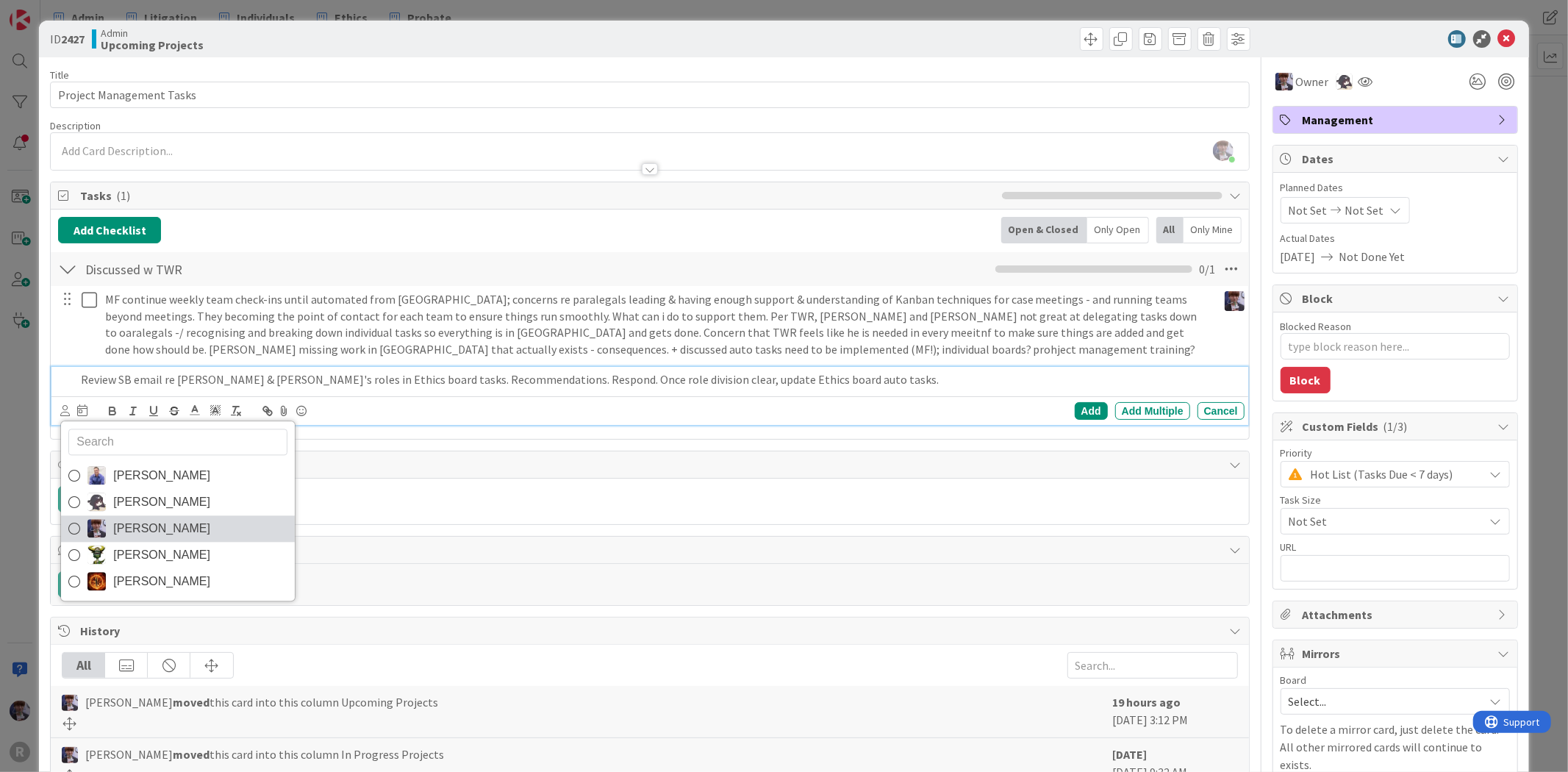
click at [166, 526] on span "[PERSON_NAME]" at bounding box center [161, 528] width 97 height 22
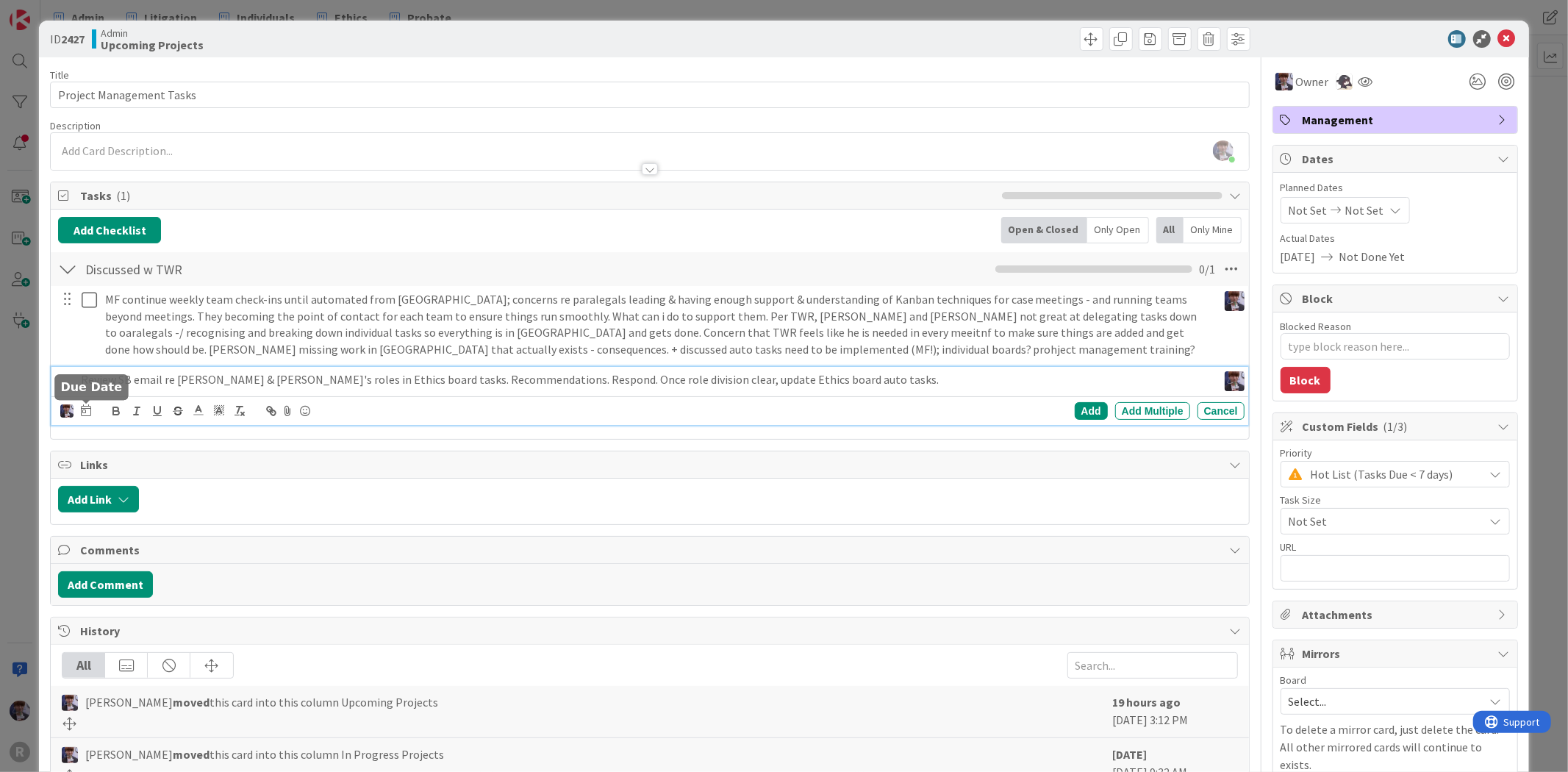
click at [83, 413] on icon at bounding box center [86, 410] width 10 height 11
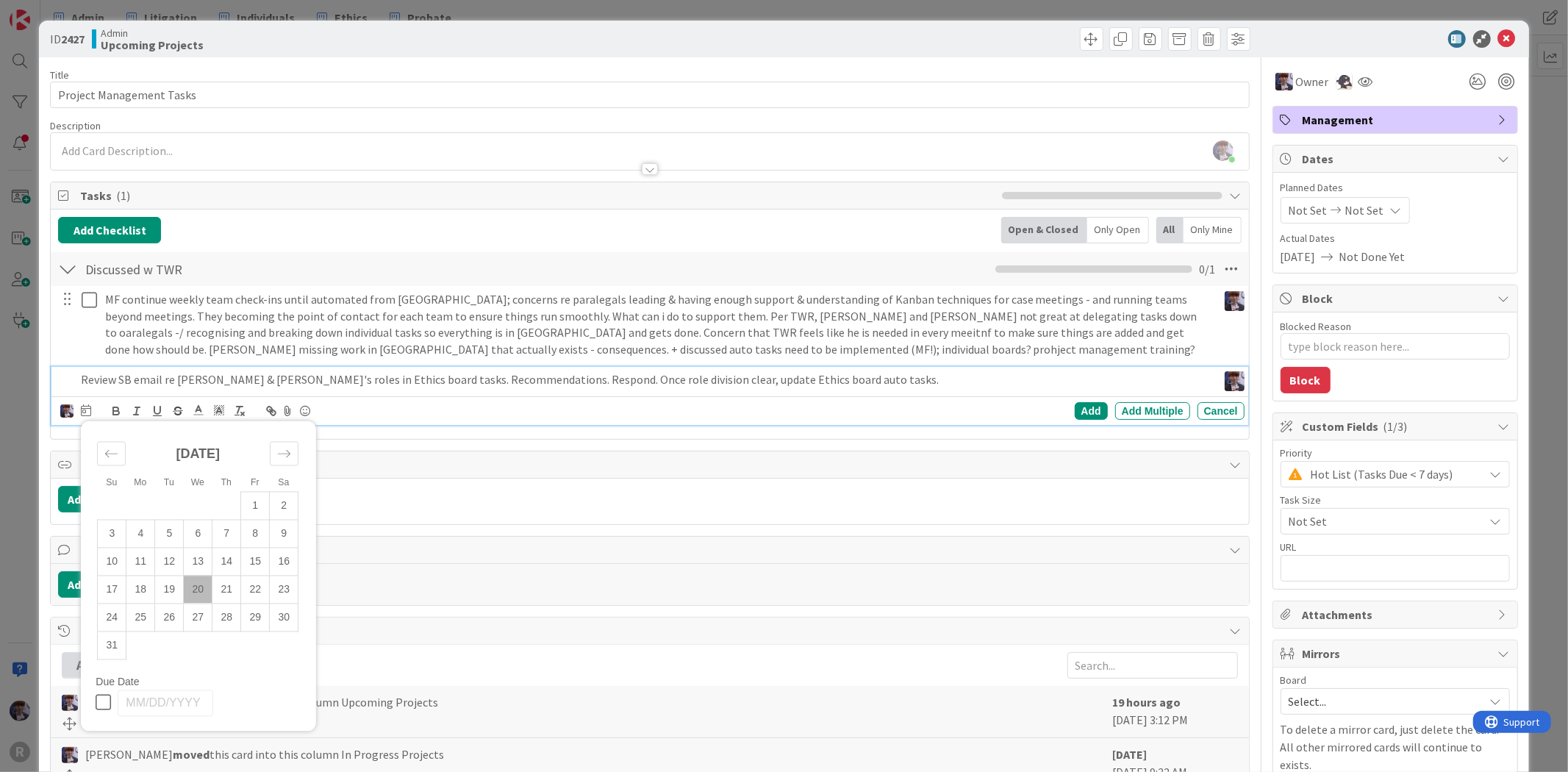
click at [194, 587] on td "20" at bounding box center [198, 590] width 29 height 28
click at [1074, 409] on div "Add" at bounding box center [1091, 411] width 33 height 17
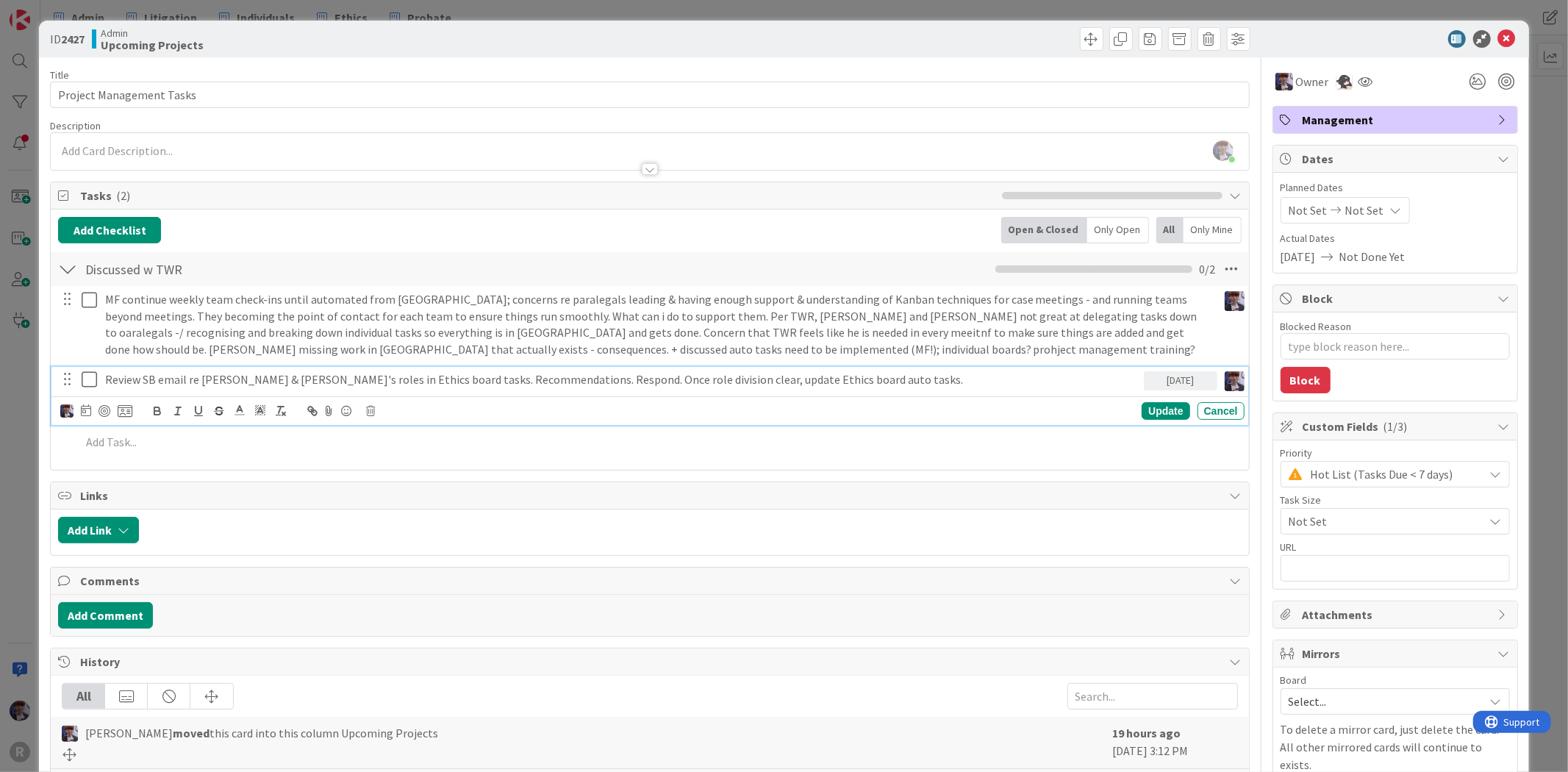
click at [151, 375] on p "Review SB email re [PERSON_NAME] & [PERSON_NAME]'s roles in Ethics board tasks.…" at bounding box center [622, 379] width 1033 height 17
click at [104, 415] on div at bounding box center [104, 410] width 11 height 11
click at [124, 415] on icon at bounding box center [125, 411] width 15 height 13
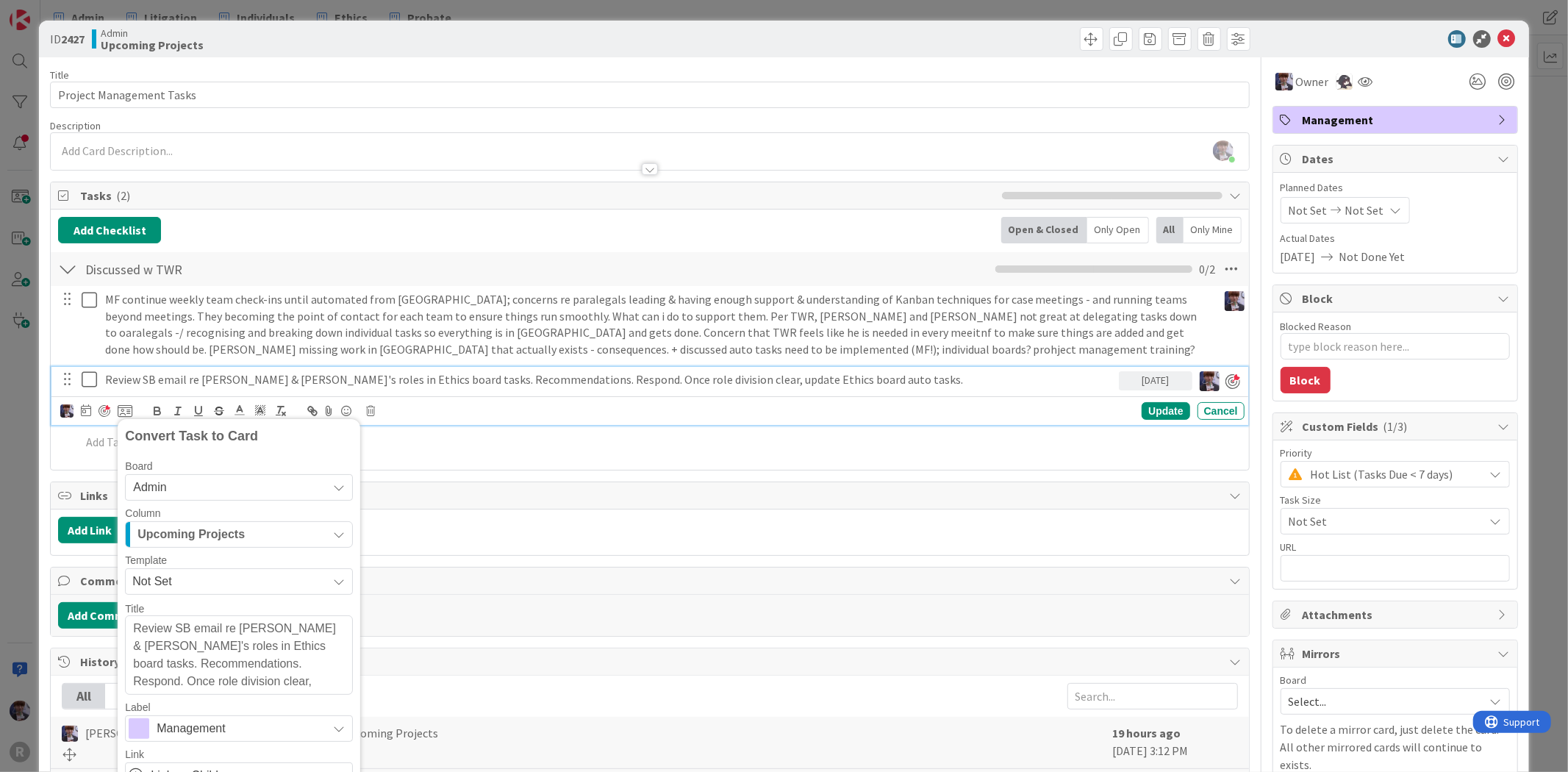
drag, startPoint x: 104, startPoint y: 382, endPoint x: 194, endPoint y: 380, distance: 90.0
click at [104, 381] on div "Review SB email re [PERSON_NAME] & [PERSON_NAME]'s roles in Ethics board tasks.…" at bounding box center [609, 379] width 1019 height 25
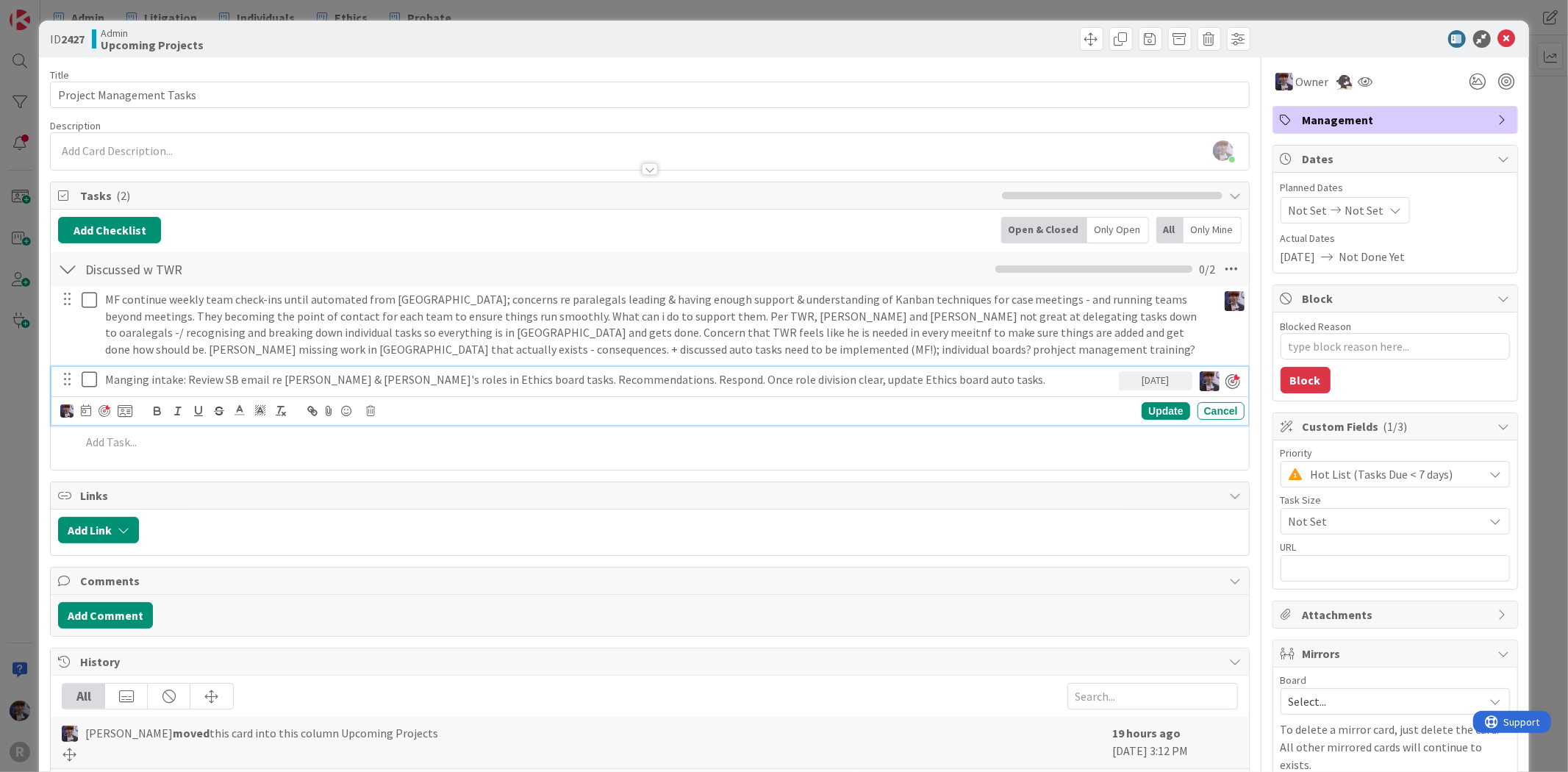
click at [123, 378] on p "Manging intake: Review SB email re [PERSON_NAME] & [PERSON_NAME]'s roles in Eth…" at bounding box center [610, 379] width 1008 height 17
click at [175, 379] on p "Managing intake: Review SB email re [PERSON_NAME] & [PERSON_NAME]'s roles in Et…" at bounding box center [610, 379] width 1008 height 17
click at [130, 406] on icon at bounding box center [125, 411] width 15 height 13
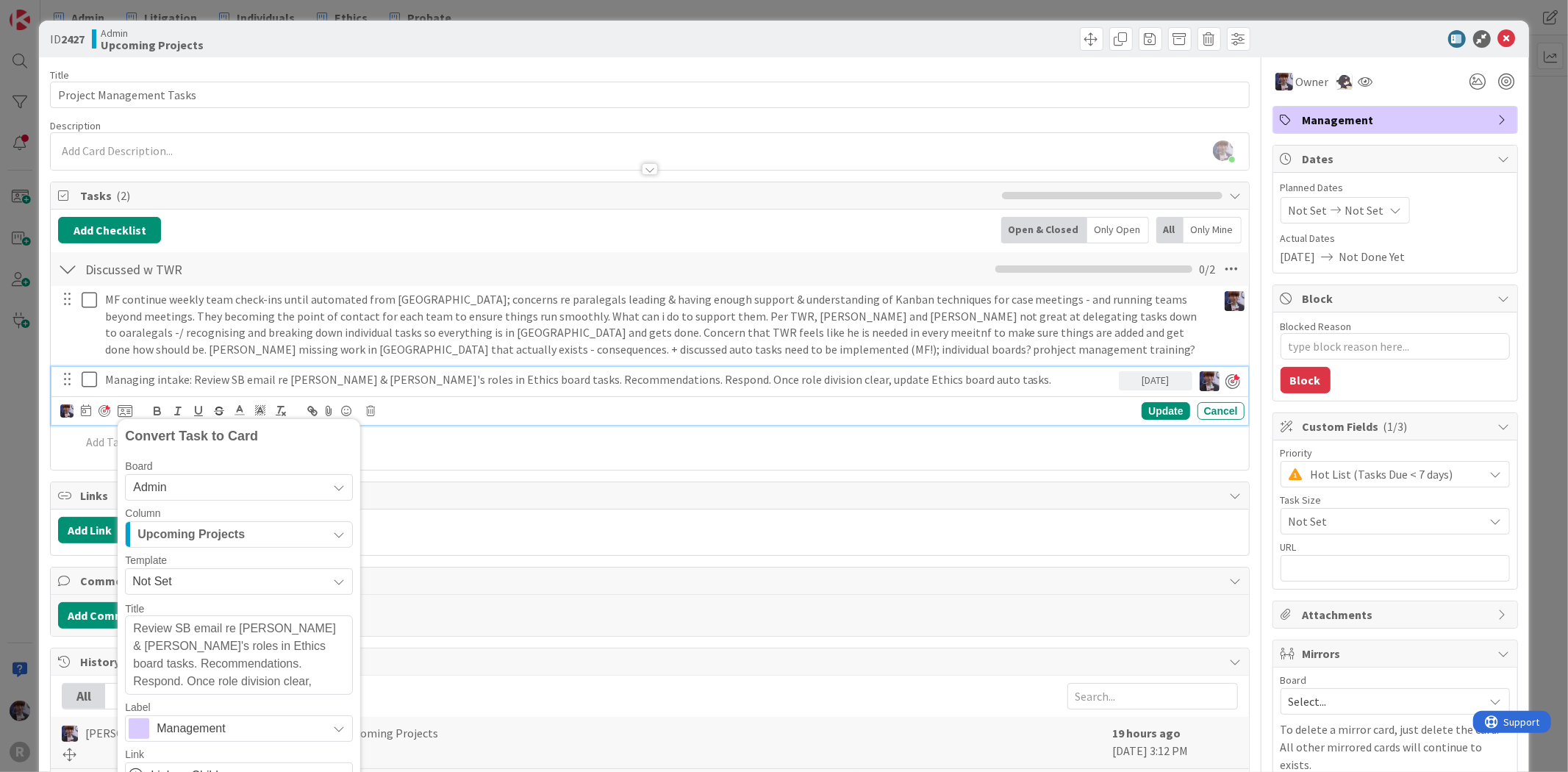
click at [236, 537] on span "Upcoming Projects" at bounding box center [191, 535] width 107 height 19
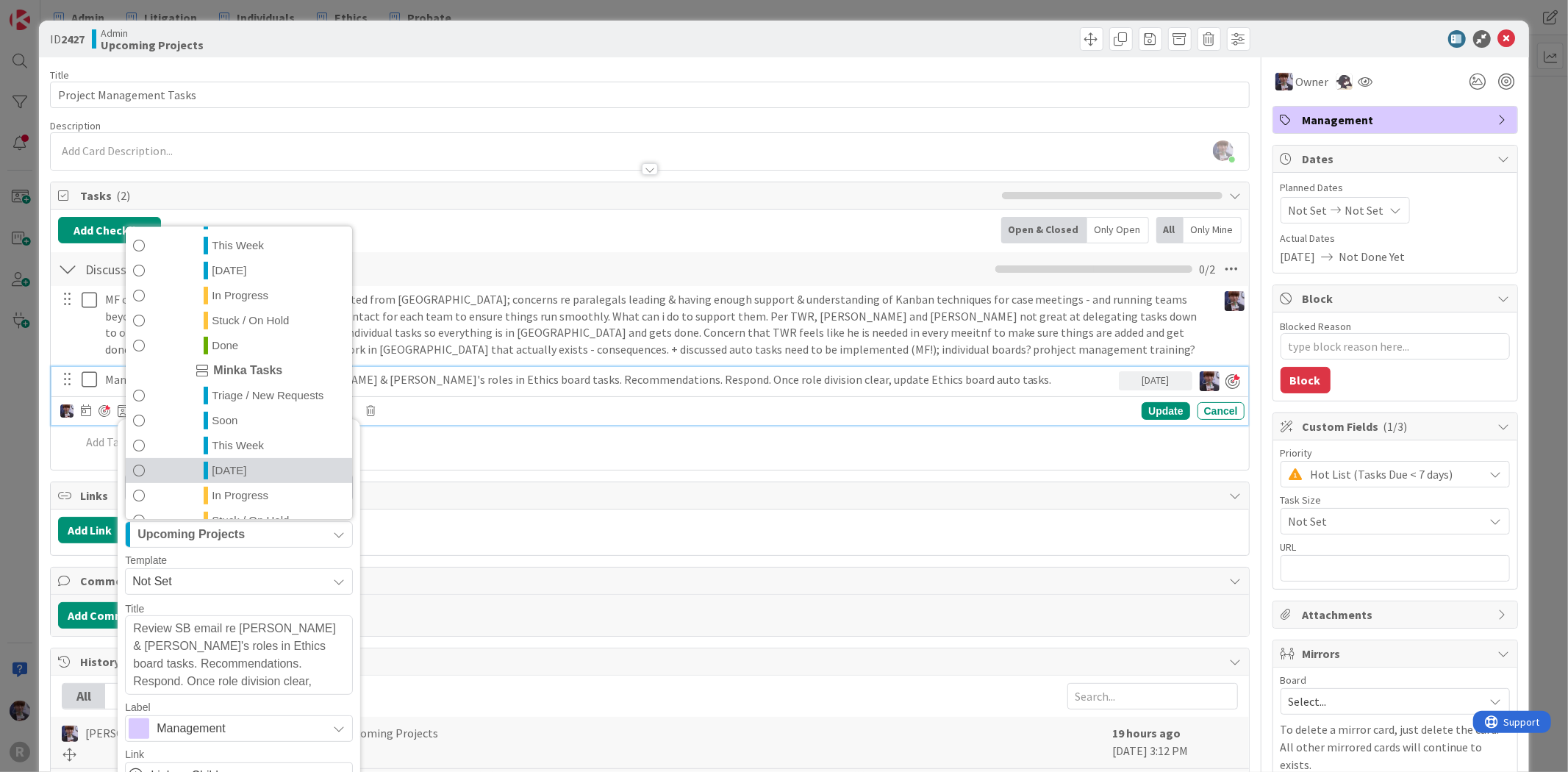
scroll to position [319, 0]
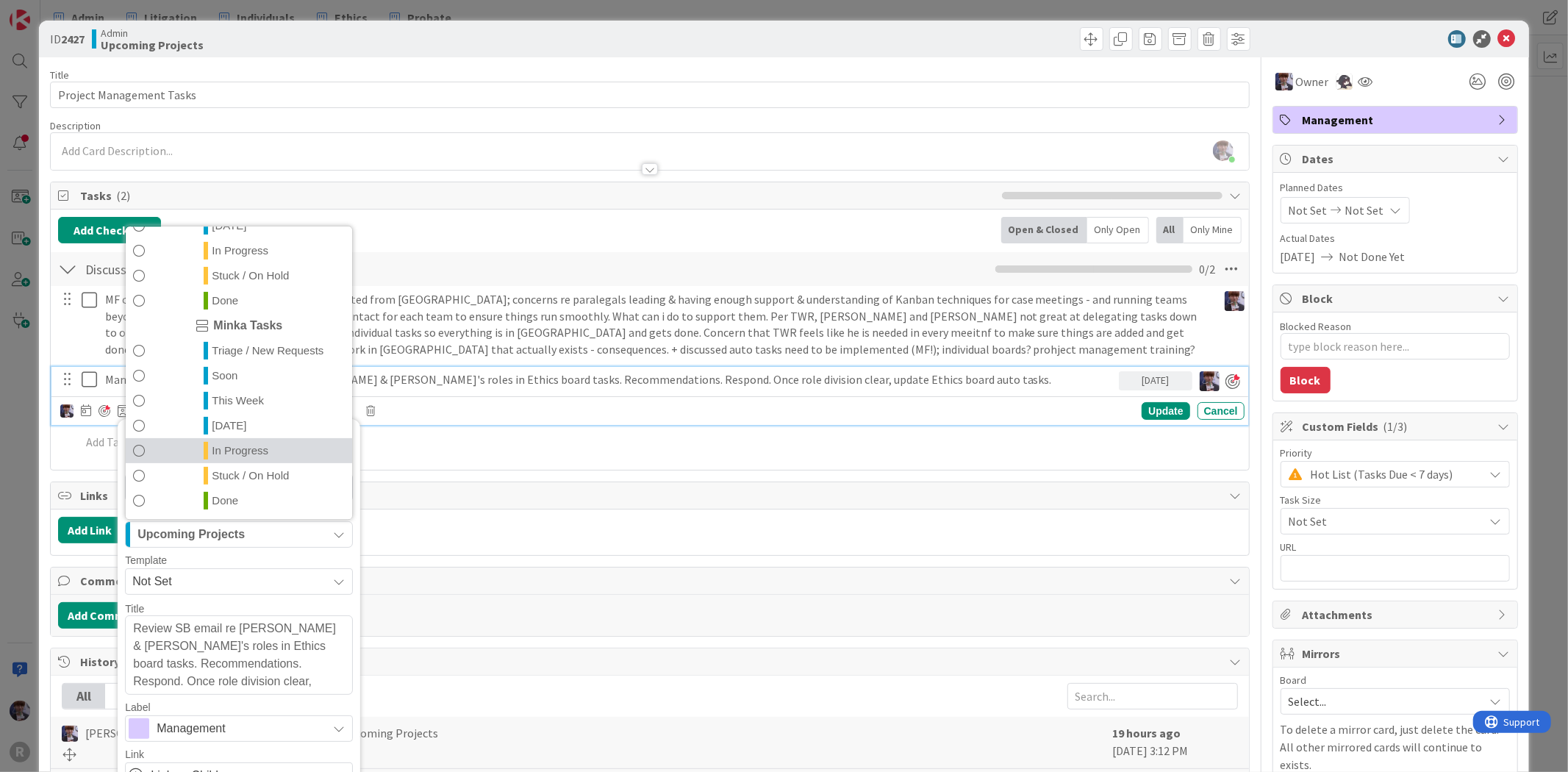
click at [256, 438] on link "In Progress" at bounding box center [239, 450] width 227 height 25
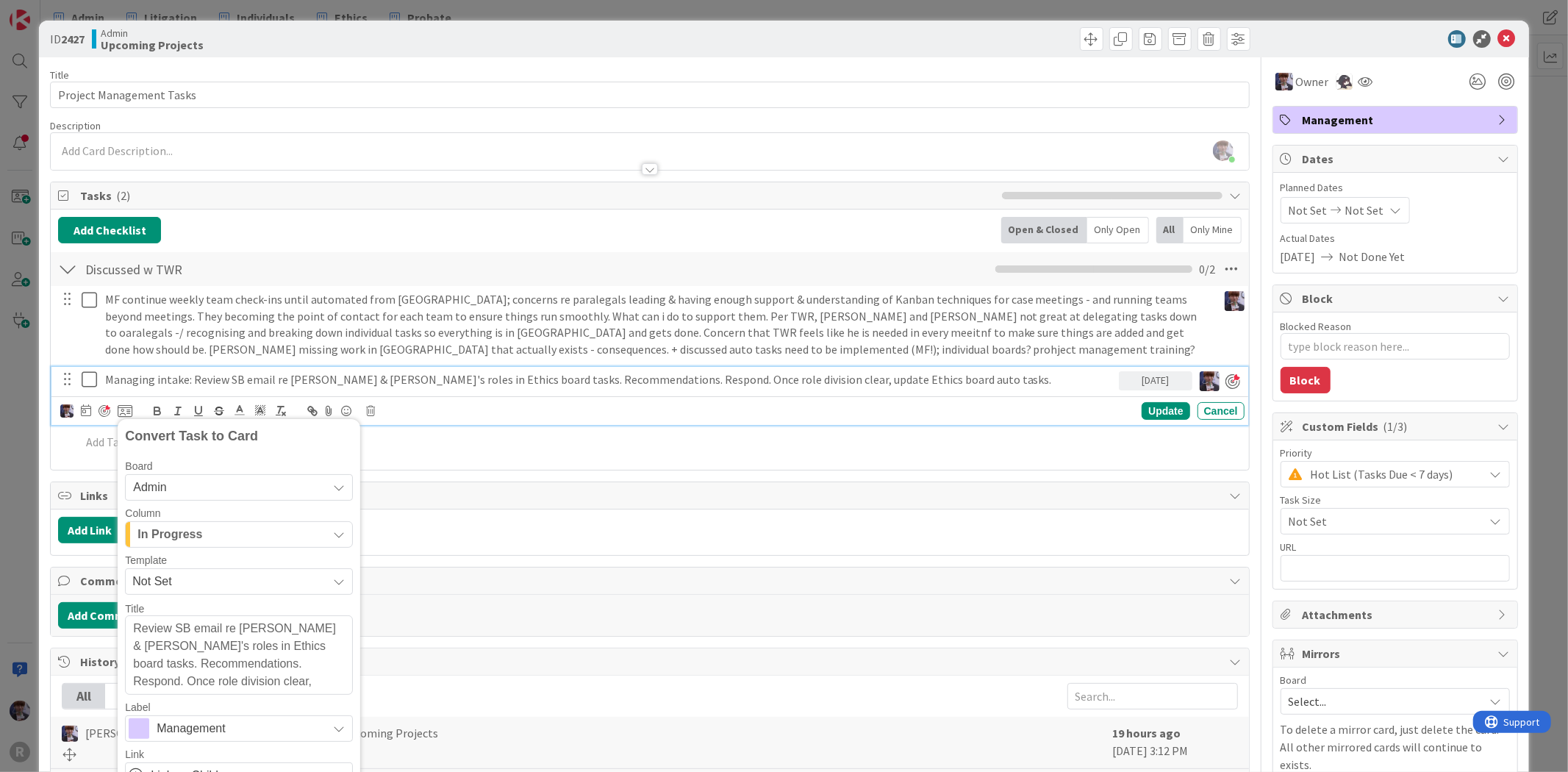
scroll to position [163, 0]
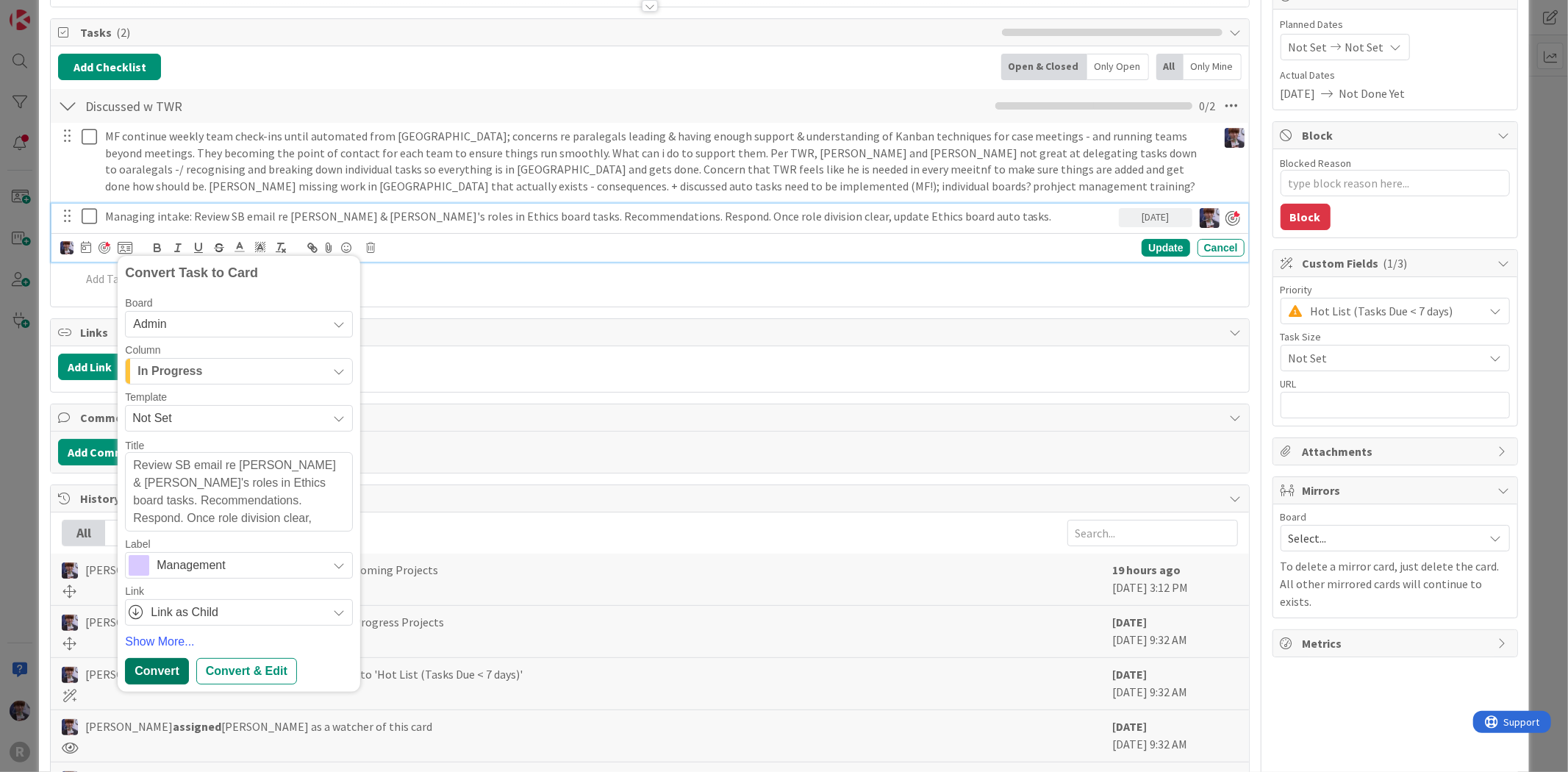
click at [159, 664] on div "Convert" at bounding box center [156, 671] width 63 height 26
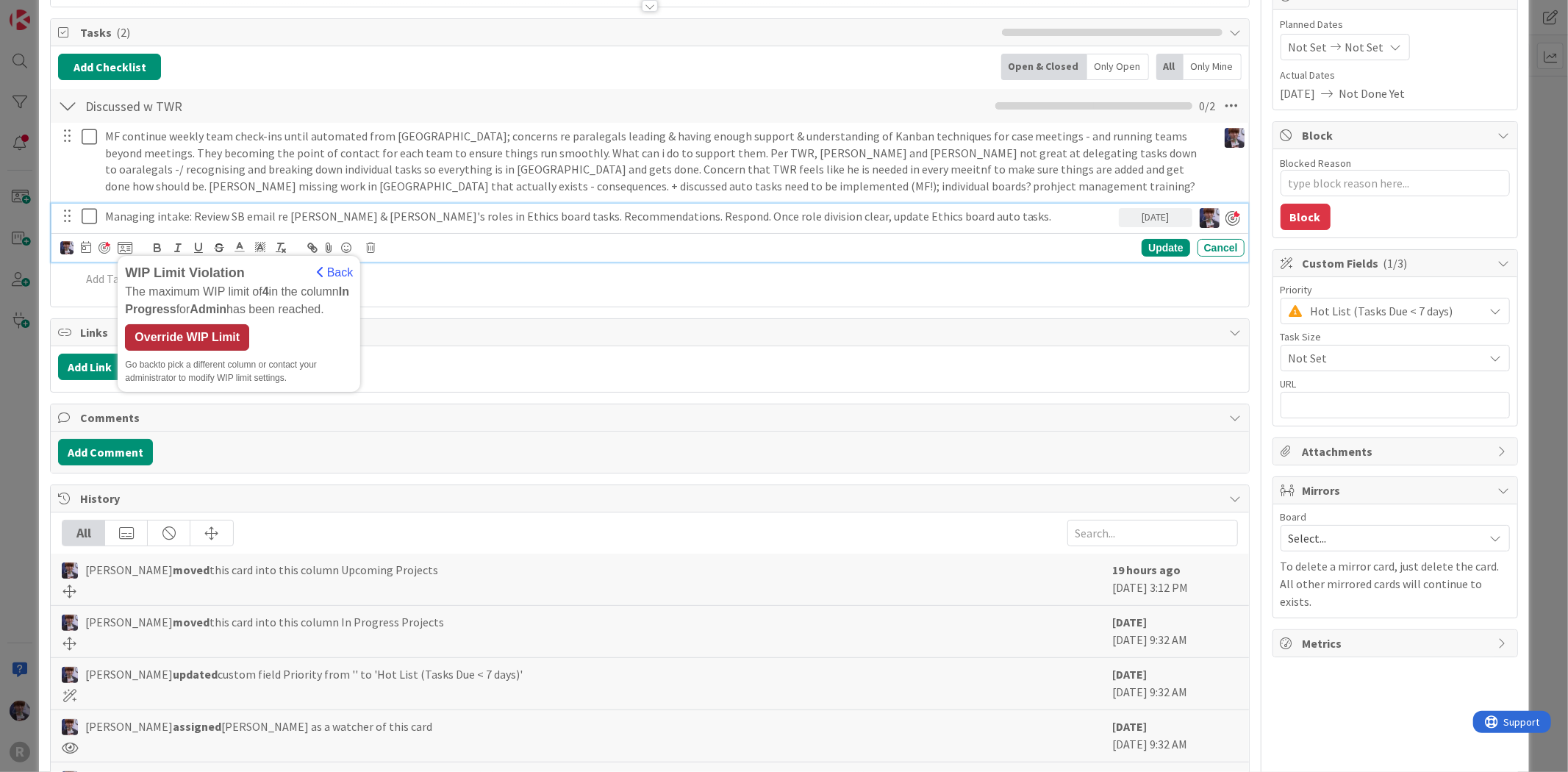
click at [194, 327] on div "Override WIP Limit" at bounding box center [187, 338] width 124 height 26
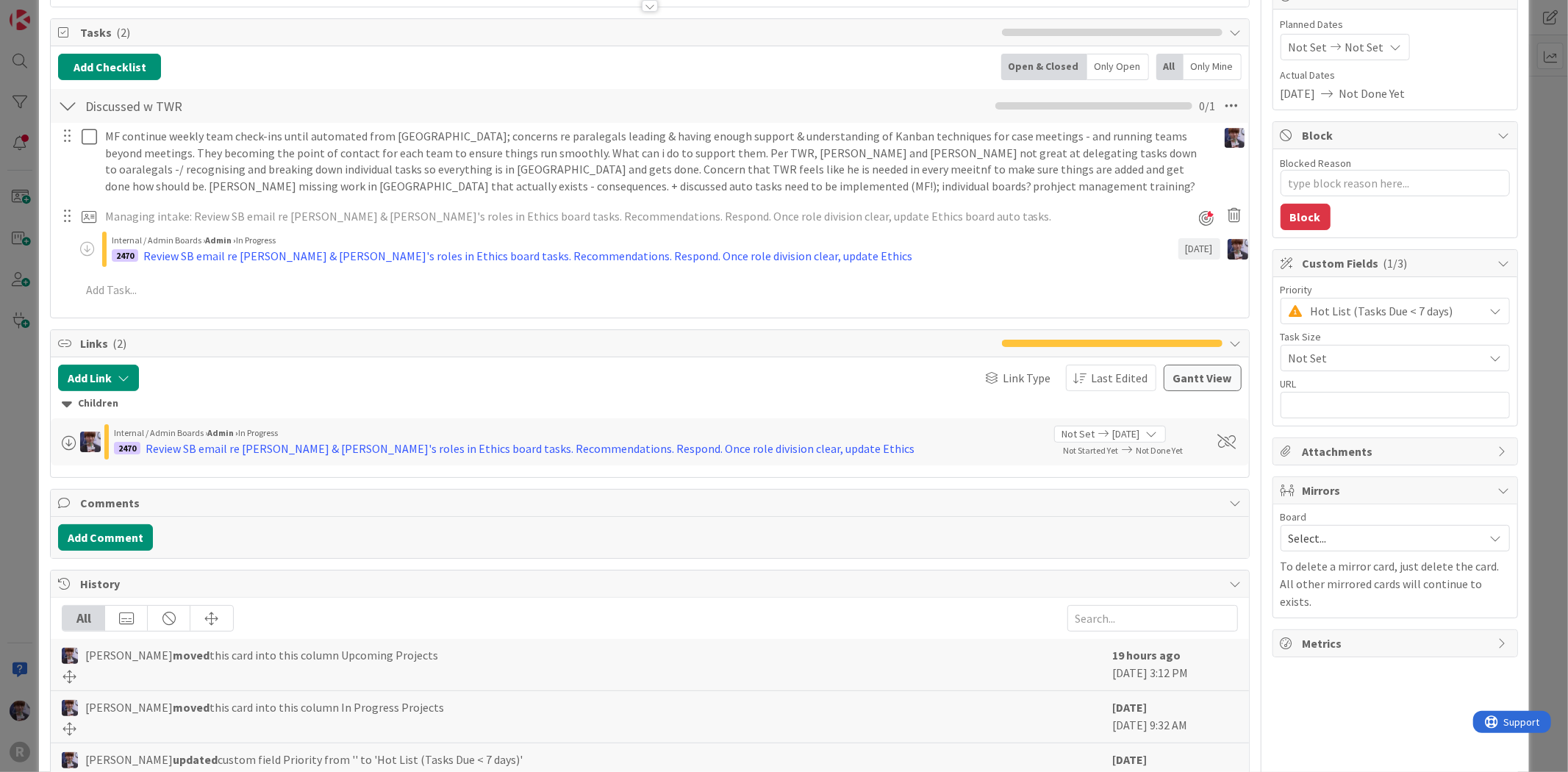
click at [187, 338] on span "Links ( 2 )" at bounding box center [537, 343] width 914 height 17
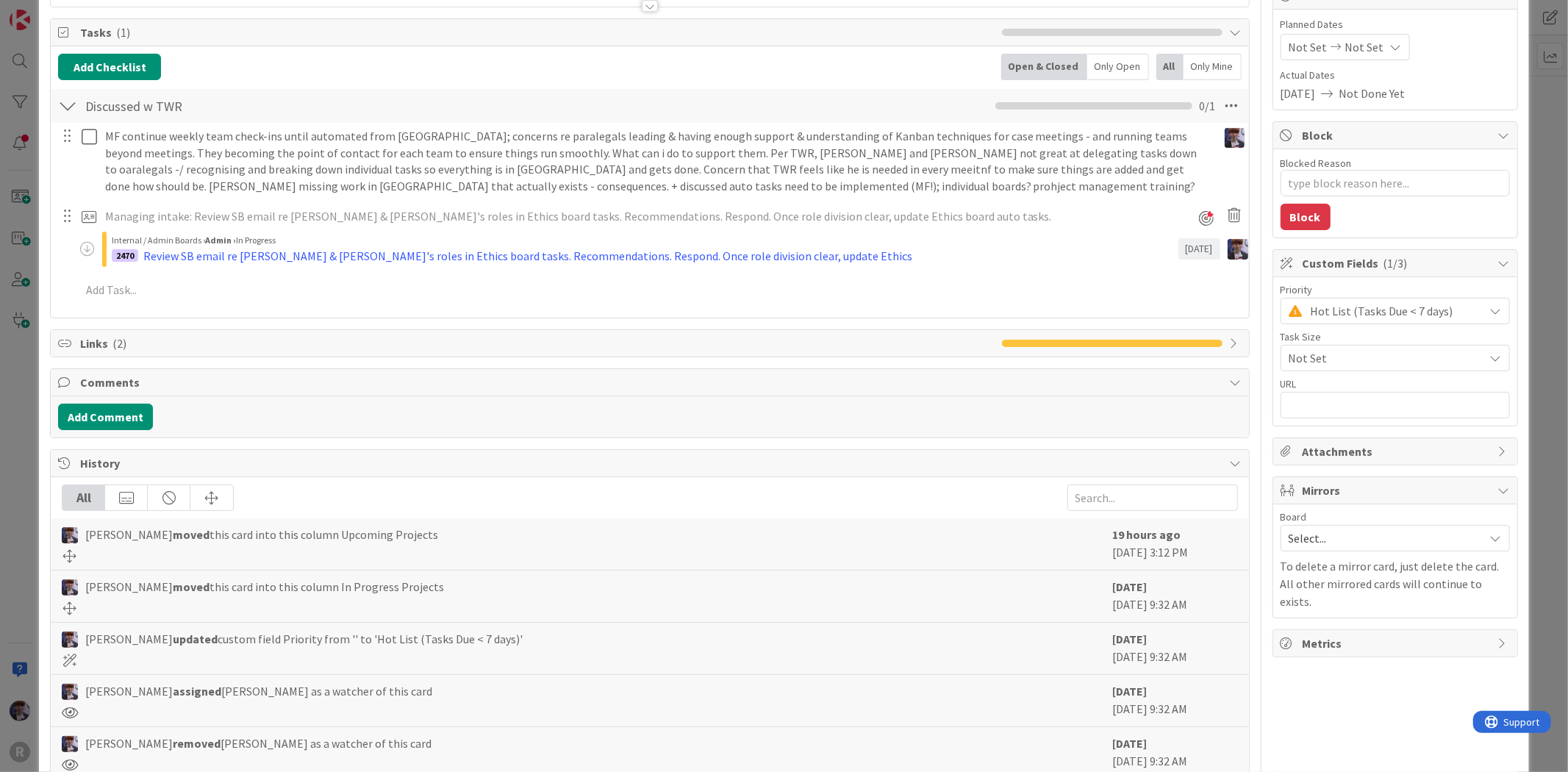
click at [25, 430] on div "ID 2427 Admin Upcoming Projects Title 24 / 128 Project Management Tasks Descrip…" at bounding box center [784, 386] width 1568 height 772
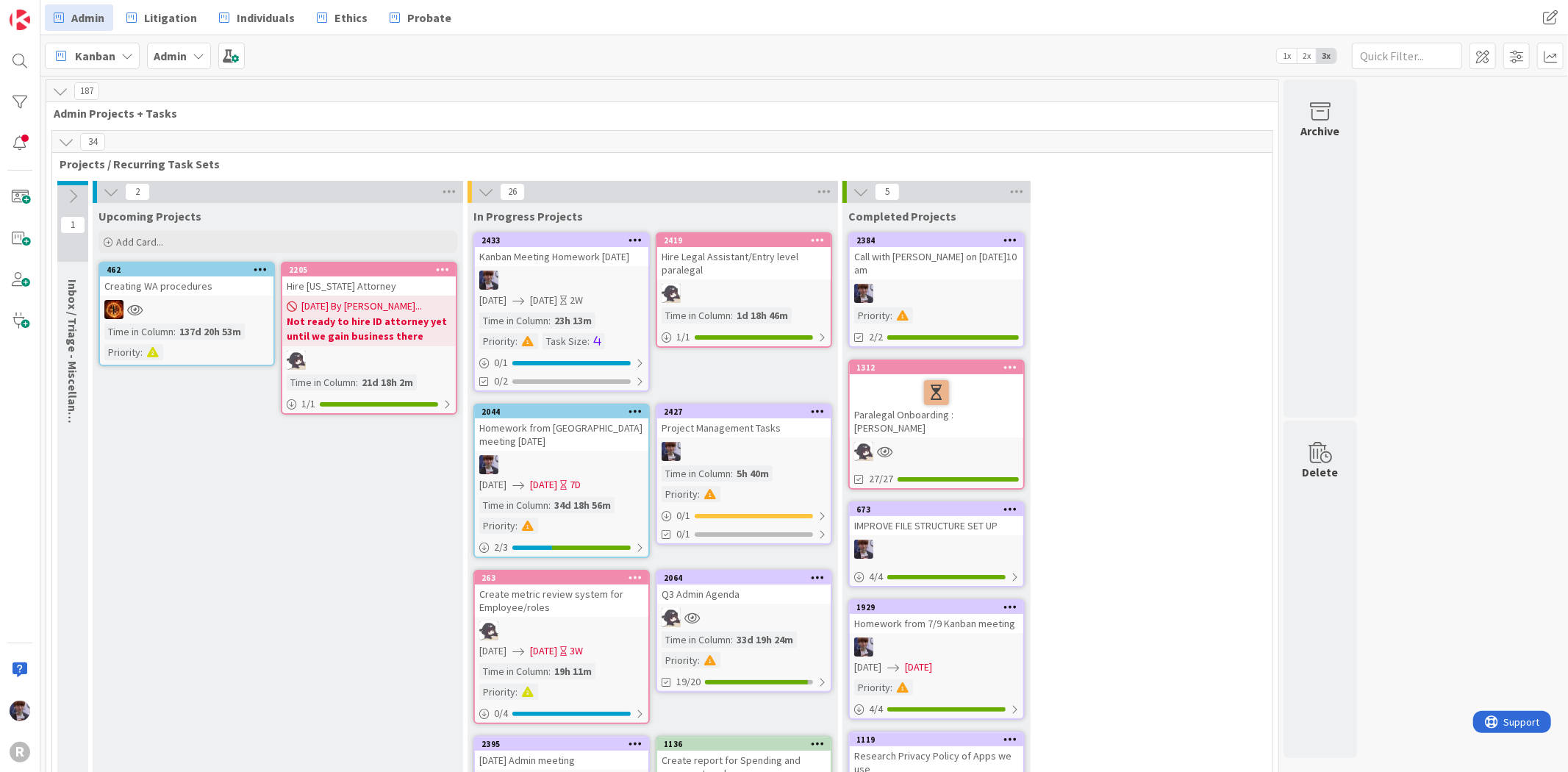
click at [794, 419] on div "Project Management Tasks" at bounding box center [743, 428] width 174 height 19
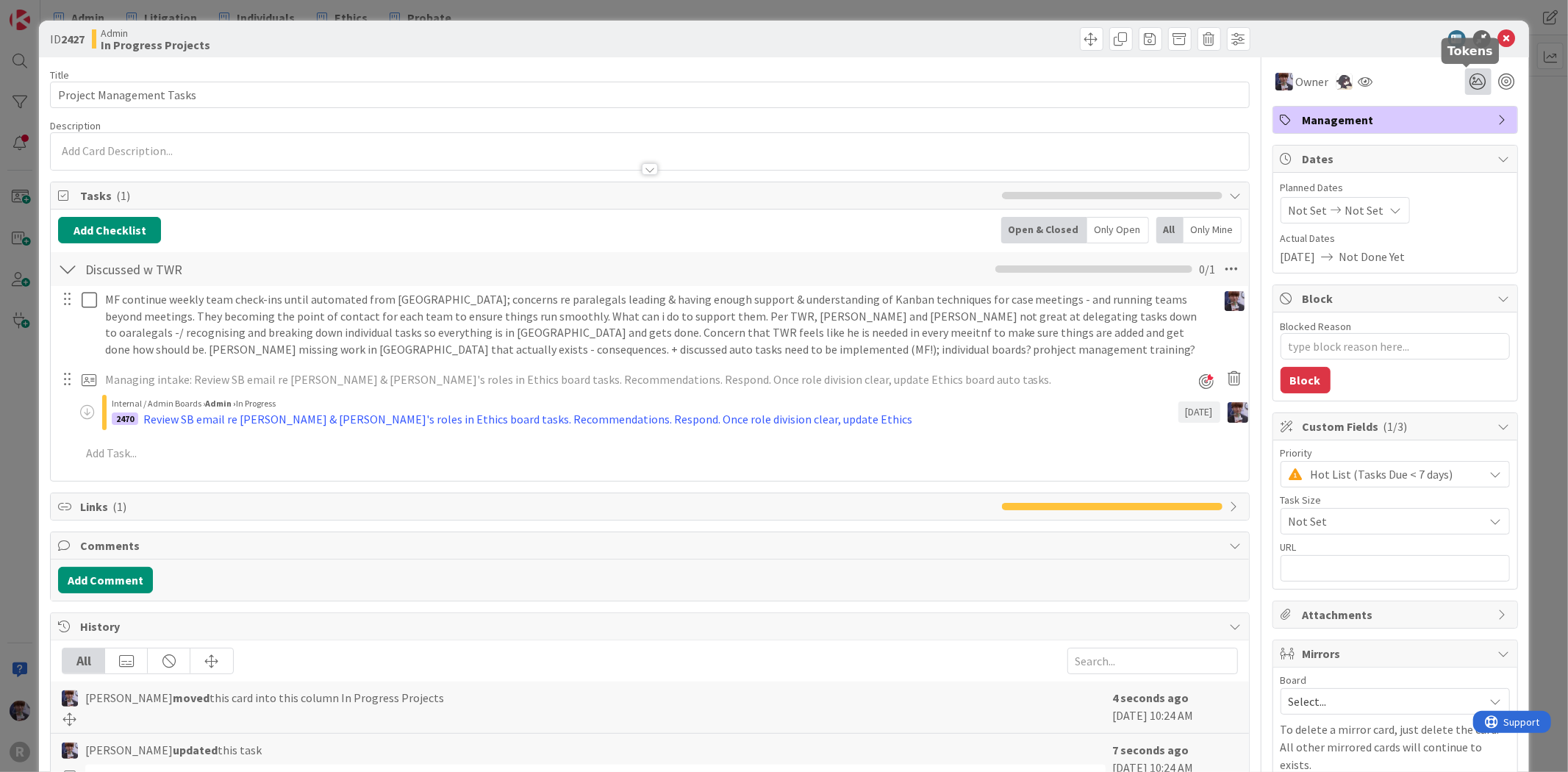
click at [1470, 85] on icon at bounding box center [1478, 81] width 26 height 26
click at [1455, 138] on icon at bounding box center [1460, 136] width 11 height 11
click at [1524, 130] on div "ID 2427 Admin In Progress Projects Title 24 / 128 Project Management Tasks Desc…" at bounding box center [784, 386] width 1568 height 772
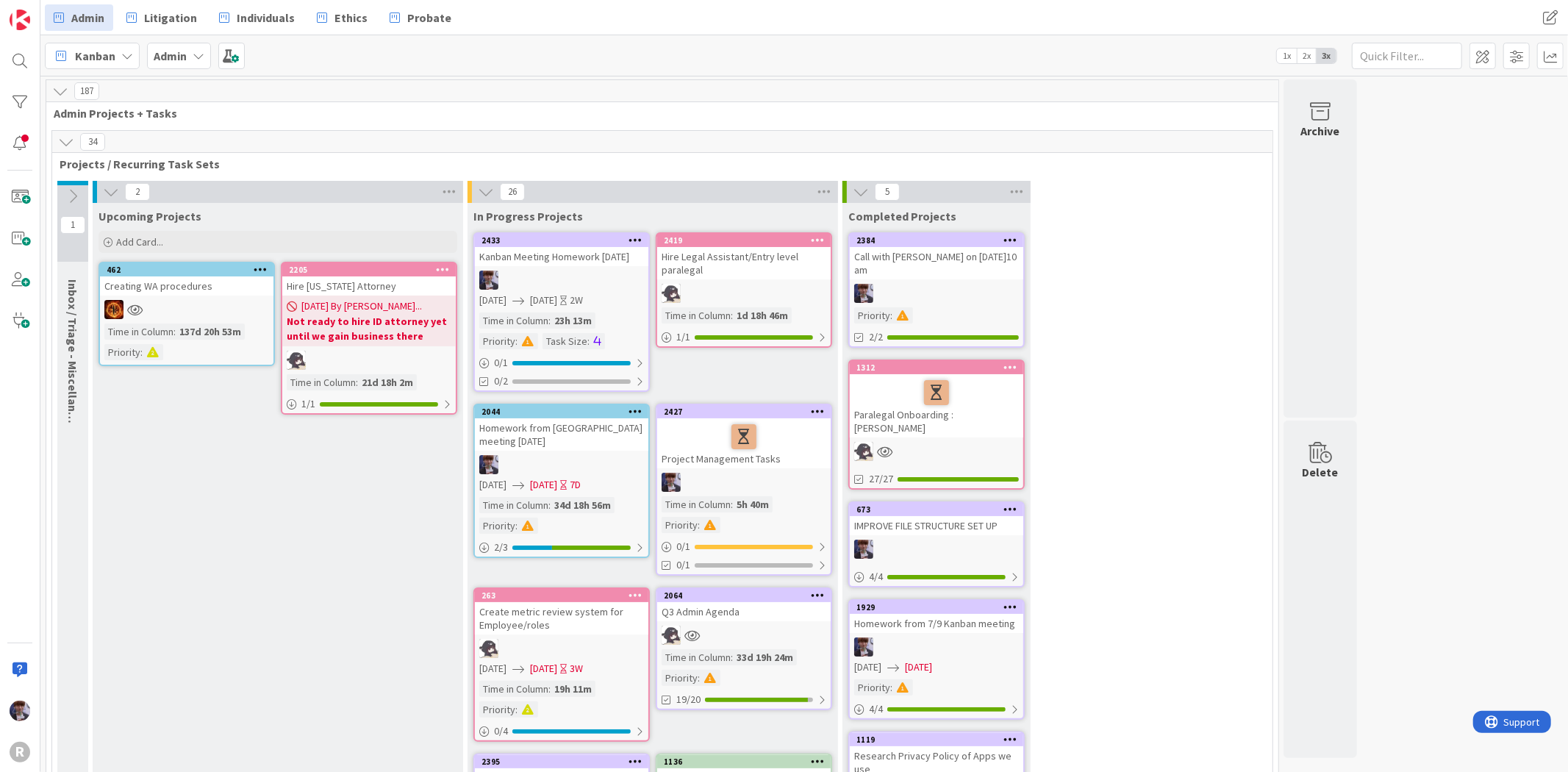
click at [68, 147] on icon at bounding box center [66, 141] width 17 height 17
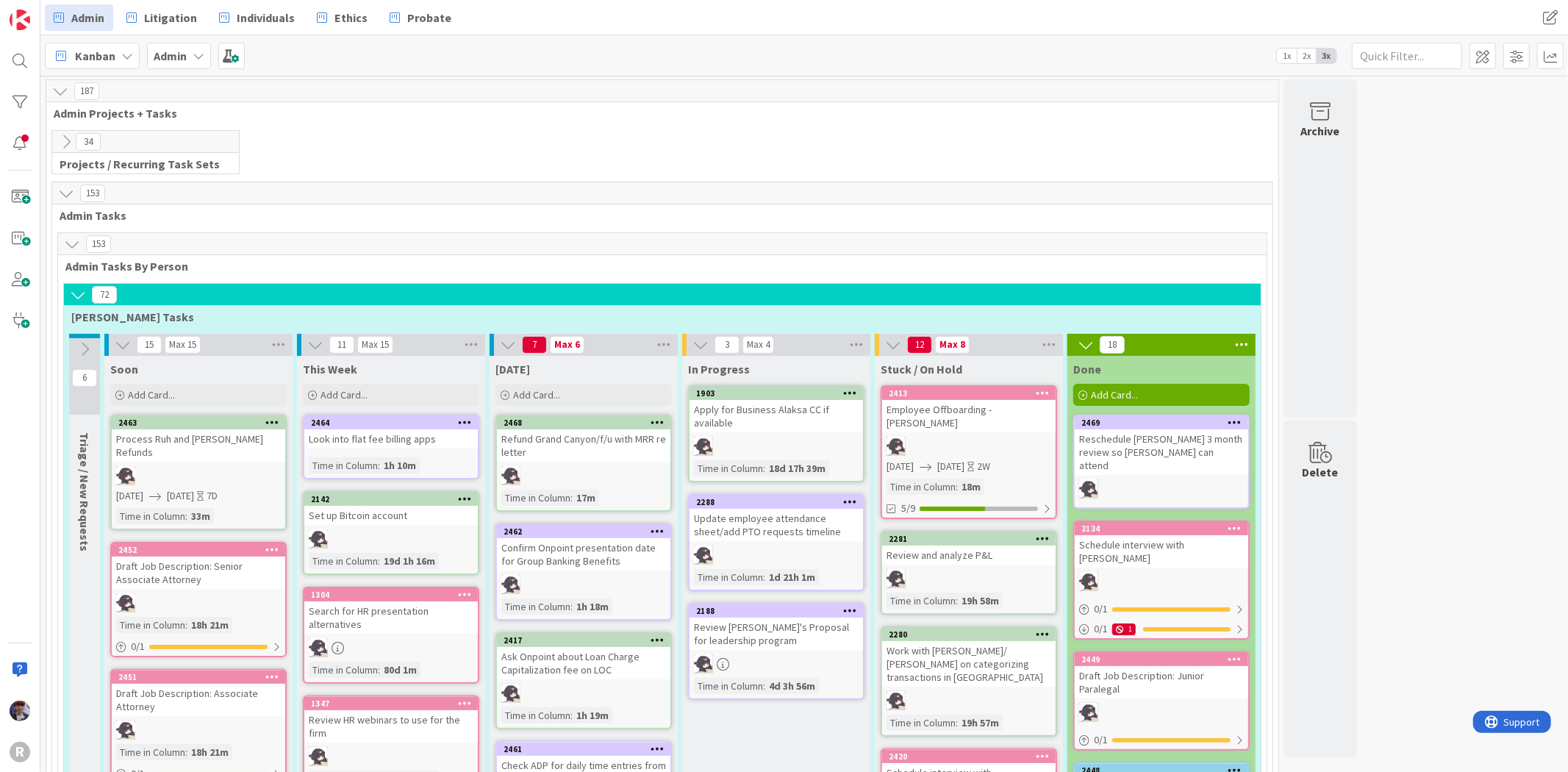
click at [74, 291] on icon at bounding box center [78, 295] width 17 height 17
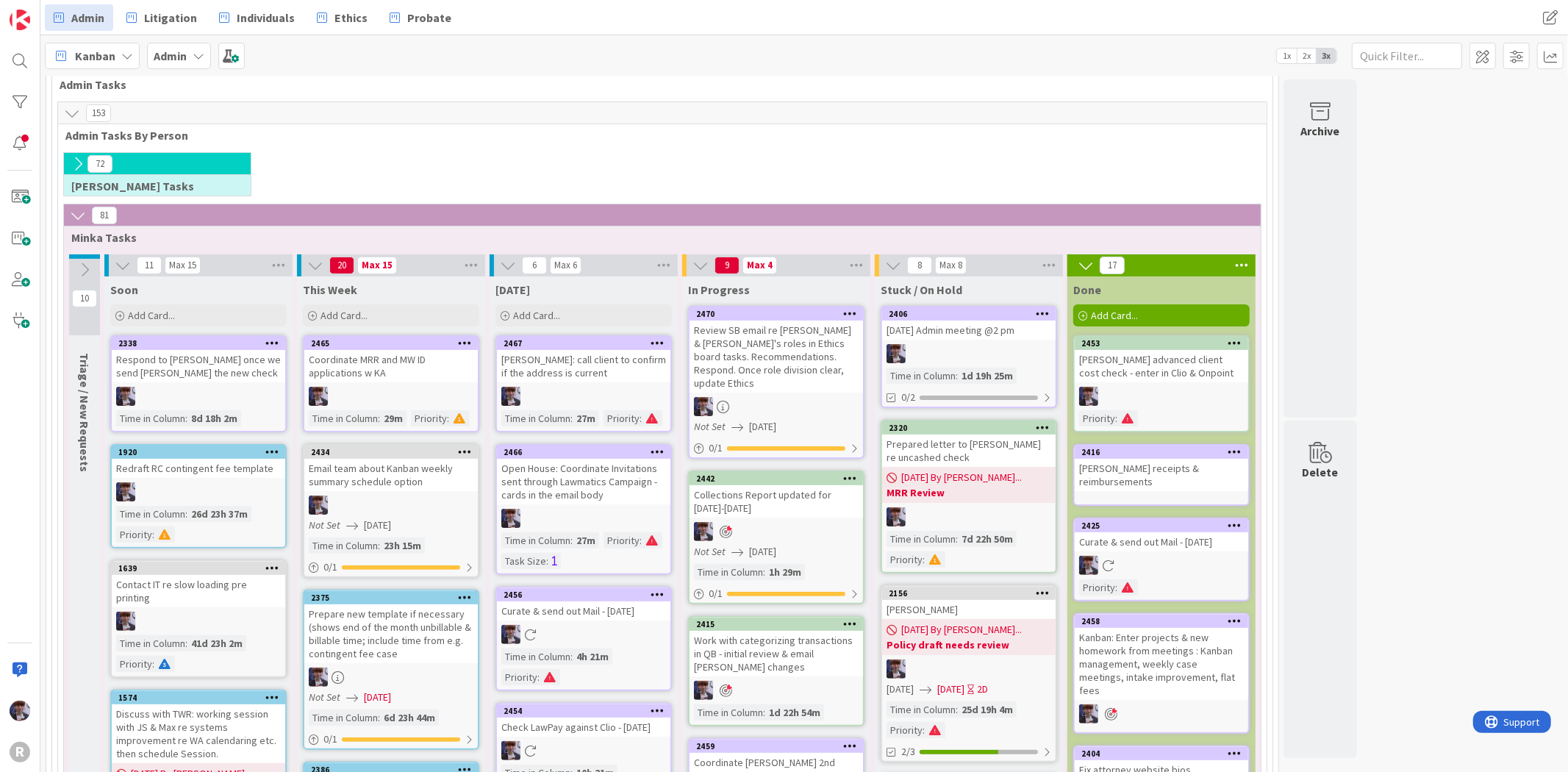
scroll to position [245, 0]
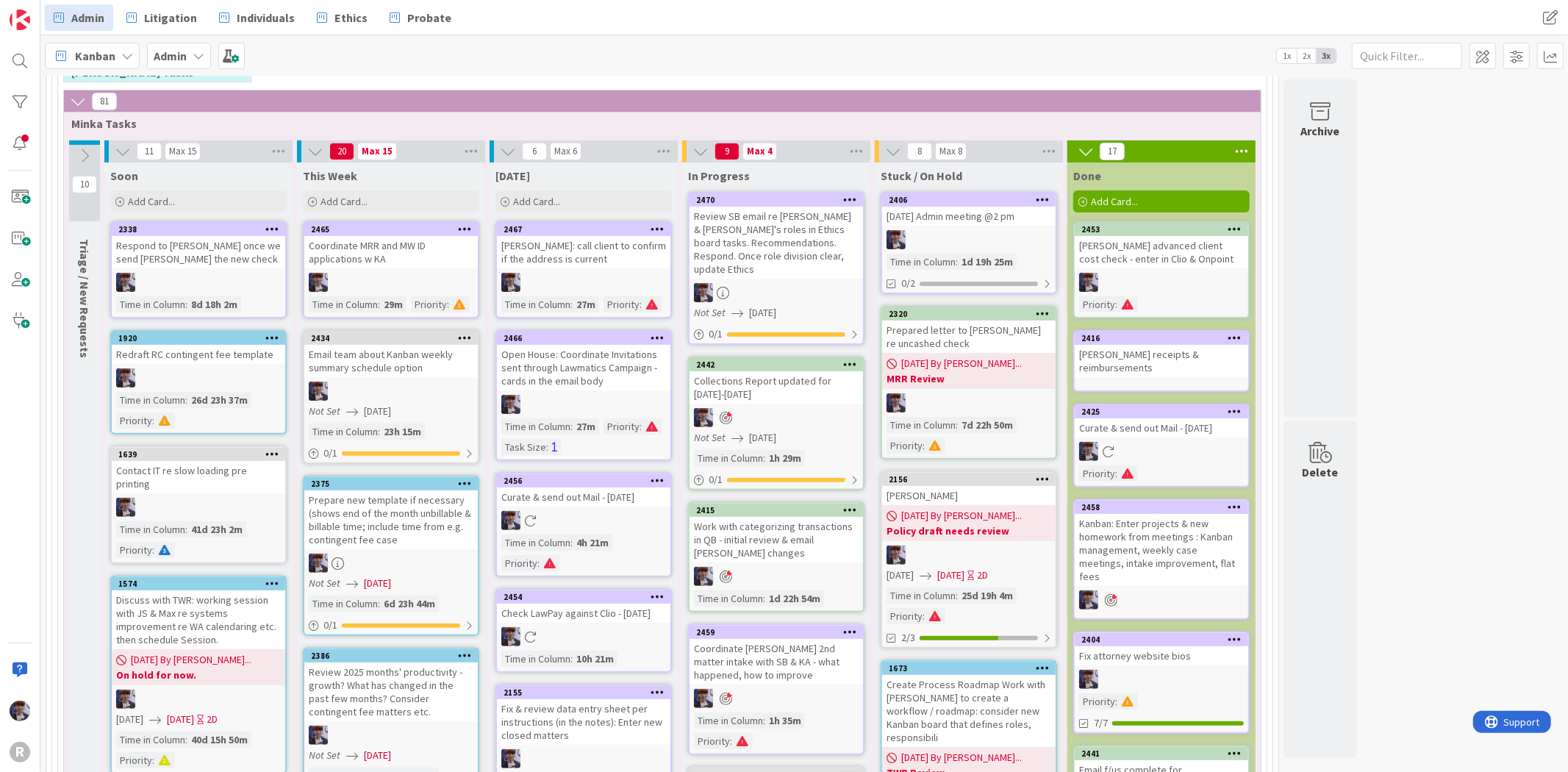
click at [774, 238] on div "Review SB email re [PERSON_NAME] & [PERSON_NAME]'s roles in Ethics board tasks.…" at bounding box center [776, 243] width 174 height 72
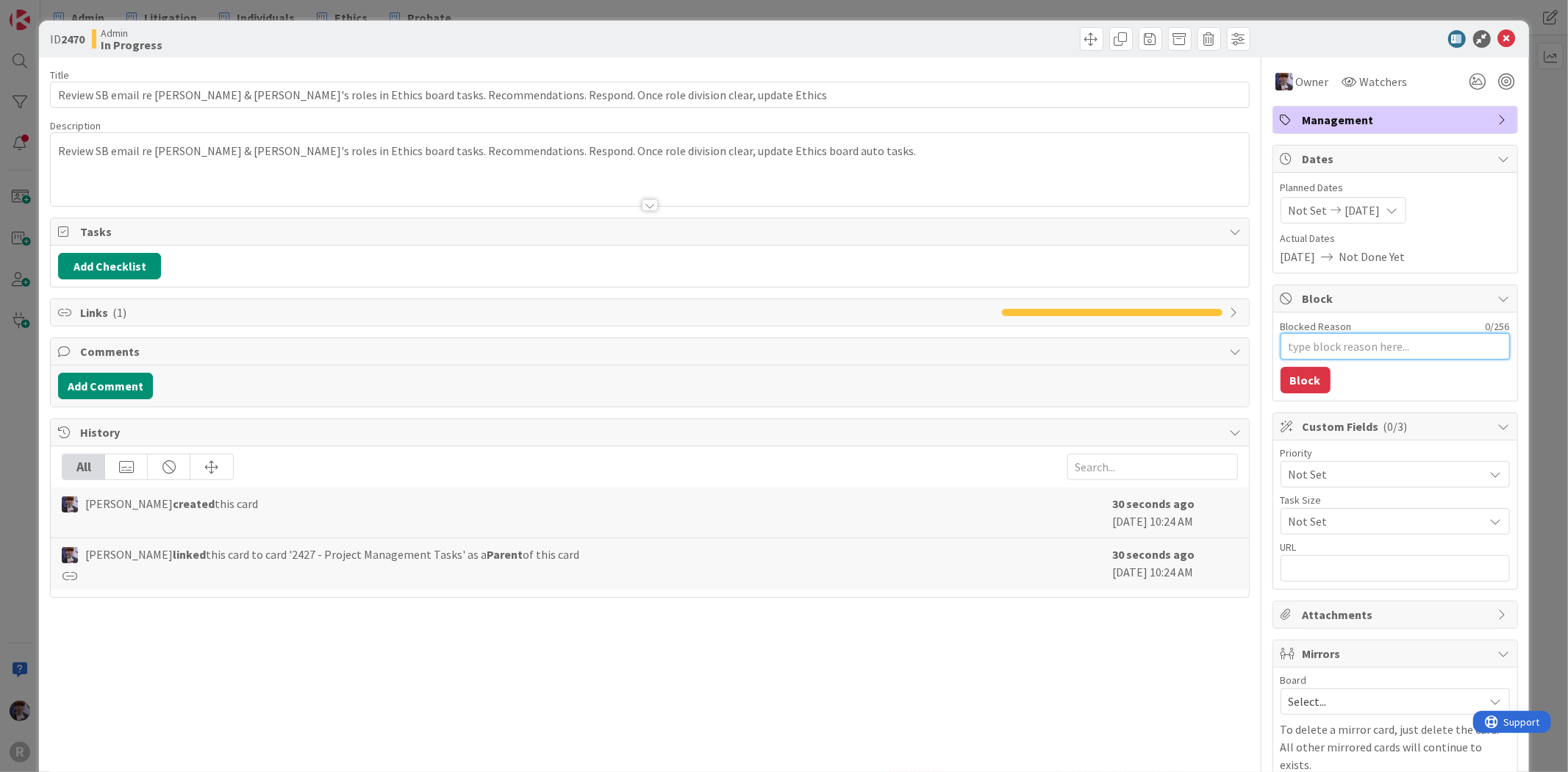
click at [1324, 349] on textarea "Blocked Reason" at bounding box center [1394, 346] width 229 height 26
click at [1360, 348] on textarea "waiting on resonses form the team" at bounding box center [1394, 346] width 229 height 26
click at [1302, 381] on button "Block" at bounding box center [1305, 380] width 50 height 26
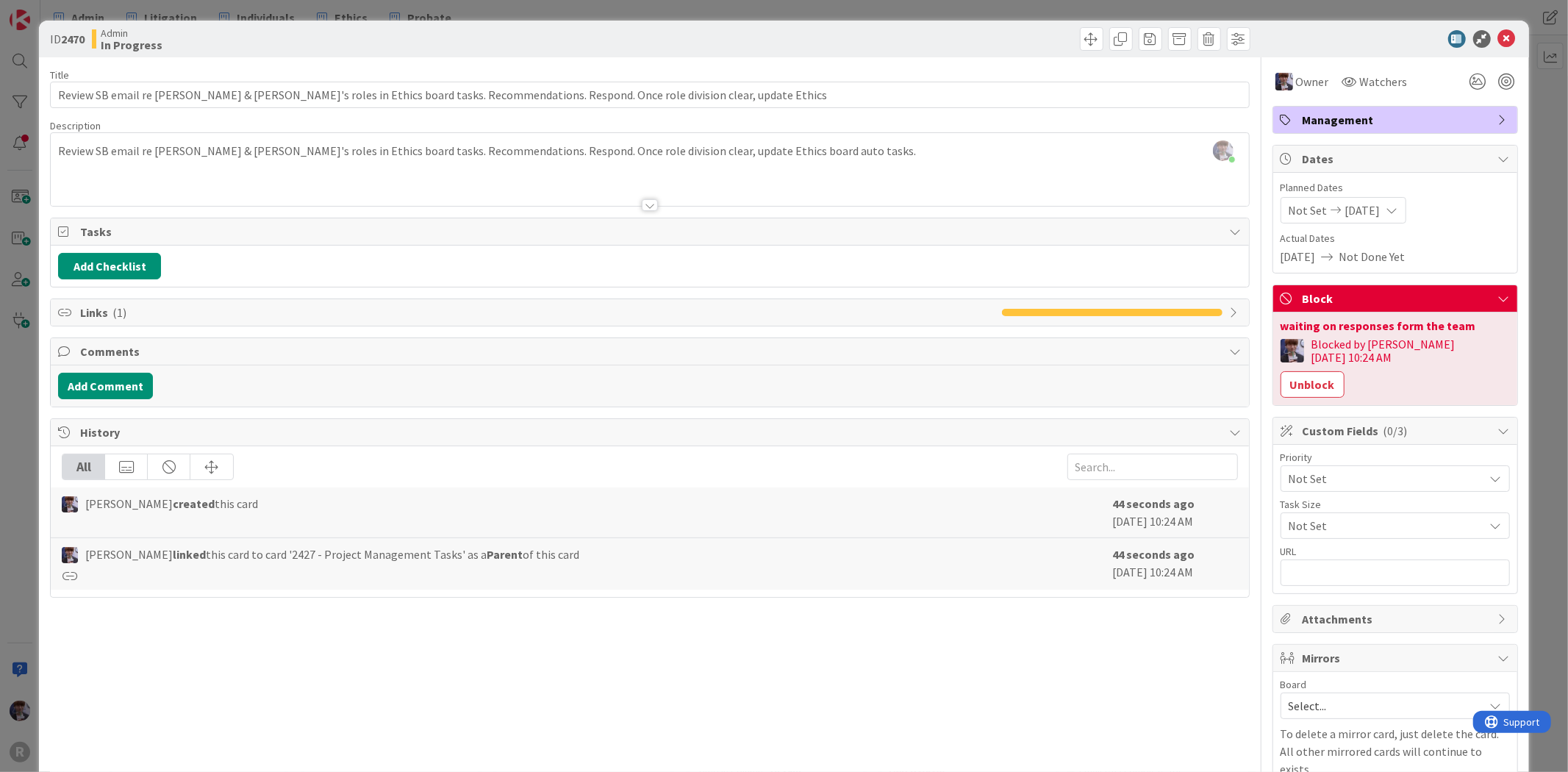
click at [1502, 270] on div "Planned Dates Not Set [DATE] Actual Dates [DATE] Not Done Yet" at bounding box center [1395, 222] width 244 height 100
click at [1535, 261] on div "ID 2470 Admin In Progress Title 128 / 128 Review SB email re [PERSON_NAME] & [P…" at bounding box center [784, 386] width 1568 height 772
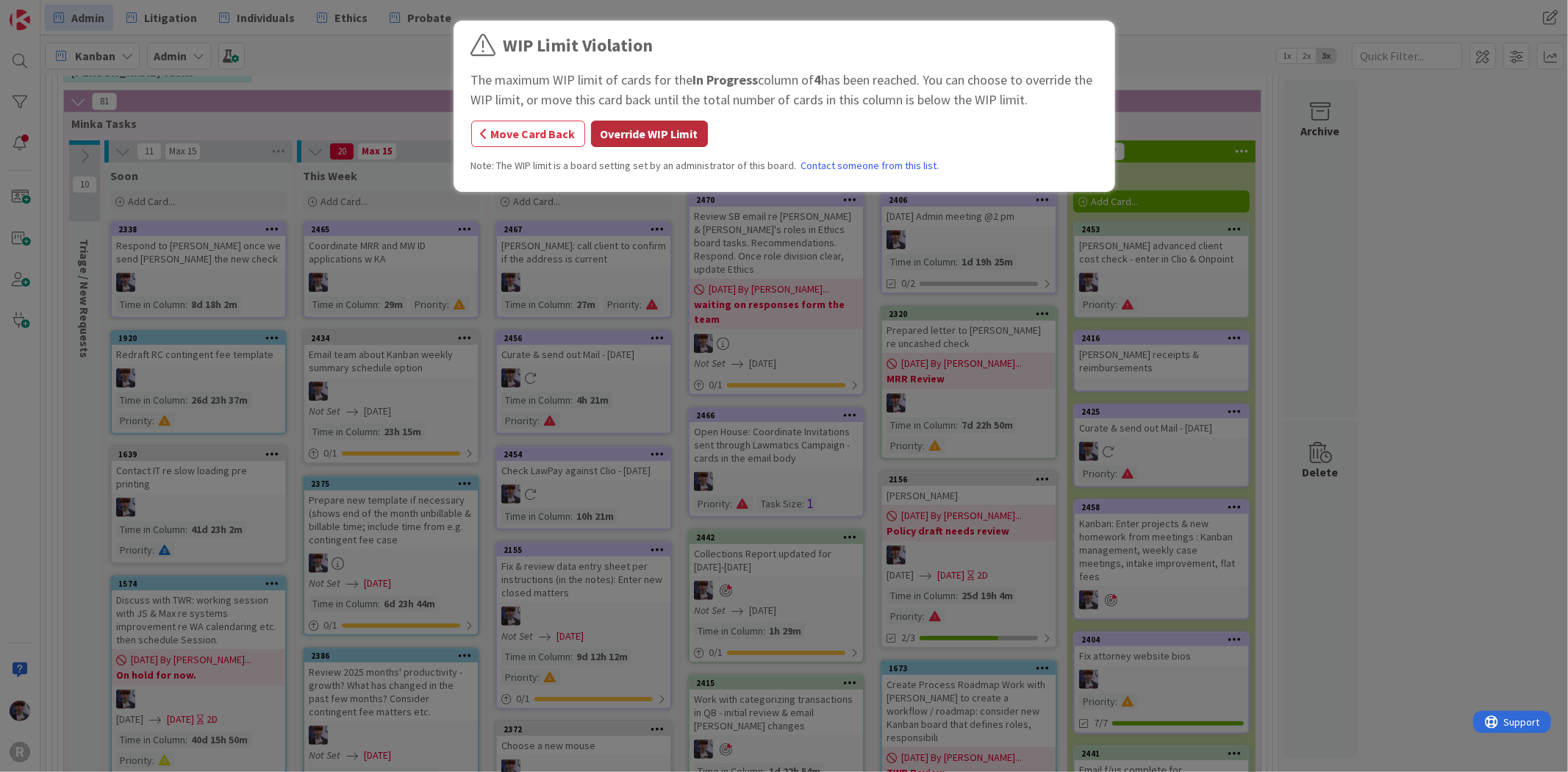
click at [679, 130] on button "Override WIP Limit" at bounding box center [650, 133] width 117 height 26
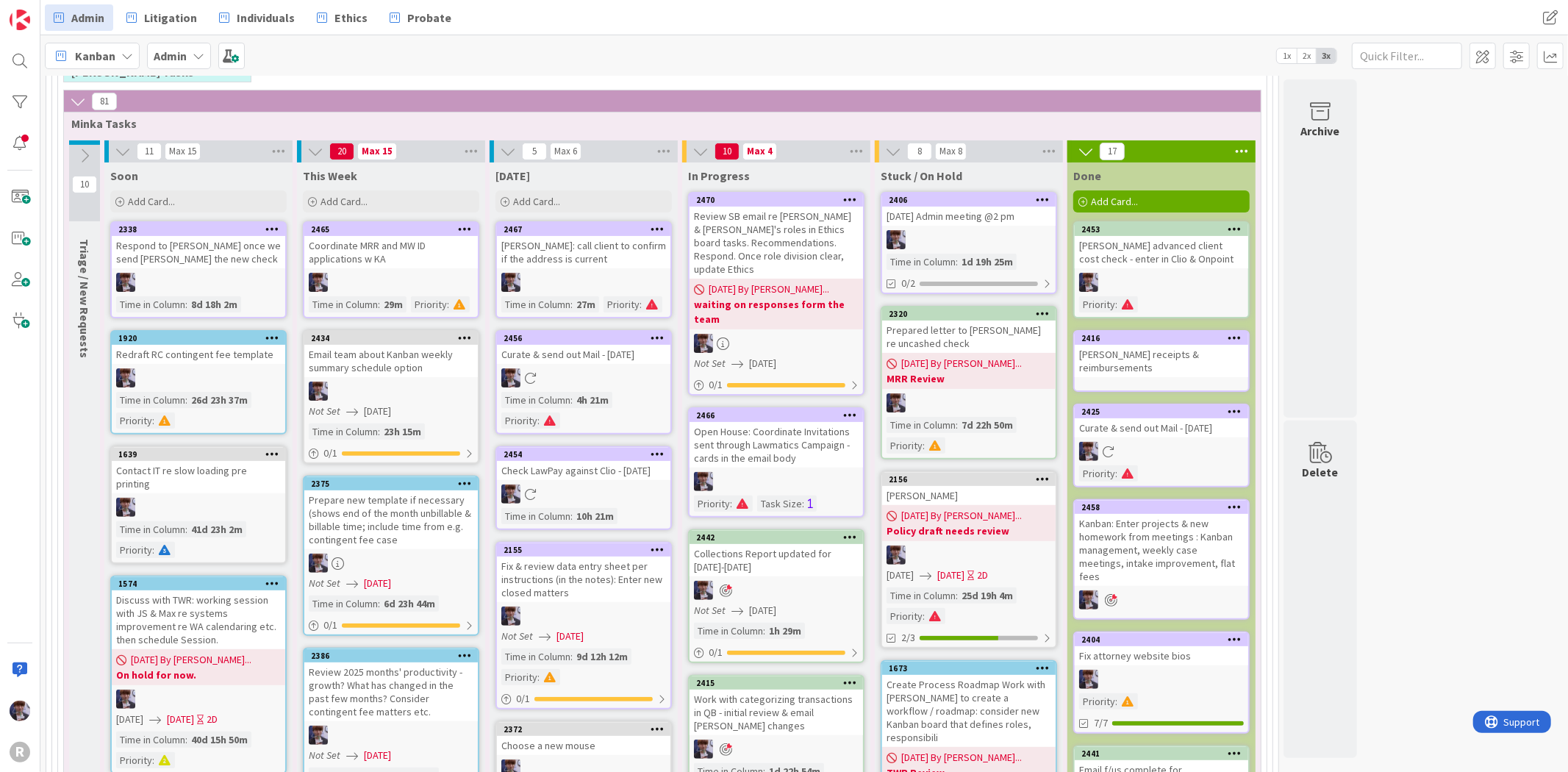
click at [746, 429] on div "Open House: Coordinate Invitations sent through Lawmatics Campaign - cards in t…" at bounding box center [776, 445] width 174 height 45
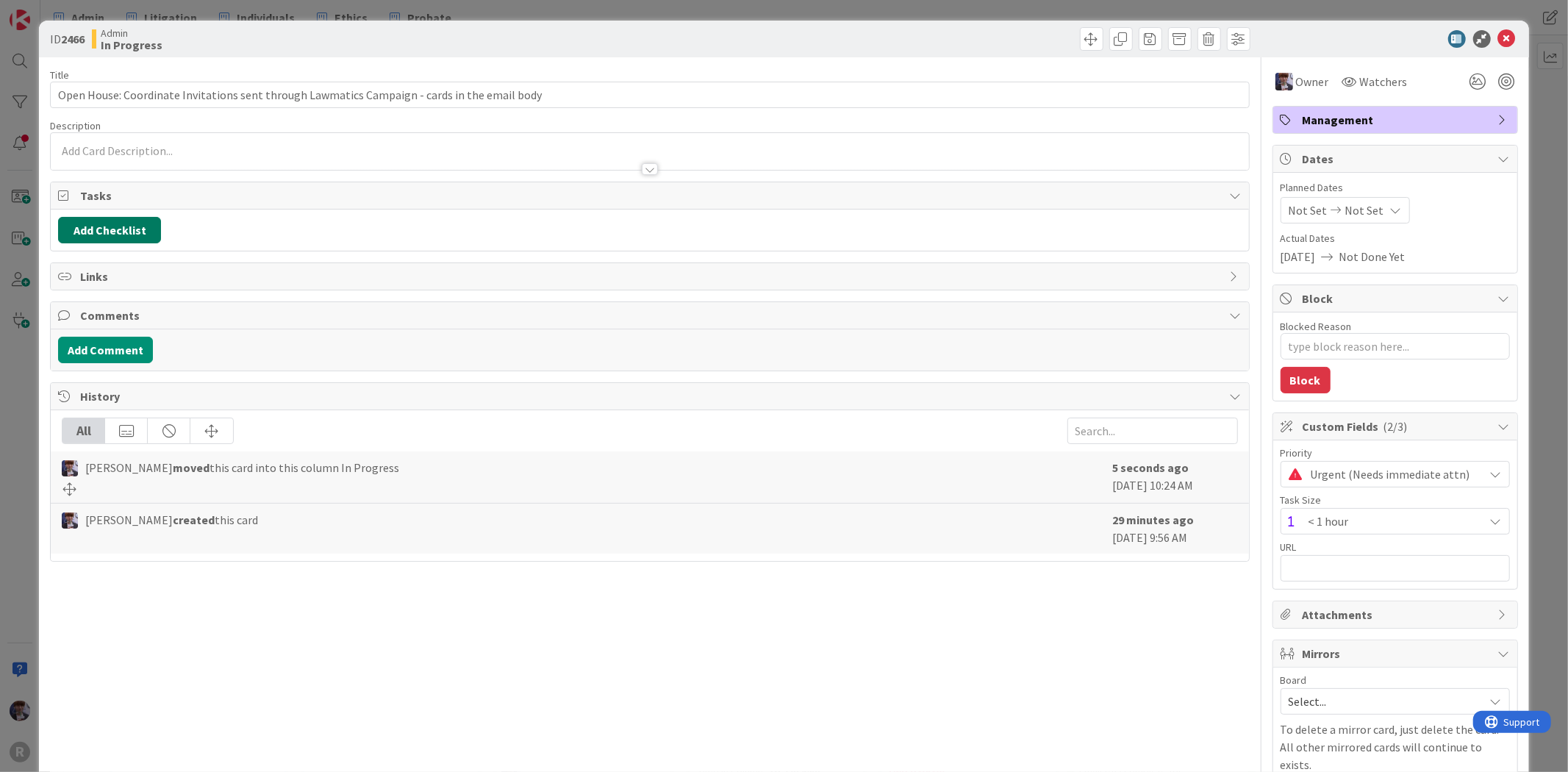
click at [113, 236] on button "Add Checklist" at bounding box center [110, 230] width 103 height 26
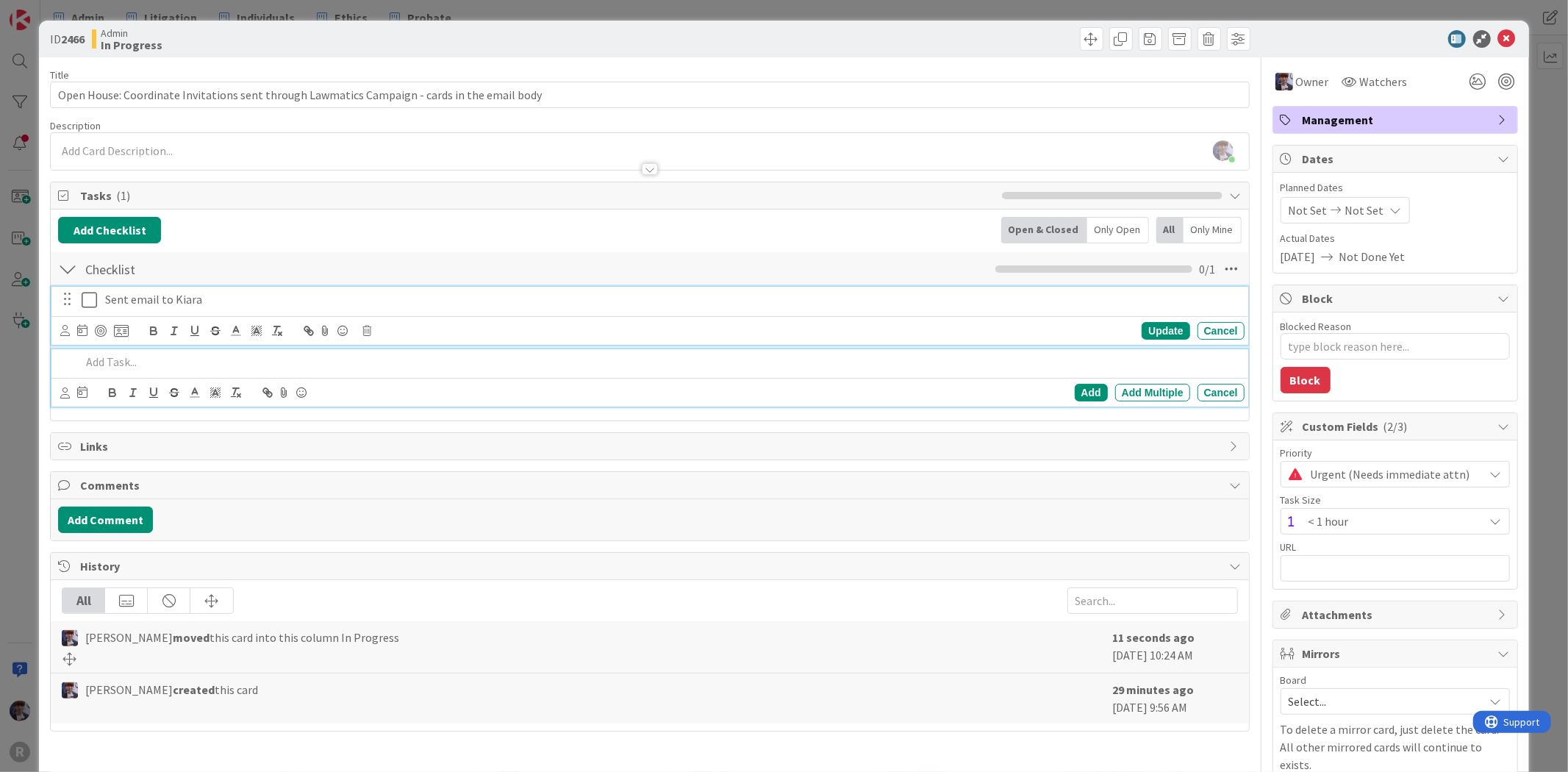
click at [92, 297] on icon at bounding box center [92, 300] width 22 height 17
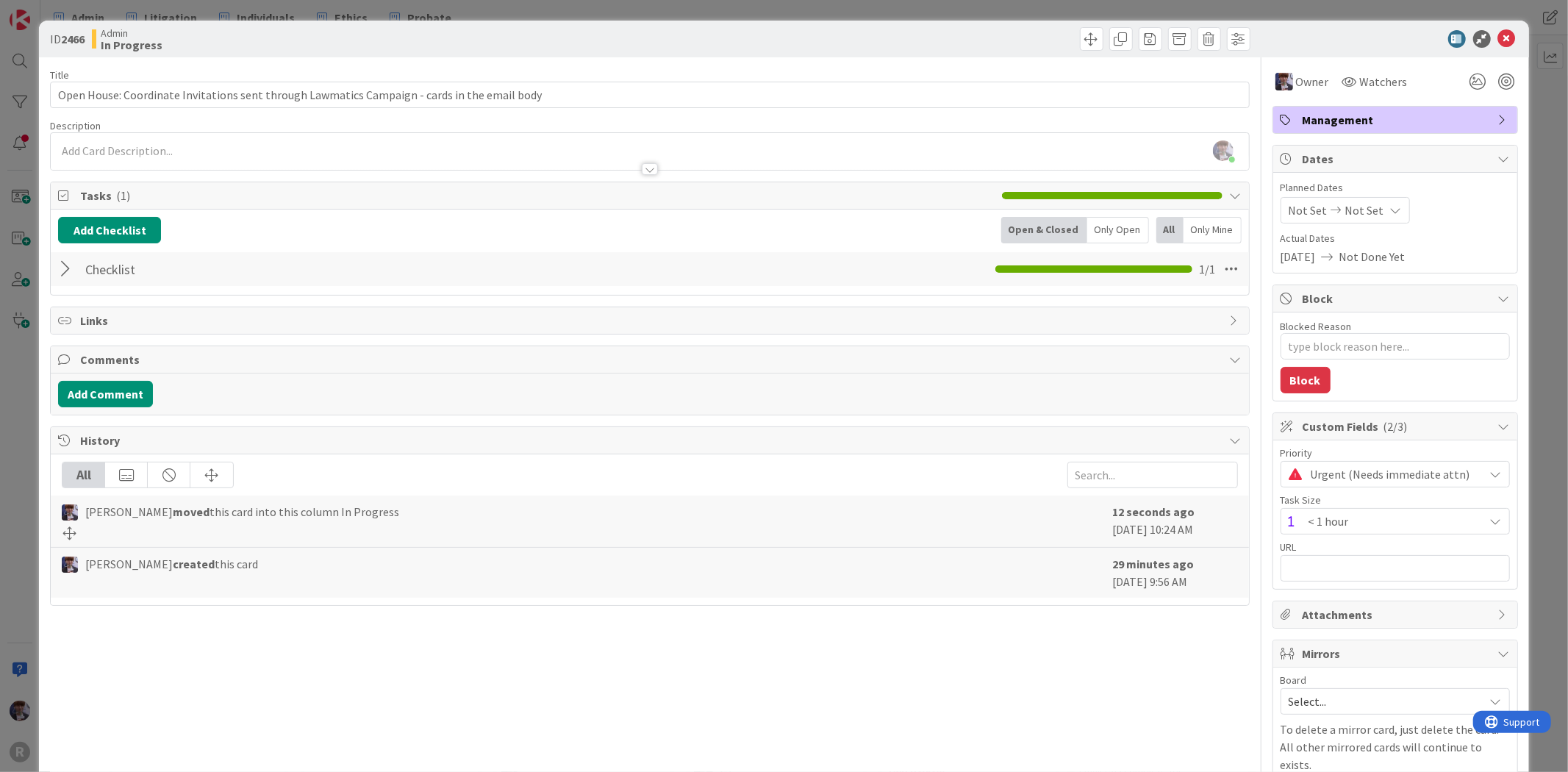
click at [35, 376] on div "ID 2466 Admin In Progress Title 93 / 128 Open House: Coordinate Invitations sen…" at bounding box center [784, 386] width 1568 height 772
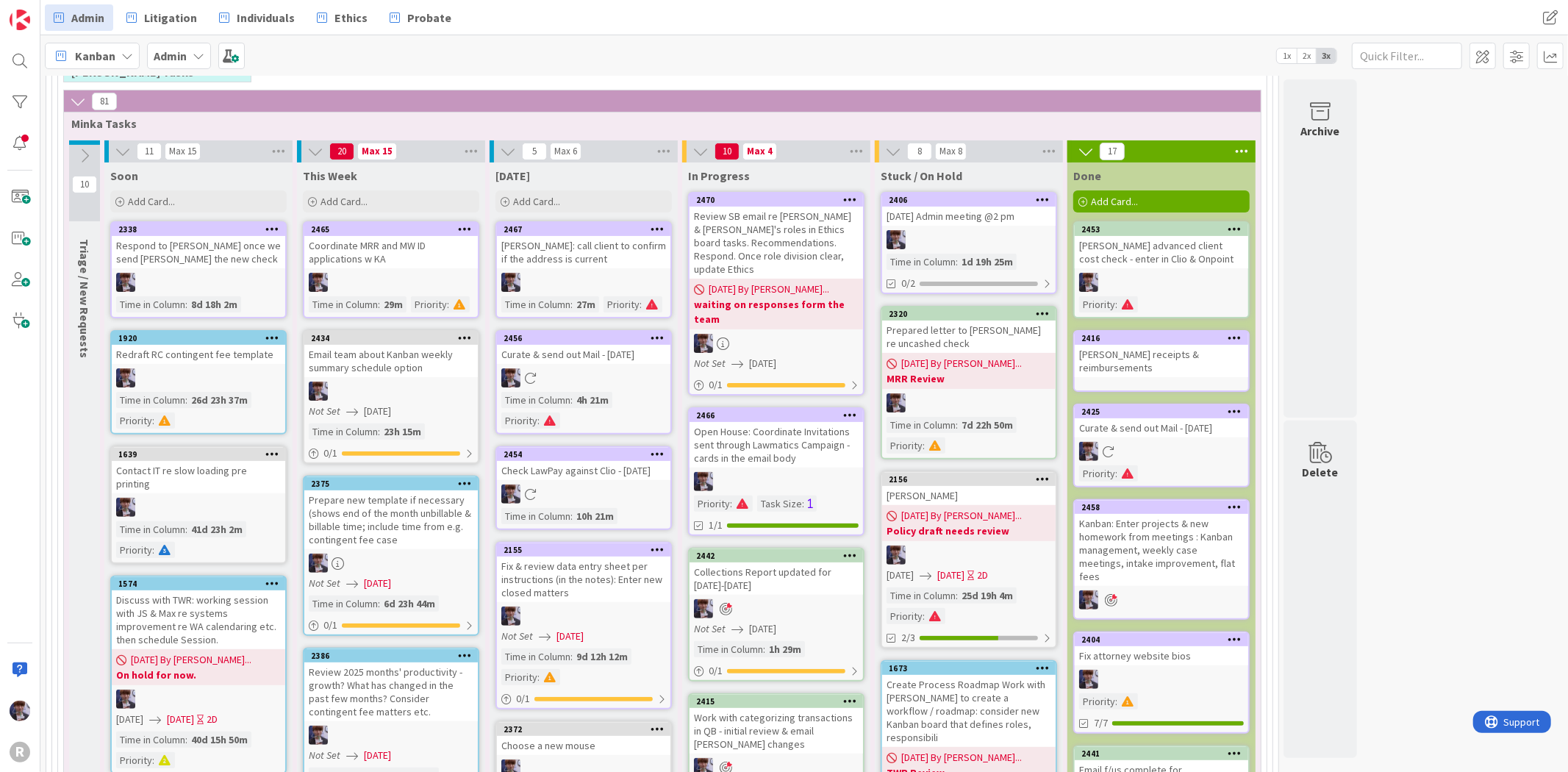
click at [737, 282] on span "[DATE] By [PERSON_NAME]..." at bounding box center [768, 290] width 120 height 16
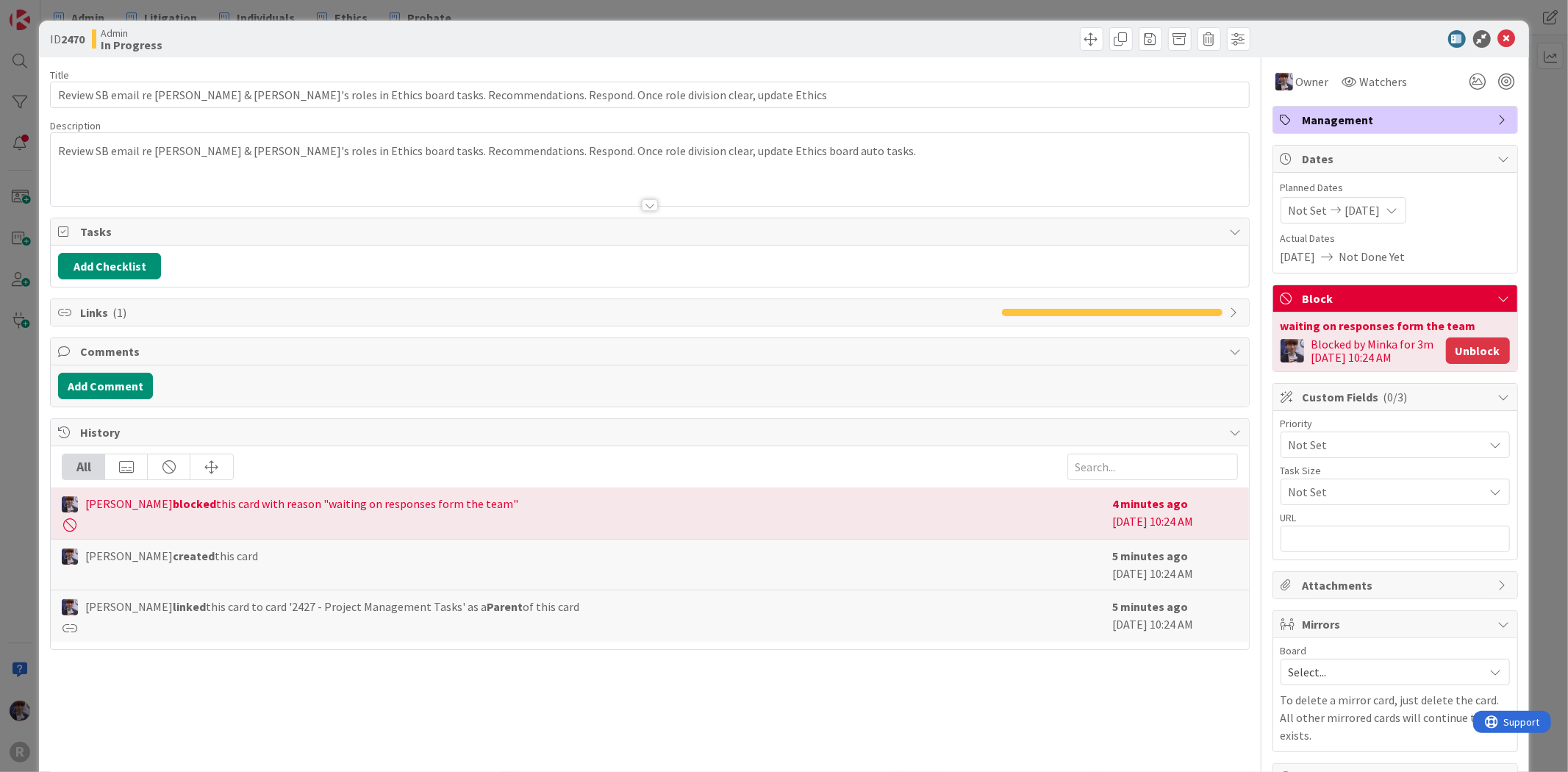
click at [1490, 352] on button "Unblock" at bounding box center [1477, 351] width 64 height 26
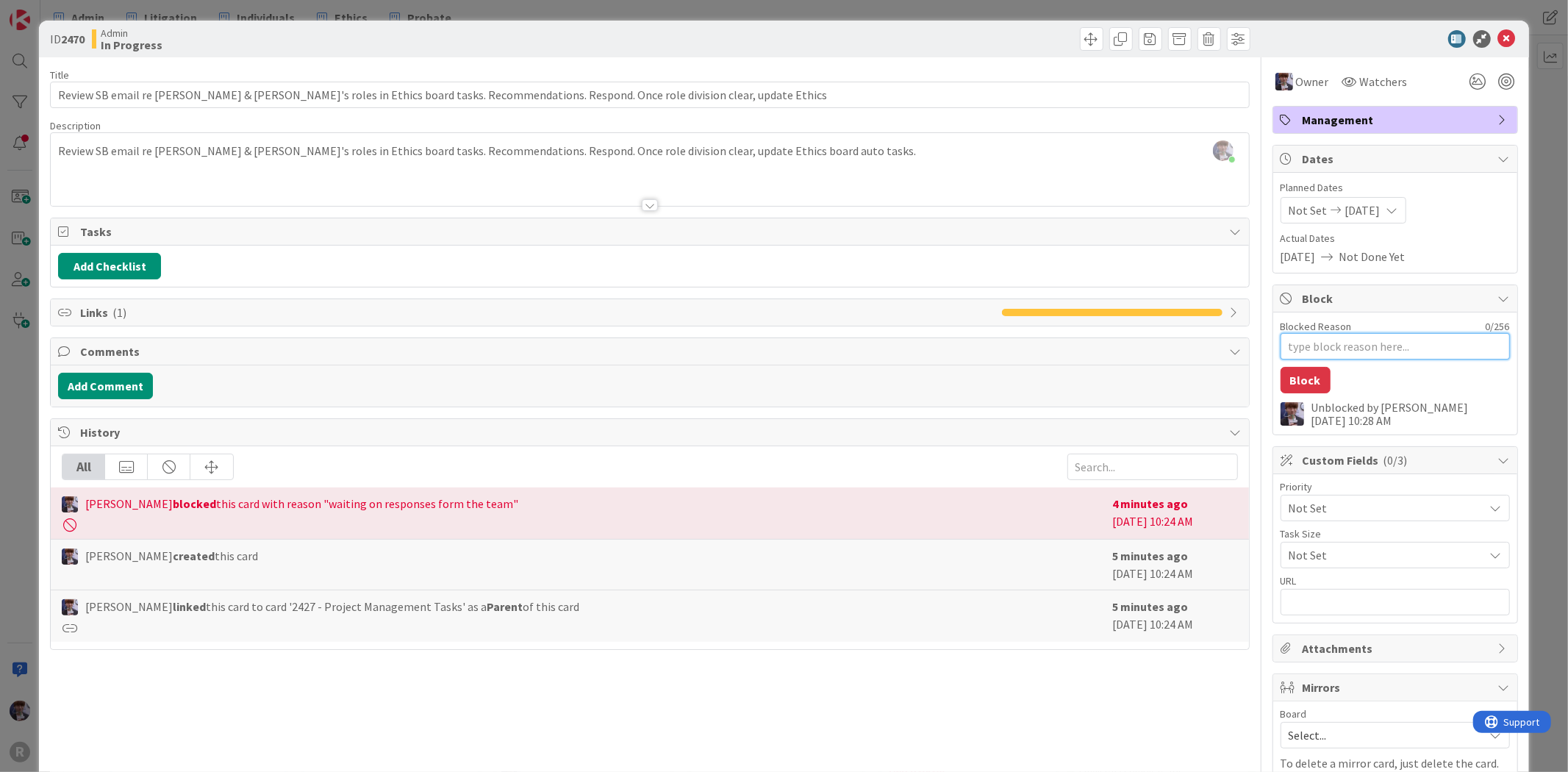
click at [1335, 346] on textarea "Blocked Reason" at bounding box center [1394, 346] width 229 height 26
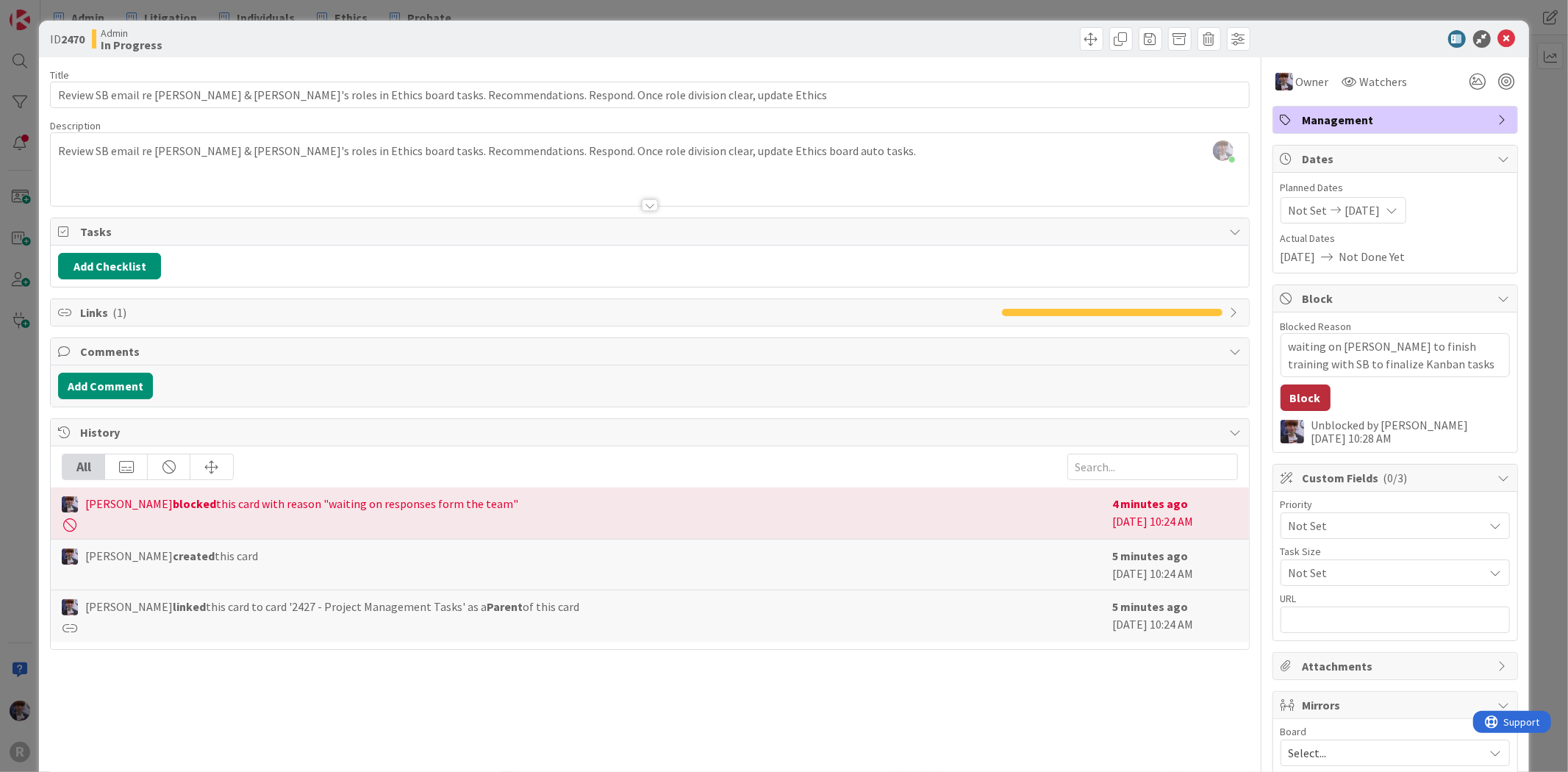
click at [1280, 392] on button "Block" at bounding box center [1305, 398] width 50 height 26
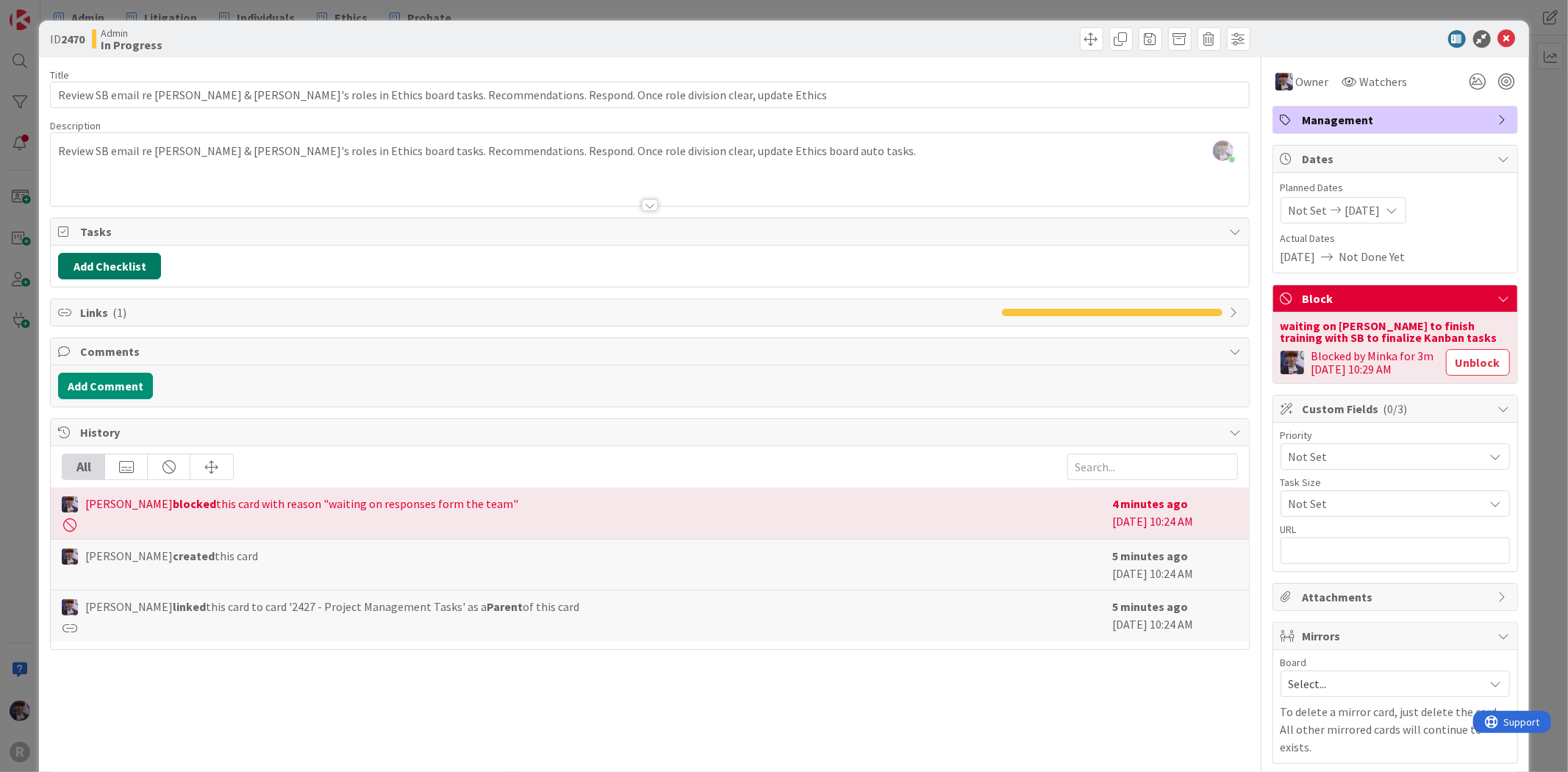
click at [126, 258] on button "Add Checklist" at bounding box center [110, 266] width 103 height 26
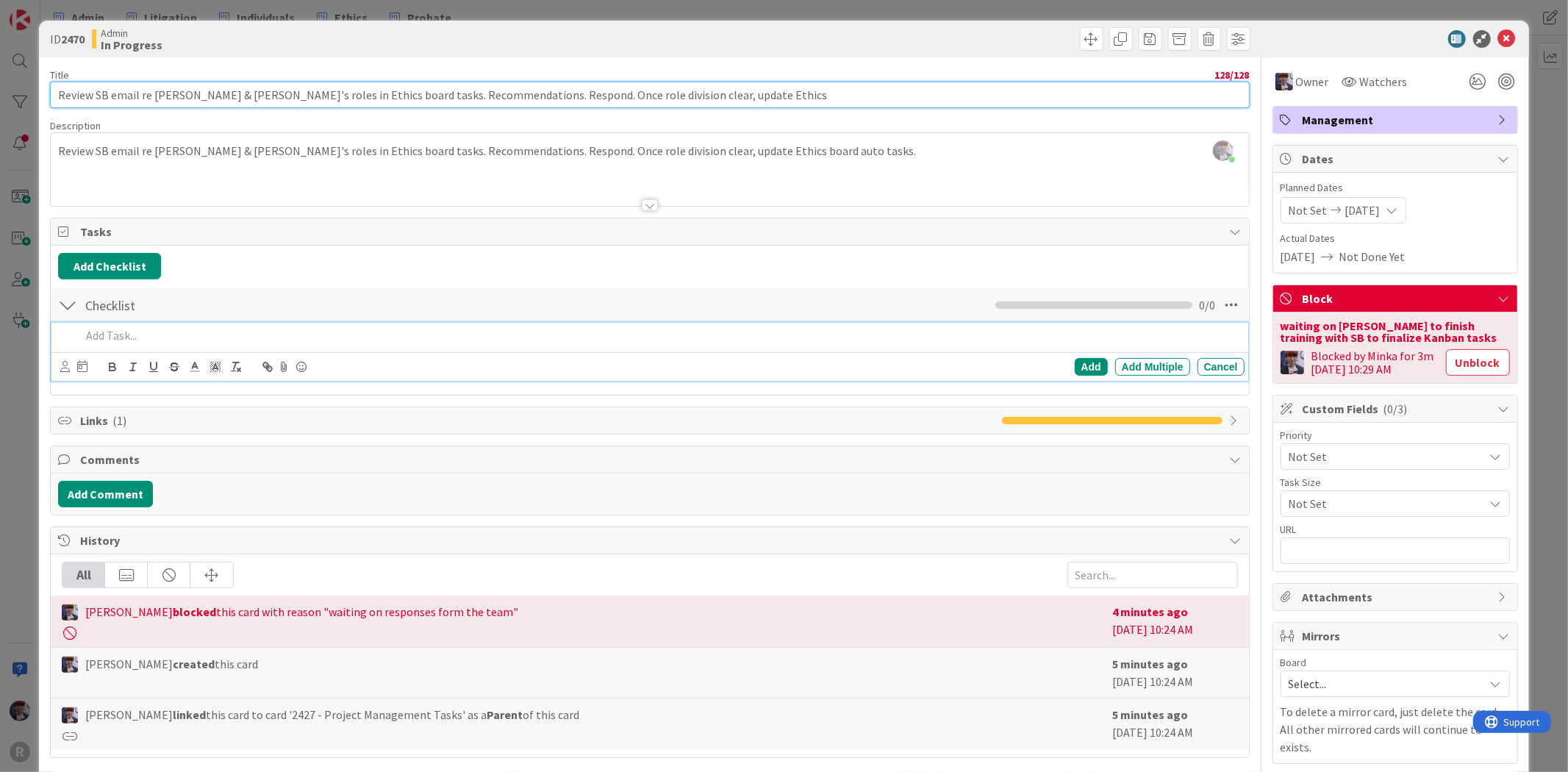
drag, startPoint x: 723, startPoint y: 99, endPoint x: -31, endPoint y: 98, distance: 754.0
click at [0, 98] on html "R Admin Litigation Individuals Ethics Probate Admin Litigation Individuals Ethi…" at bounding box center [784, 386] width 1568 height 772
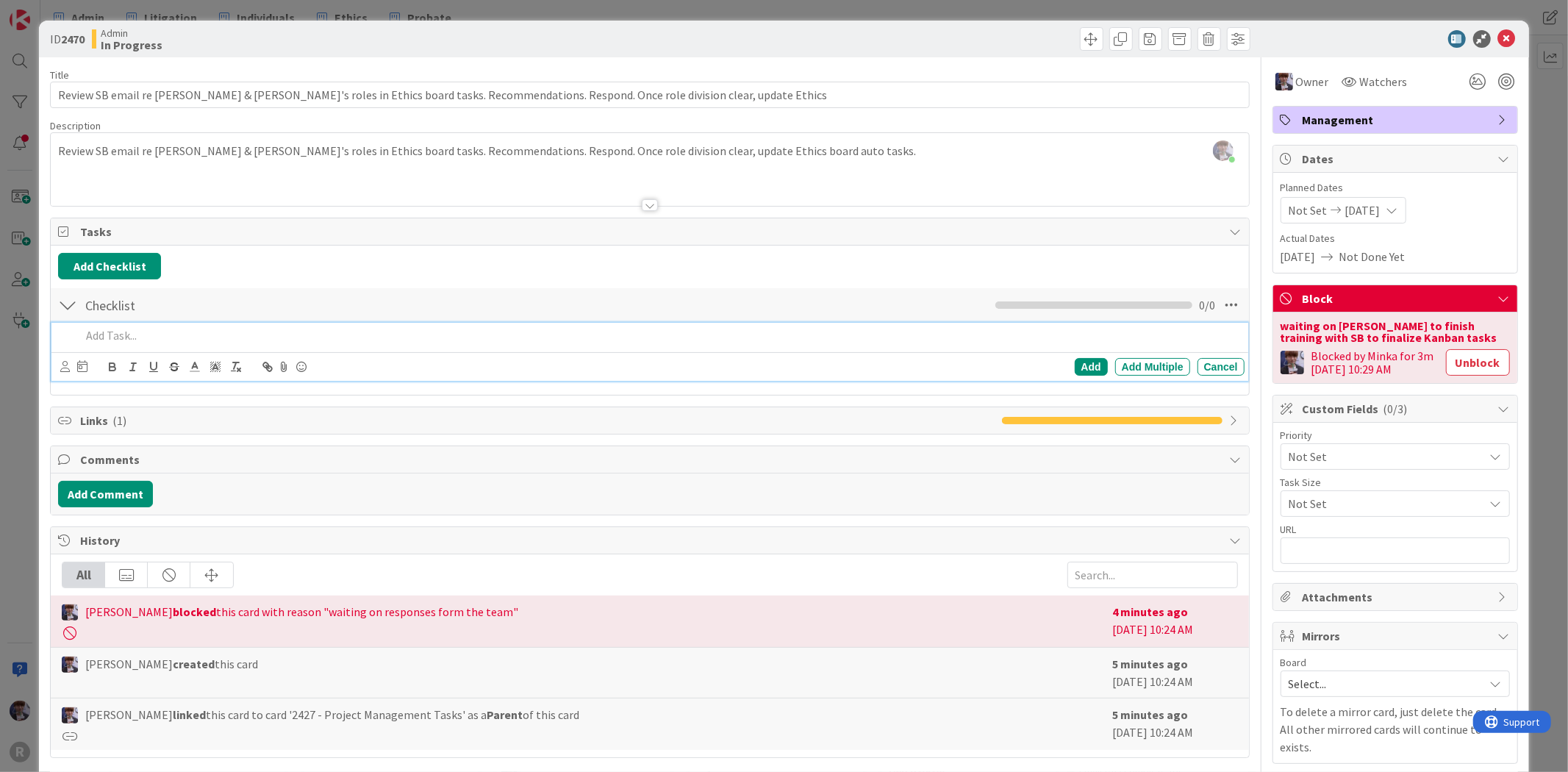
click at [112, 331] on p at bounding box center [659, 335] width 1157 height 17
click at [446, 337] on p "Talk to [PERSON_NAME] about ethics intake process - make sure TWR onboard," at bounding box center [659, 335] width 1157 height 17
click at [63, 368] on icon at bounding box center [65, 366] width 10 height 11
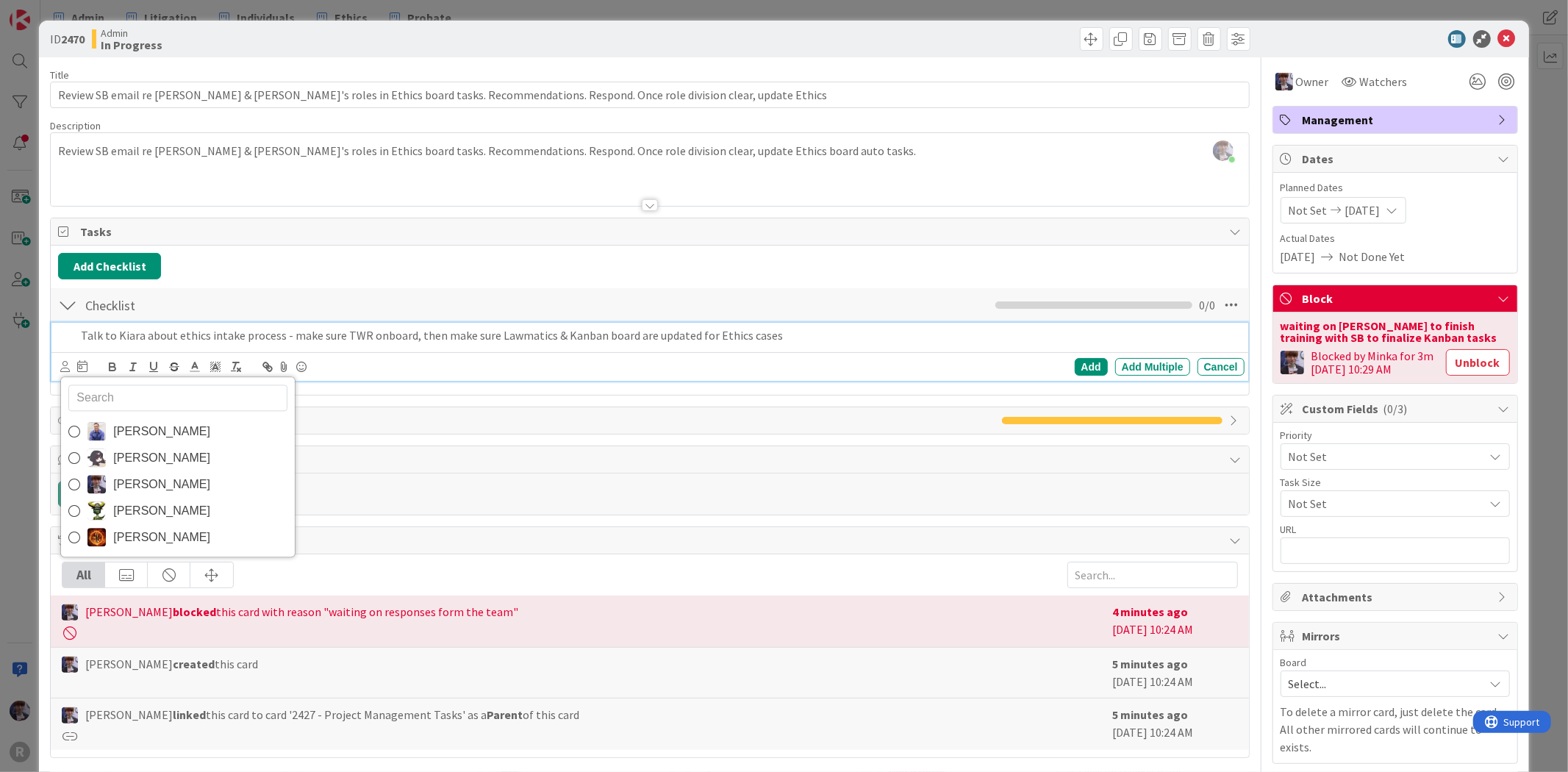
click at [128, 488] on span "[PERSON_NAME]" at bounding box center [161, 484] width 97 height 22
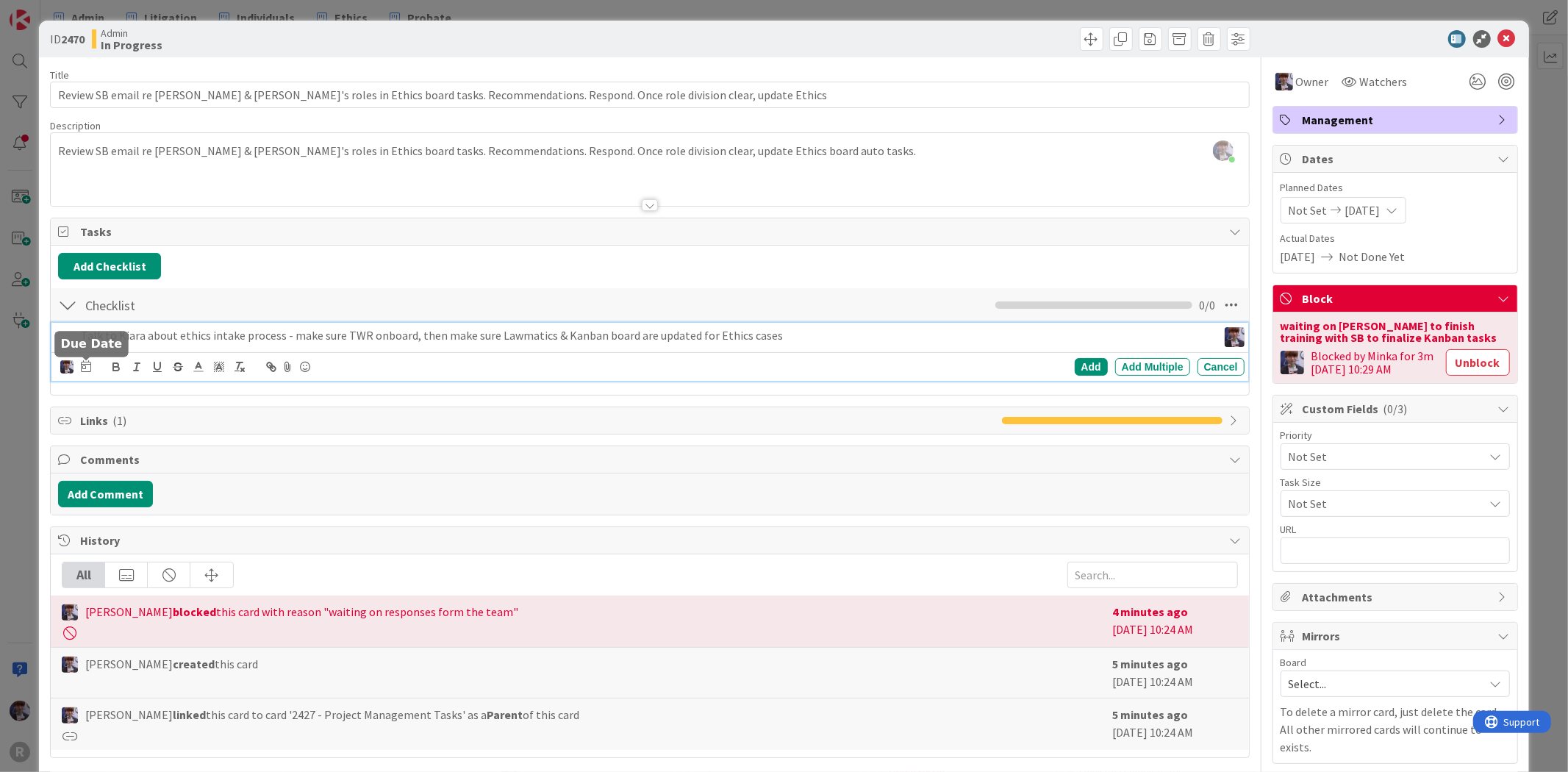
click at [86, 363] on icon at bounding box center [86, 366] width 10 height 11
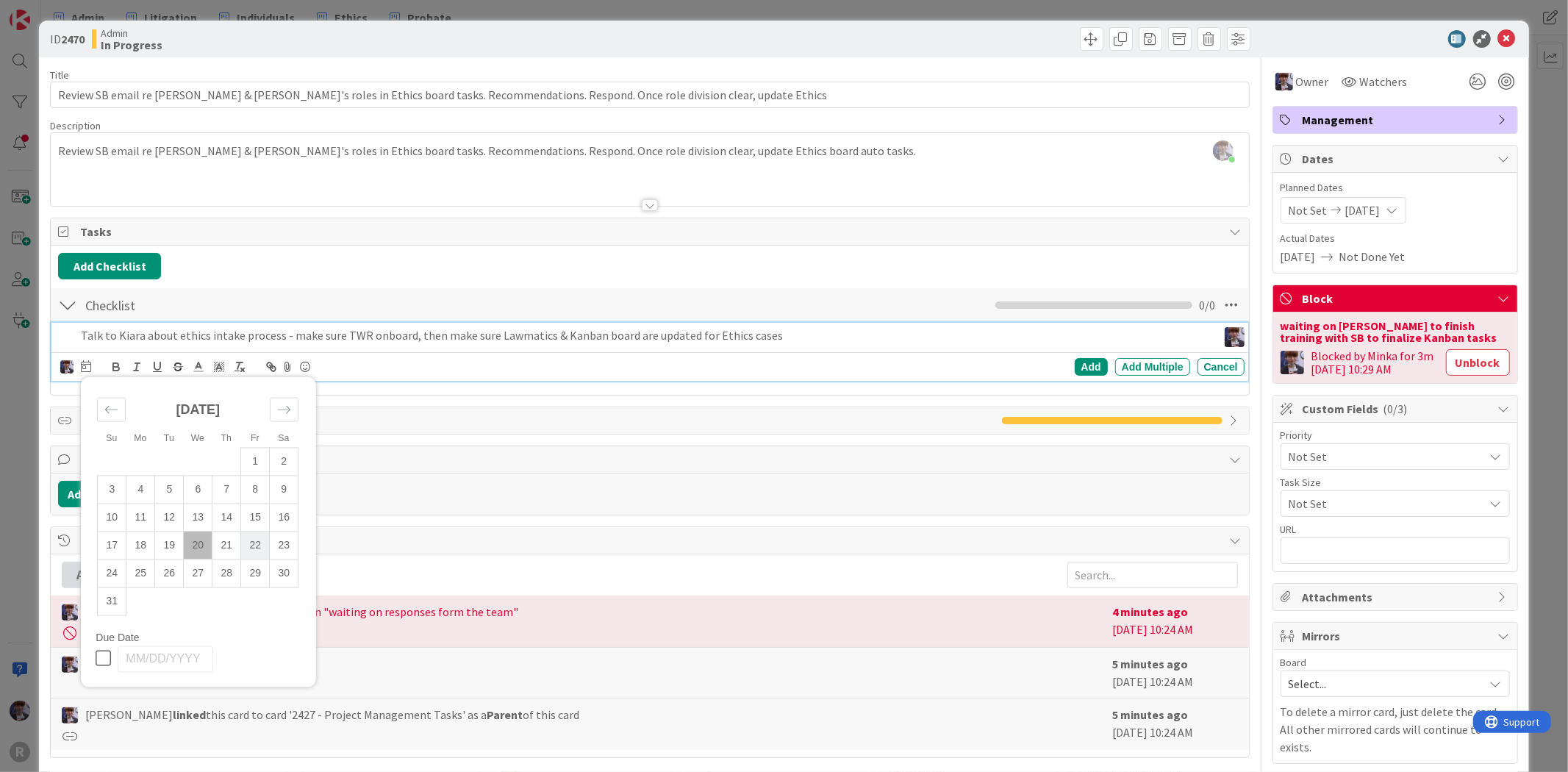
click at [254, 548] on td "22" at bounding box center [255, 545] width 29 height 28
click at [1085, 363] on div "Add" at bounding box center [1091, 366] width 33 height 17
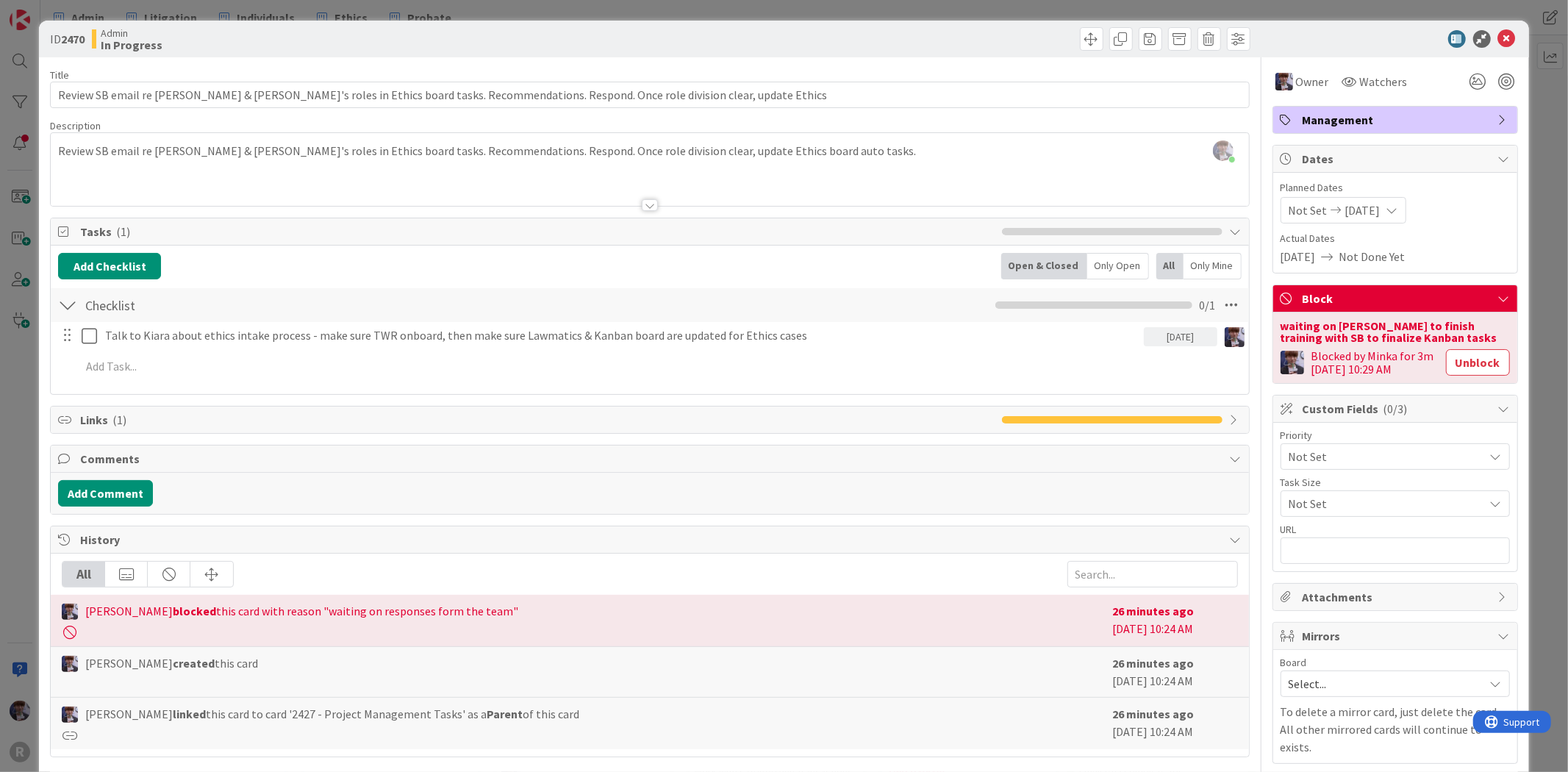
click at [31, 387] on div "ID 2470 Admin In Progress Title 128 / 128 Review SB email re [PERSON_NAME] & [P…" at bounding box center [784, 386] width 1568 height 772
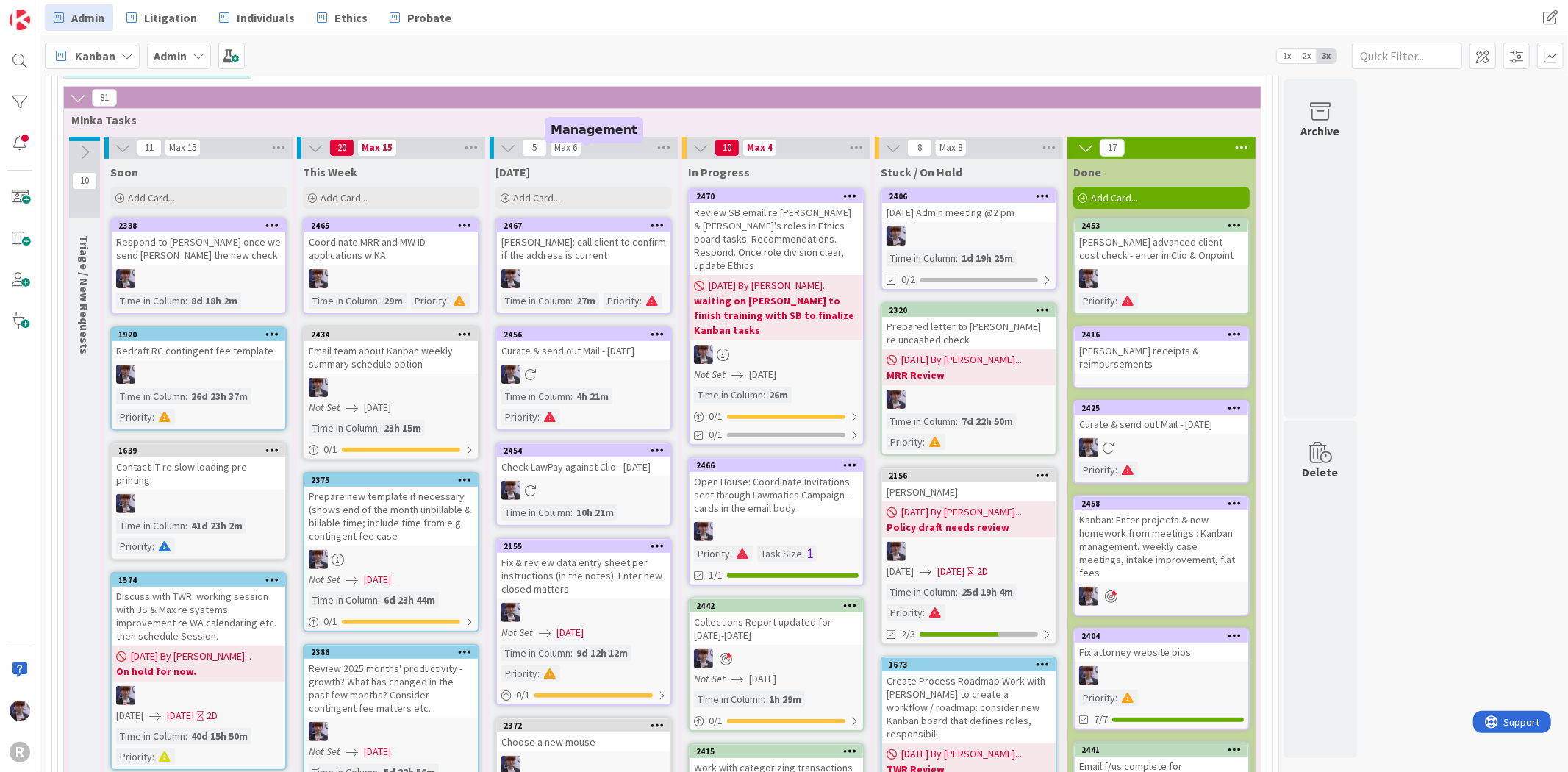
scroll to position [163, 0]
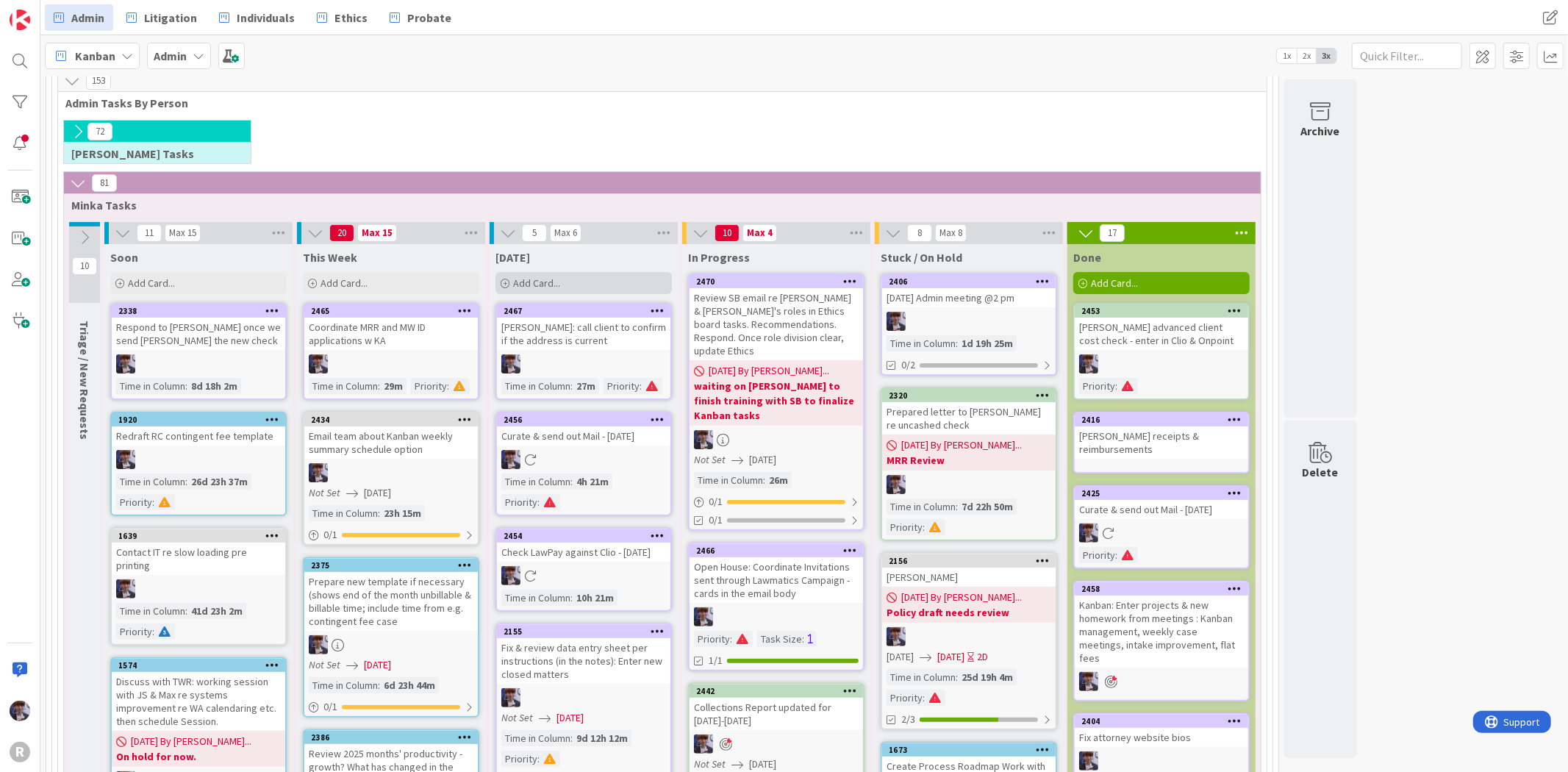
click at [557, 283] on span "Add Card..." at bounding box center [536, 283] width 47 height 13
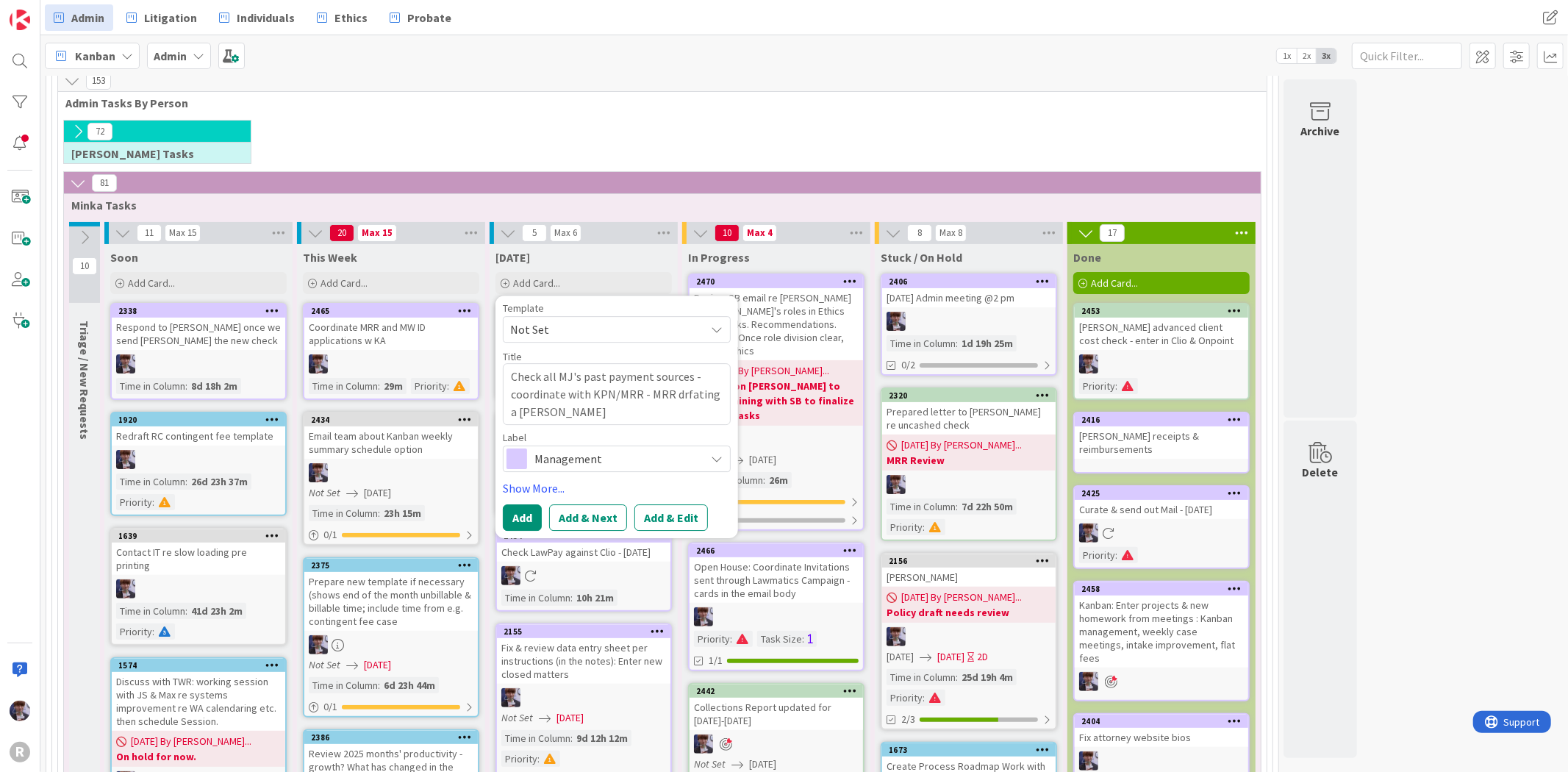
click at [681, 399] on textarea "Check all MJ's past payment sources - coordinate with KPN/MRR - MRR drfating a …" at bounding box center [616, 393] width 228 height 62
drag, startPoint x: 707, startPoint y: 393, endPoint x: 672, endPoint y: 397, distance: 35.2
click at [672, 397] on textarea "Check all MJ's past payment sources - coordinate with KPN/MRR - MRR drfating a …" at bounding box center [616, 393] width 228 height 62
drag, startPoint x: 600, startPoint y: 410, endPoint x: 536, endPoint y: 410, distance: 64.0
click at [536, 410] on textarea "Check all MJ's past payment sources - coordinate with KPN/MRR - MRR drafting cl…" at bounding box center [616, 393] width 228 height 62
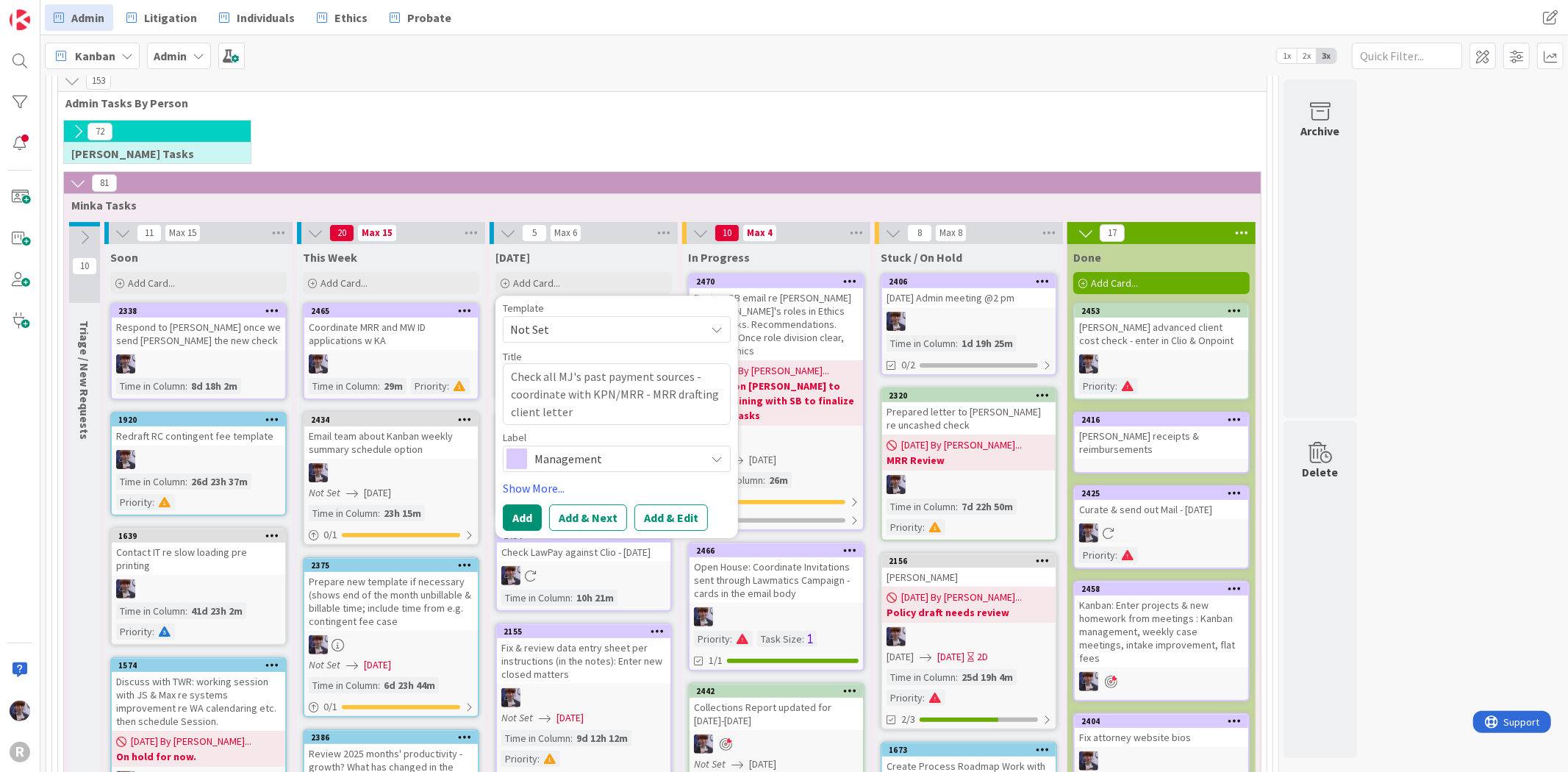
click at [512, 379] on textarea "Check all MJ's past payment sources - coordinate with KPN/MRR - MRR drafting cl…" at bounding box center [616, 393] width 228 height 62
click at [549, 473] on div "Template Not Set Title 101 / 128 MJ Refund: Check all MJ's past payment sources…" at bounding box center [616, 416] width 228 height 228
click at [557, 460] on span "Management" at bounding box center [616, 459] width 163 height 21
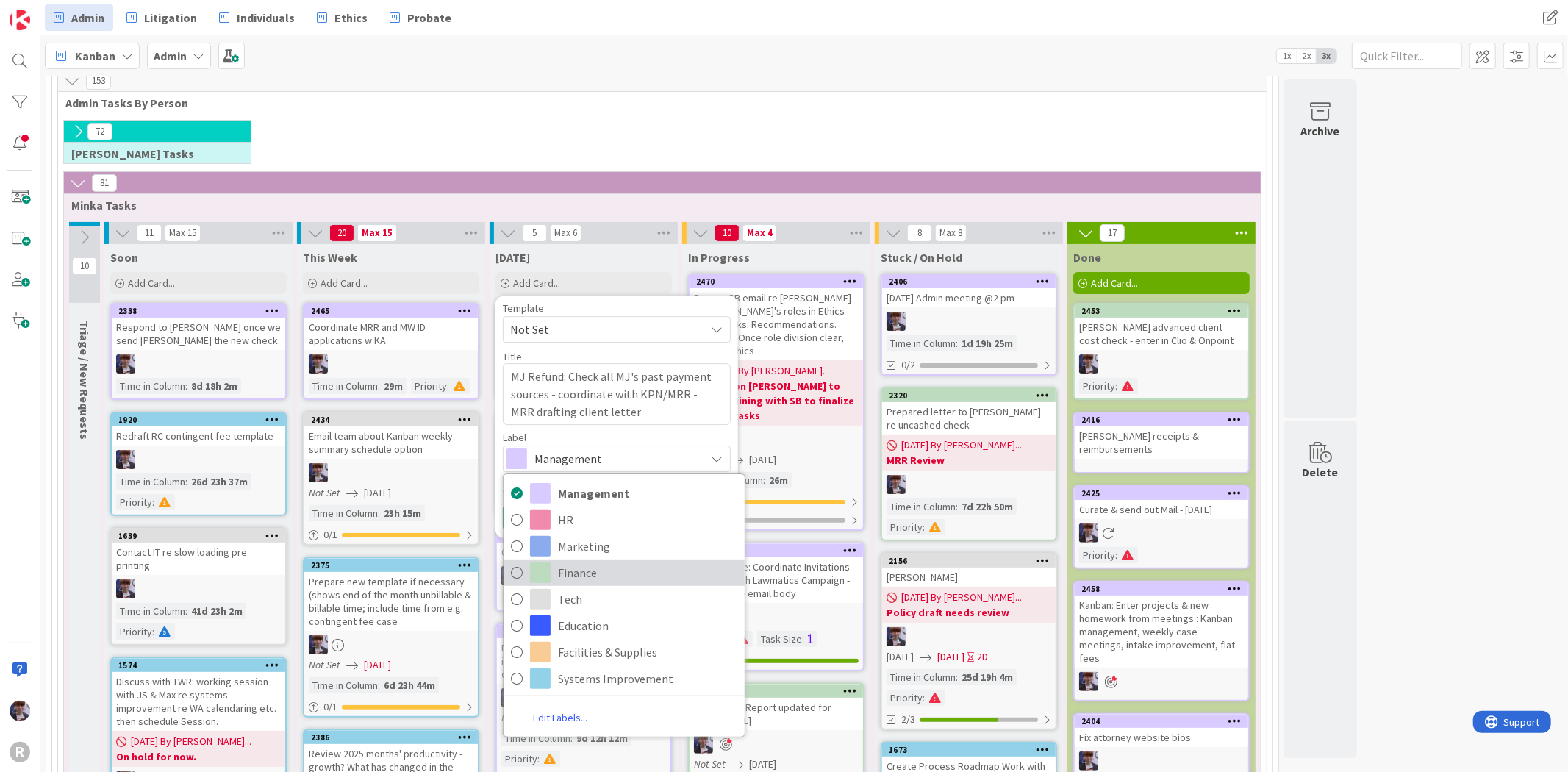
click at [596, 577] on span "Finance" at bounding box center [648, 572] width 180 height 22
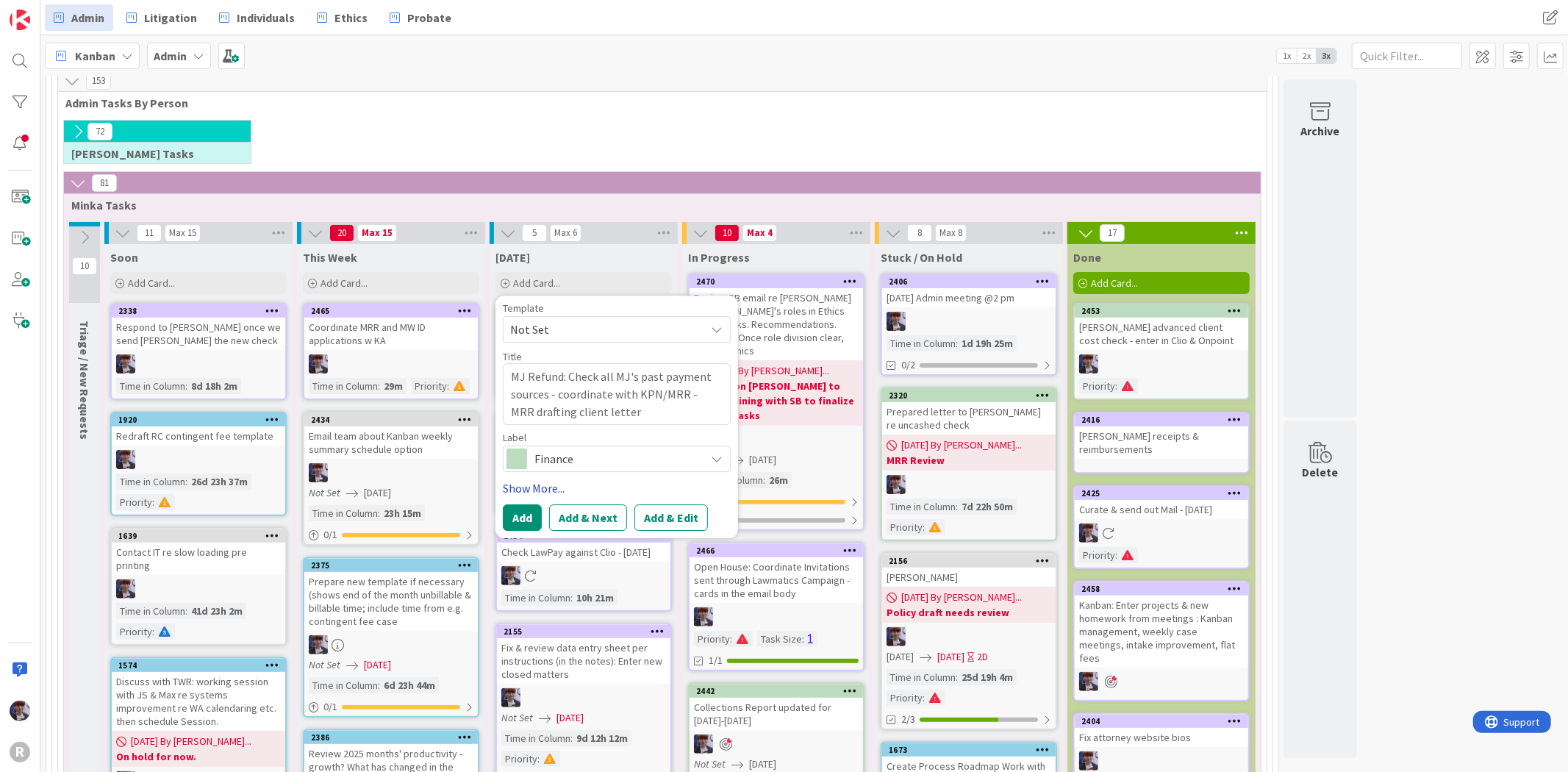
click at [549, 488] on link "Show More..." at bounding box center [616, 488] width 228 height 17
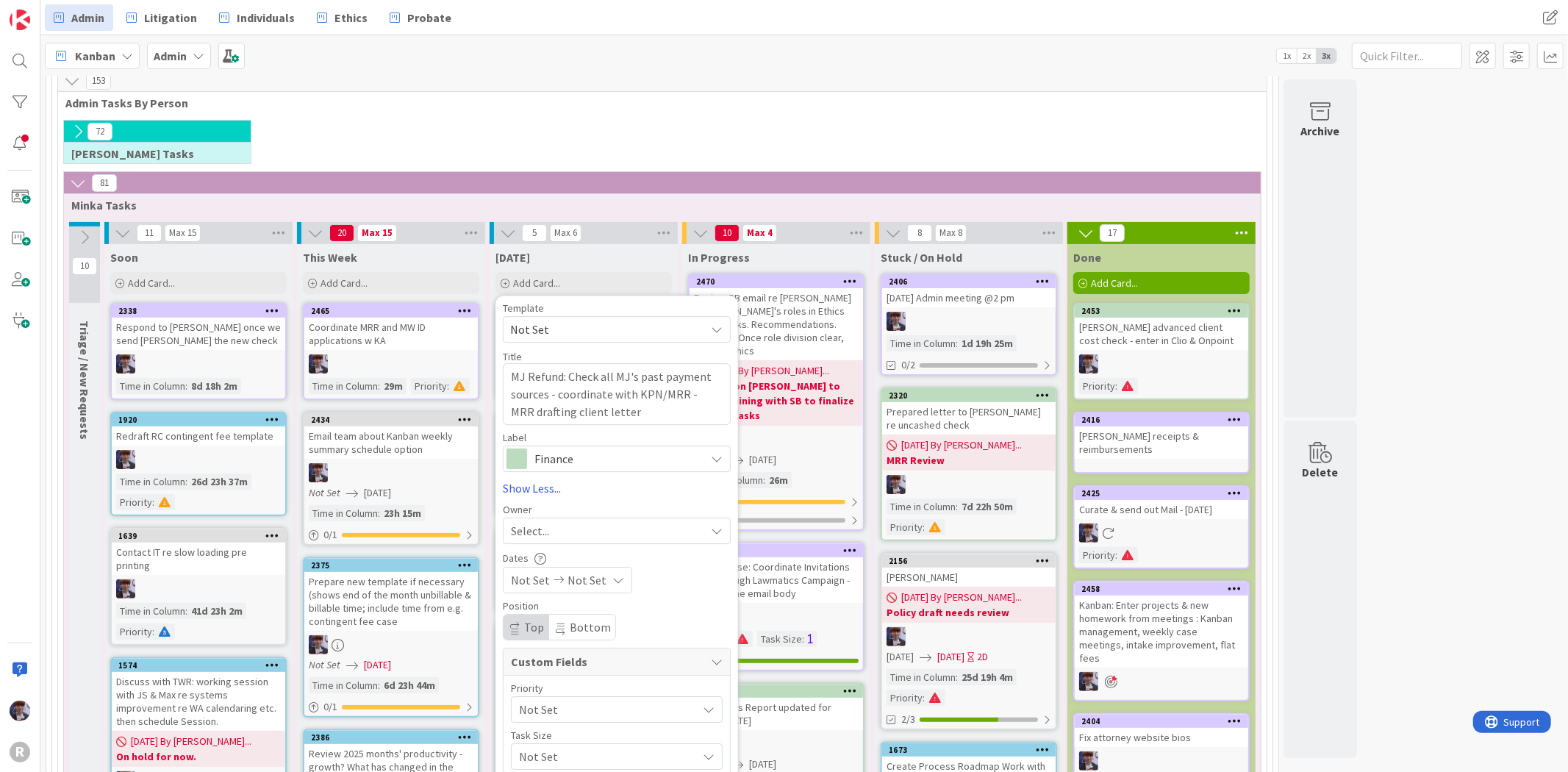
click at [561, 526] on div "Select..." at bounding box center [608, 530] width 194 height 17
click at [603, 648] on span "[PERSON_NAME]" at bounding box center [595, 653] width 72 height 22
click at [544, 708] on span "Not Set" at bounding box center [604, 710] width 171 height 21
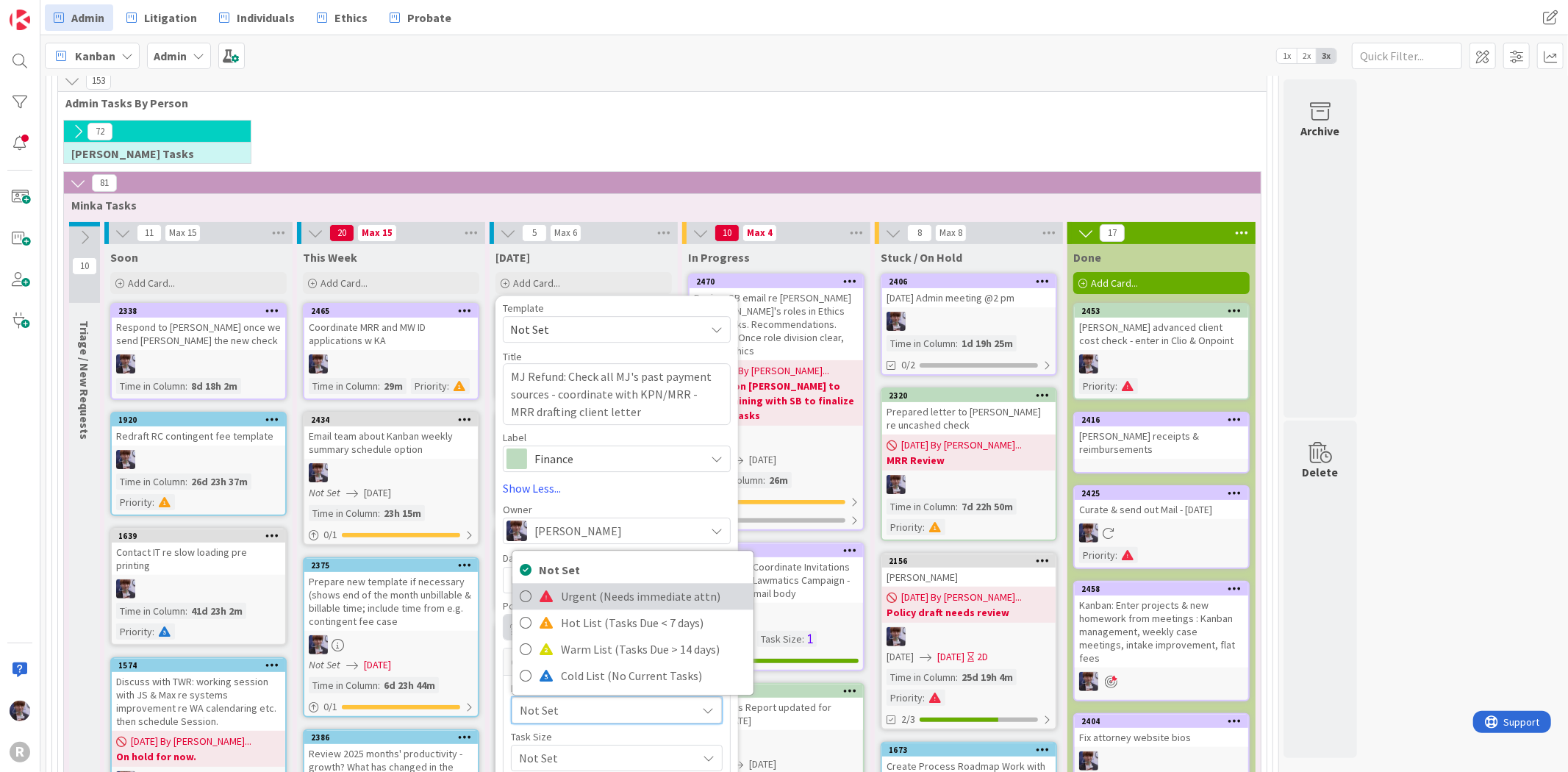
click at [574, 591] on span "Urgent (Needs immediate attn)" at bounding box center [653, 597] width 185 height 22
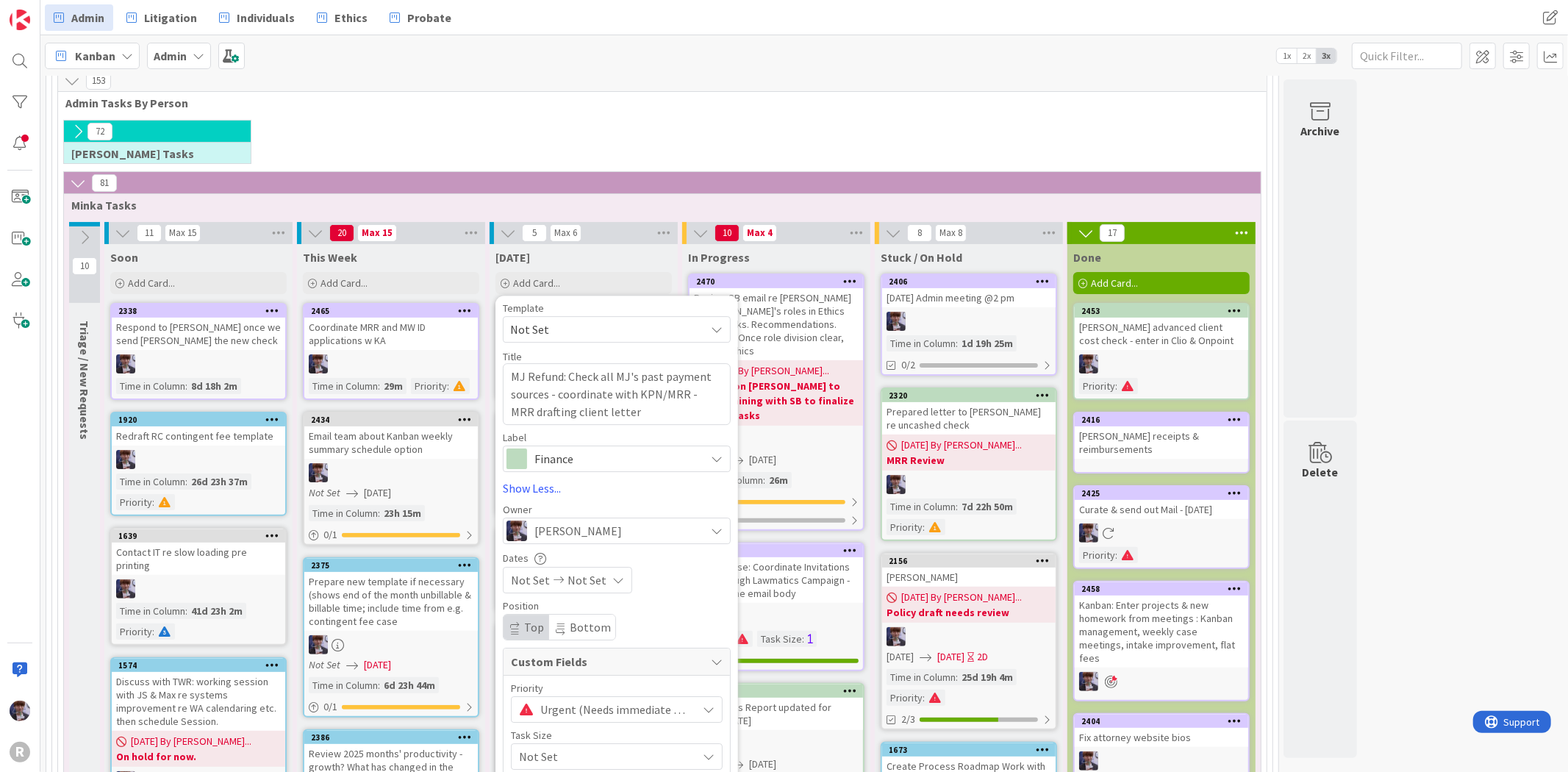
scroll to position [489, 0]
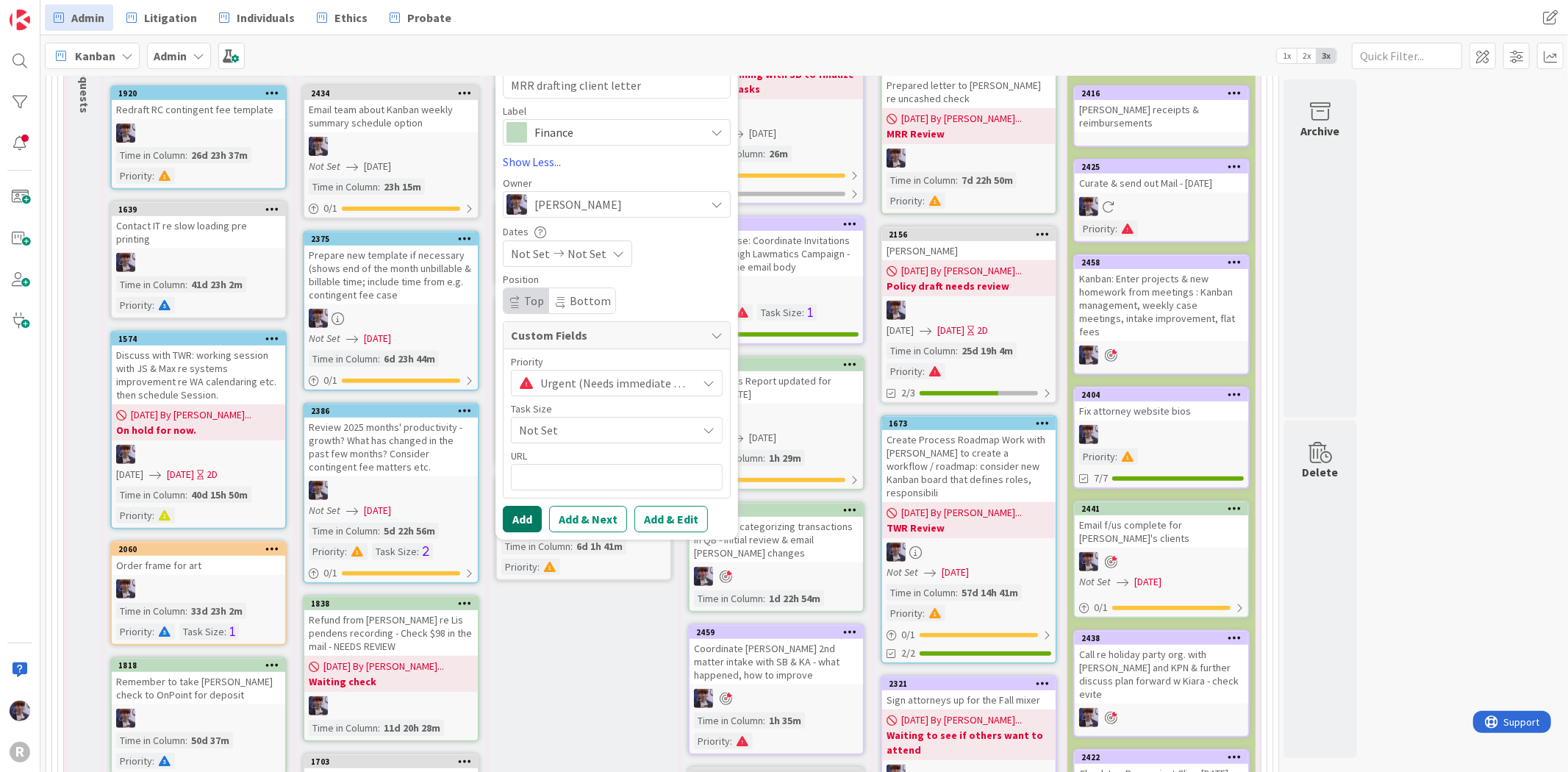
click at [523, 532] on div "Template Not Set Title 101 / 128 MJ Refund: Check all MJ's past payment sources…" at bounding box center [617, 255] width 242 height 570
click at [523, 532] on button "Add" at bounding box center [522, 519] width 39 height 26
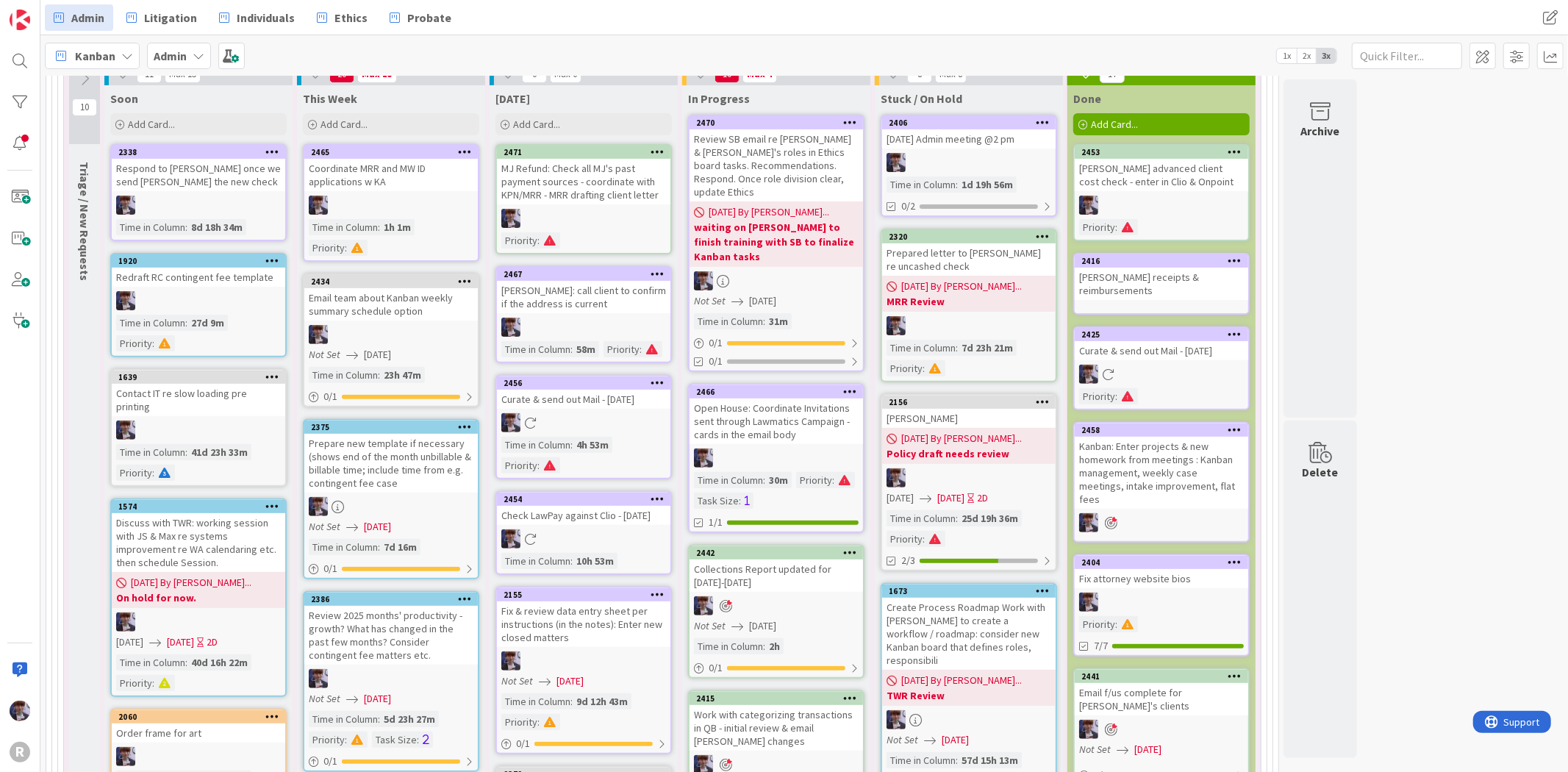
scroll to position [163, 0]
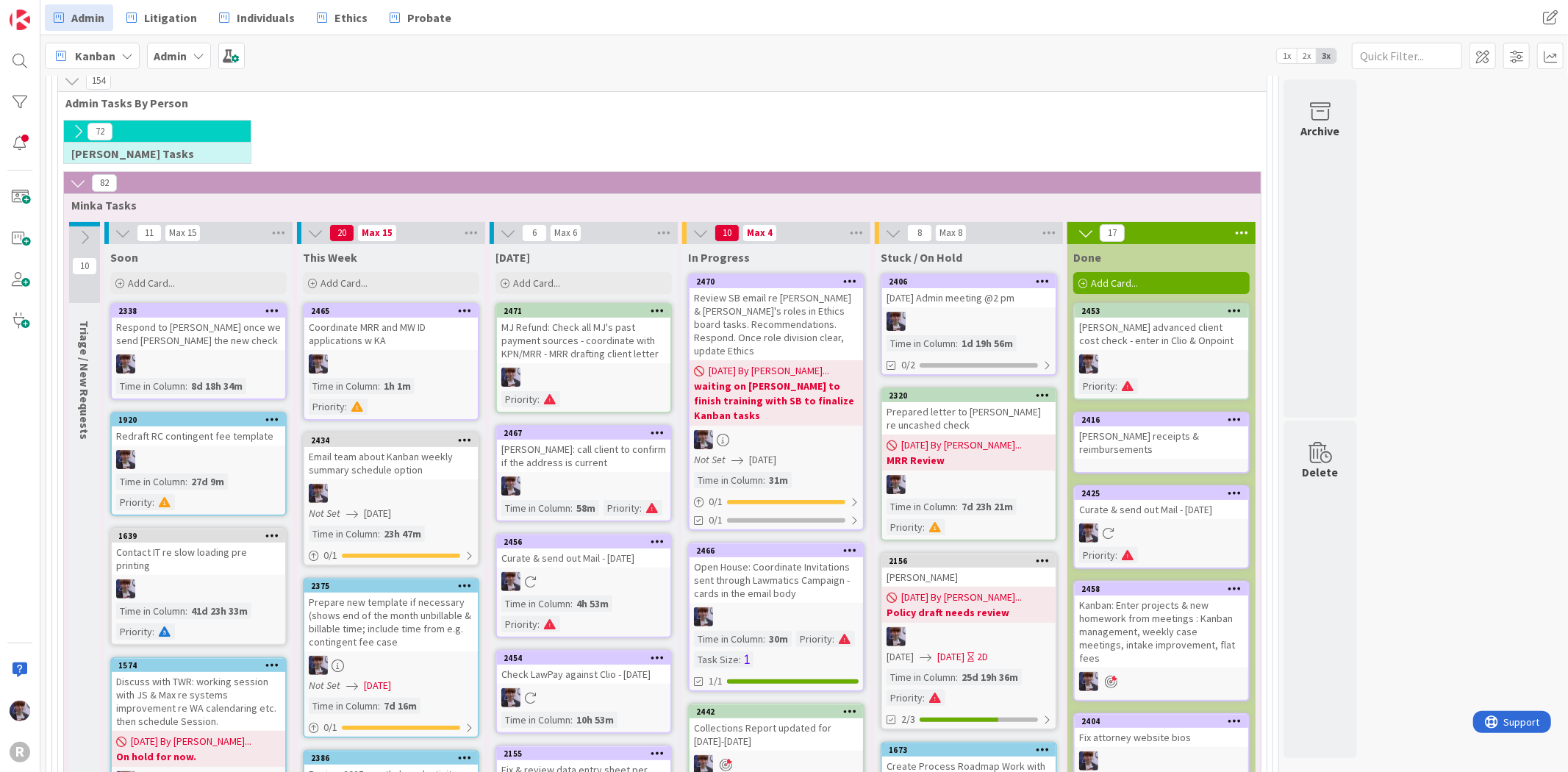
click at [583, 358] on div "MJ Refund: Check all MJ's past payment sources - coordinate with KPN/MRR - MRR …" at bounding box center [583, 340] width 174 height 45
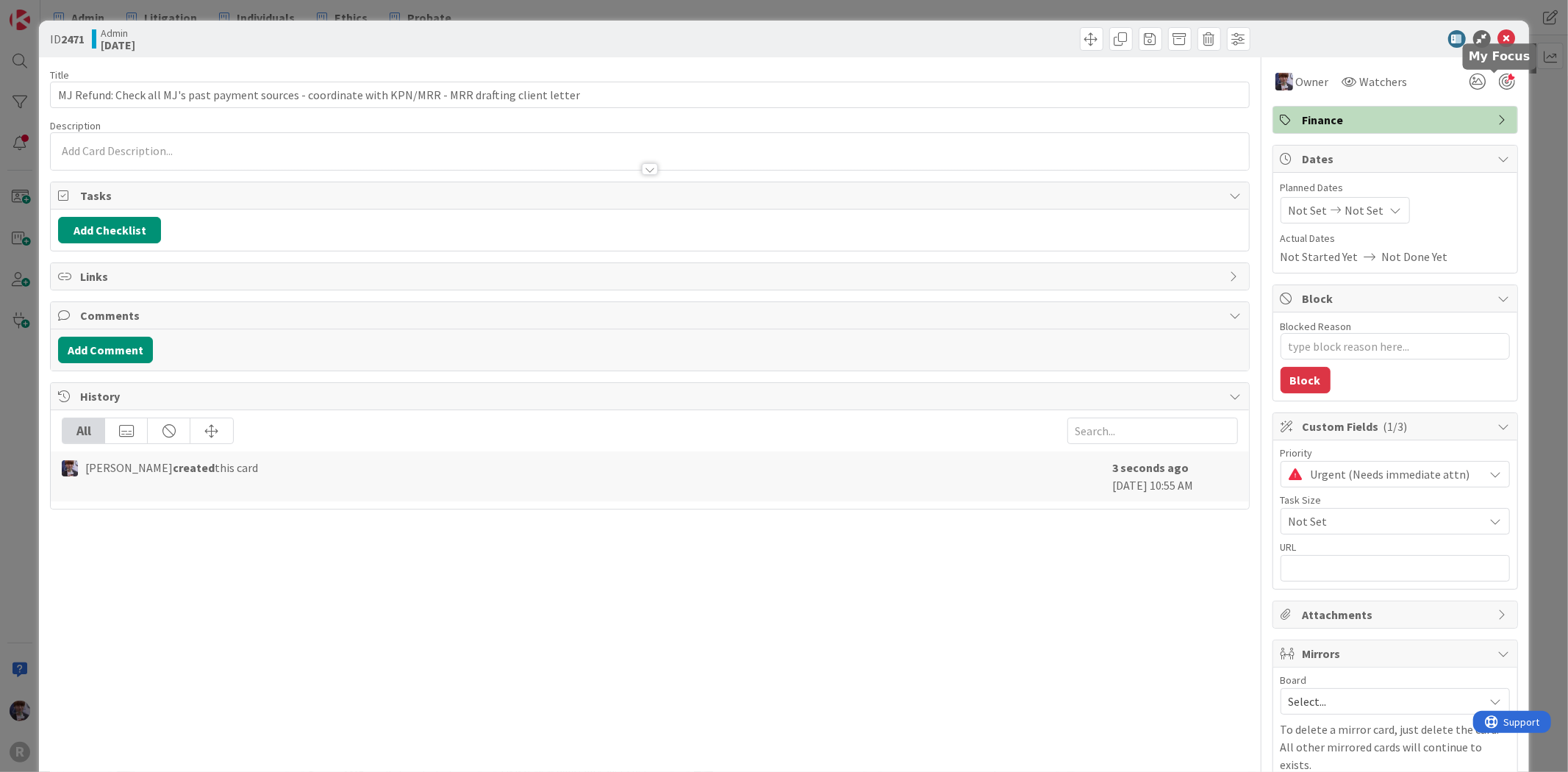
click at [1499, 79] on div at bounding box center [1507, 81] width 17 height 17
click at [1530, 114] on div "ID 2471 Admin [DATE] Title 101 / 128 MJ Refund: Check all MJ's past payment sou…" at bounding box center [784, 386] width 1568 height 772
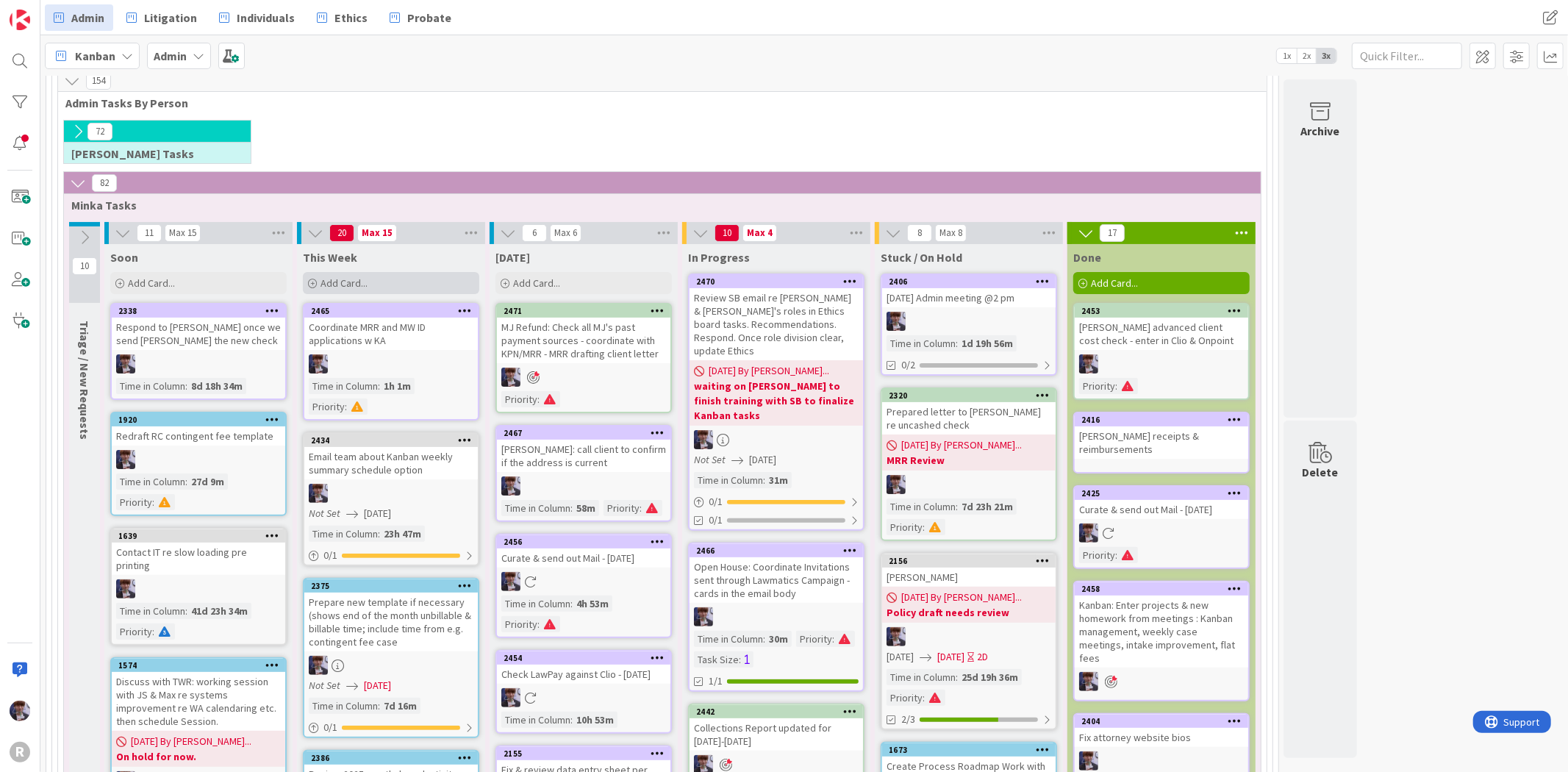
click at [371, 284] on div "Add Card..." at bounding box center [391, 283] width 176 height 22
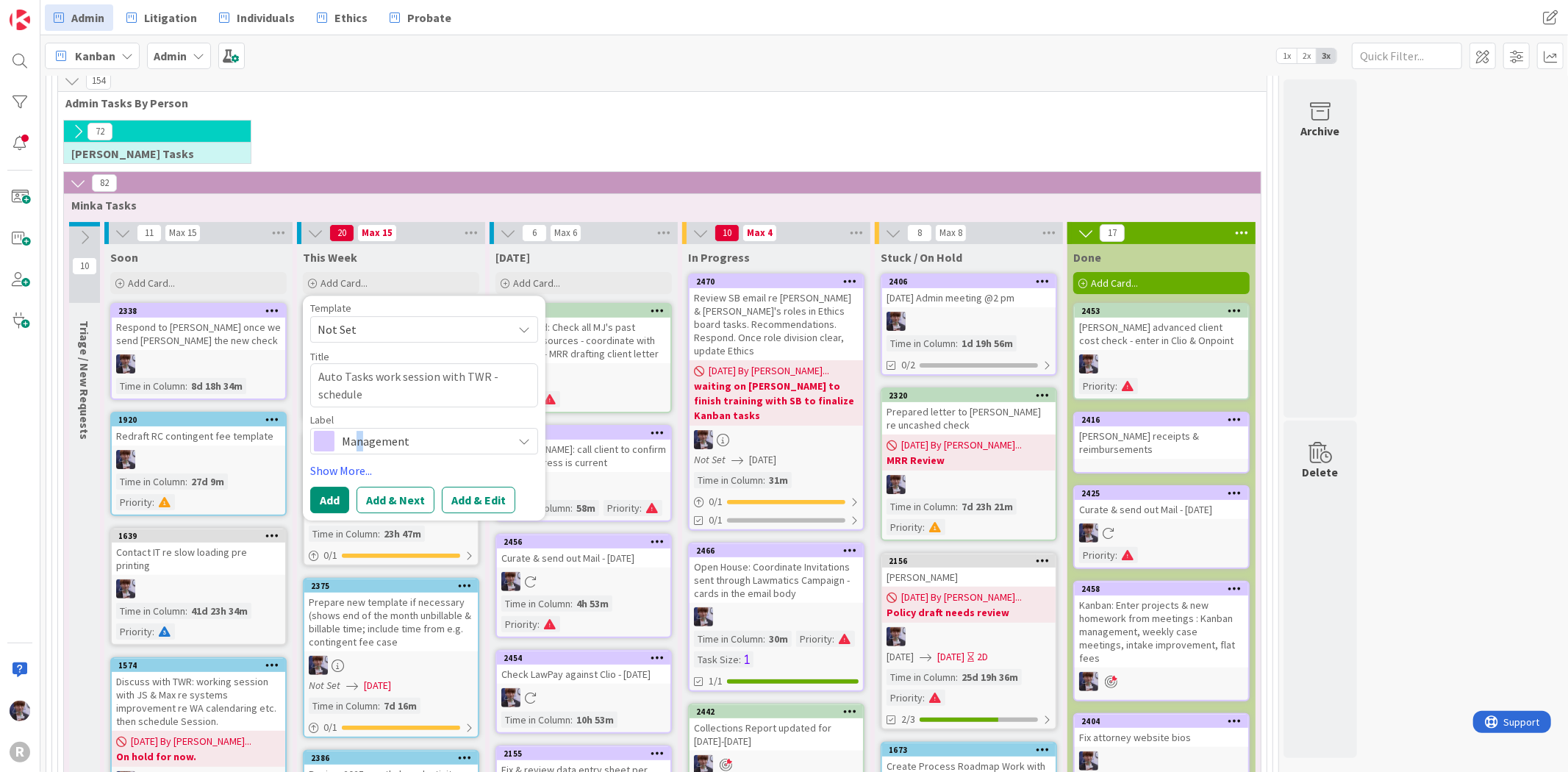
click at [361, 450] on span "Management" at bounding box center [423, 441] width 163 height 21
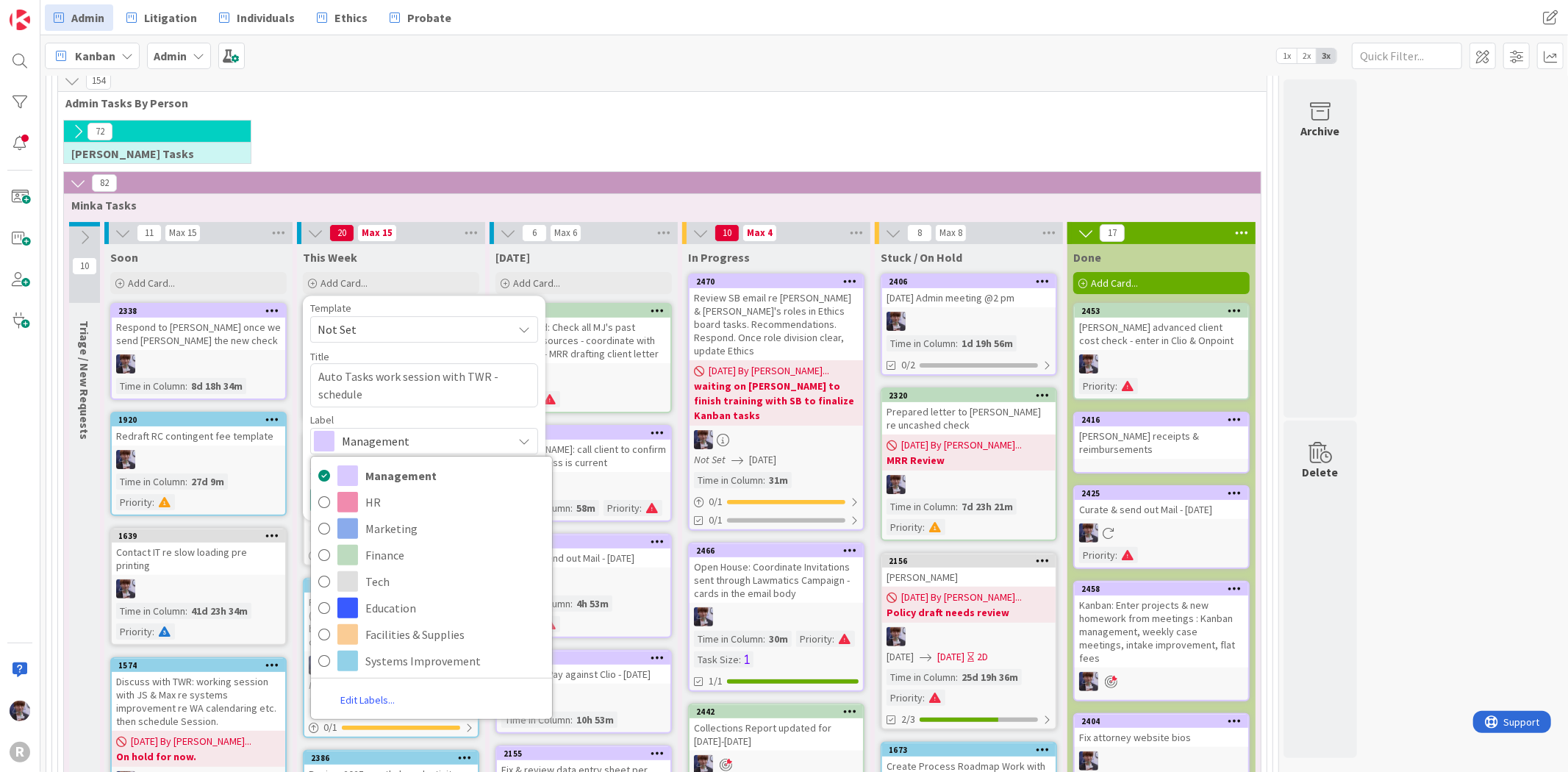
click at [367, 436] on span "Management" at bounding box center [423, 441] width 163 height 21
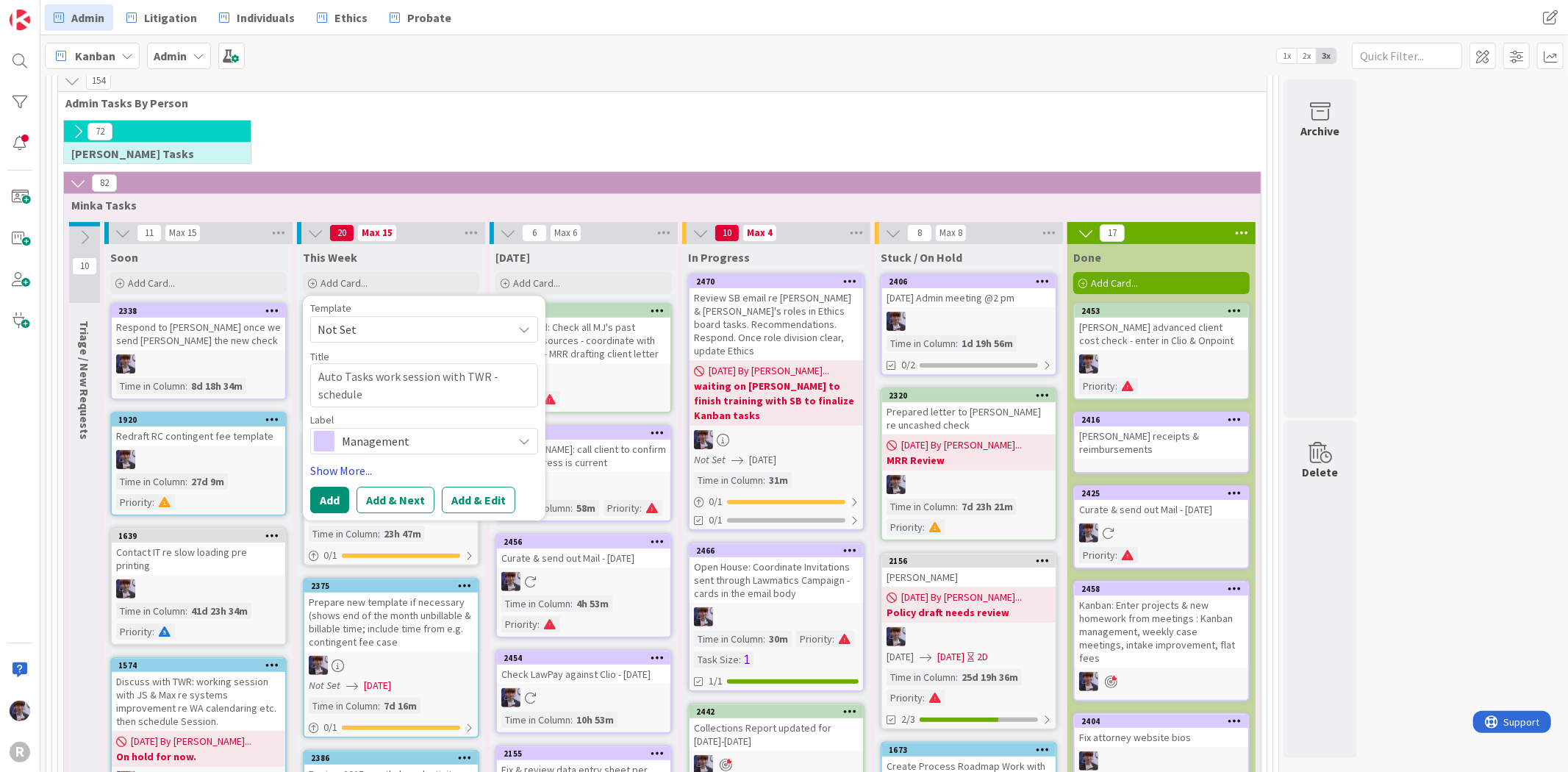
click at [350, 468] on link "Show More..." at bounding box center [424, 470] width 228 height 17
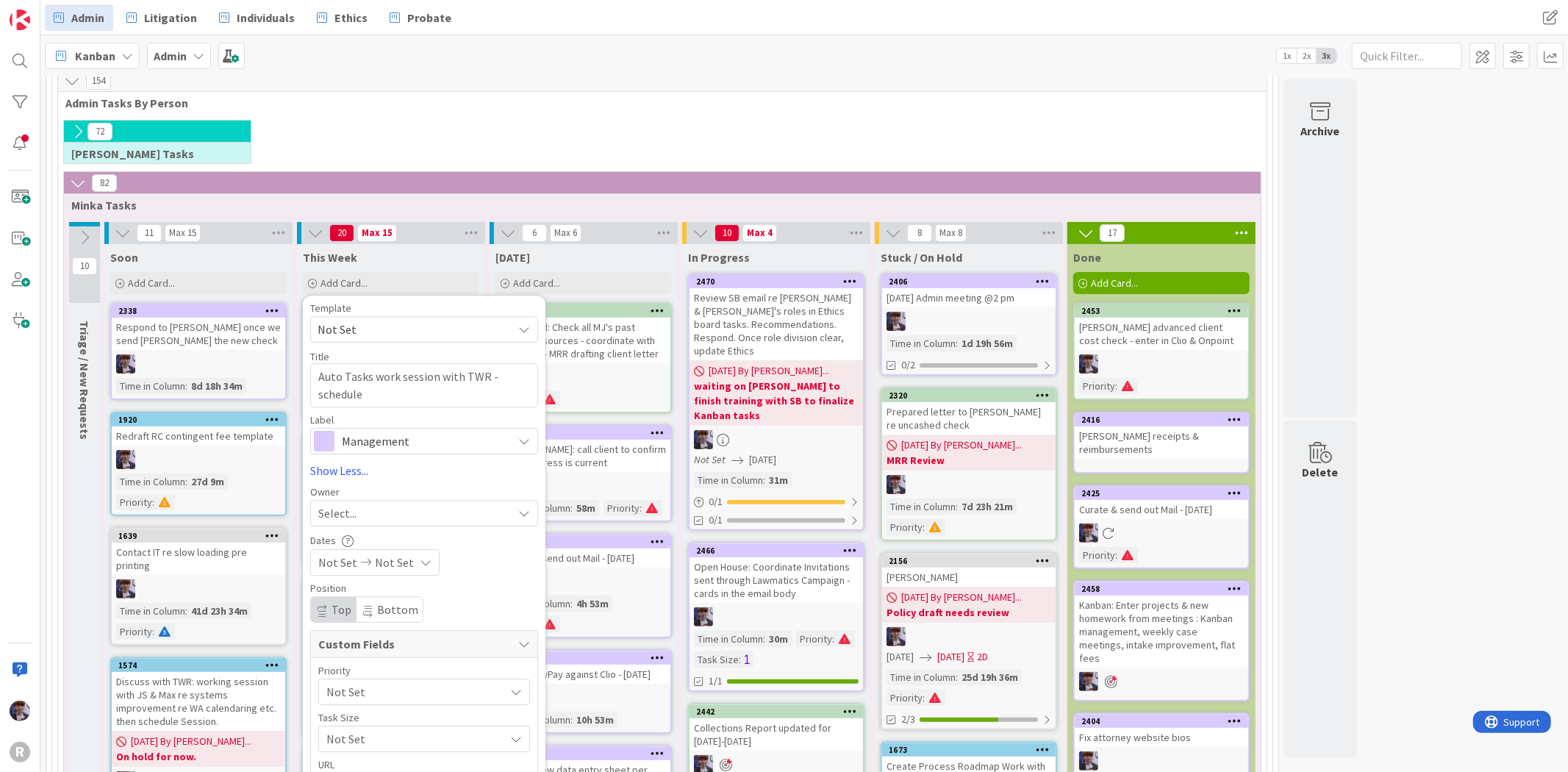
click at [362, 517] on div "Select..." at bounding box center [415, 513] width 194 height 17
click at [390, 640] on span "[PERSON_NAME]" at bounding box center [403, 636] width 72 height 22
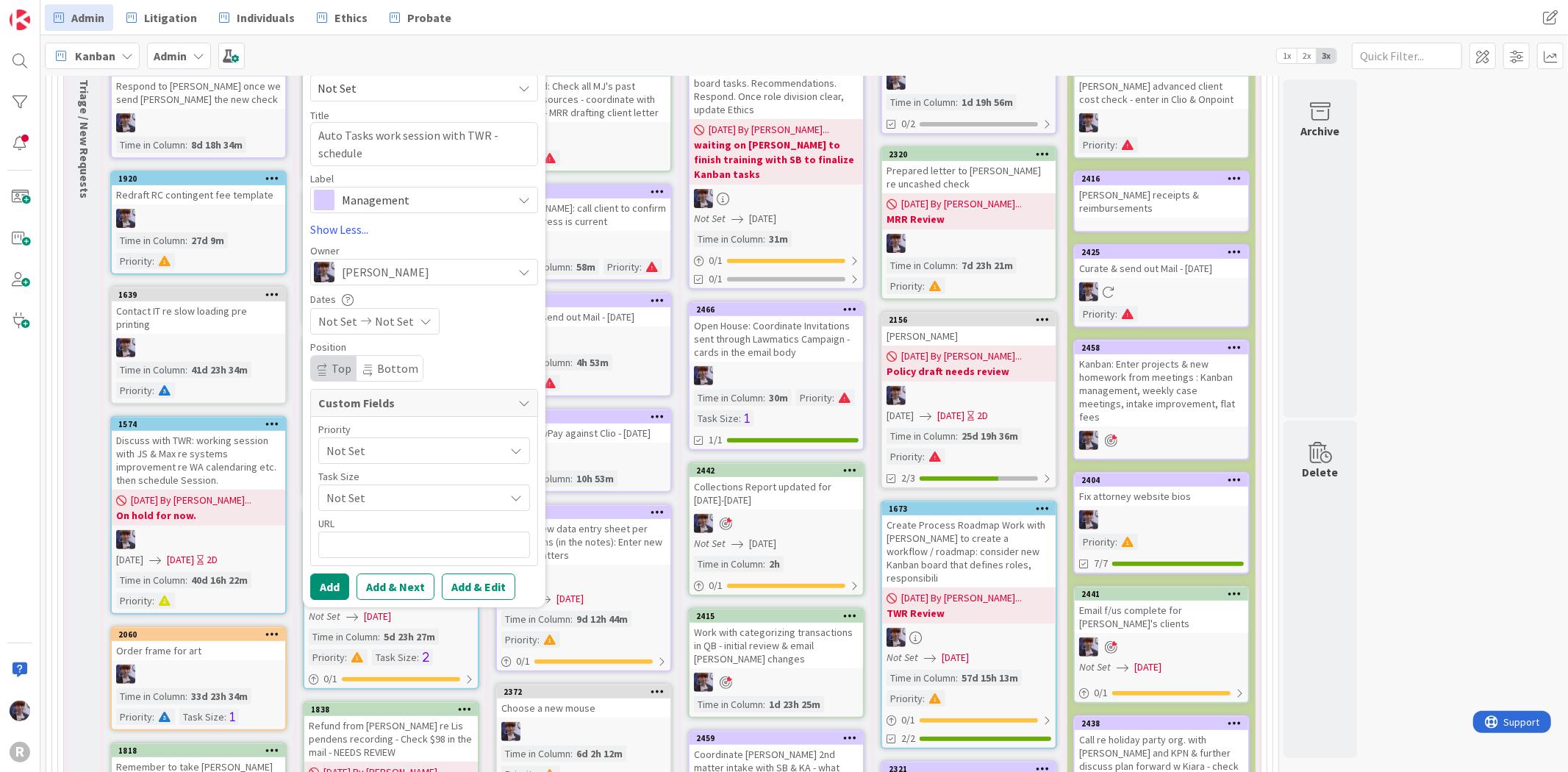
scroll to position [408, 0]
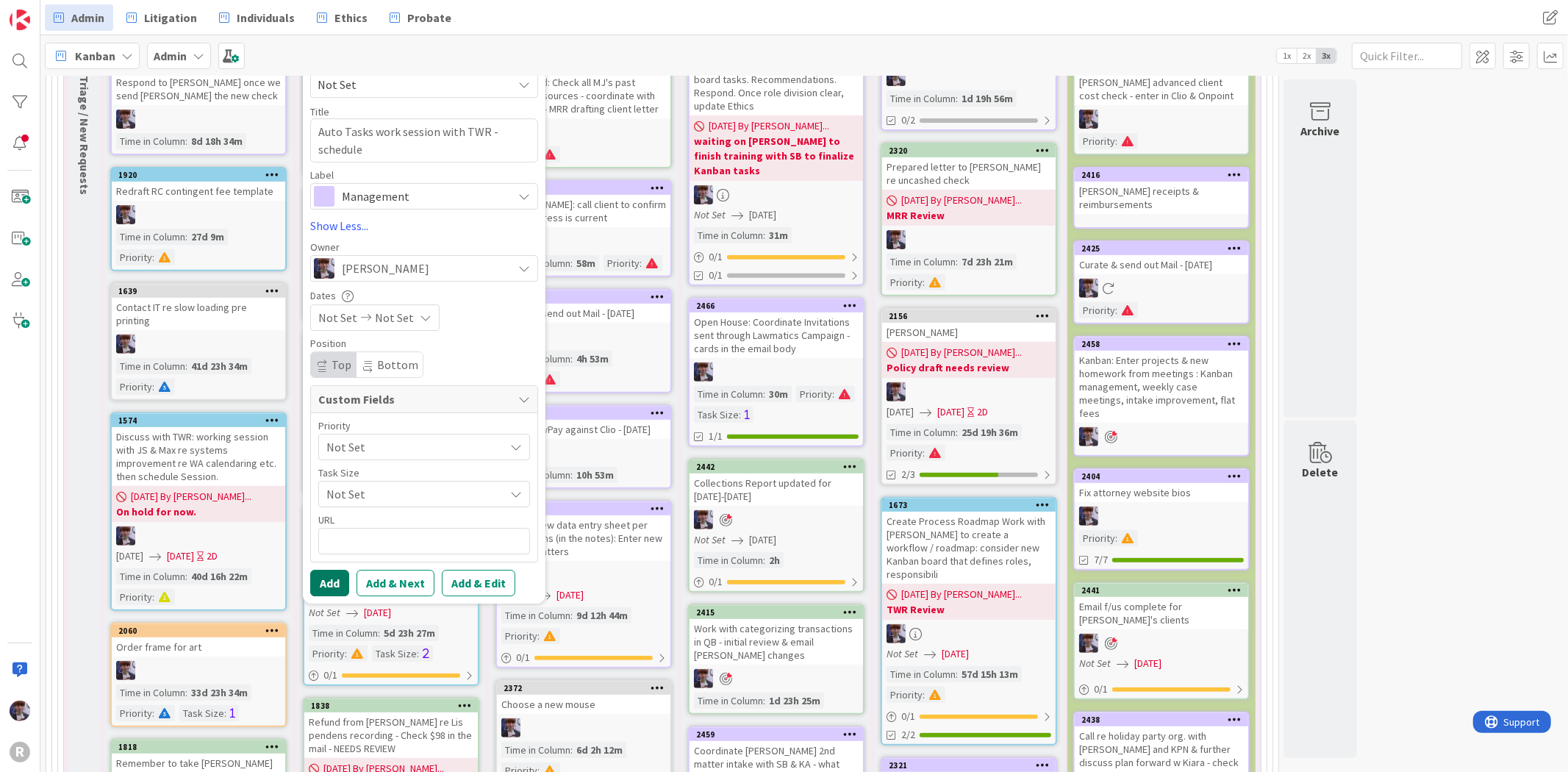
click at [330, 575] on button "Add" at bounding box center [330, 583] width 39 height 26
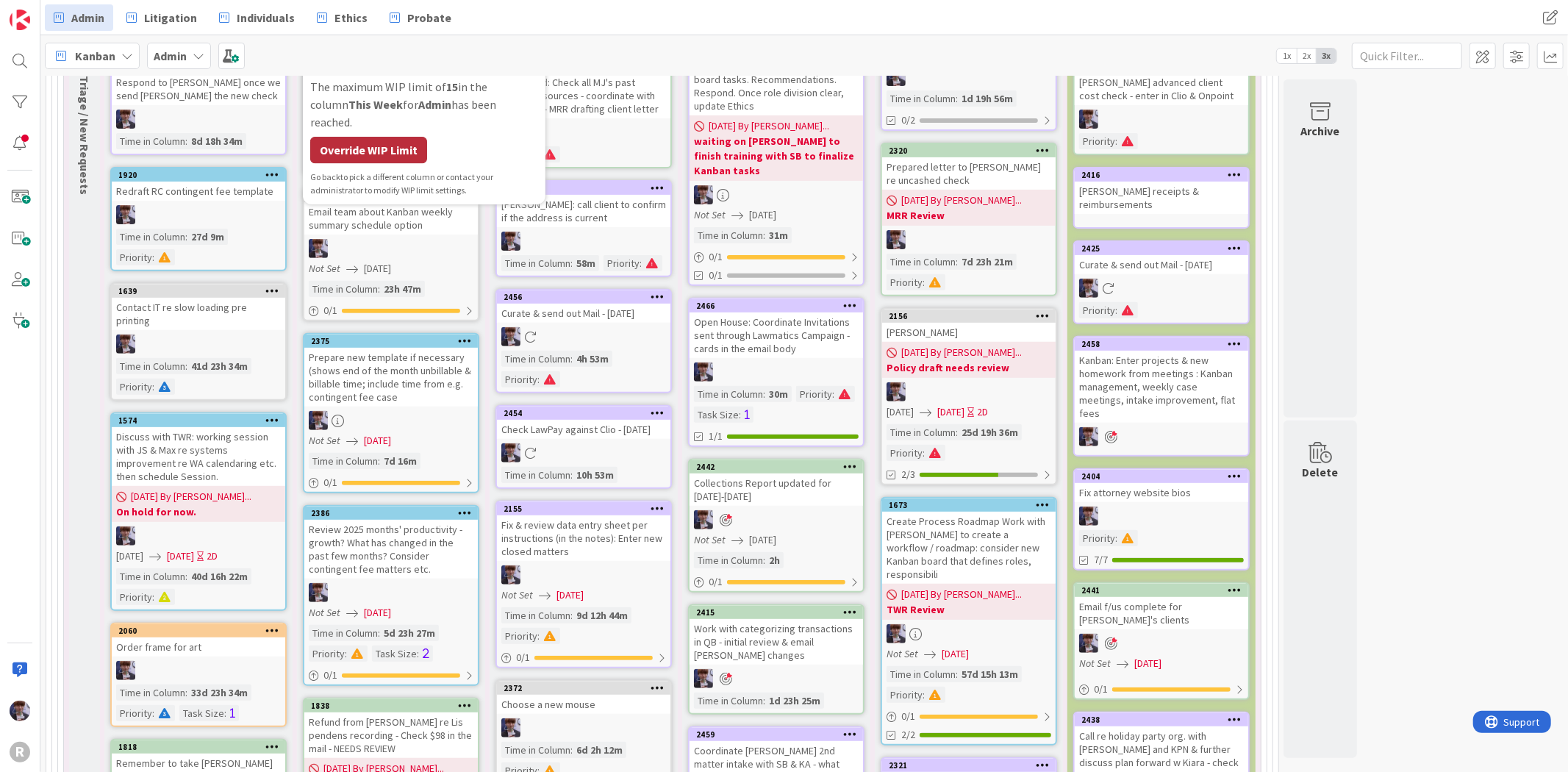
click at [355, 143] on div "Override WIP Limit" at bounding box center [369, 150] width 117 height 26
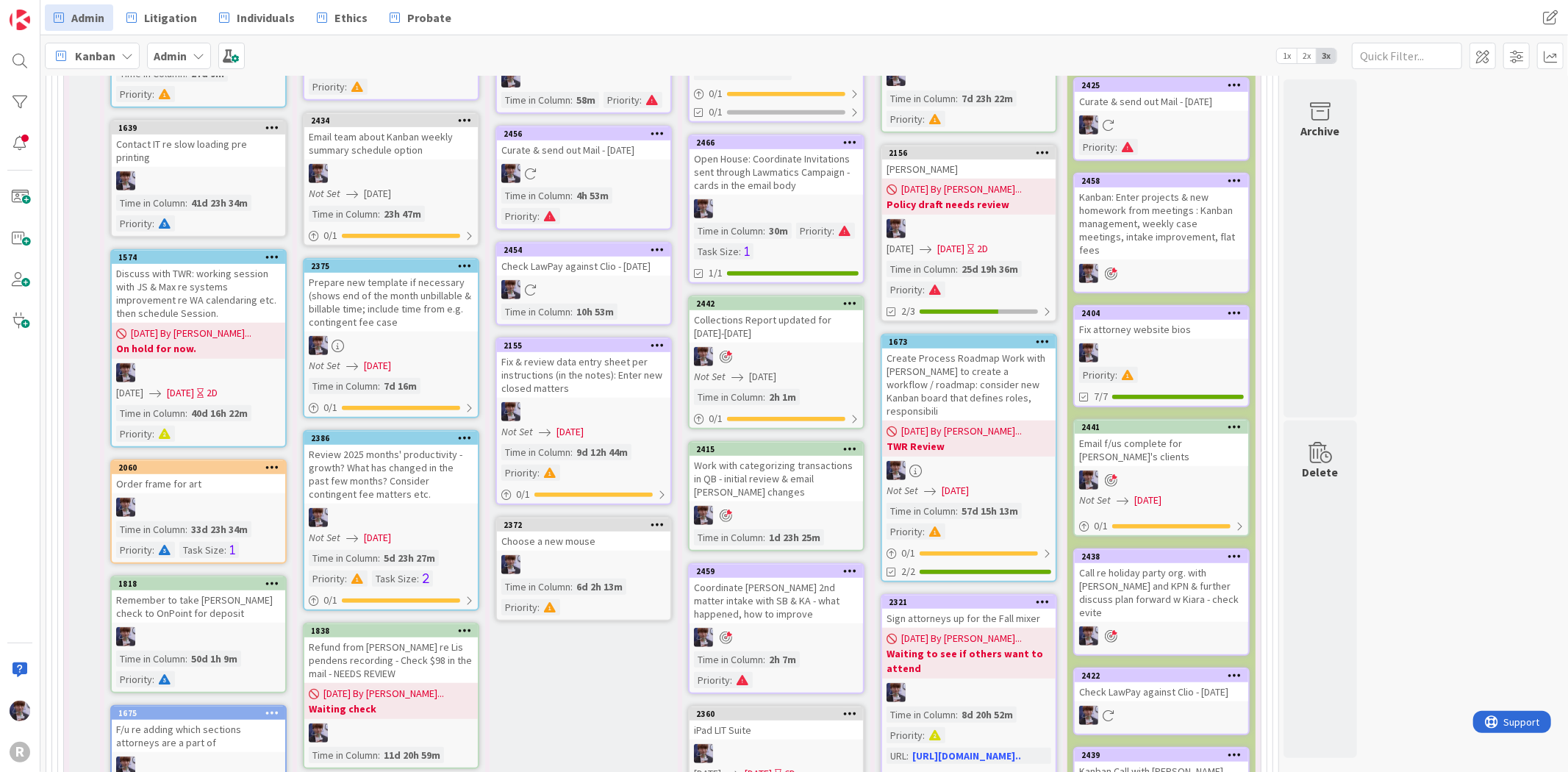
scroll to position [816, 0]
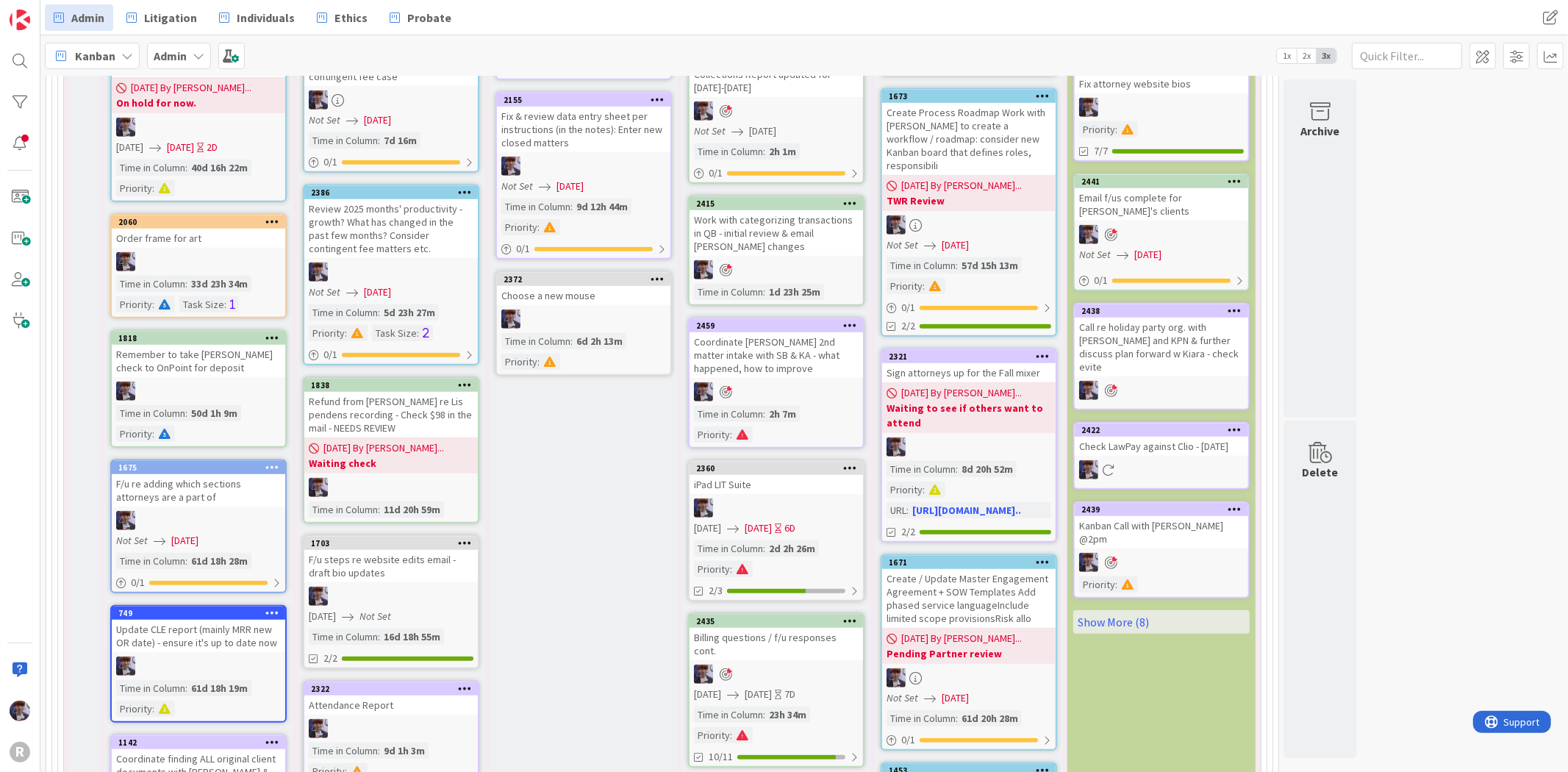
click at [797, 665] on div at bounding box center [776, 674] width 174 height 19
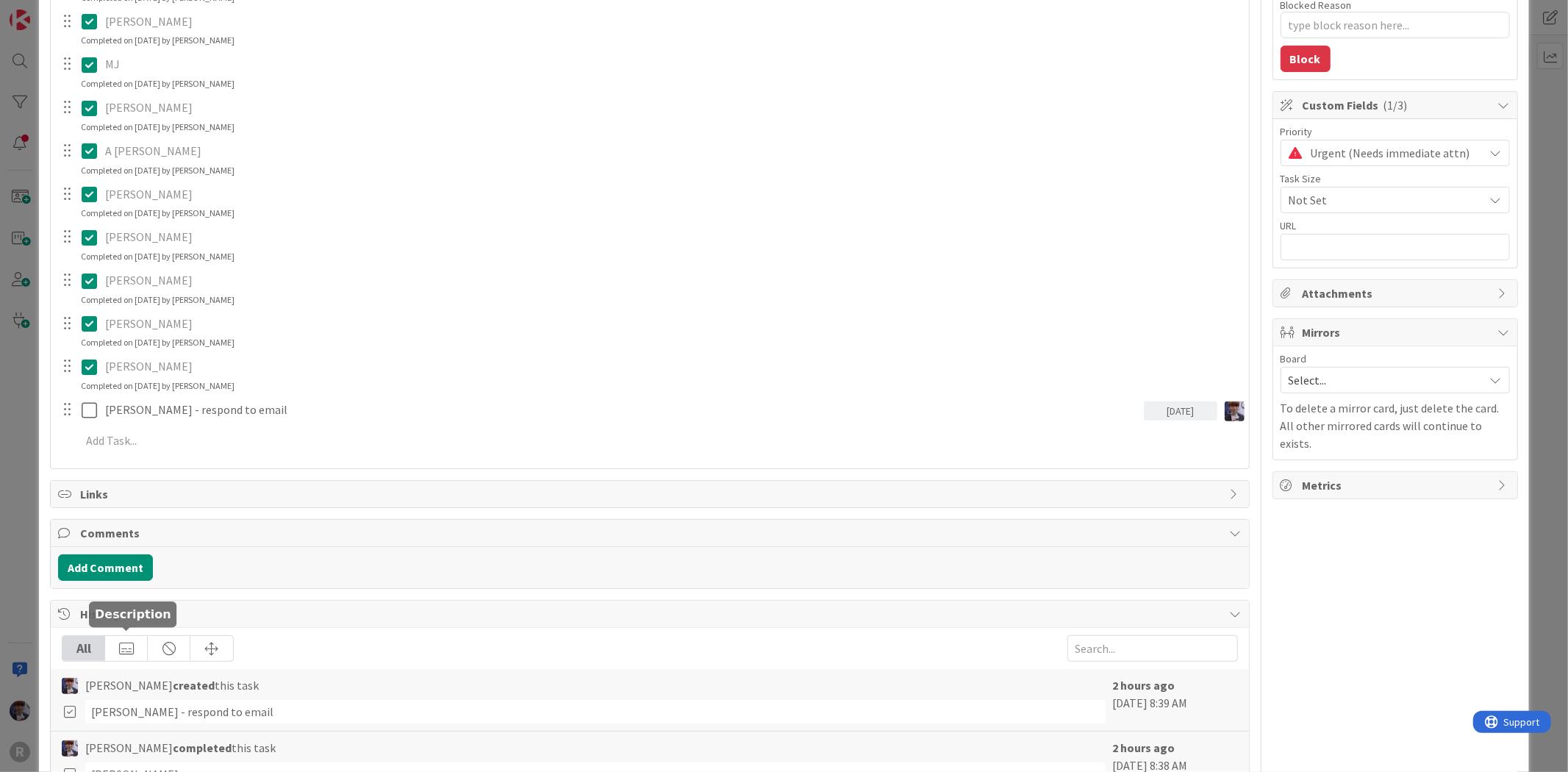
scroll to position [326, 0]
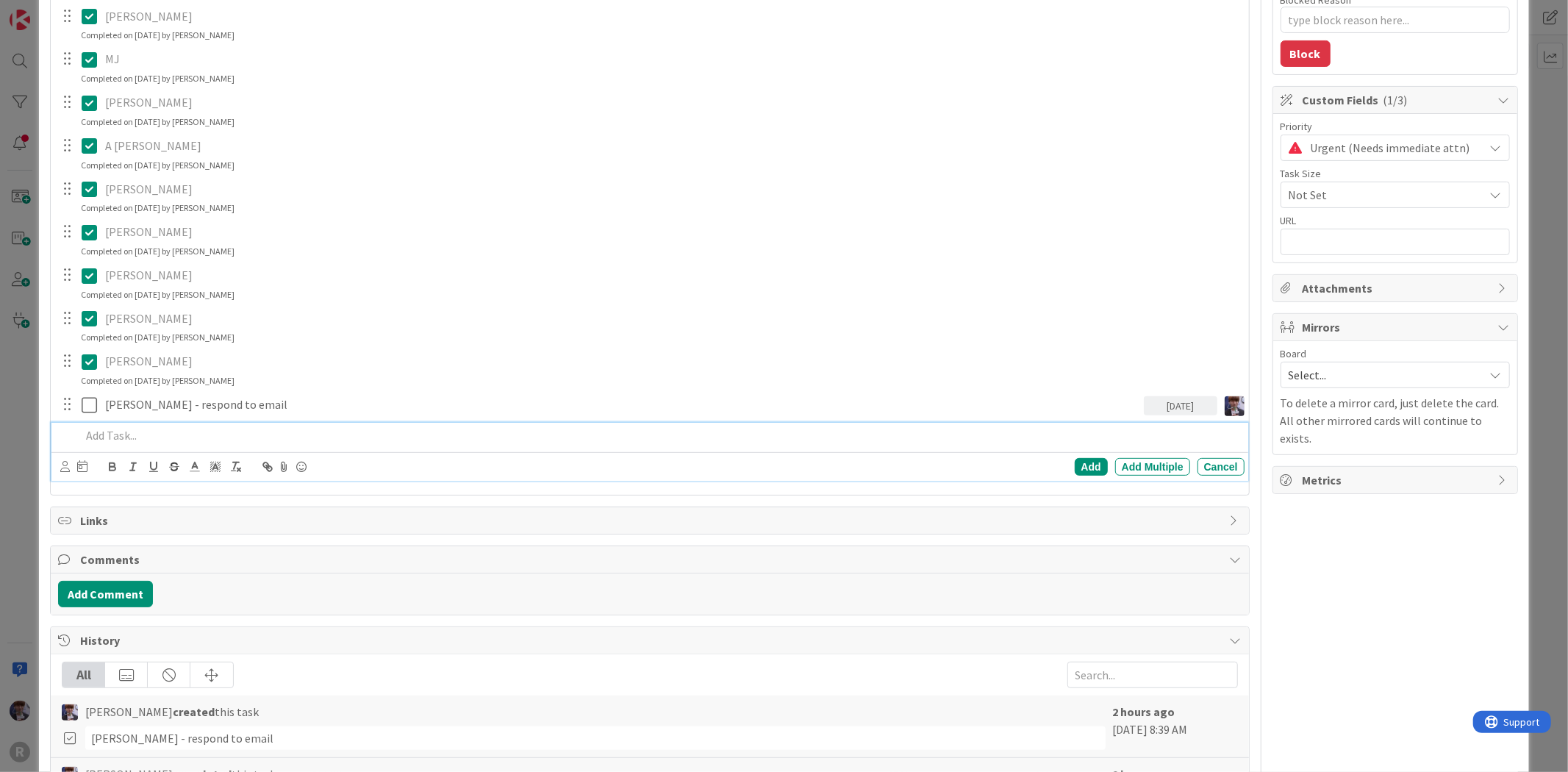
click at [151, 437] on p at bounding box center [659, 435] width 1157 height 17
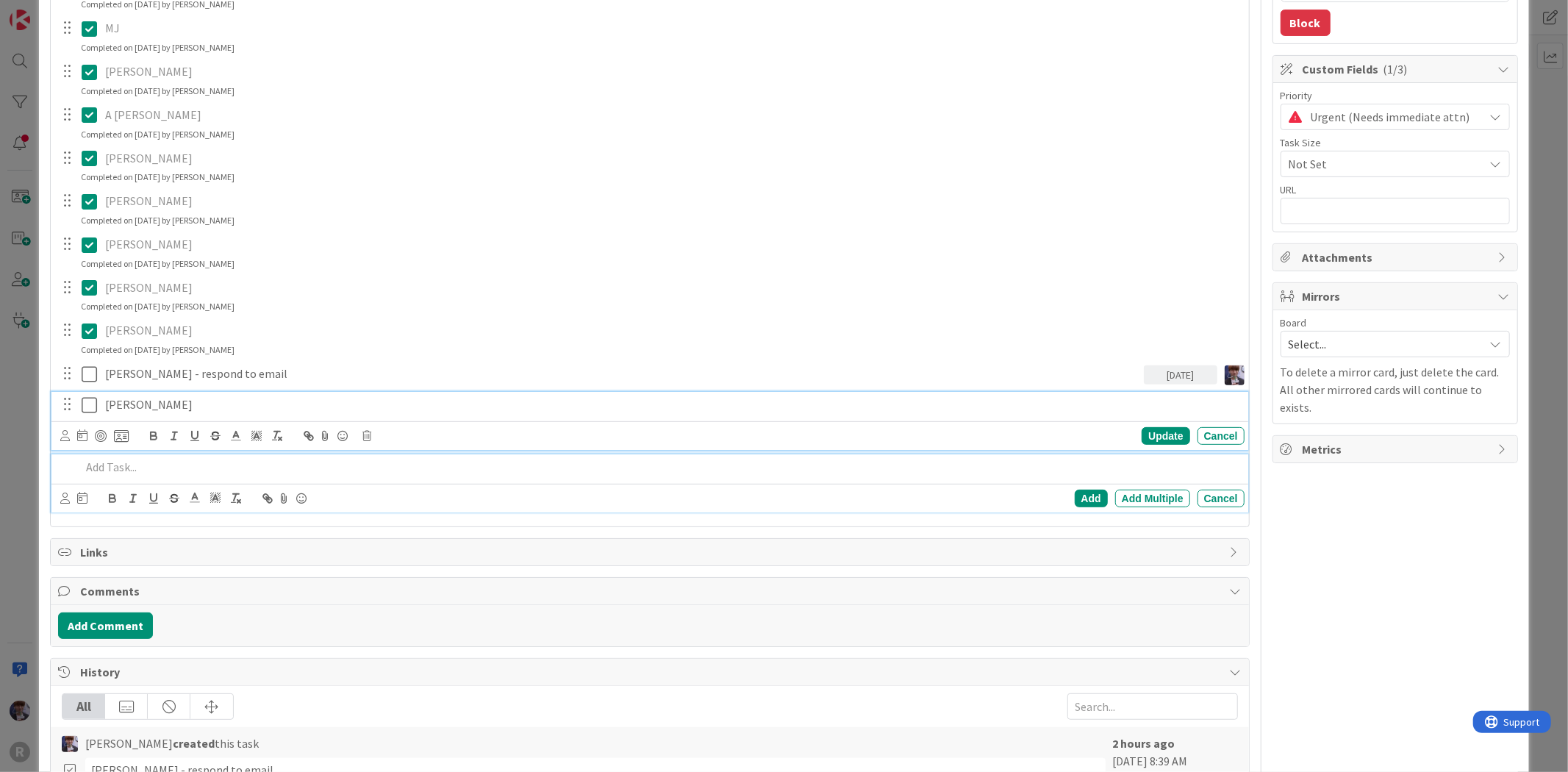
click at [85, 405] on div "[PERSON_NAME] Update Cancel" at bounding box center [649, 420] width 1196 height 58
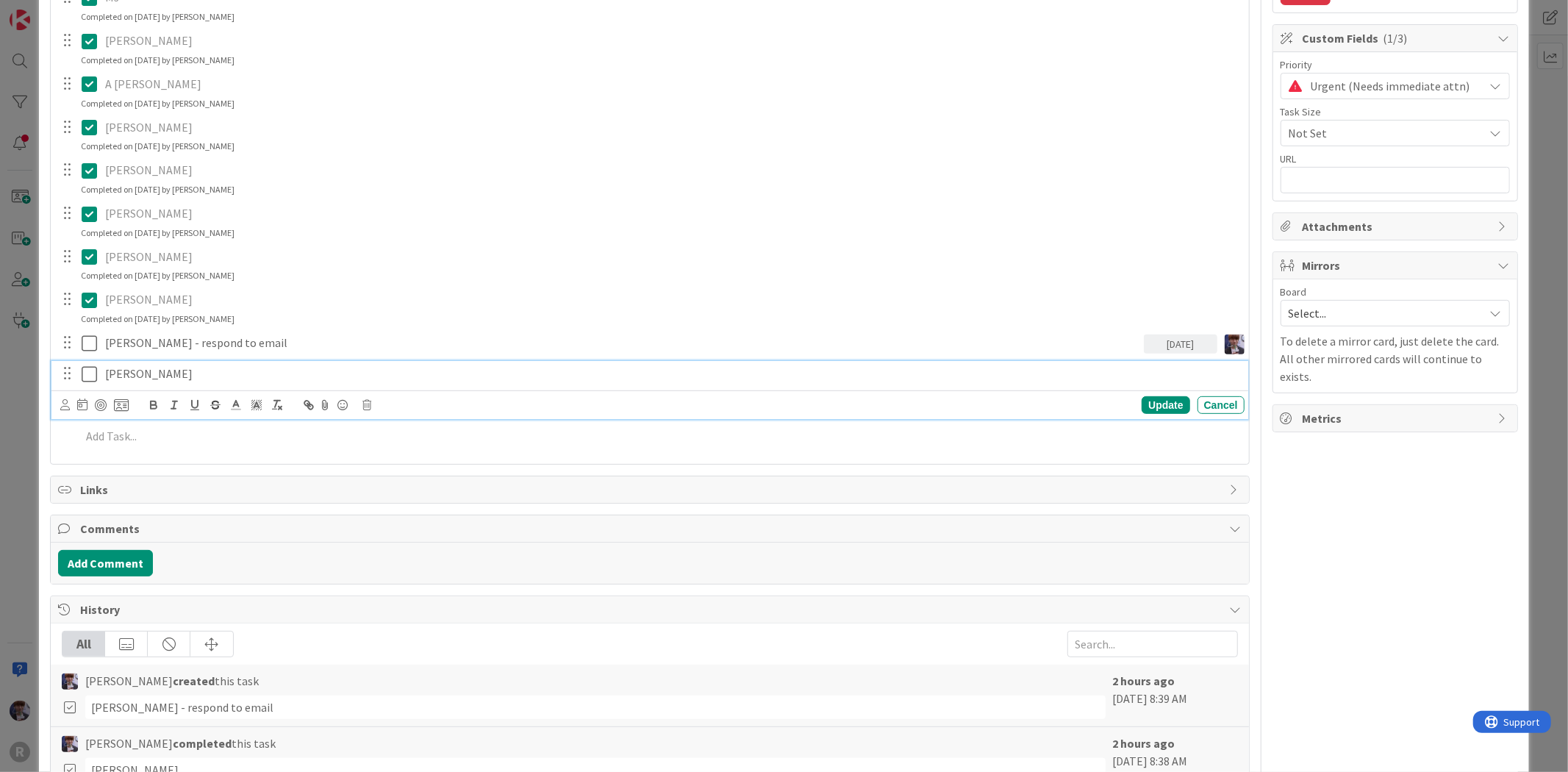
click at [84, 378] on icon at bounding box center [92, 374] width 22 height 17
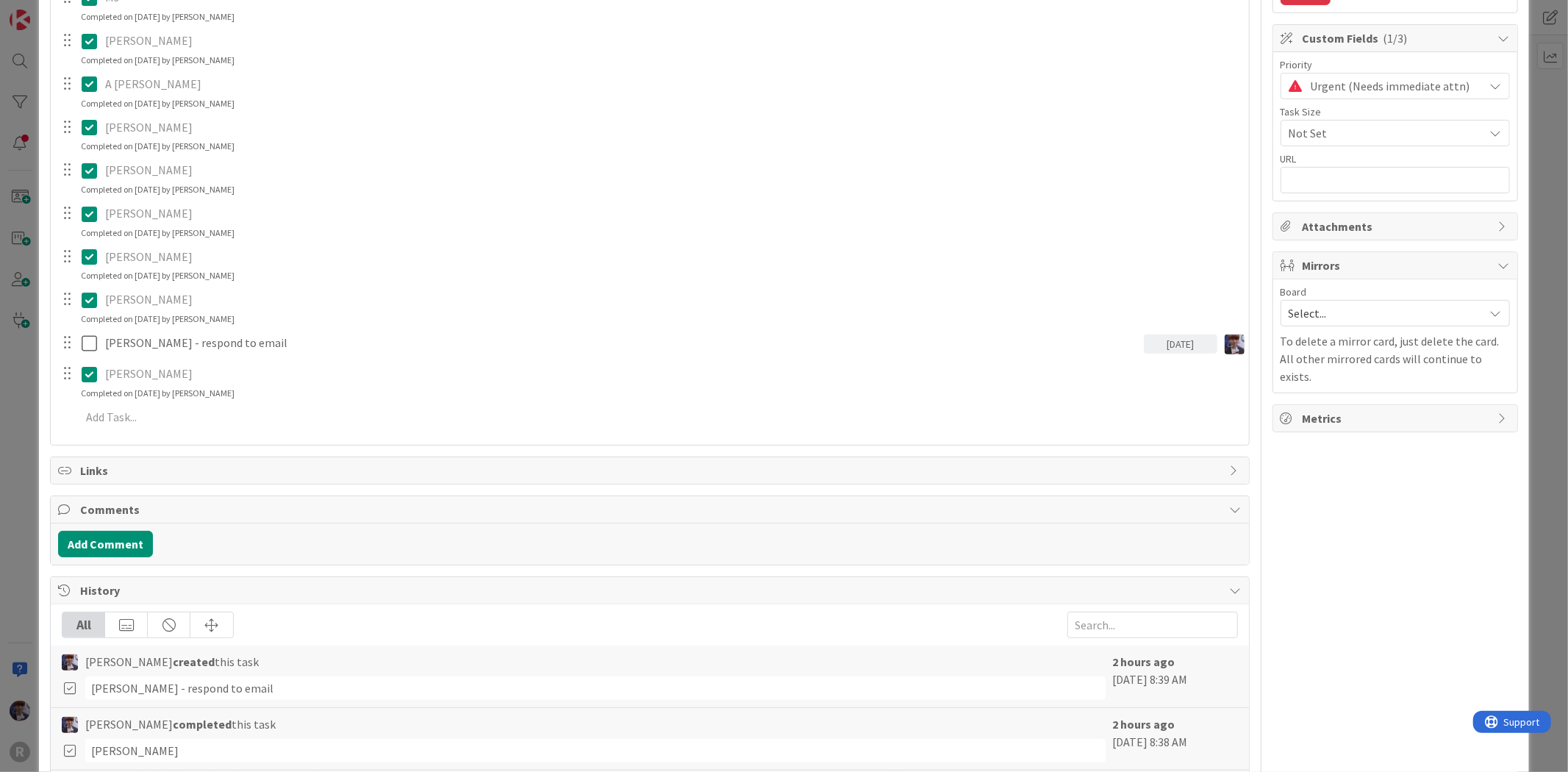
click at [31, 412] on div "ID 2435 Admin In Progress Title 39 / 128 Billing questions / f/u responses cont…" at bounding box center [784, 386] width 1568 height 772
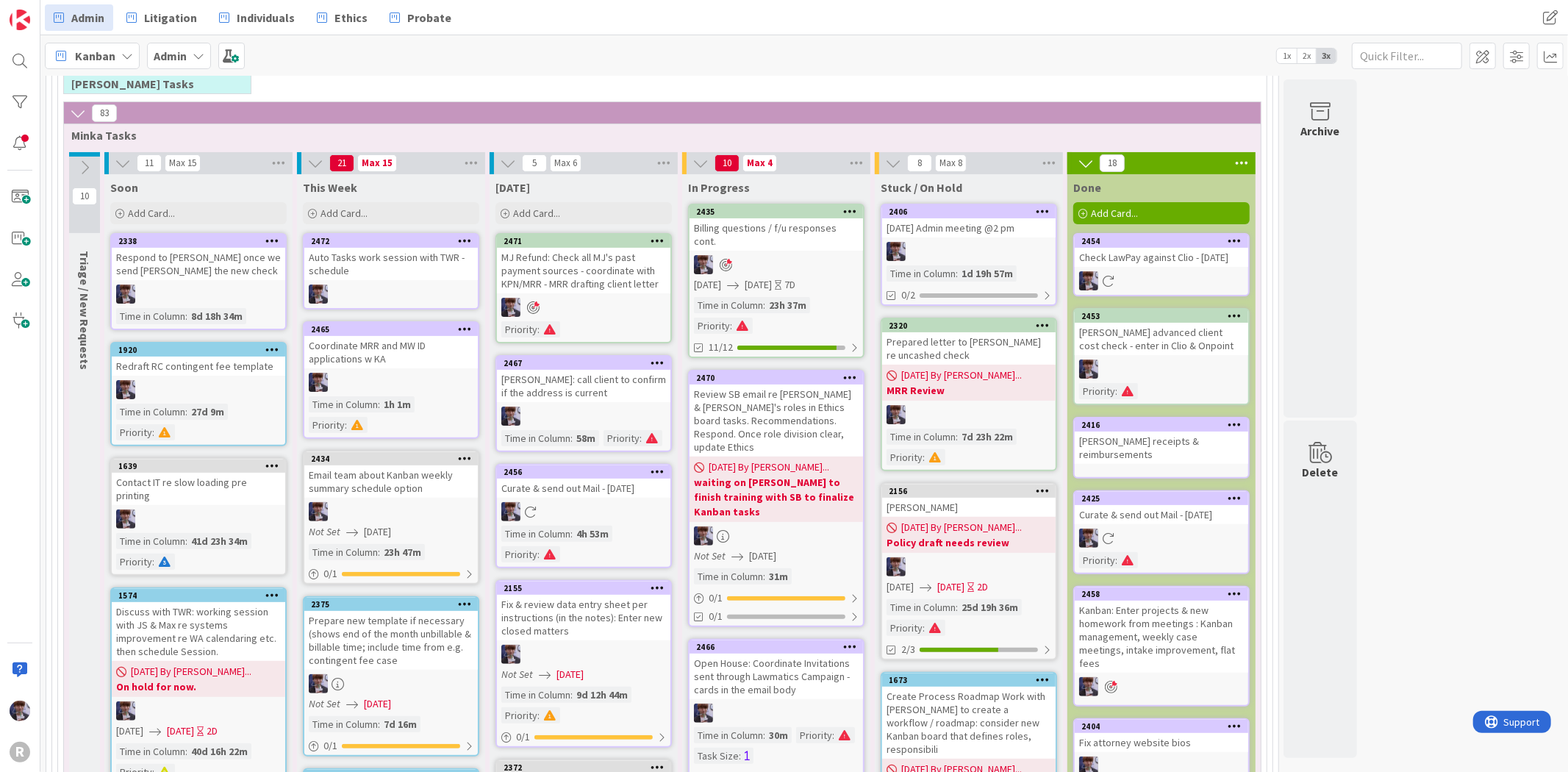
scroll to position [227, 0]
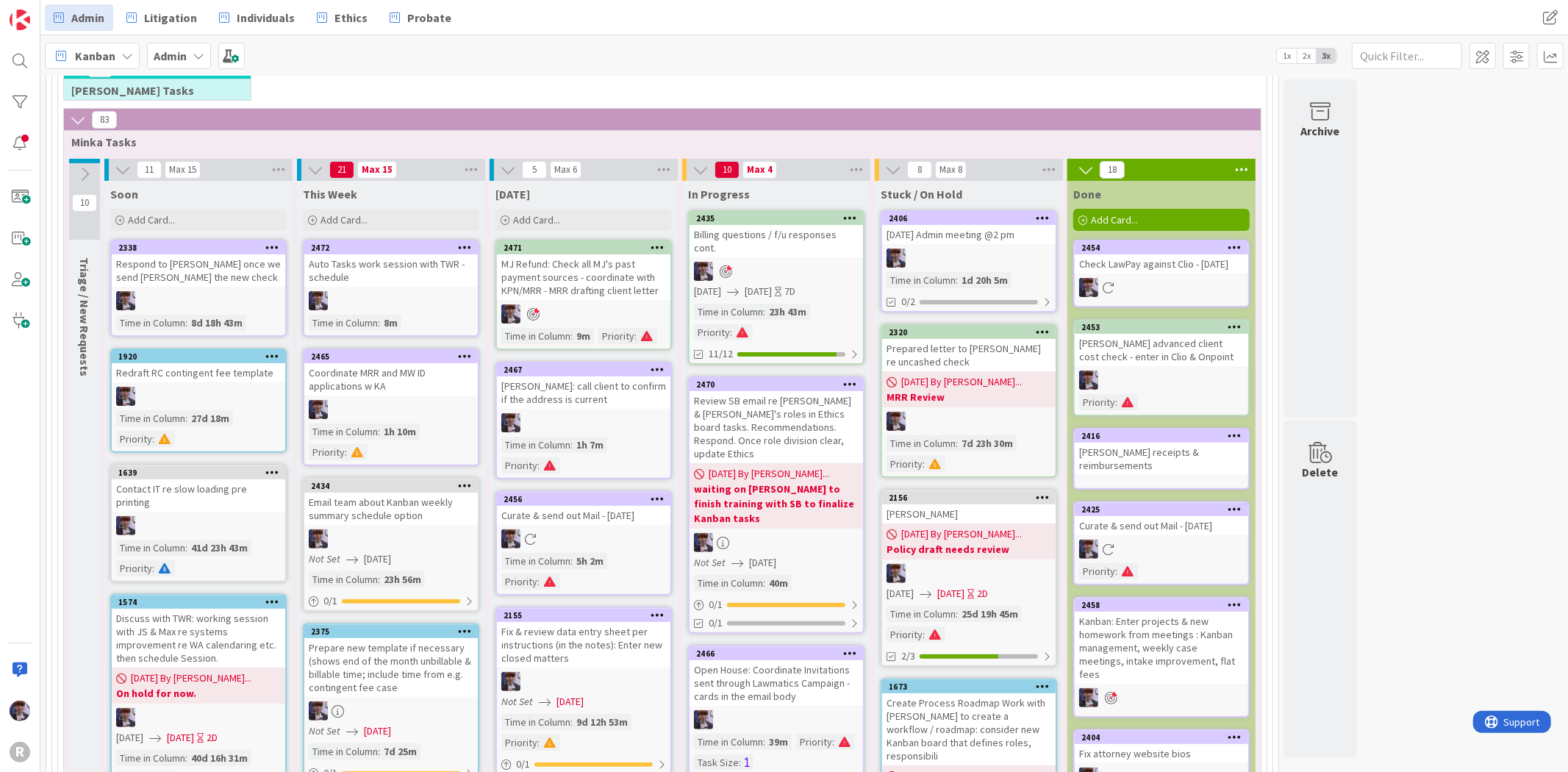
click at [795, 233] on div "Billing questions / f/u responses cont." at bounding box center [776, 241] width 174 height 32
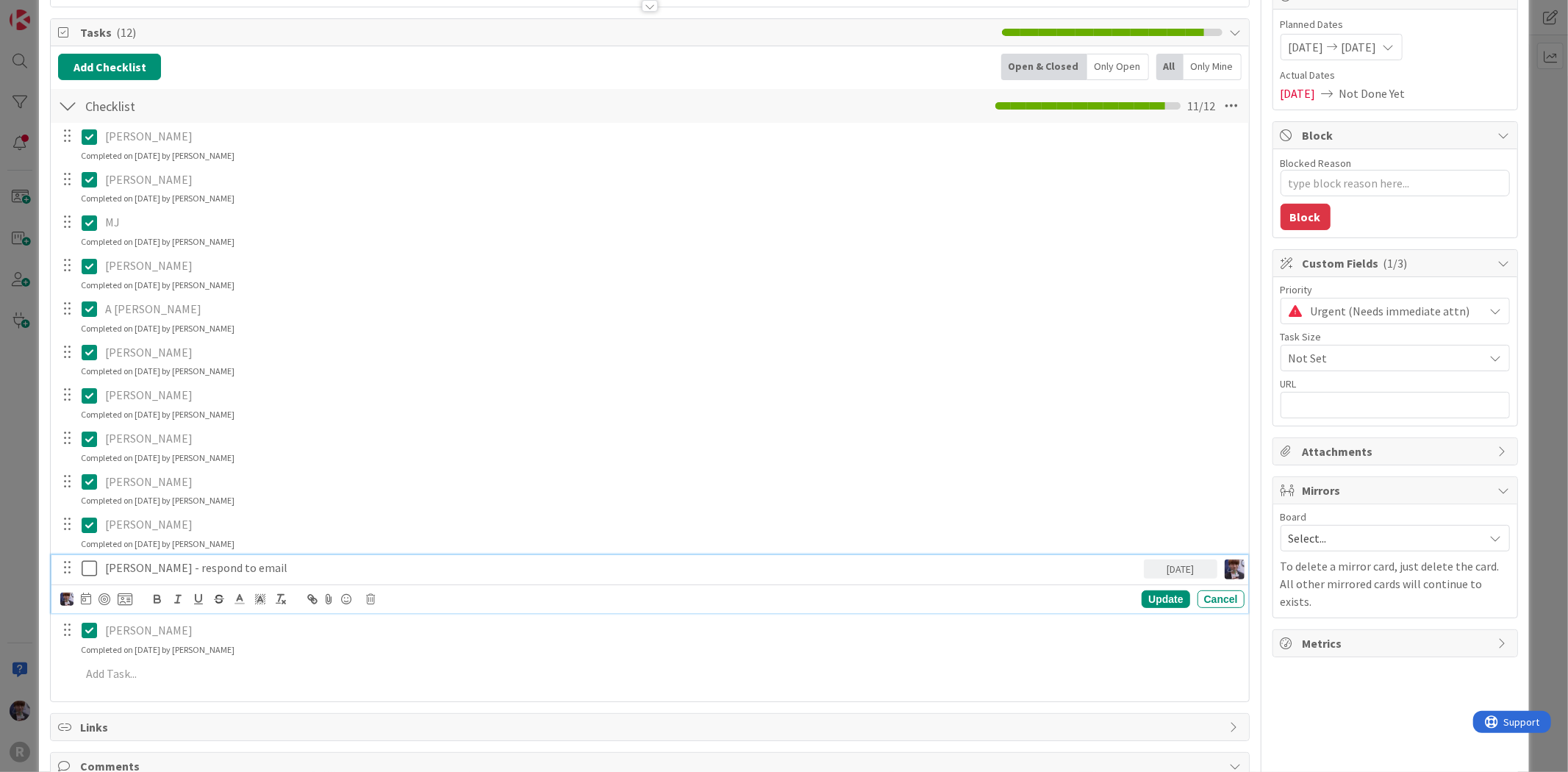
click at [96, 569] on icon at bounding box center [92, 568] width 22 height 17
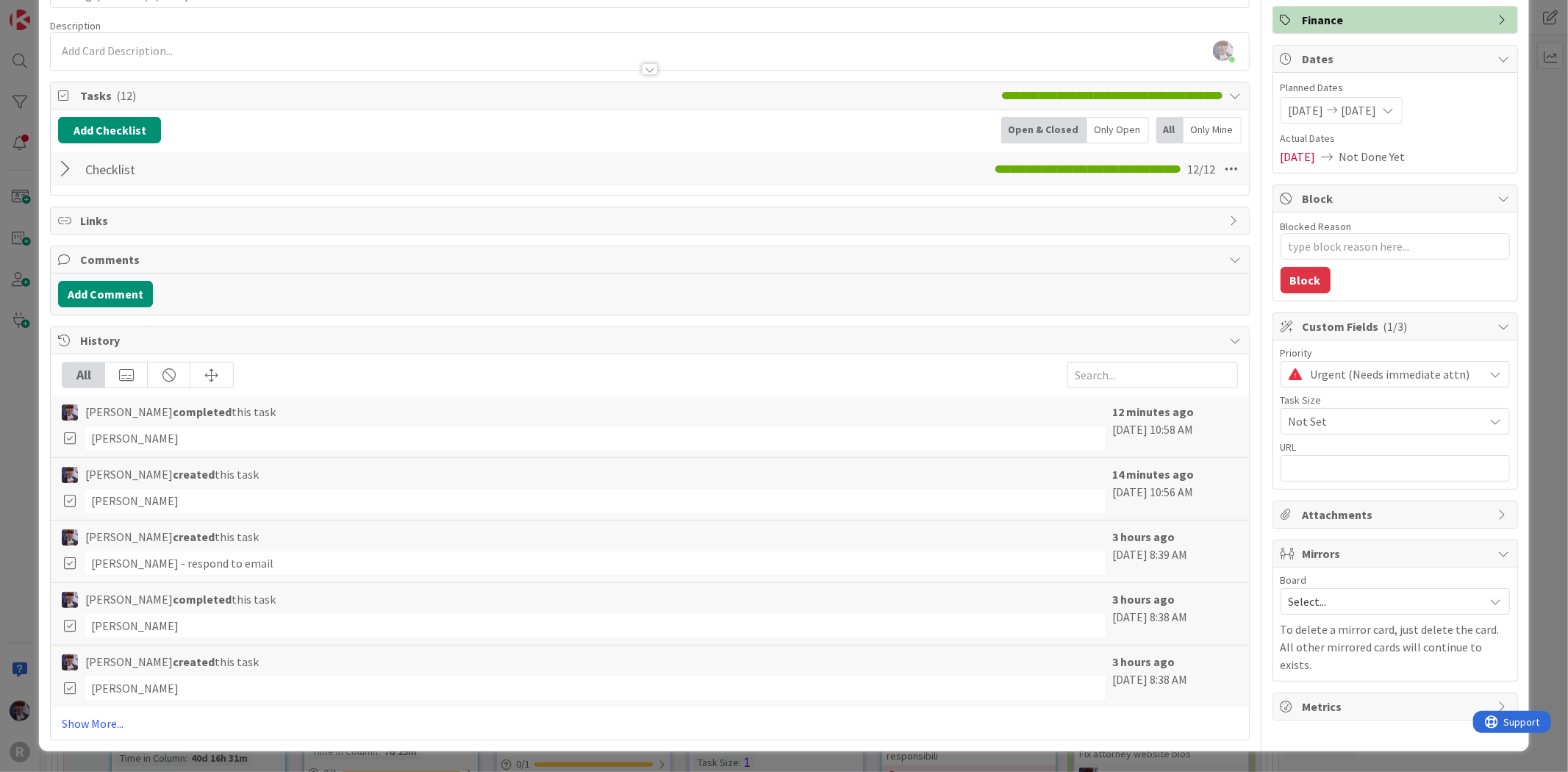
scroll to position [101, 0]
click at [15, 532] on div "ID 2435 Admin In Progress Title 39 / 128 Billing questions / f/u responses cont…" at bounding box center [784, 386] width 1568 height 772
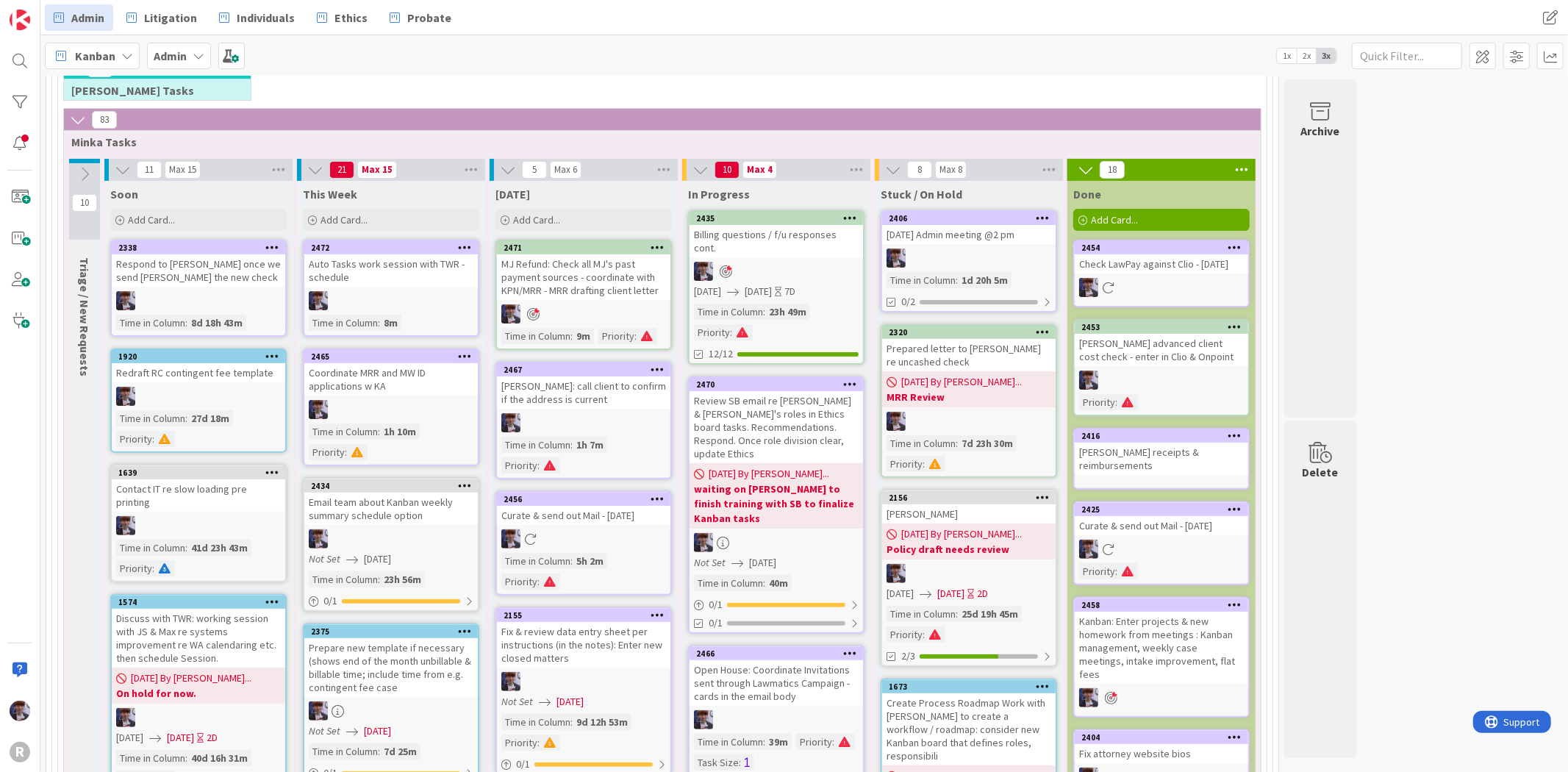
click at [751, 262] on div at bounding box center [776, 271] width 174 height 19
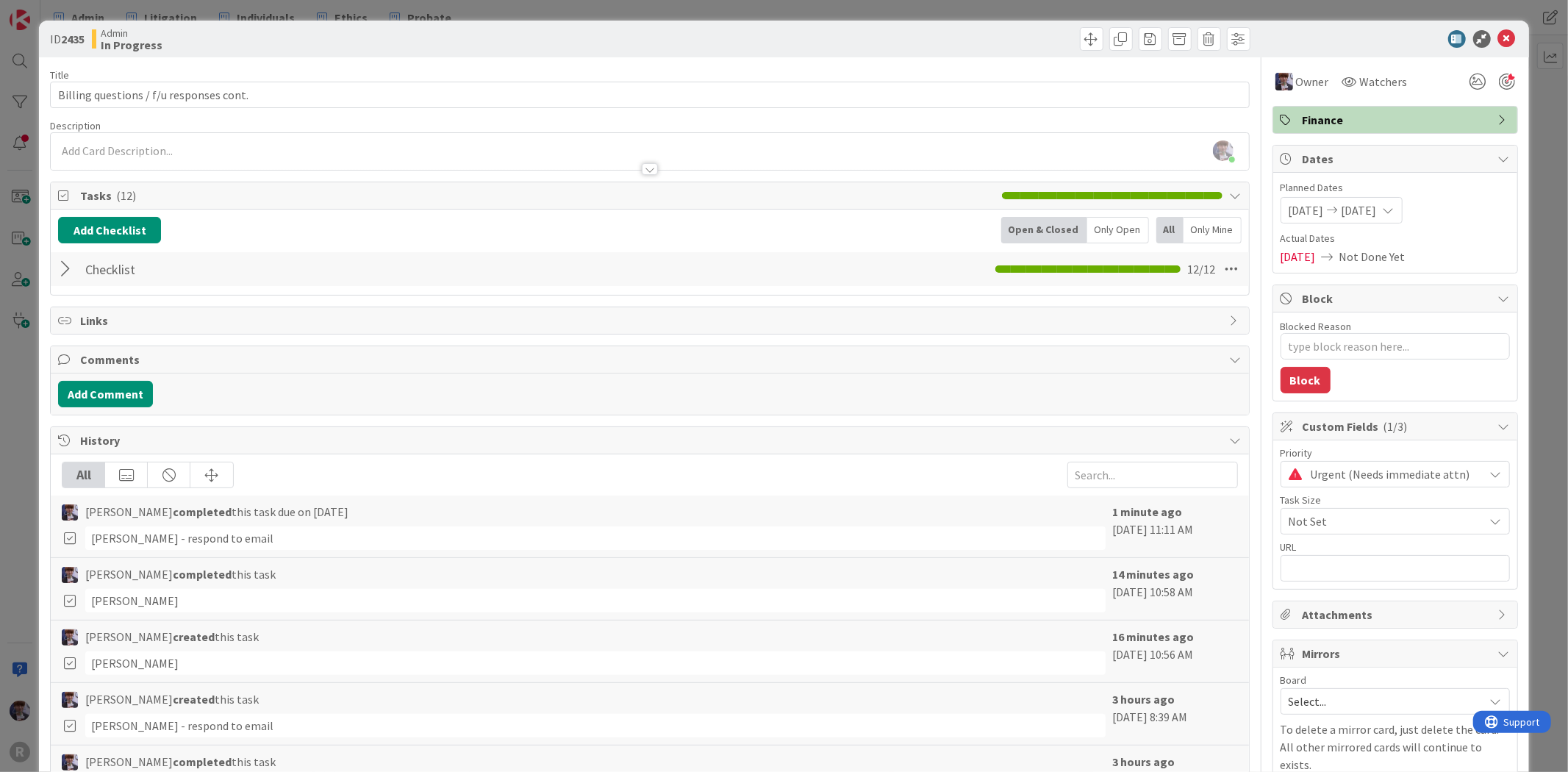
click at [64, 247] on div "Add Checklist Open & Closed Only Open All Only Mine Checklist Checklist Name 9 …" at bounding box center [650, 252] width 1183 height 71
click at [68, 263] on div at bounding box center [68, 269] width 19 height 26
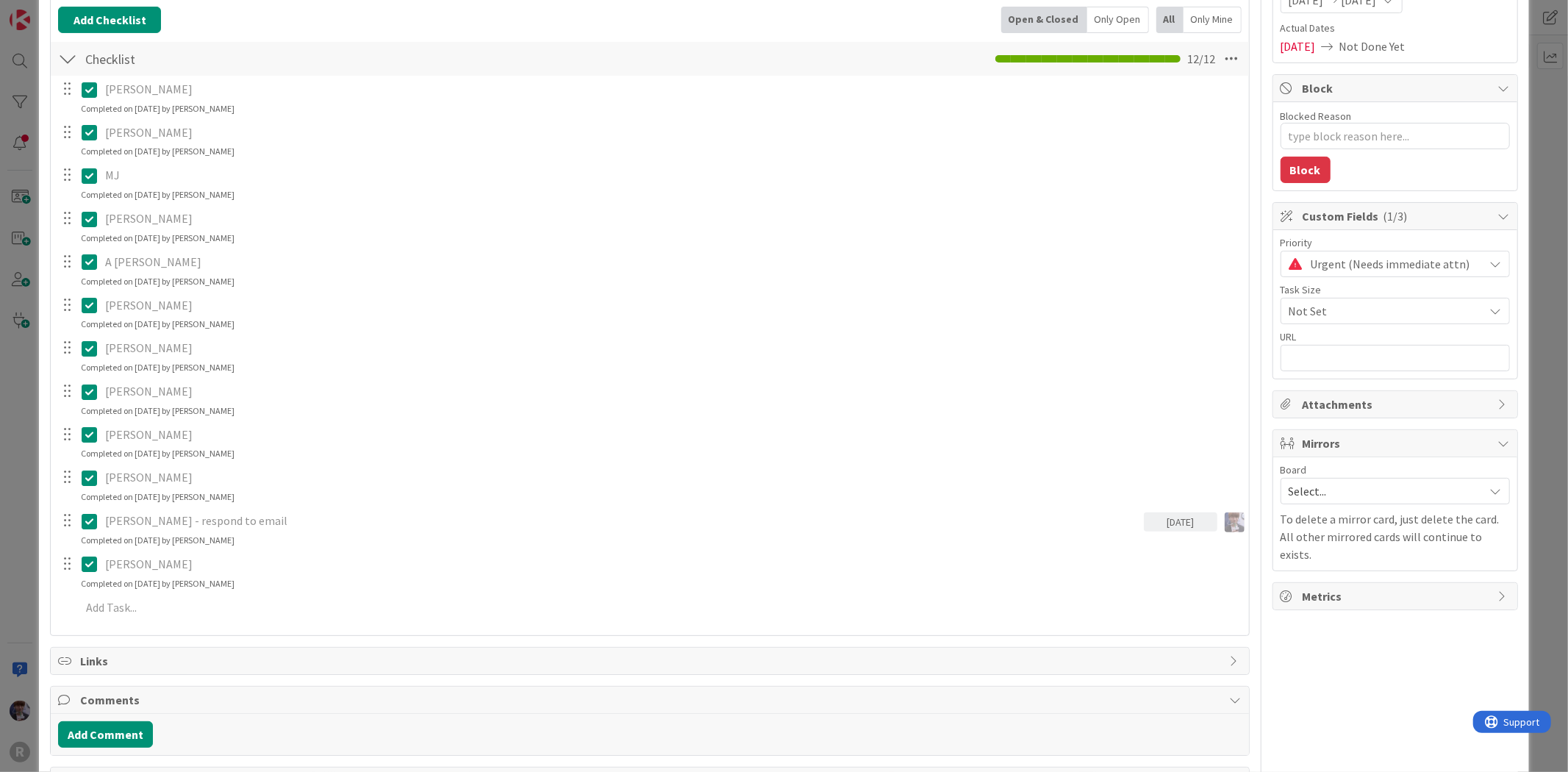
scroll to position [326, 0]
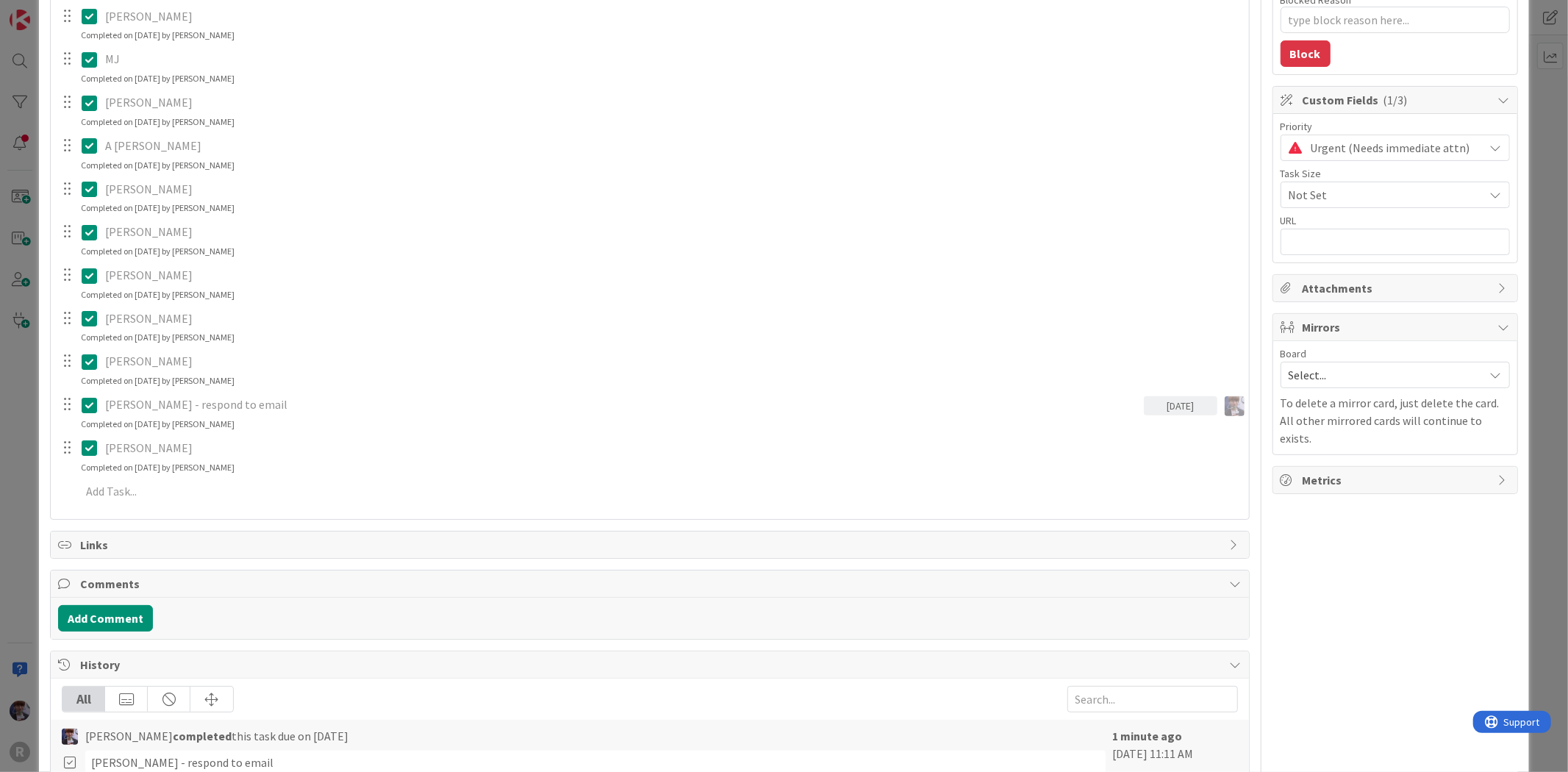
click at [133, 475] on div "[PERSON_NAME] Update Cancel Completed on [DATE] by [PERSON_NAME] Update Cancel …" at bounding box center [650, 235] width 1183 height 550
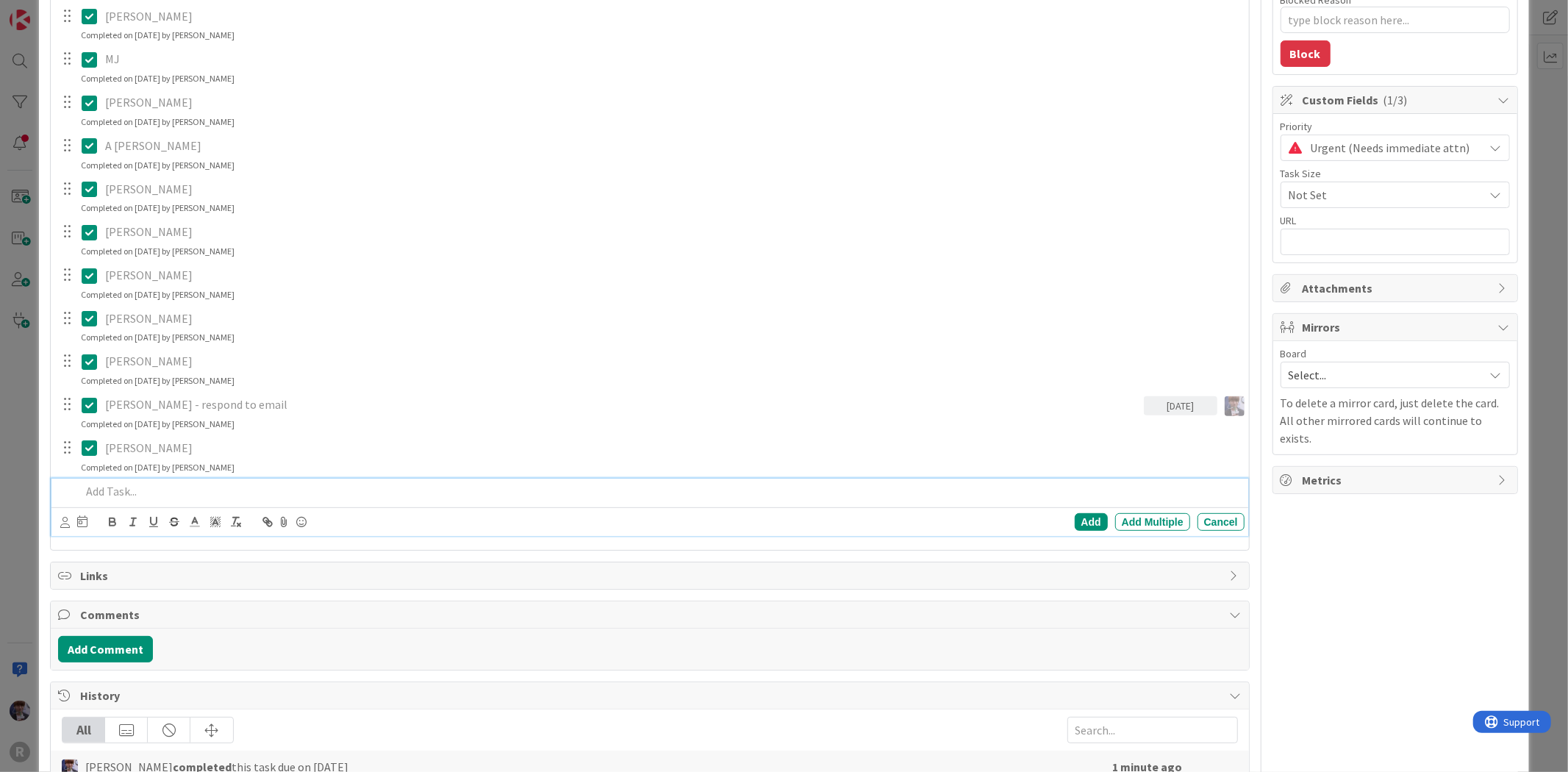
click at [131, 496] on p at bounding box center [659, 491] width 1157 height 17
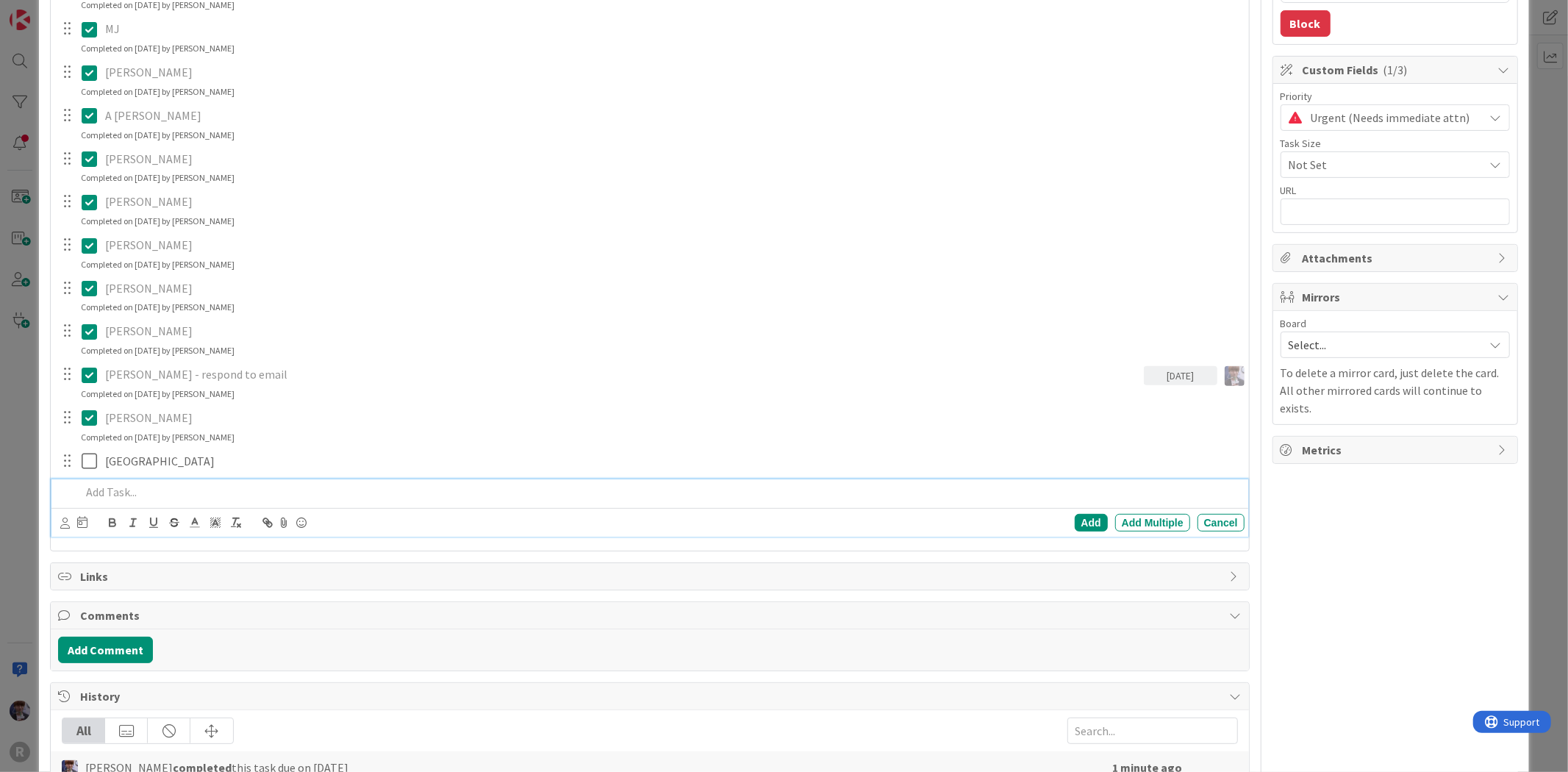
click at [19, 488] on div "ID 2435 Admin In Progress Title 39 / 128 Billing questions / f/u responses cont…" at bounding box center [784, 386] width 1568 height 772
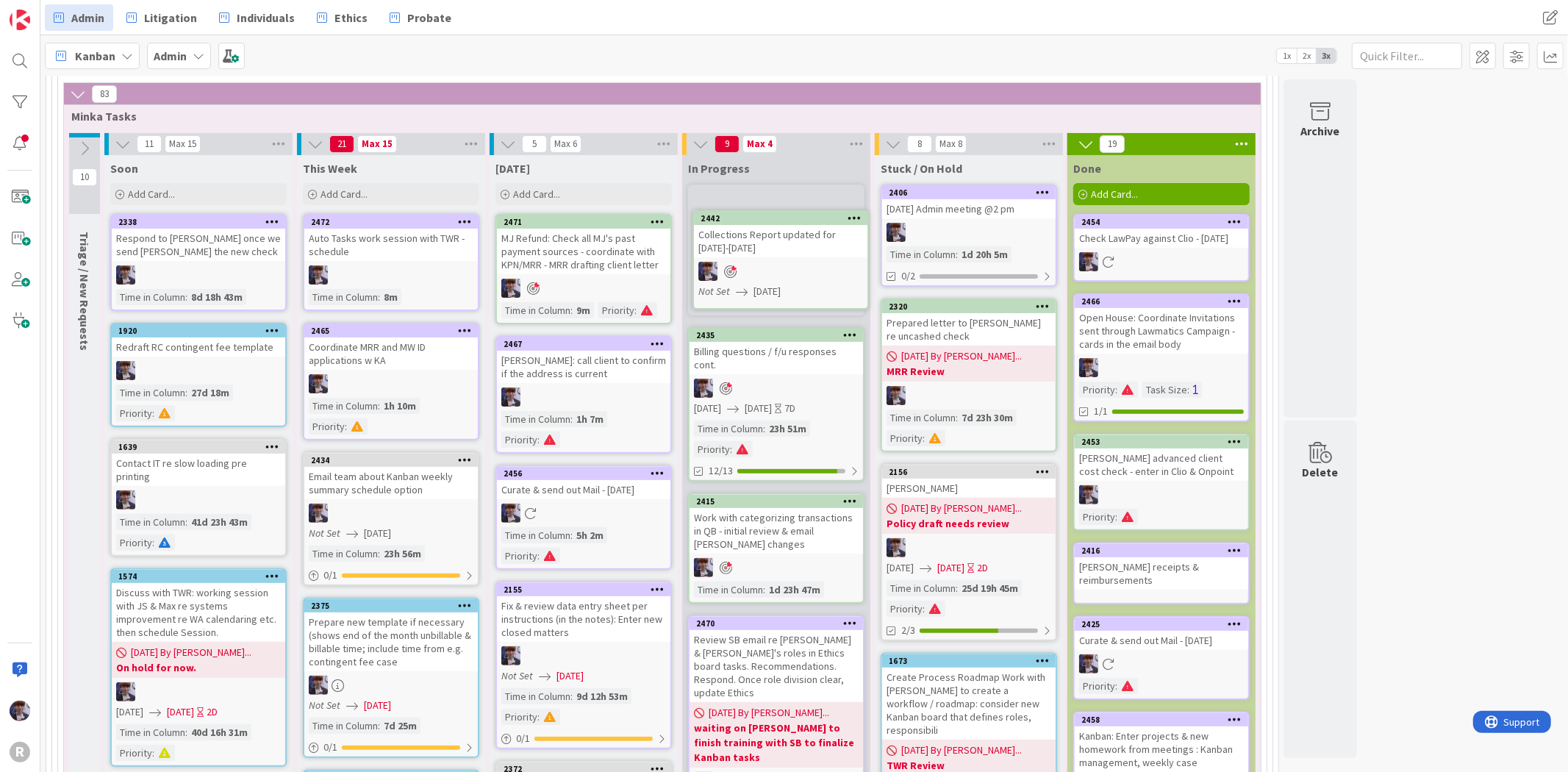
scroll to position [238, 0]
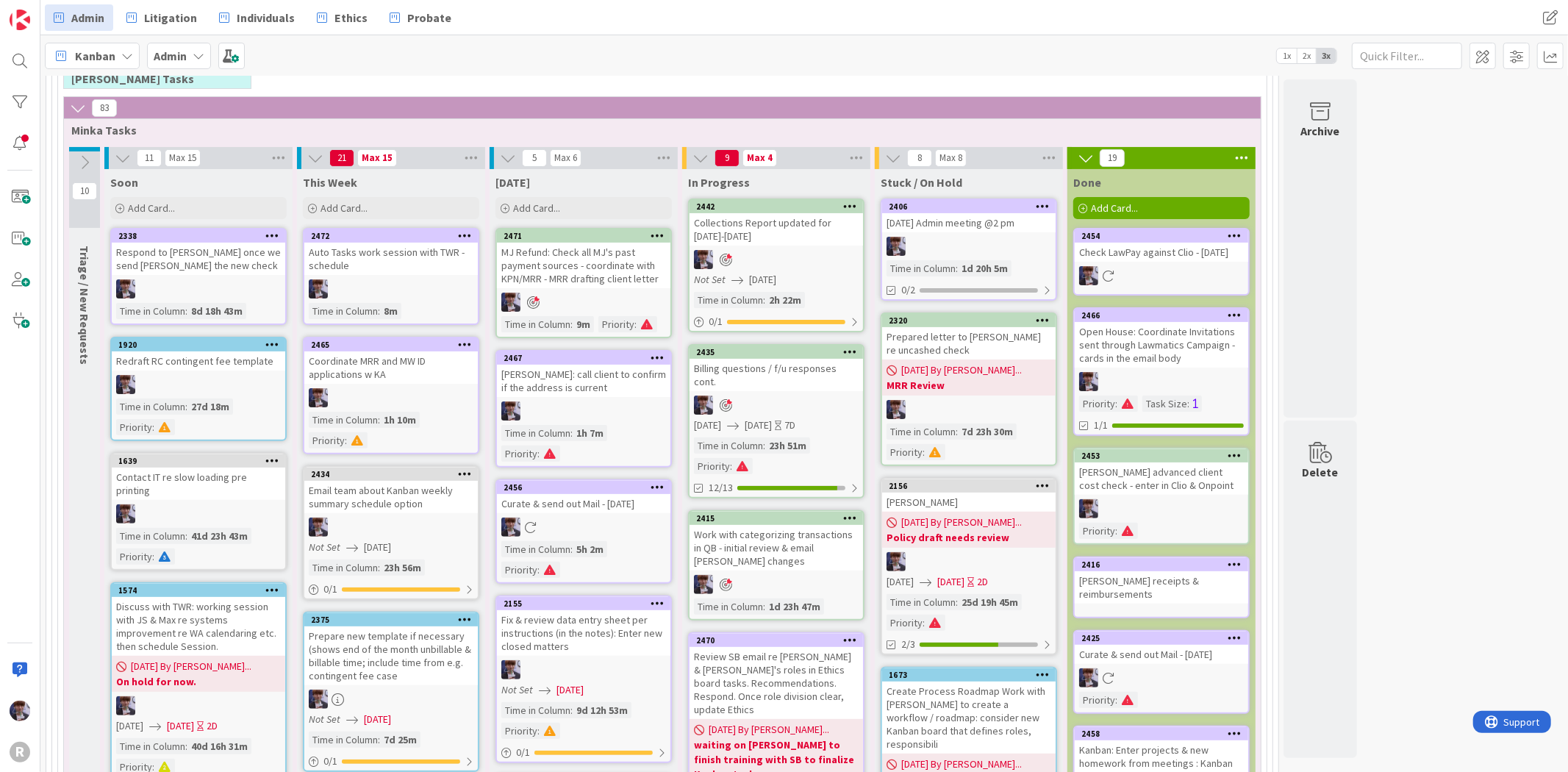
click at [748, 243] on div "Collections Report updated for [DATE]-[DATE]" at bounding box center [776, 229] width 174 height 32
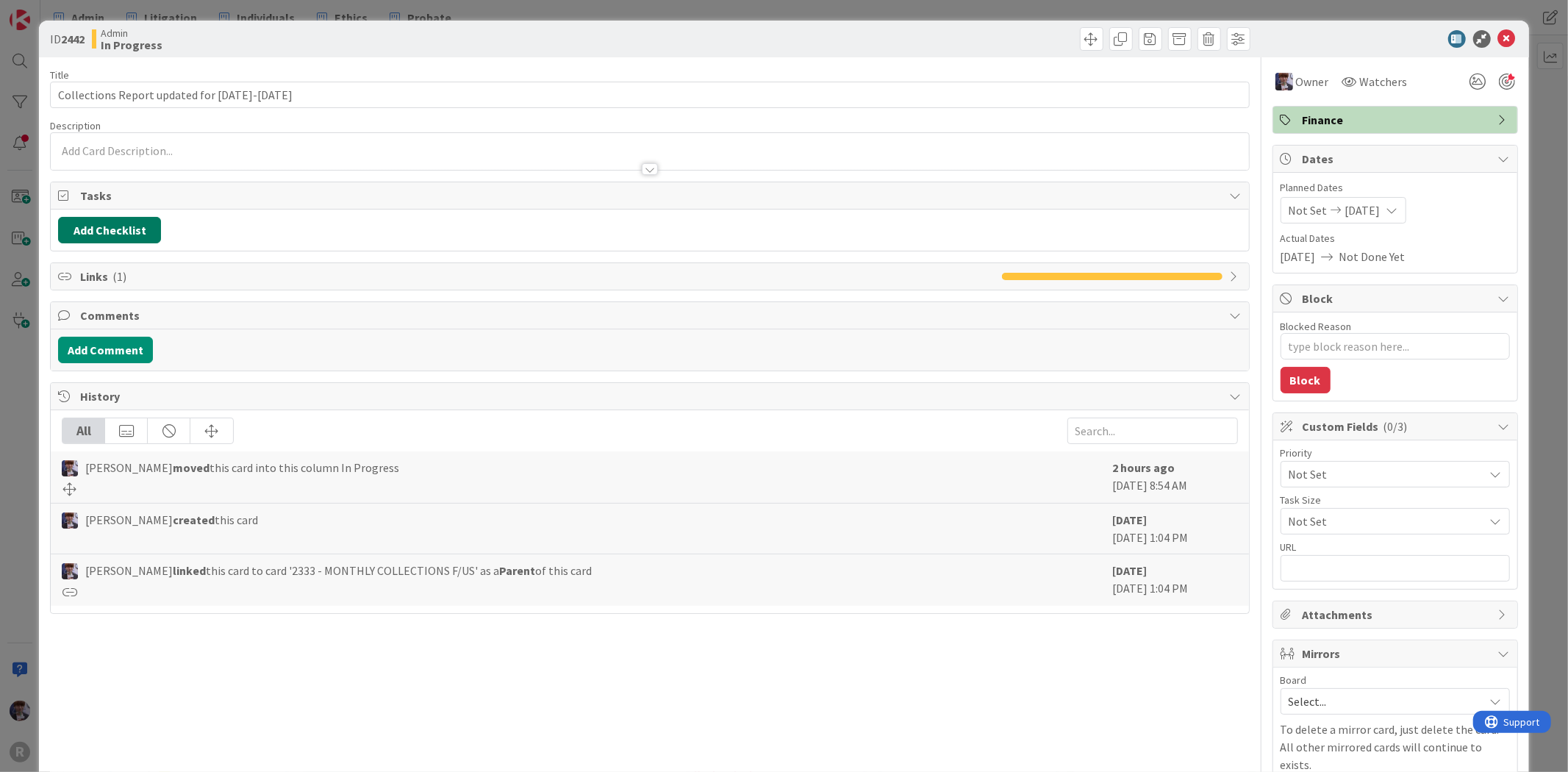
click at [113, 231] on button "Add Checklist" at bounding box center [110, 230] width 103 height 26
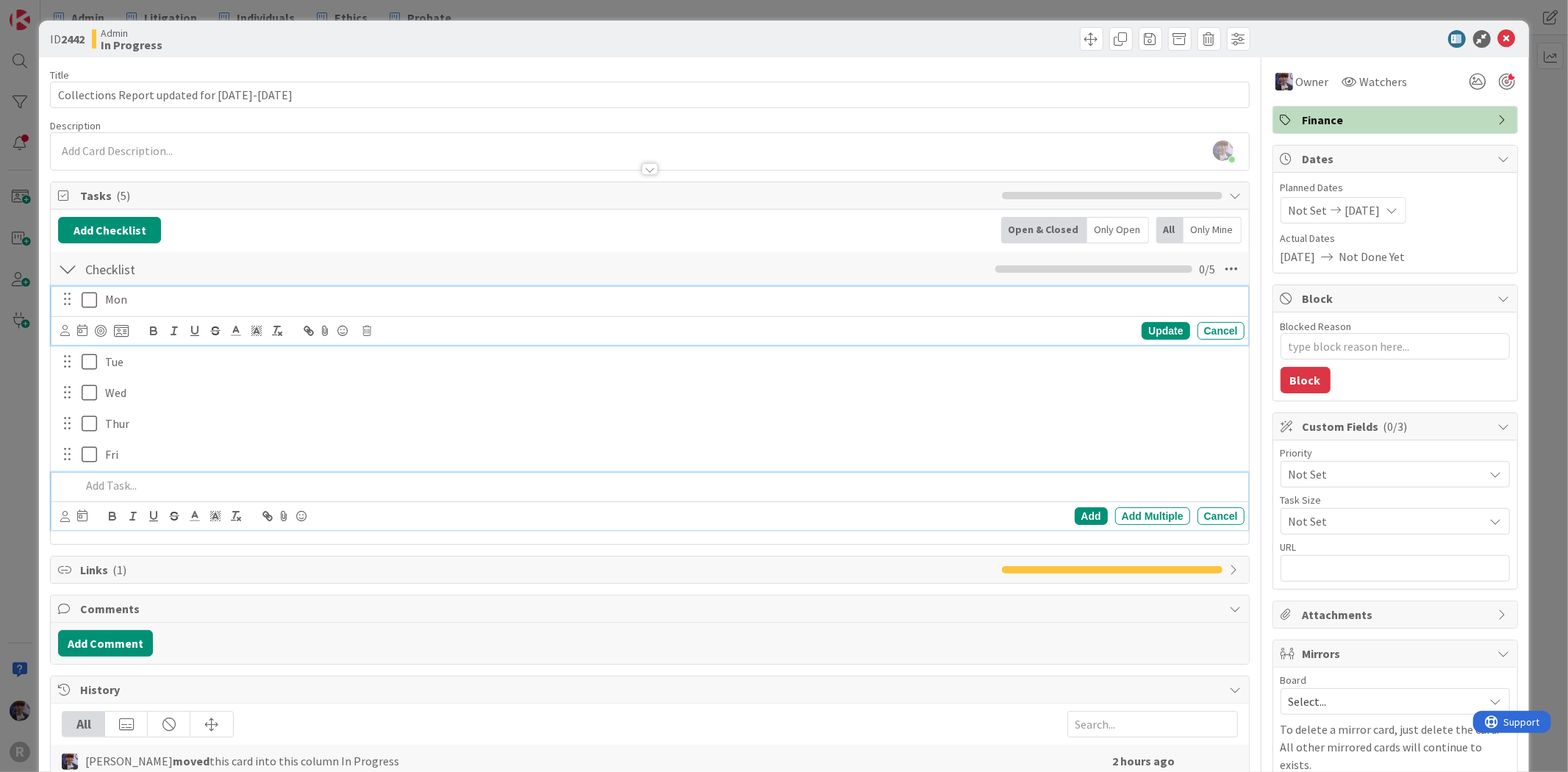
click at [85, 297] on icon at bounding box center [92, 300] width 22 height 17
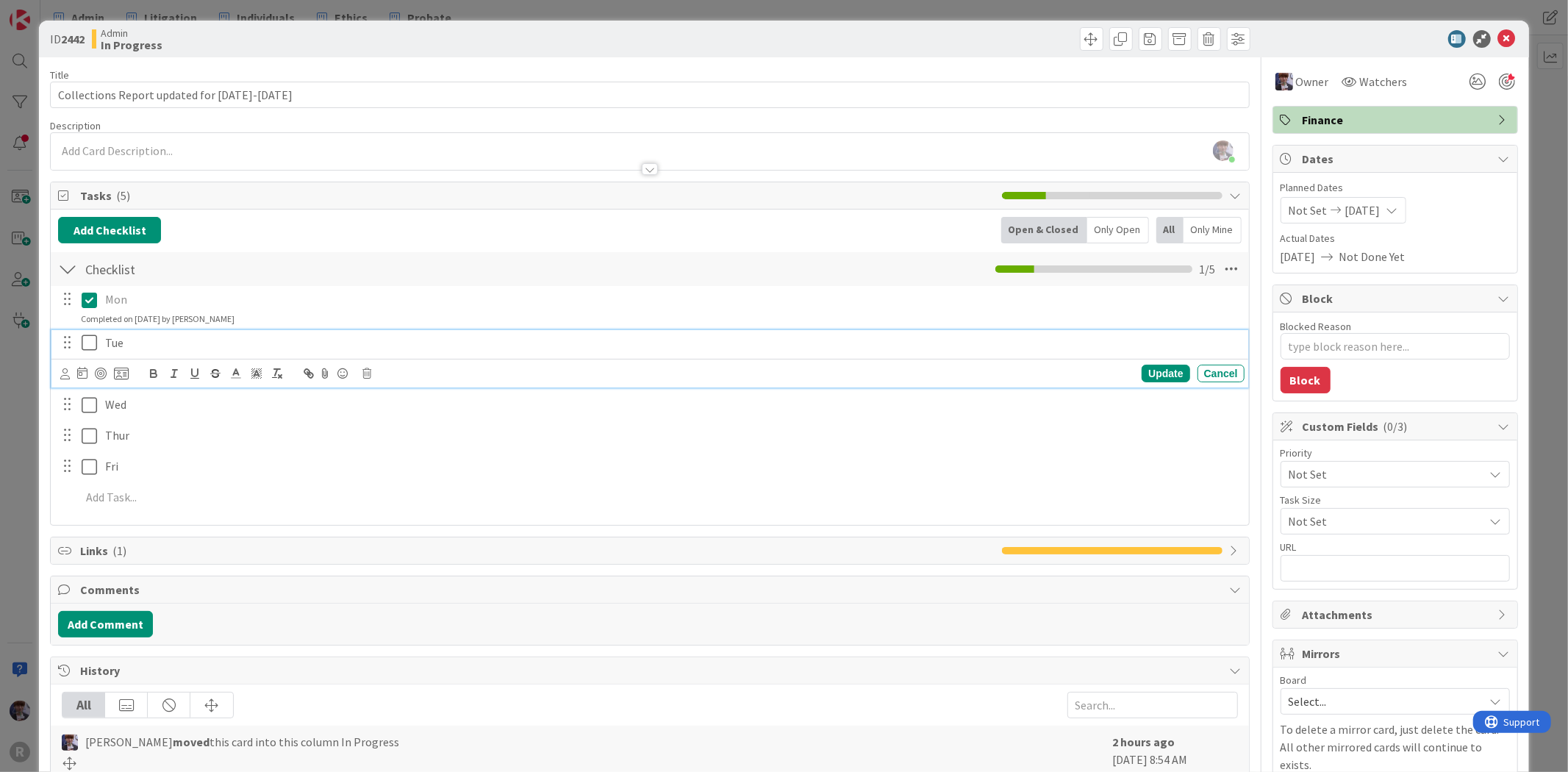
click at [90, 339] on icon at bounding box center [92, 343] width 22 height 17
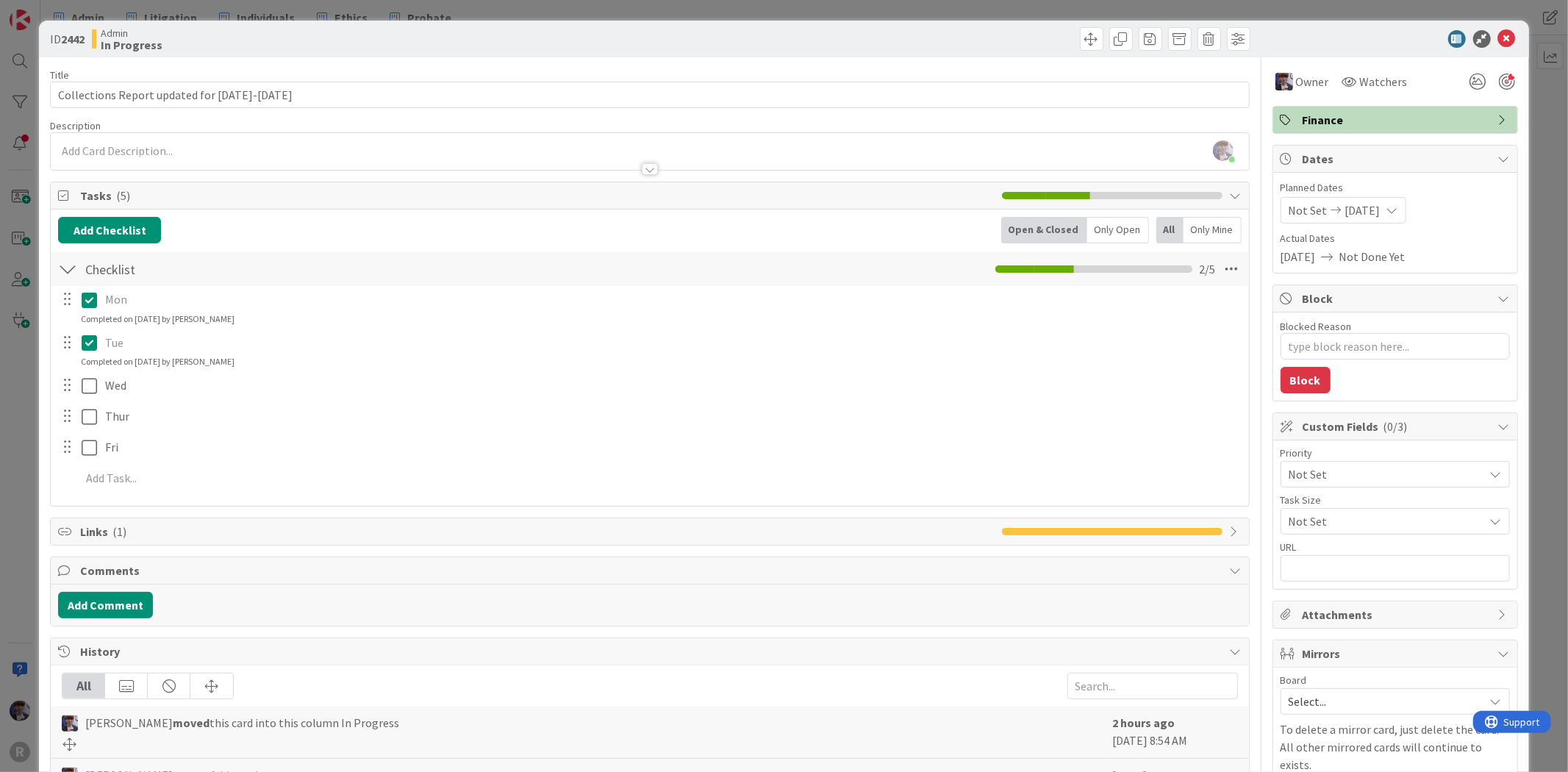
click at [31, 401] on div "ID 2442 Admin In Progress Title 44 / 128 Collections Report updated for [DATE]-…" at bounding box center [784, 386] width 1568 height 772
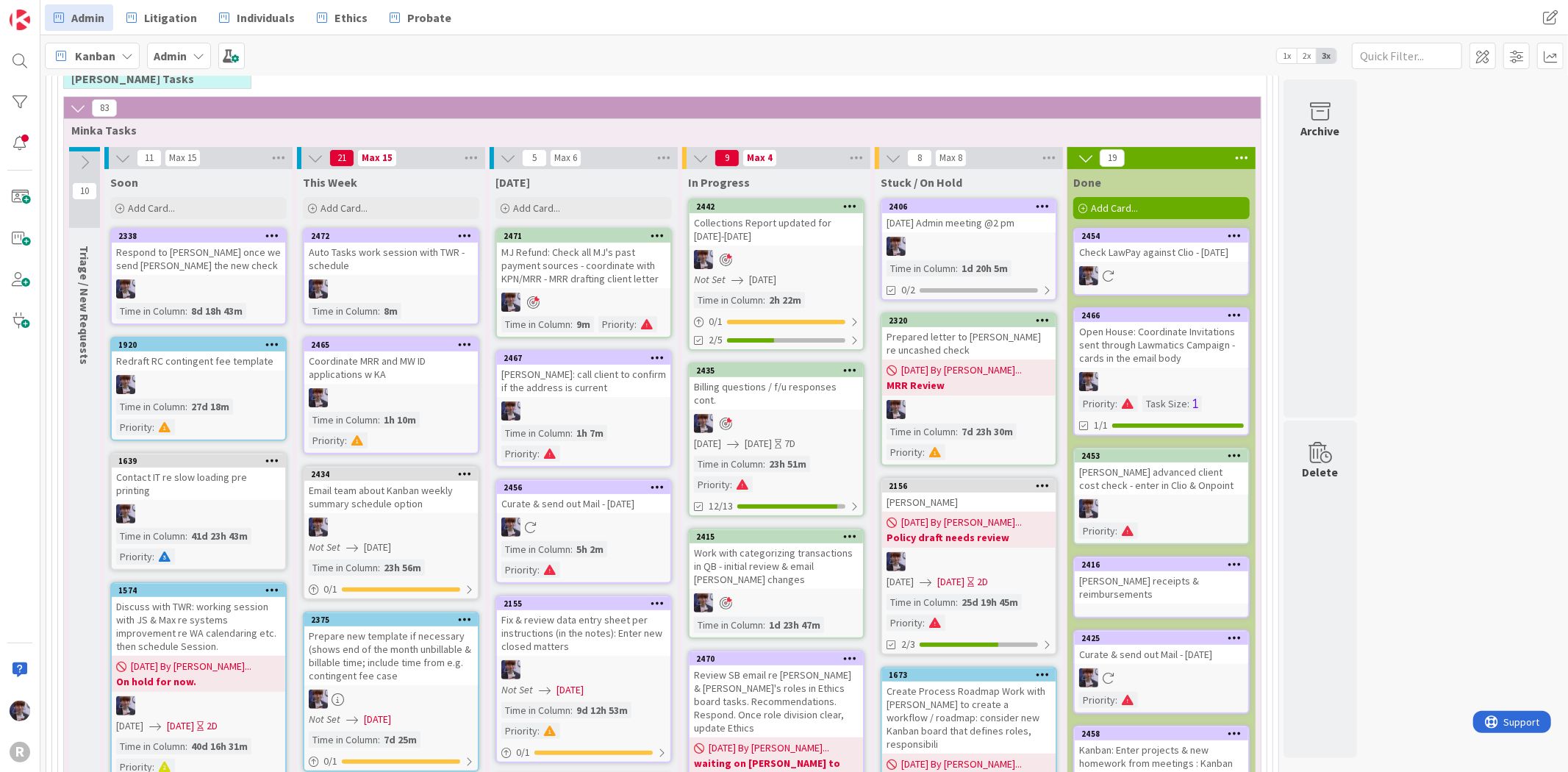
click at [809, 243] on div "Collections Report updated for [DATE]-[DATE]" at bounding box center [776, 229] width 174 height 32
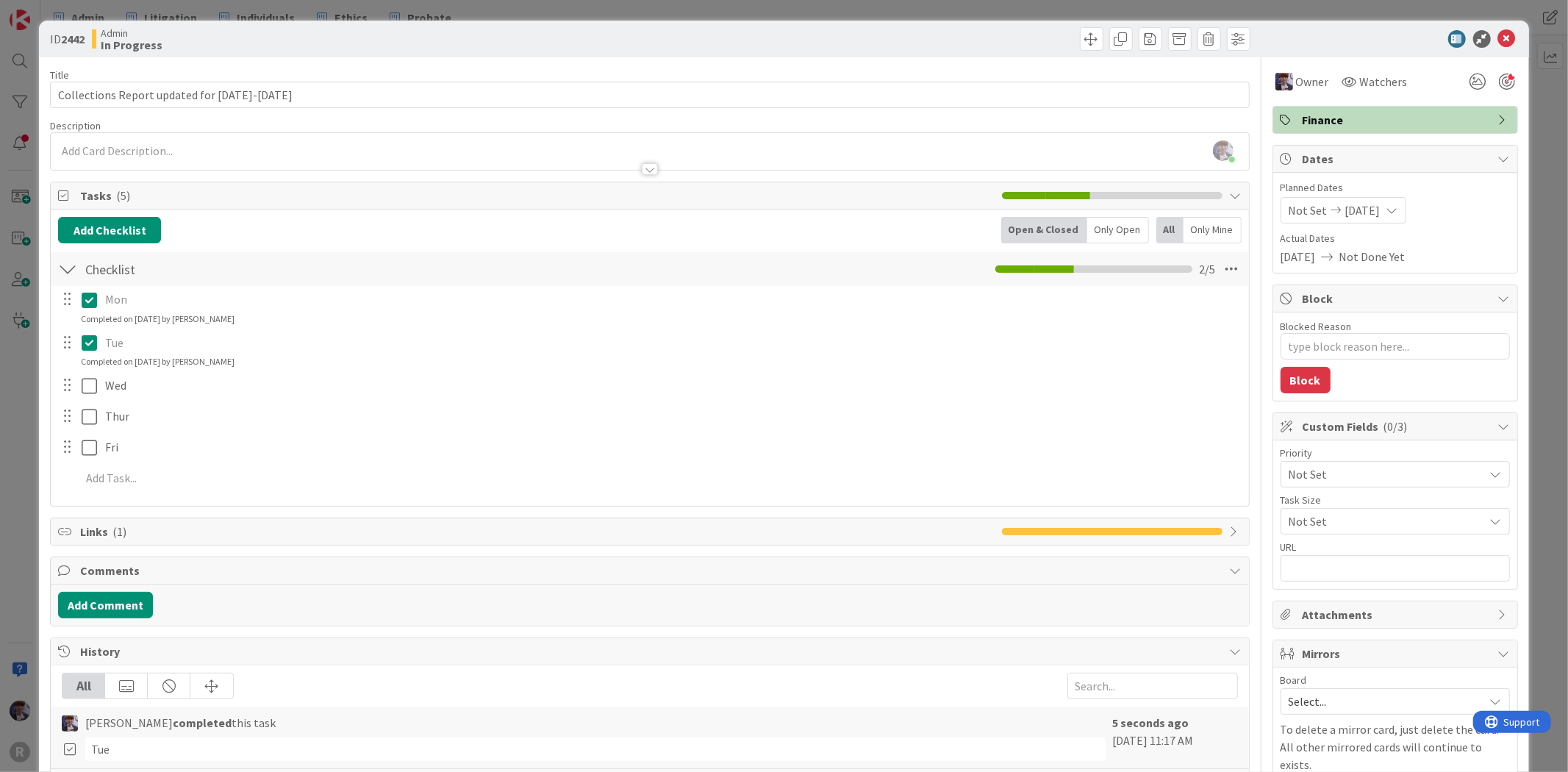
click at [34, 419] on div "ID 2442 Admin In Progress Title 44 / 128 Collections Report updated for [DATE]-…" at bounding box center [784, 386] width 1568 height 772
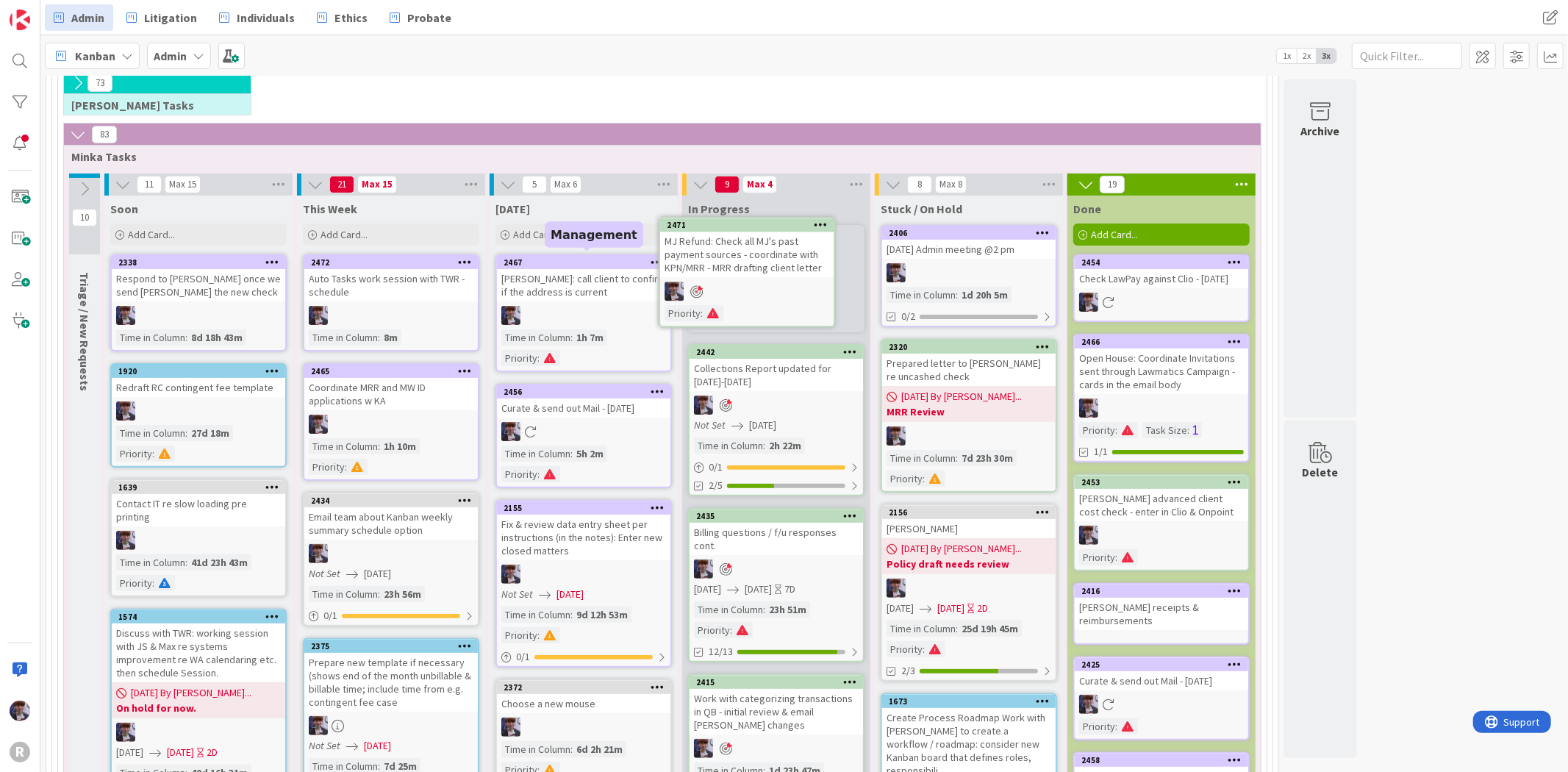
scroll to position [211, 0]
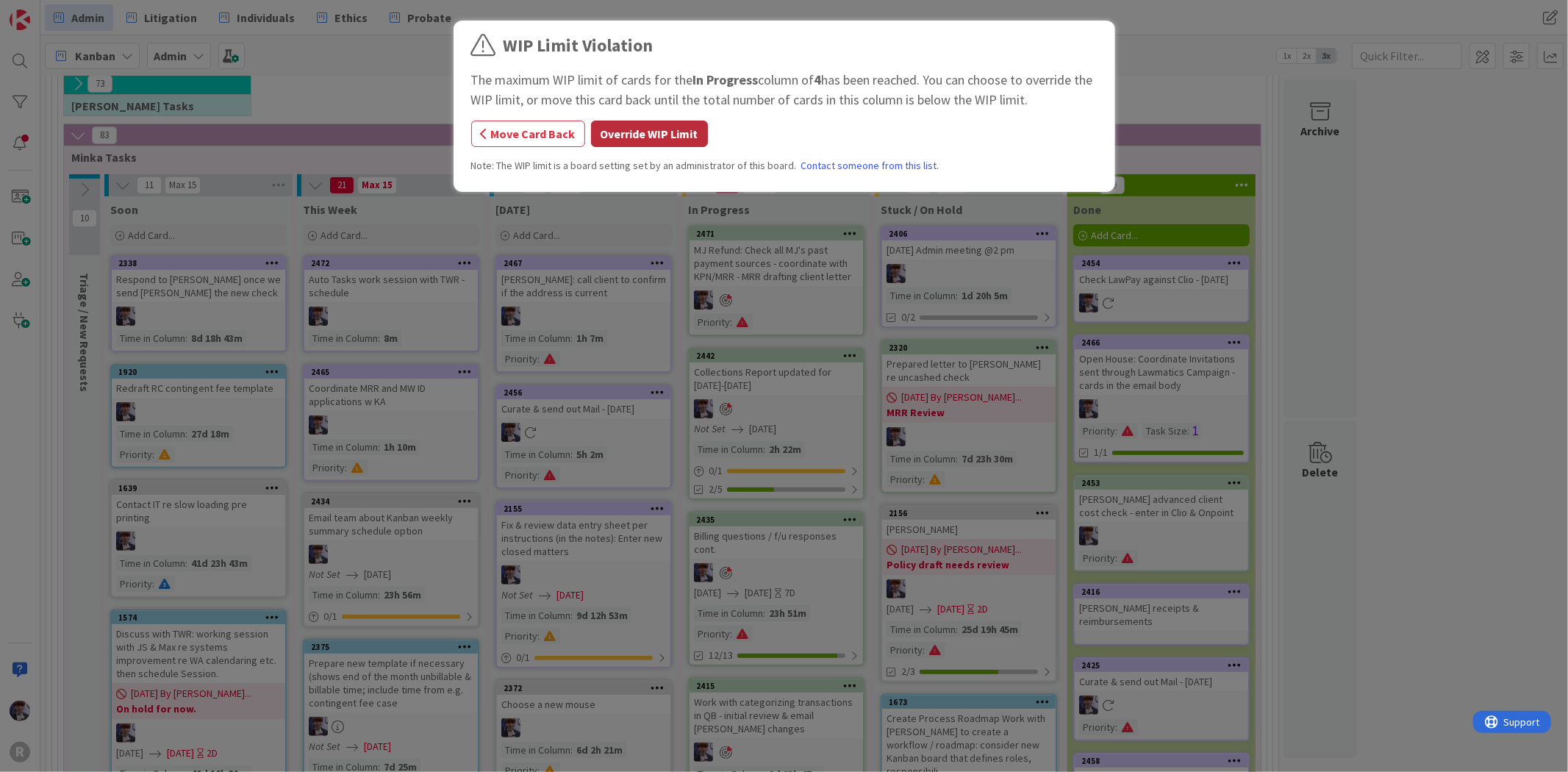
click at [613, 127] on button "Override WIP Limit" at bounding box center [650, 133] width 117 height 26
